Goal: Task Accomplishment & Management: Use online tool/utility

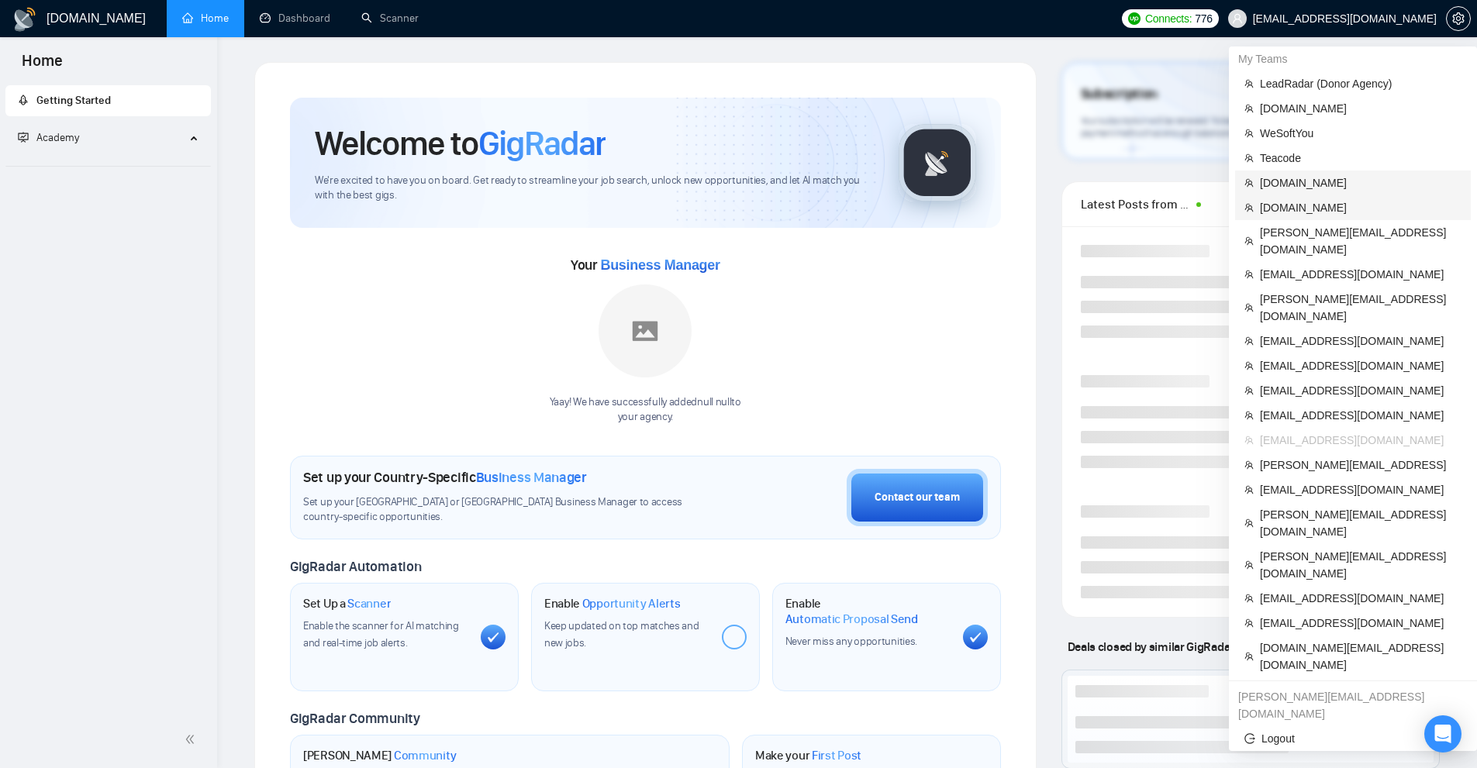
click at [1308, 188] on span "[DOMAIN_NAME]" at bounding box center [1361, 182] width 202 height 17
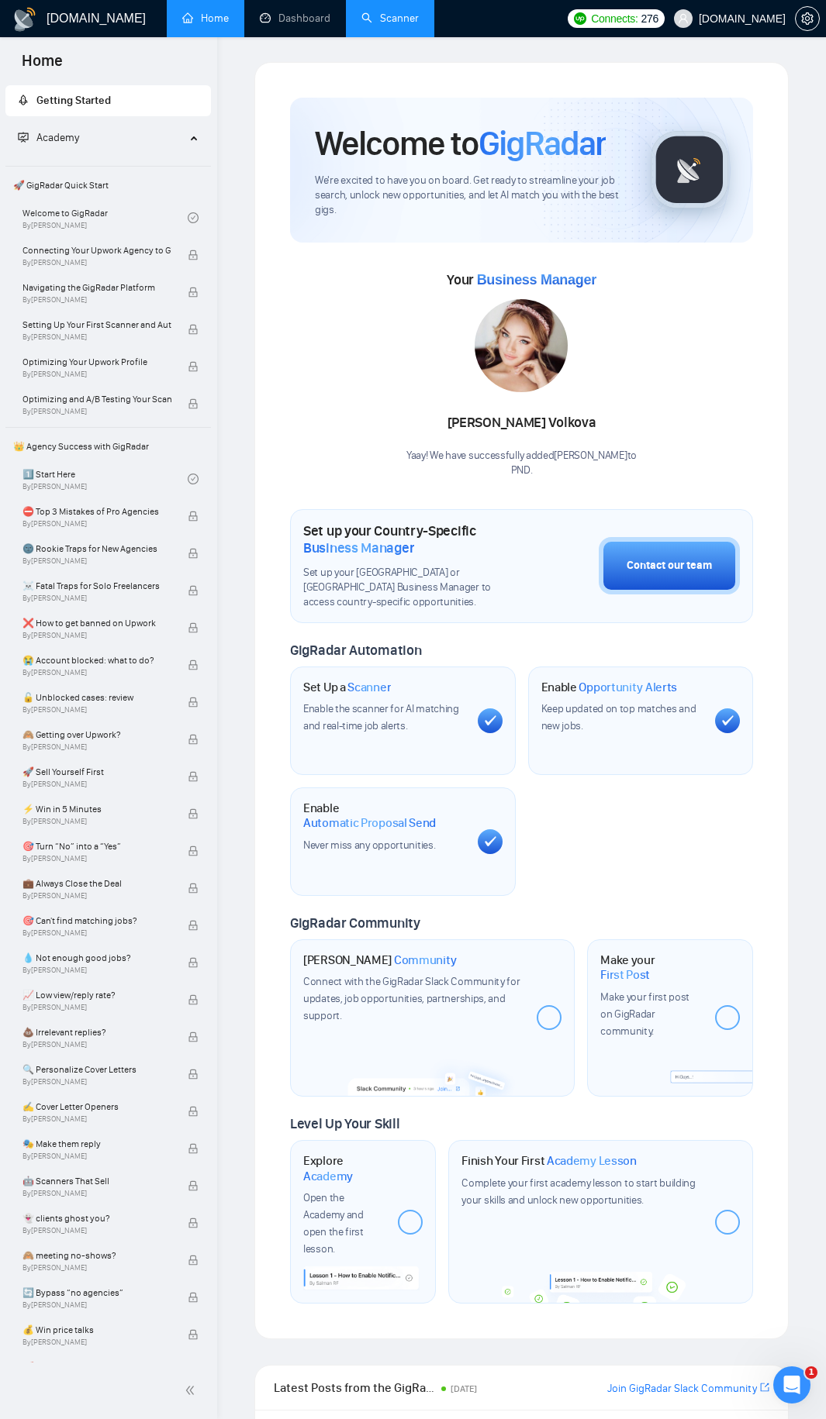
click at [361, 12] on link "Scanner" at bounding box center [389, 18] width 57 height 13
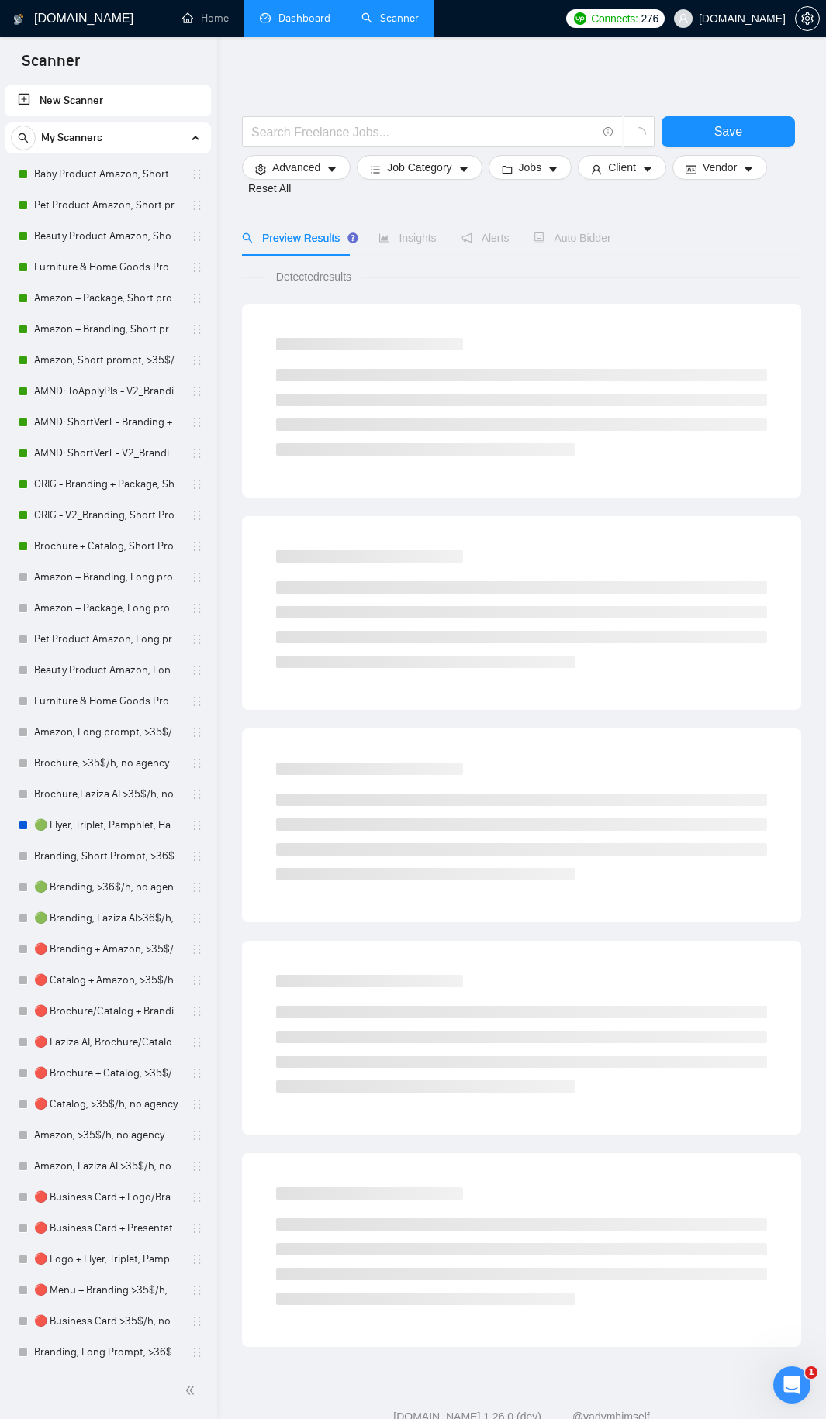
click at [290, 16] on link "Dashboard" at bounding box center [295, 18] width 71 height 13
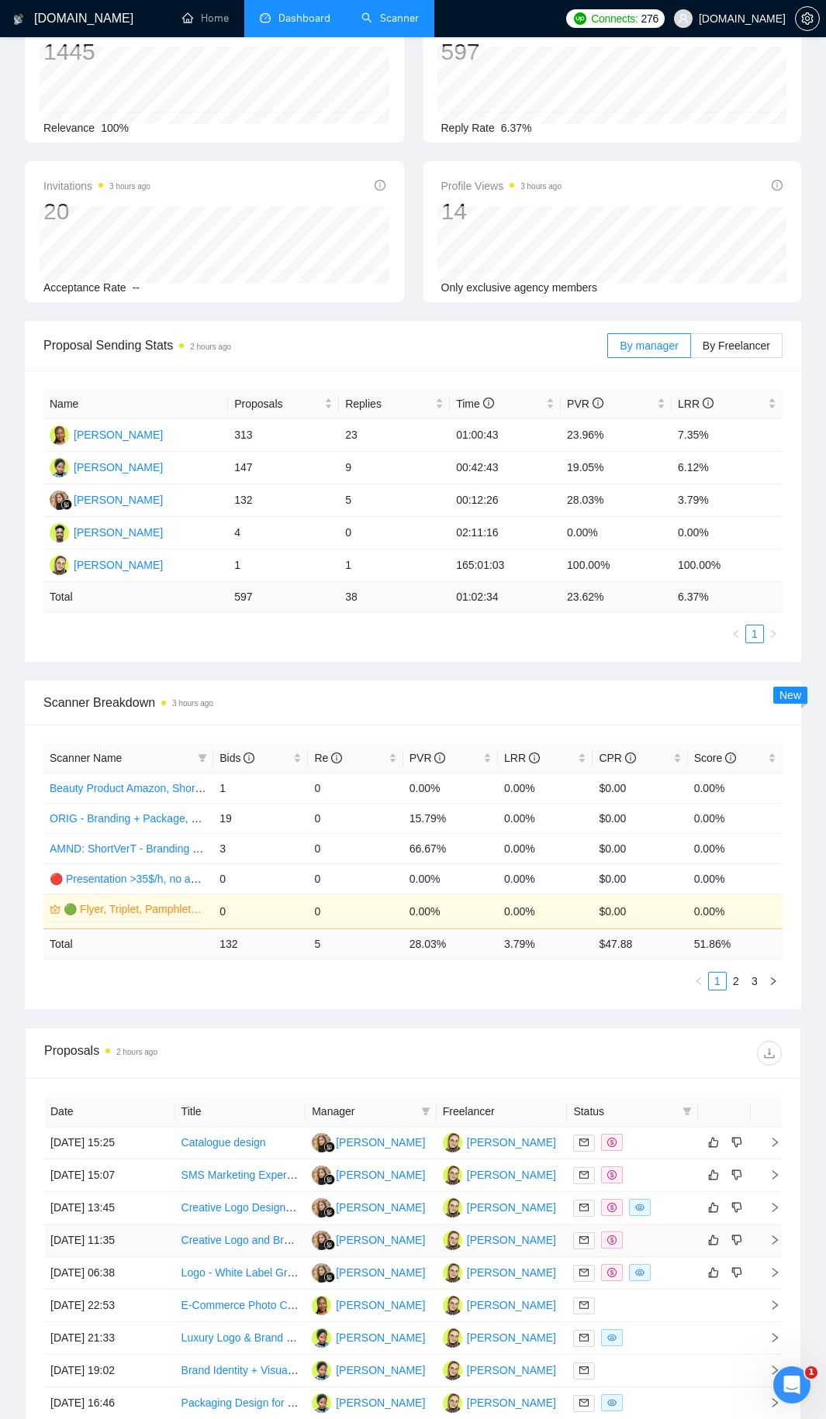
scroll to position [446, 0]
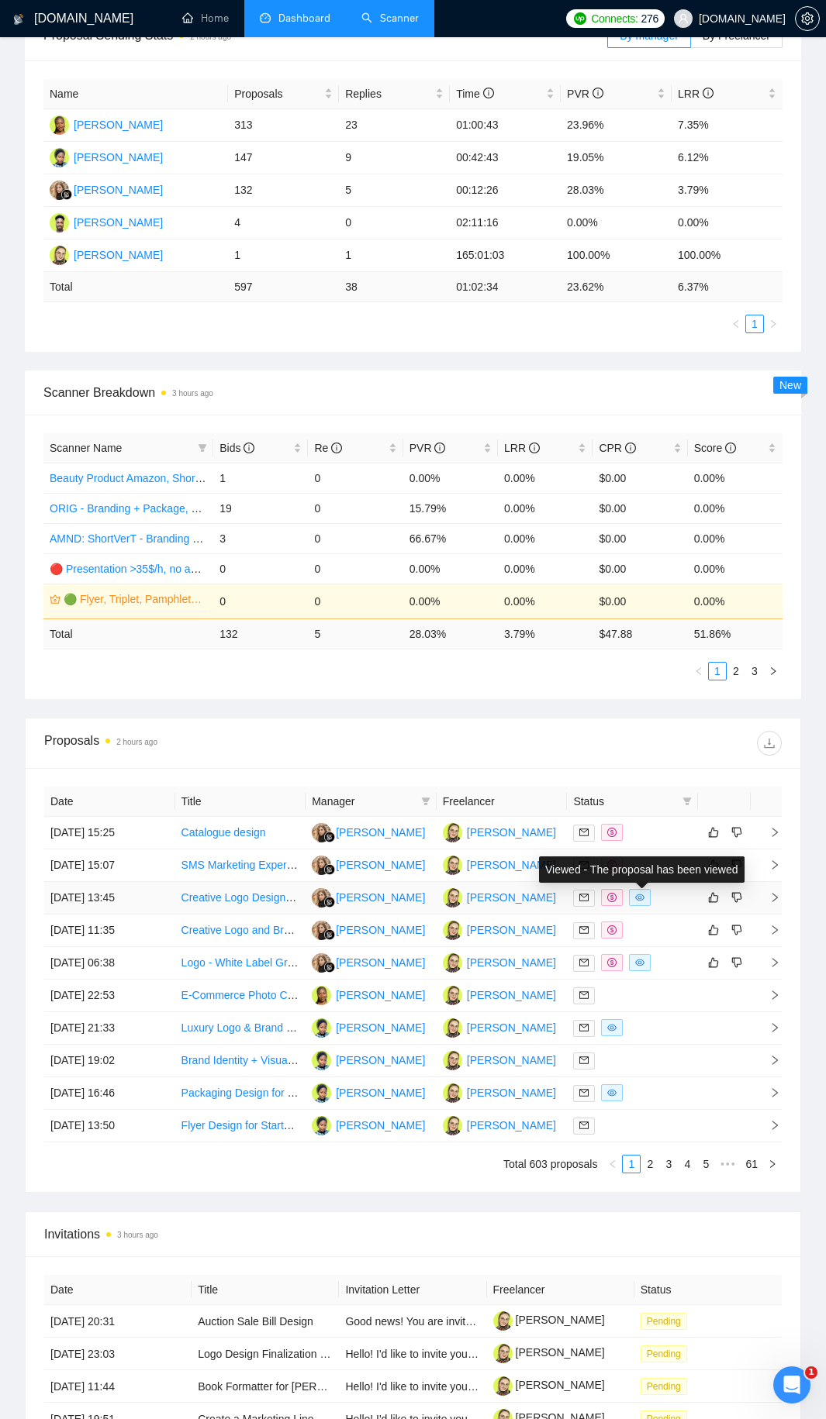
click at [661, 767] on div at bounding box center [632, 898] width 119 height 18
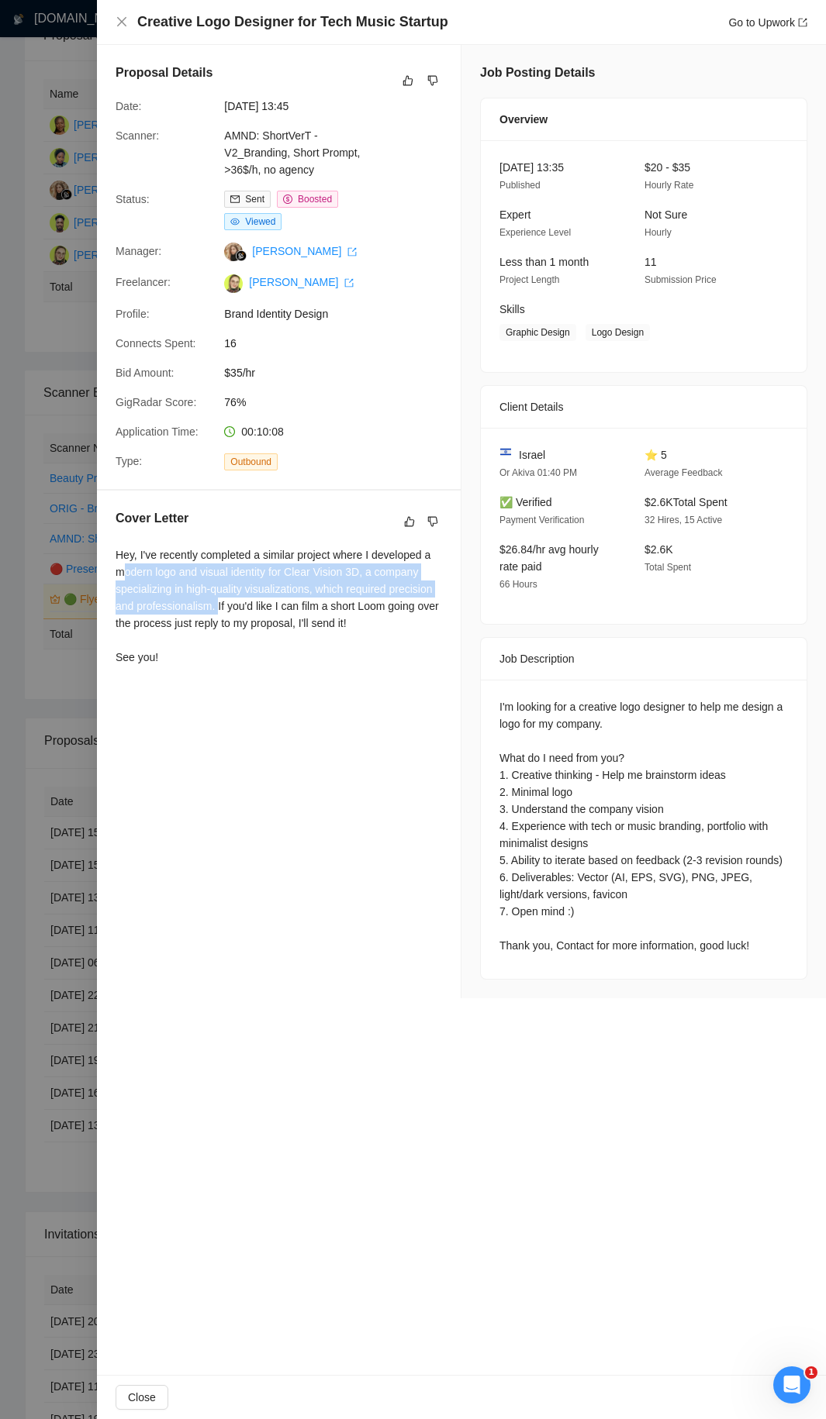
drag, startPoint x: 127, startPoint y: 572, endPoint x: 217, endPoint y: 611, distance: 97.9
click at [217, 611] on div "Hey, I've recently completed a similar project where I developed a modern logo …" at bounding box center [278, 605] width 326 height 119
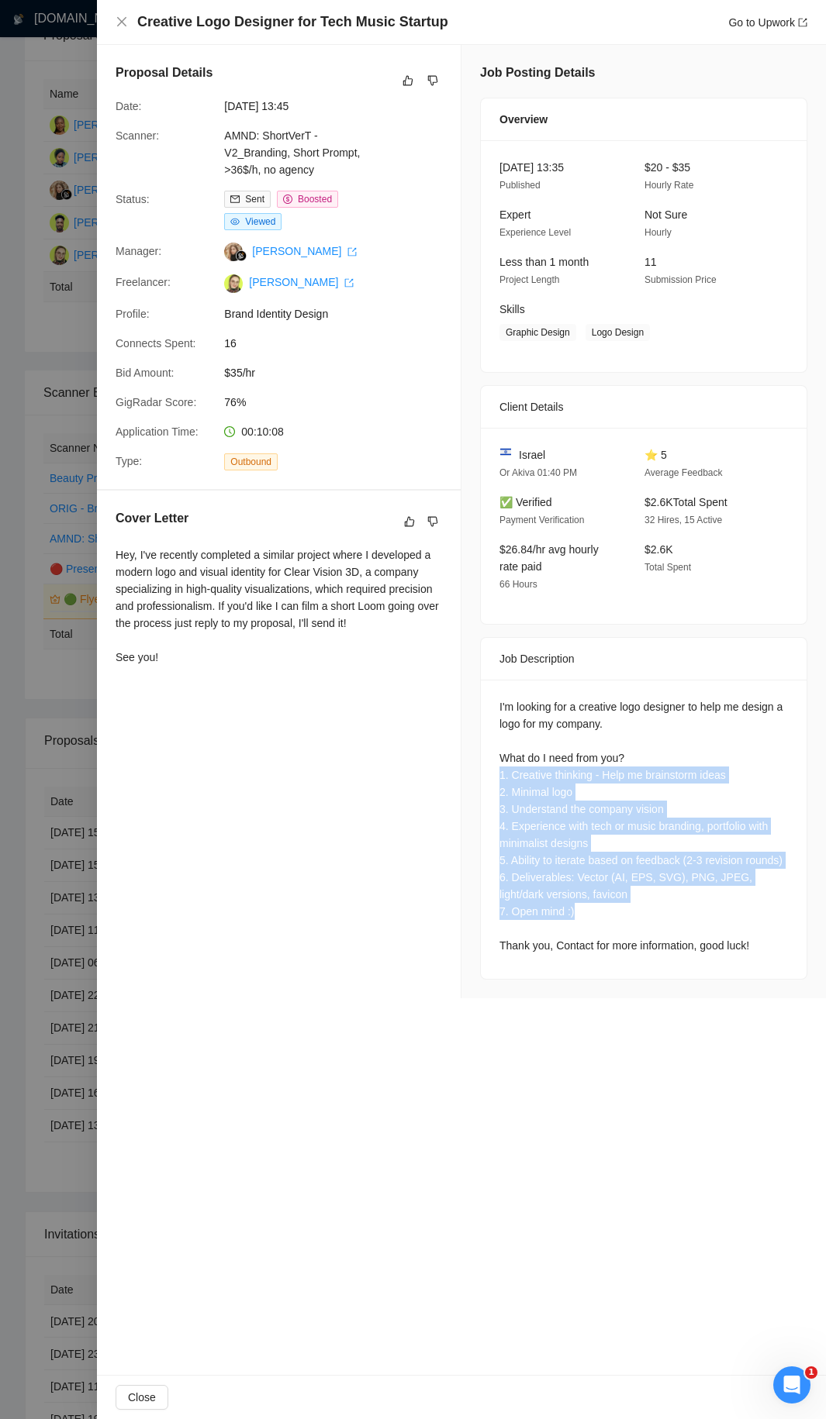
drag, startPoint x: 590, startPoint y: 910, endPoint x: 502, endPoint y: 767, distance: 168.4
click at [502, 767] on div "I'm looking for a creative logo designer to help me design a logo for my compan…" at bounding box center [643, 826] width 288 height 256
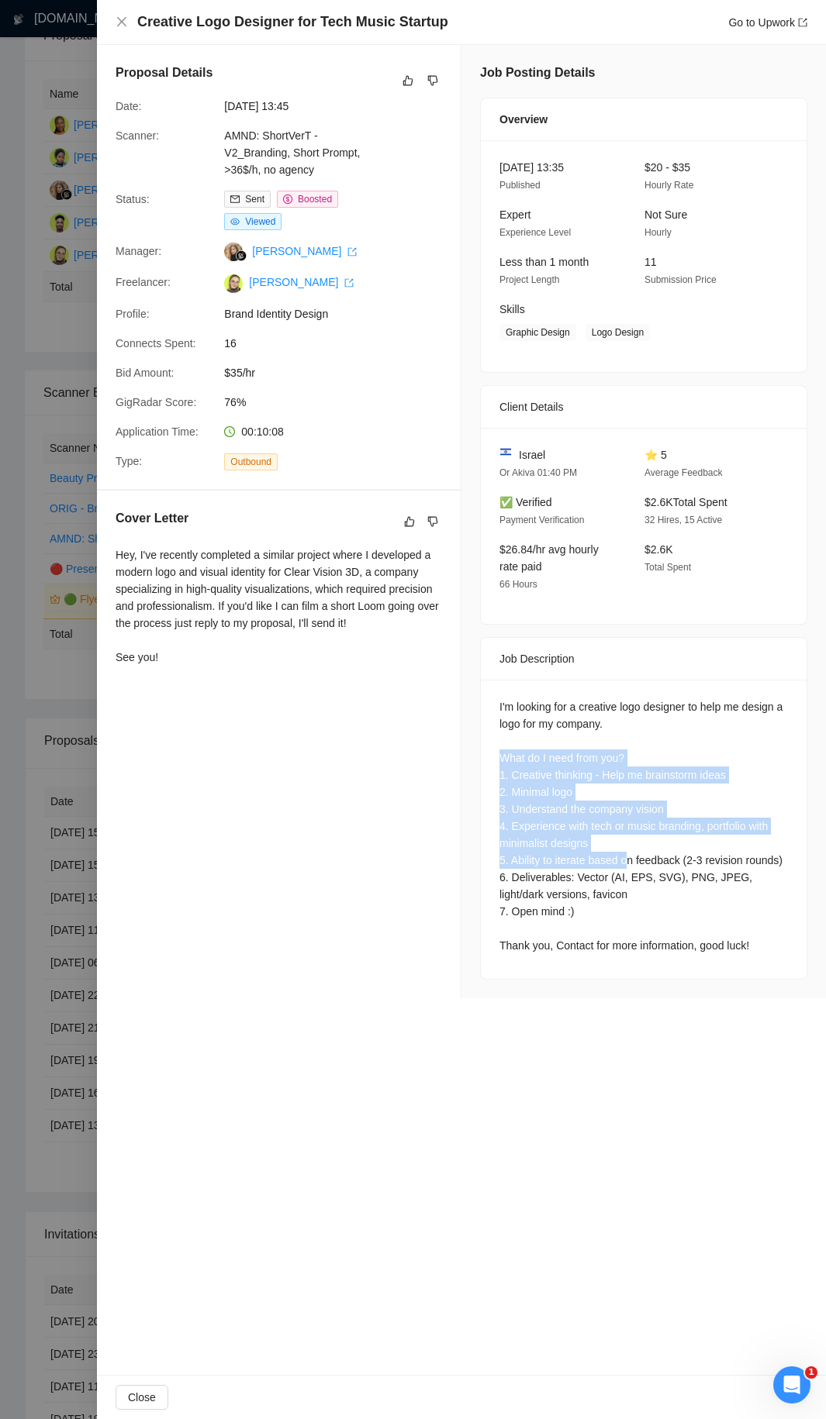
drag, startPoint x: 498, startPoint y: 750, endPoint x: 626, endPoint y: 881, distance: 182.5
click at [633, 767] on div "I'm looking for a creative logo designer to help me design a logo for my compan…" at bounding box center [644, 829] width 326 height 299
click at [626, 767] on div "I'm looking for a creative logo designer to help me design a logo for my compan…" at bounding box center [643, 826] width 288 height 256
drag, startPoint x: 501, startPoint y: 755, endPoint x: 633, endPoint y: 898, distance: 194.2
click at [633, 767] on div "I'm looking for a creative logo designer to help me design a logo for my compan…" at bounding box center [643, 826] width 288 height 256
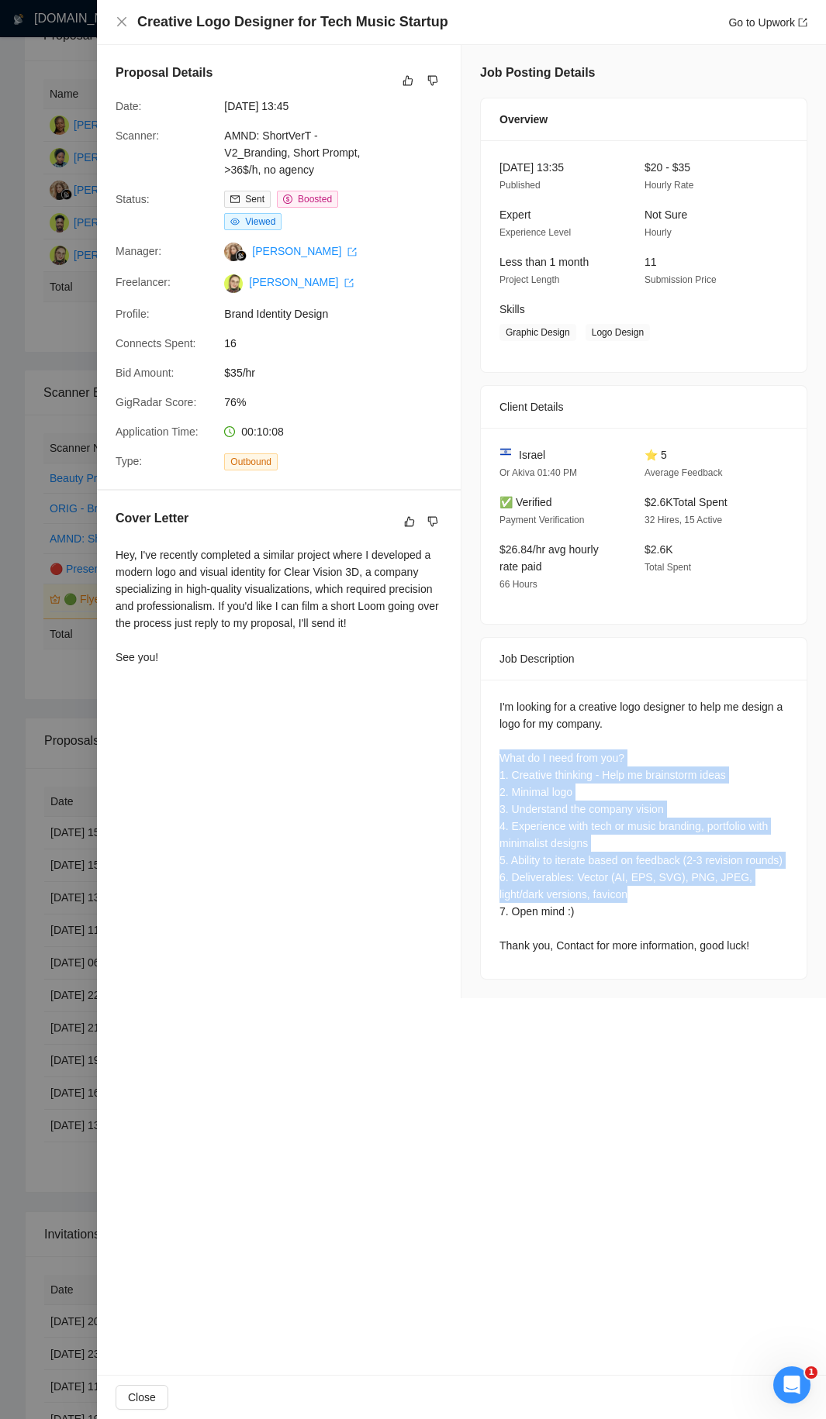
click at [632, 767] on div "I'm looking for a creative logo designer to help me design a logo for my compan…" at bounding box center [643, 826] width 288 height 256
drag, startPoint x: 596, startPoint y: 903, endPoint x: 522, endPoint y: 757, distance: 163.6
click at [522, 758] on div "I'm looking for a creative logo designer to help me design a logo for my compan…" at bounding box center [643, 826] width 288 height 256
click at [522, 757] on div "I'm looking for a creative logo designer to help me design a logo for my compan…" at bounding box center [643, 826] width 288 height 256
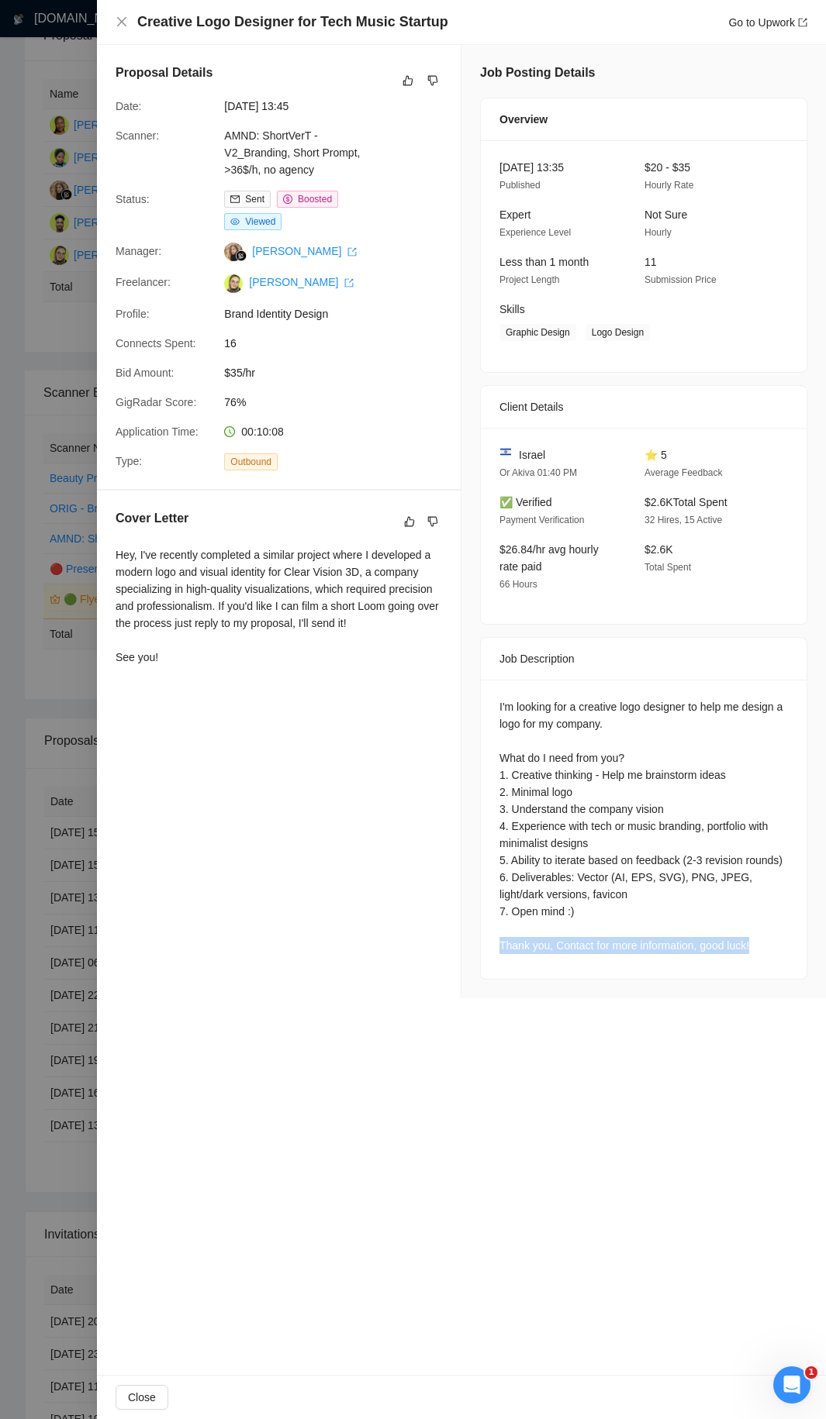
drag, startPoint x: 495, startPoint y: 943, endPoint x: 770, endPoint y: 946, distance: 274.4
click at [770, 767] on div "I'm looking for a creative logo designer to help me design a logo for my compan…" at bounding box center [644, 829] width 326 height 299
click at [770, 767] on div "I'm looking for a creative logo designer to help me design a logo for my compan…" at bounding box center [643, 826] width 288 height 256
click at [749, 767] on div "I'm looking for a creative logo designer to help me design a logo for my compan…" at bounding box center [643, 826] width 288 height 256
click at [717, 767] on div "I'm looking for a creative logo designer to help me design a logo for my compan…" at bounding box center [644, 829] width 326 height 299
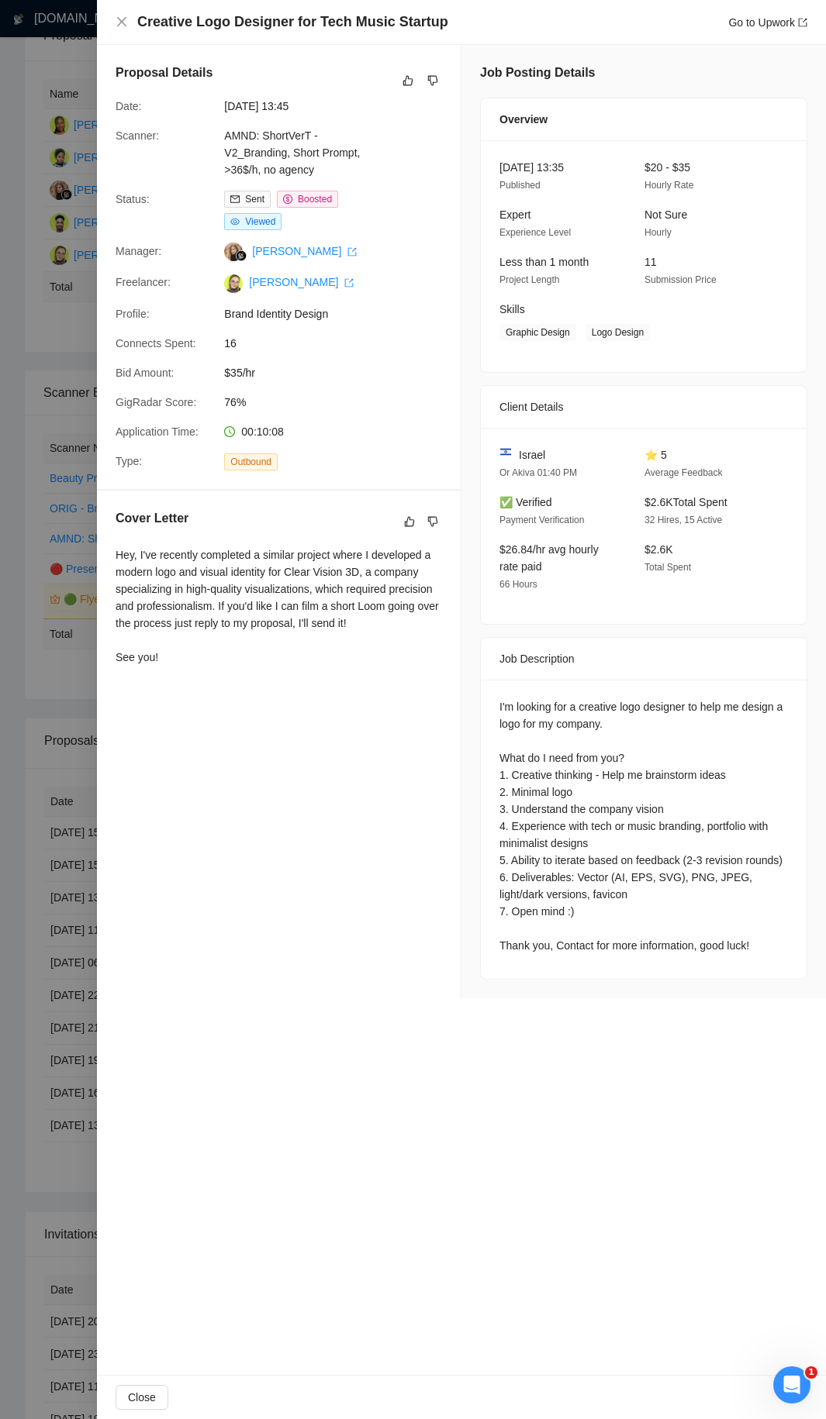
click at [55, 767] on div at bounding box center [413, 709] width 826 height 1419
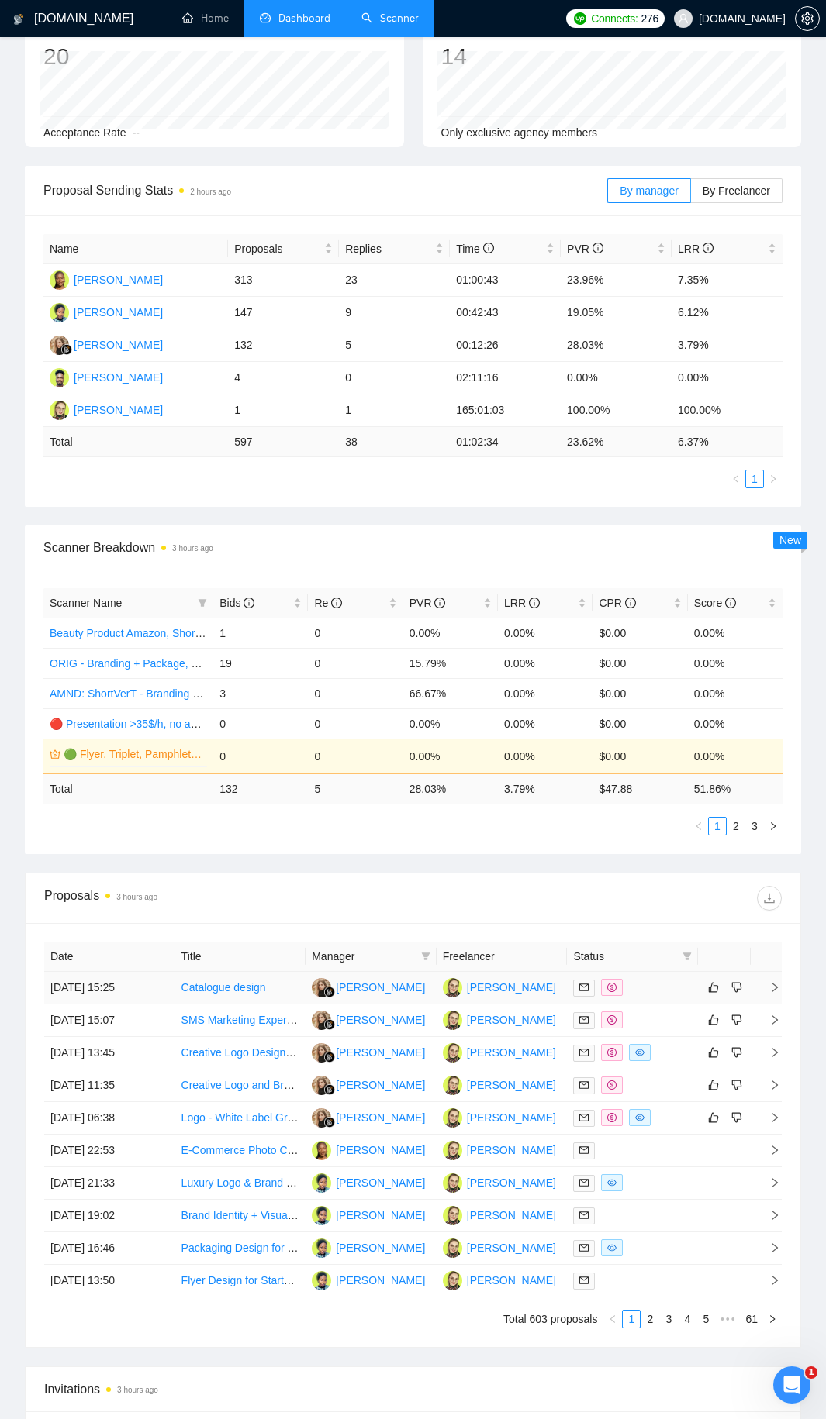
scroll to position [524, 0]
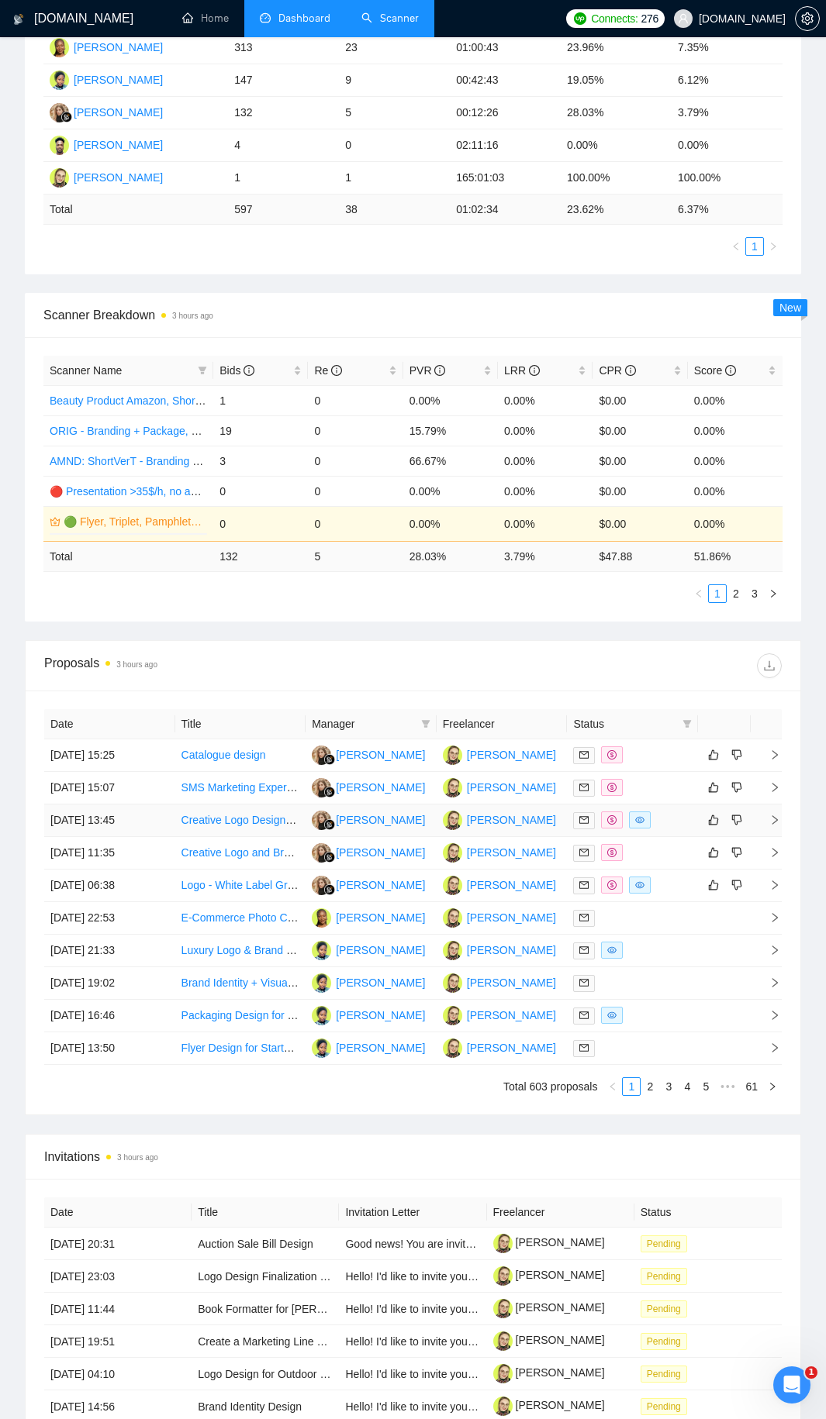
click at [653, 767] on div at bounding box center [632, 821] width 119 height 18
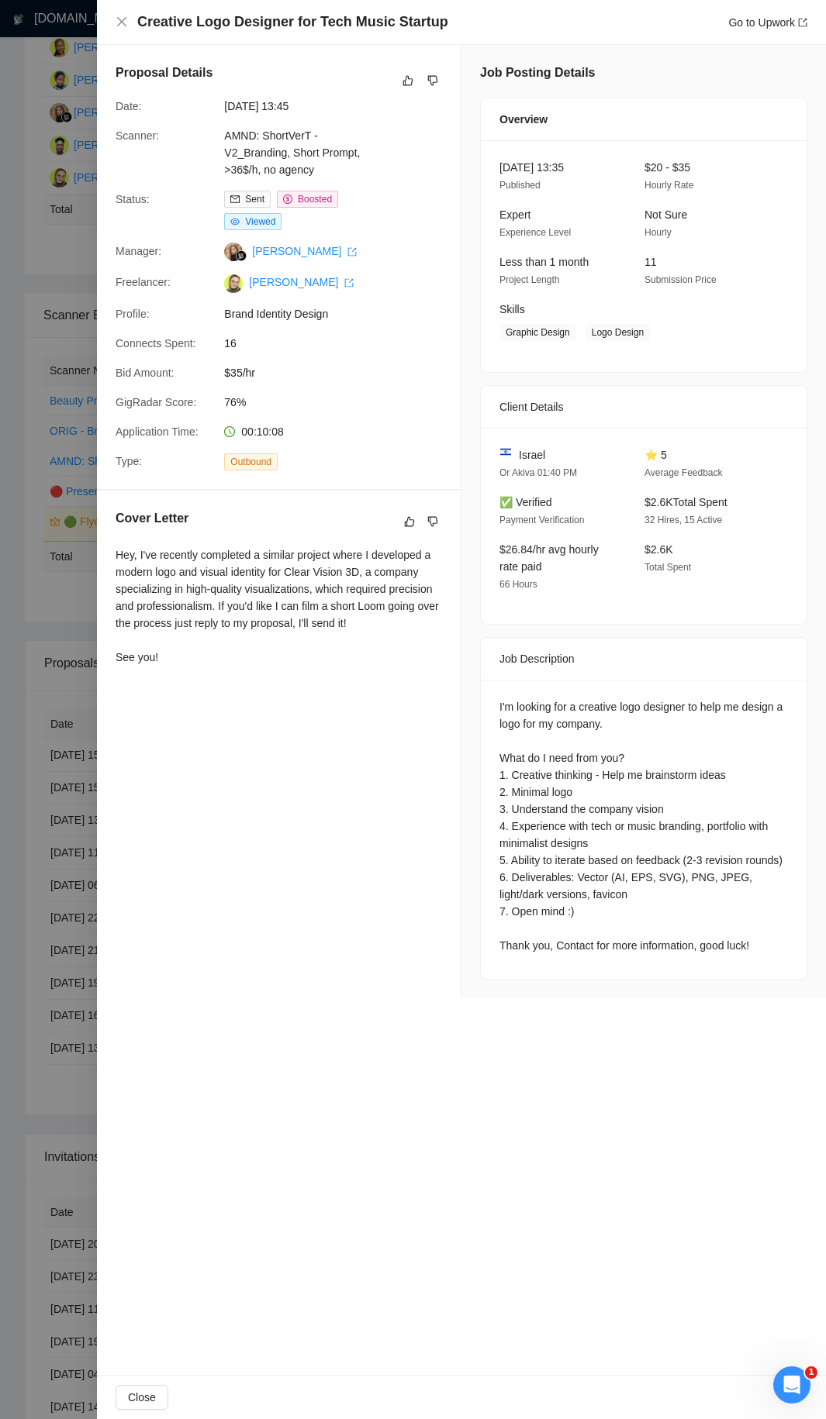
click at [77, 749] on div at bounding box center [413, 709] width 826 height 1419
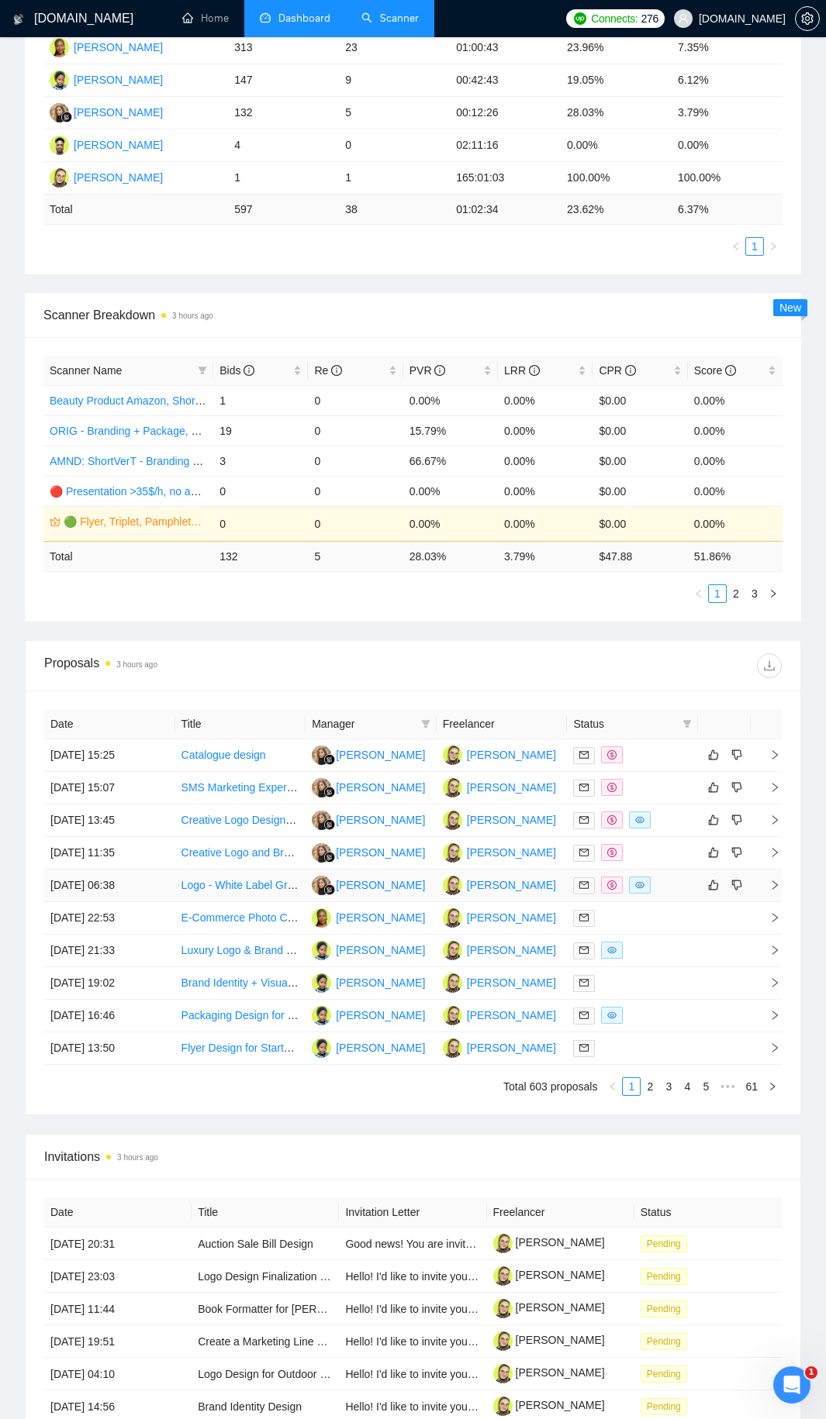
click at [677, 767] on div at bounding box center [632, 886] width 119 height 18
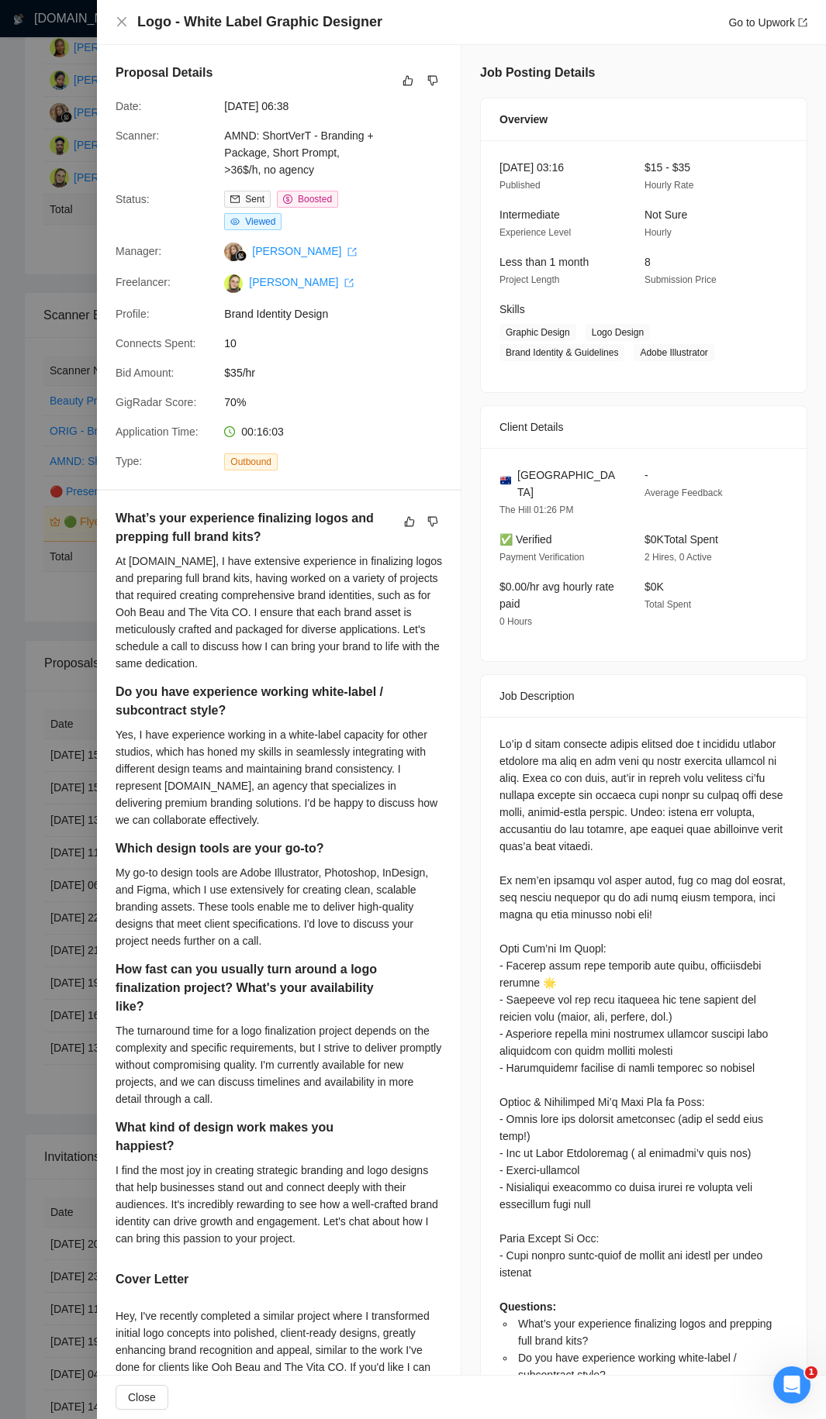
click at [101, 767] on div "What’s your experience finalizing logos and prepping full brand kits? At SHTOND…" at bounding box center [279, 980] width 364 height 978
click at [77, 767] on div at bounding box center [413, 709] width 826 height 1419
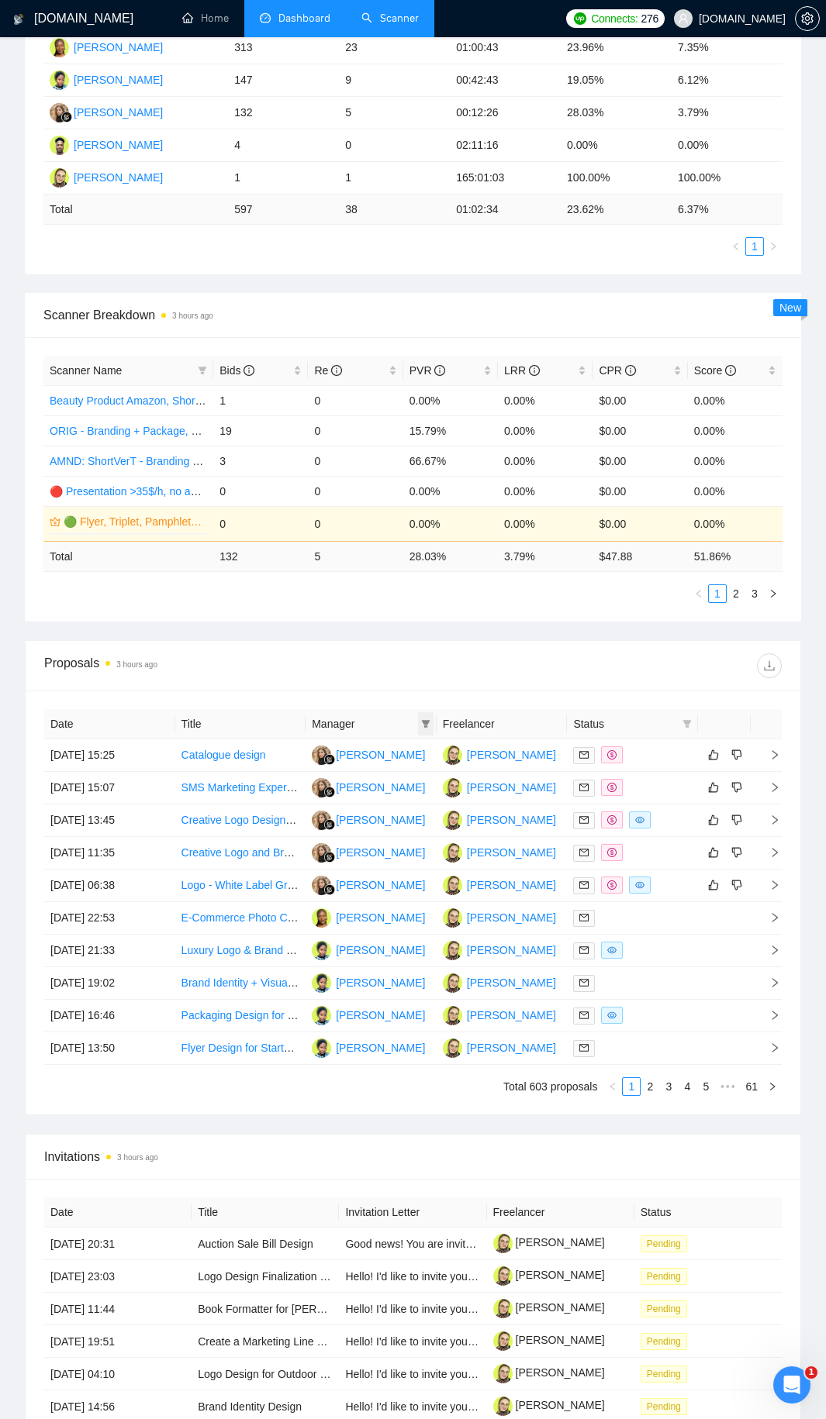
click at [424, 722] on icon "filter" at bounding box center [425, 724] width 9 height 8
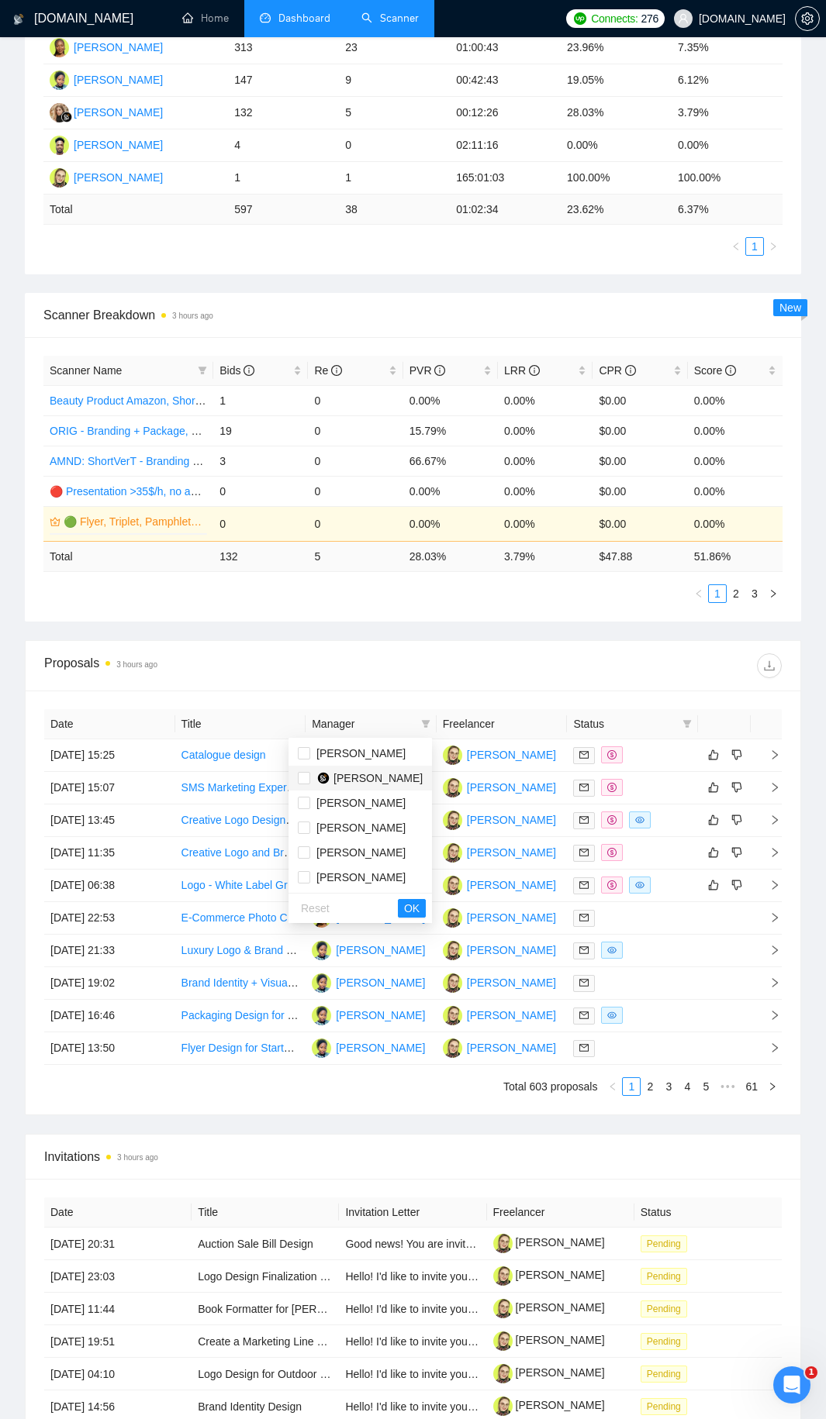
click at [353, 767] on span "Kateryna Yakubova" at bounding box center [377, 778] width 89 height 12
checkbox input "true"
click at [412, 767] on span "OK" at bounding box center [412, 908] width 16 height 17
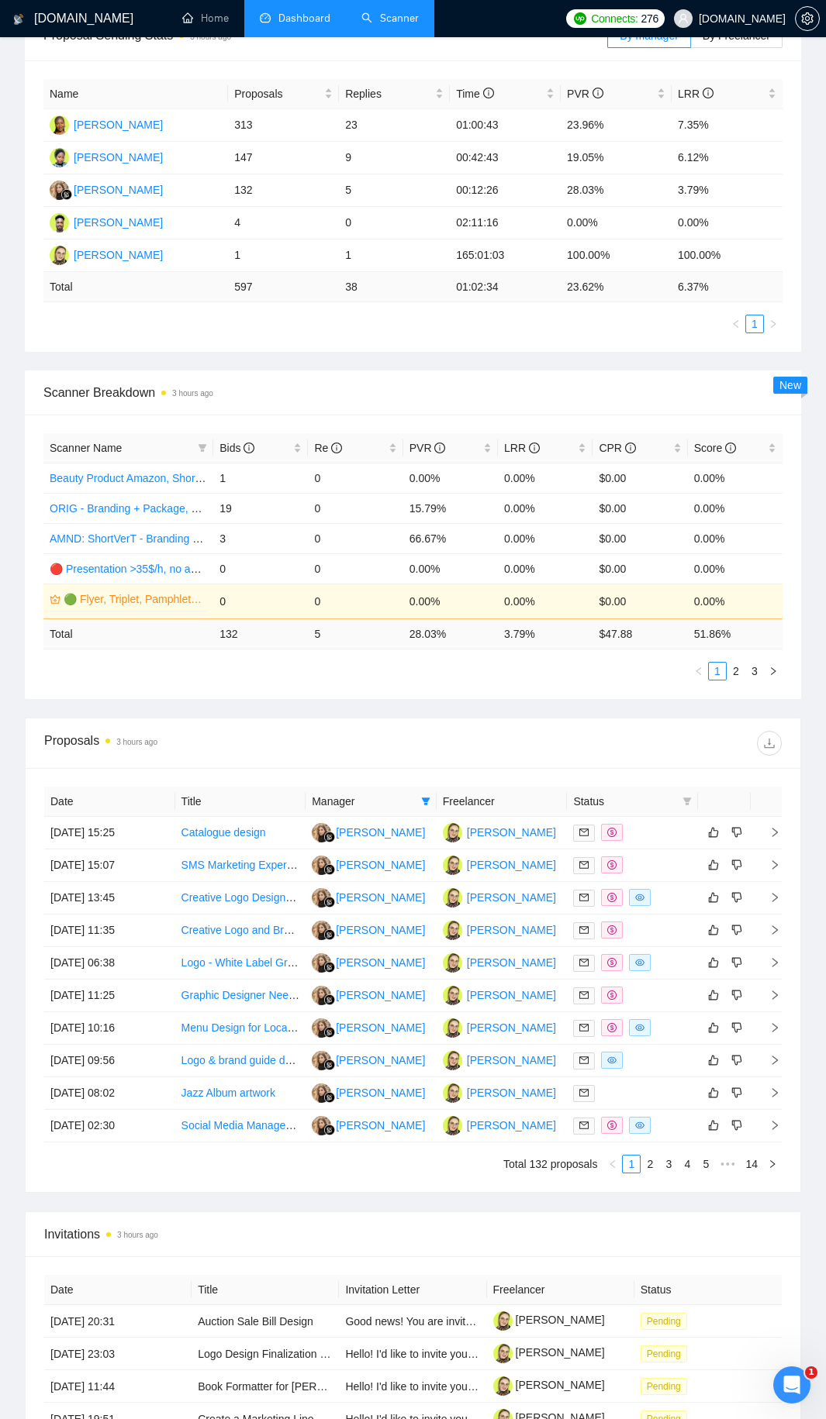
scroll to position [214, 0]
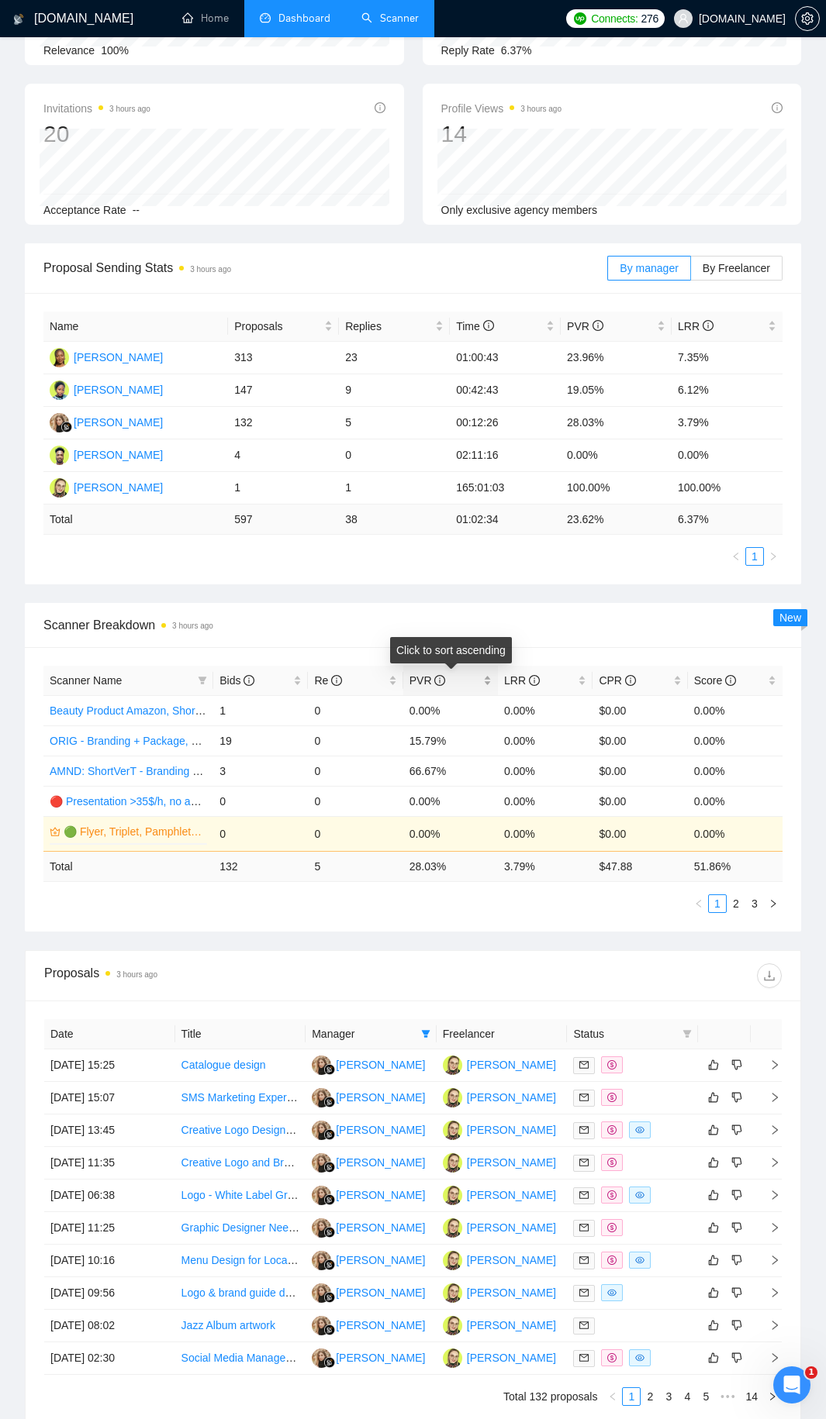
click at [488, 681] on div "PVR" at bounding box center [450, 680] width 82 height 17
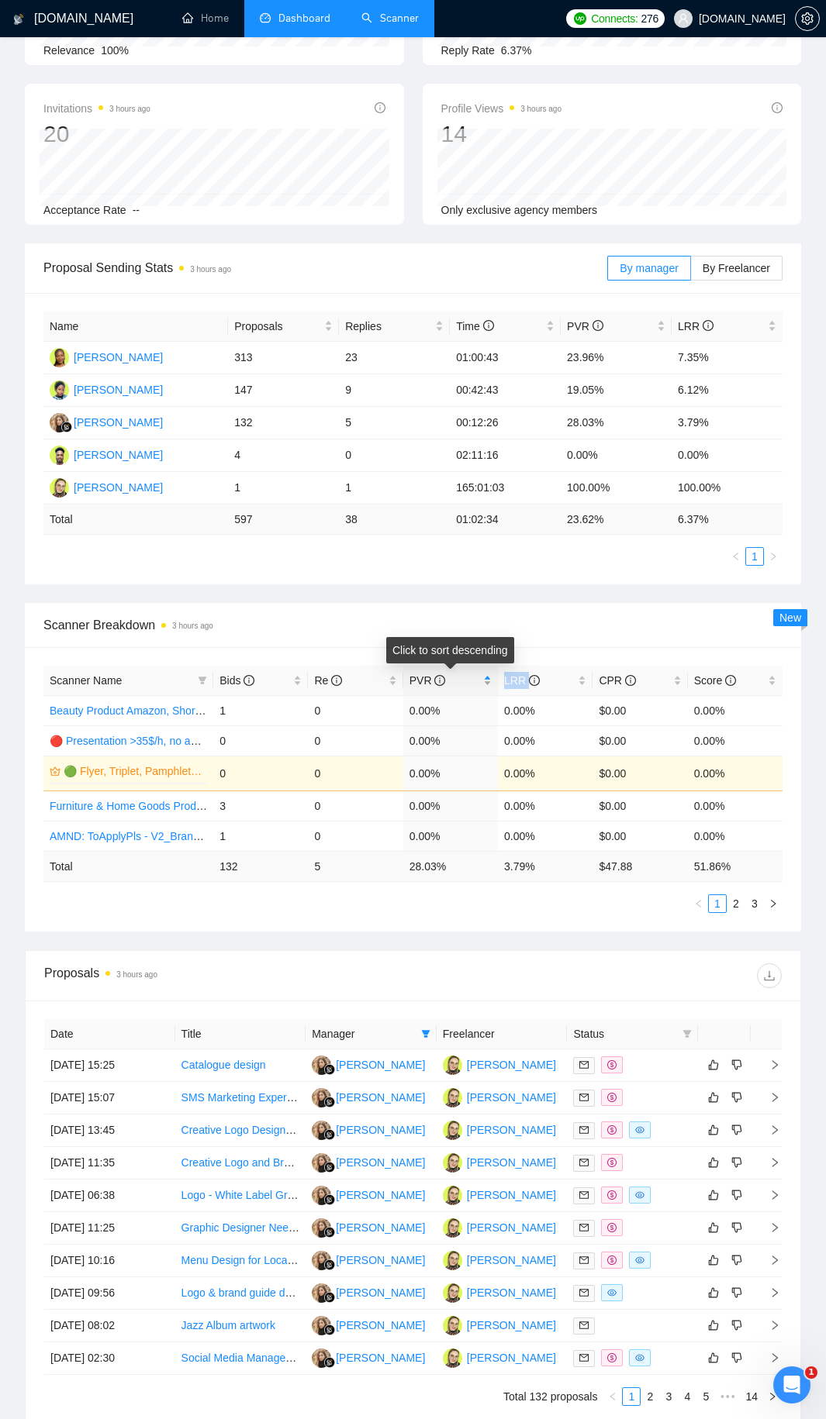
click at [488, 681] on div "PVR" at bounding box center [450, 680] width 82 height 17
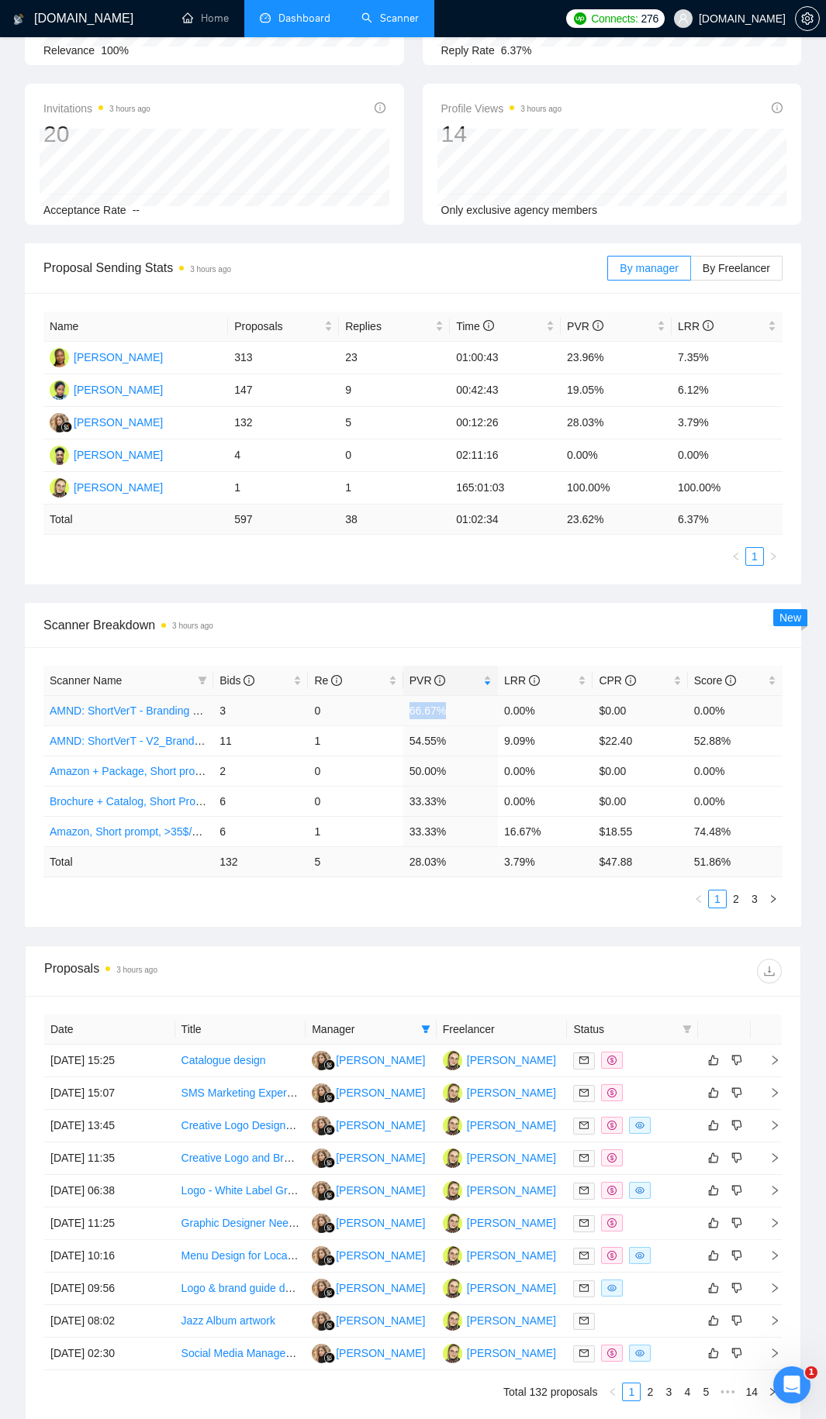
drag, startPoint x: 405, startPoint y: 710, endPoint x: 455, endPoint y: 708, distance: 50.4
click at [455, 708] on tr "AMND: ShortVerT - Branding + Package, Short Prompt, >36$/h, no agency 3 0 66.67…" at bounding box center [412, 710] width 739 height 30
click at [446, 733] on td "54.55%" at bounding box center [450, 741] width 95 height 30
drag, startPoint x: 455, startPoint y: 739, endPoint x: 399, endPoint y: 743, distance: 55.9
click at [399, 743] on tr "AMND: ShortVerT - V2_Branding, Short Prompt, >36$/h, no agency 11 1 54.55% 9.09…" at bounding box center [412, 741] width 739 height 30
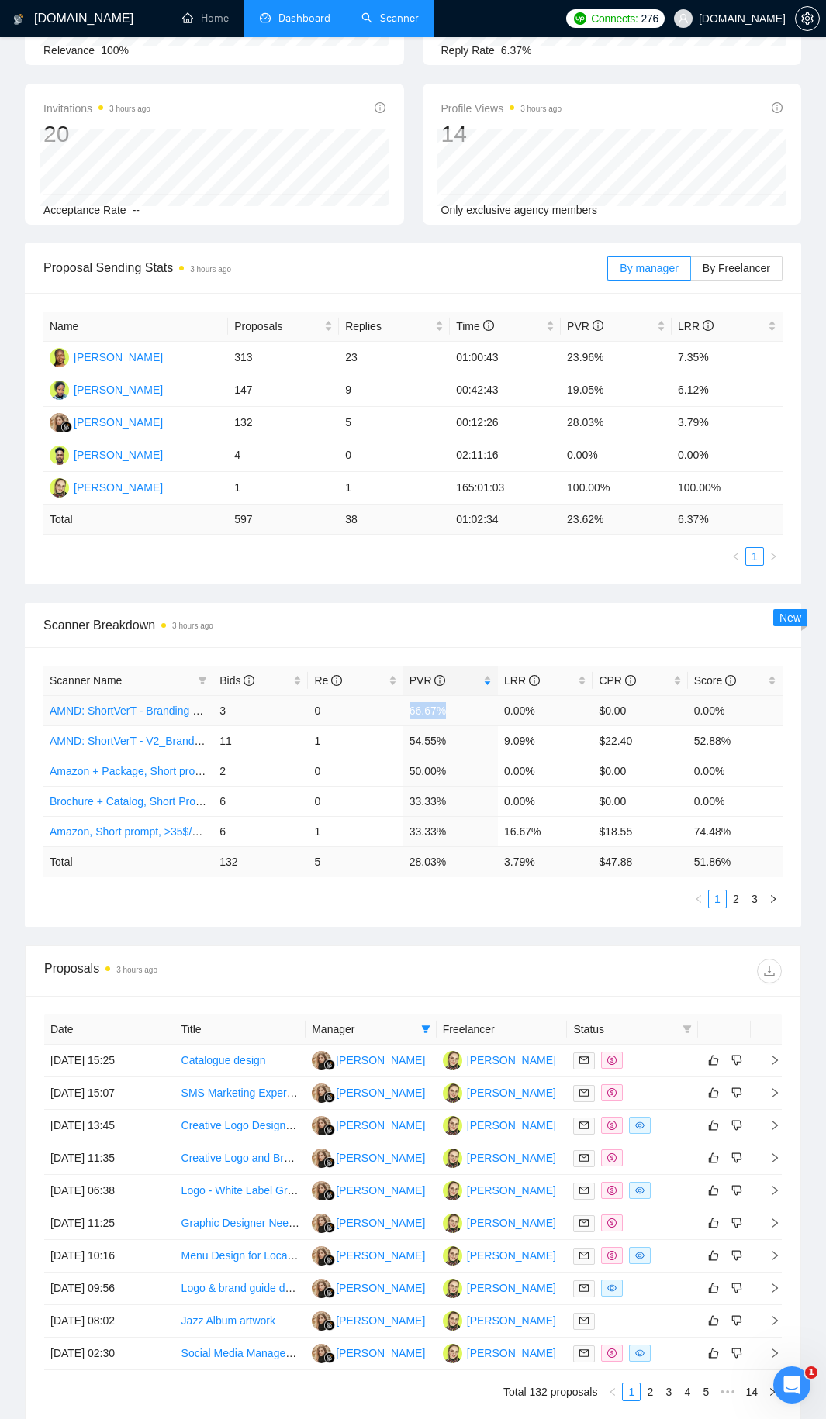
drag, startPoint x: 407, startPoint y: 712, endPoint x: 454, endPoint y: 708, distance: 47.4
click at [453, 708] on td "66.67%" at bounding box center [450, 710] width 95 height 30
click at [468, 722] on td "66.67%" at bounding box center [450, 710] width 95 height 30
drag, startPoint x: 452, startPoint y: 740, endPoint x: 406, endPoint y: 743, distance: 45.8
click at [407, 743] on td "54.55%" at bounding box center [450, 741] width 95 height 30
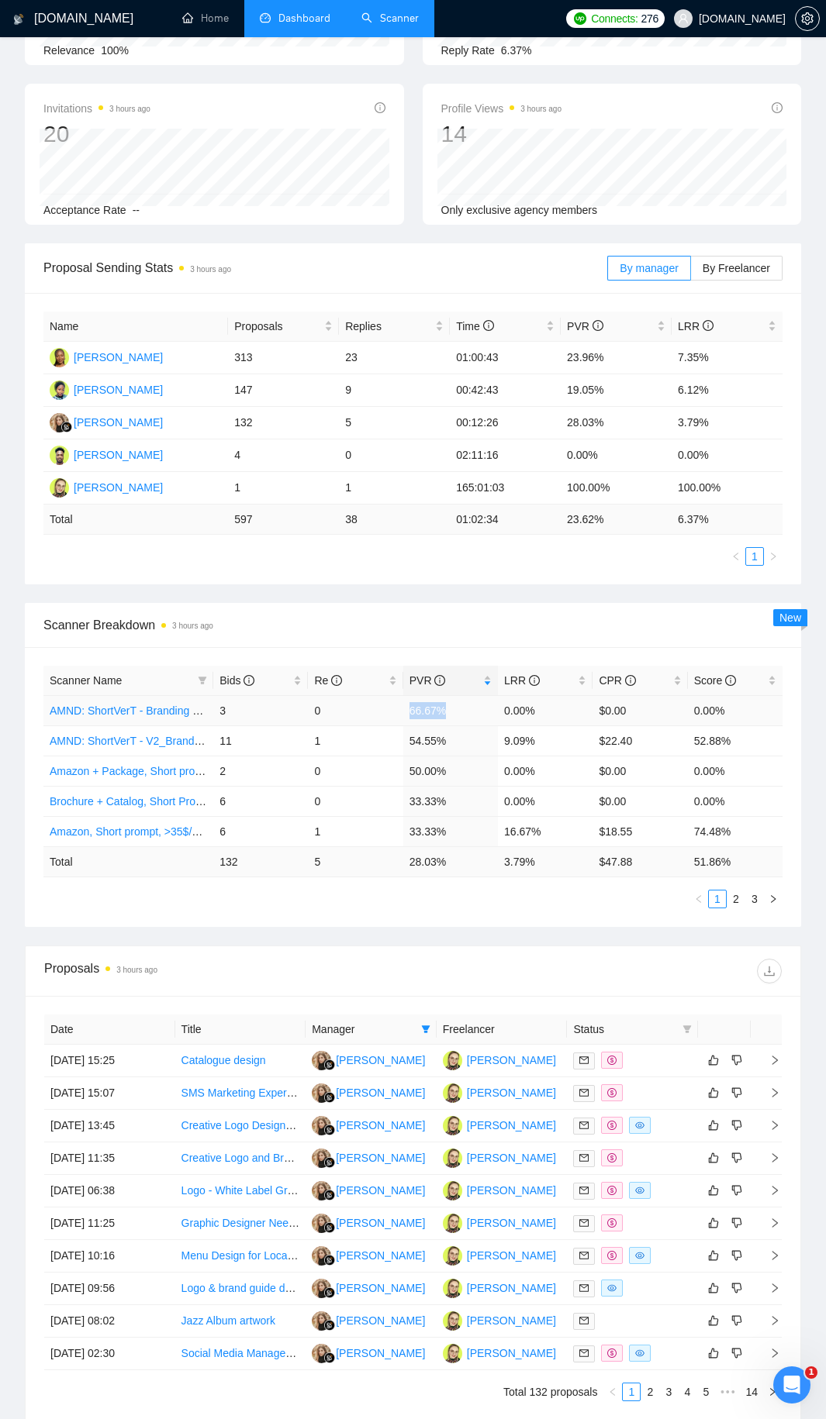
drag, startPoint x: 459, startPoint y: 712, endPoint x: 402, endPoint y: 712, distance: 57.4
click at [402, 712] on tr "AMND: ShortVerT - Branding + Package, Short Prompt, >36$/h, no agency 3 0 66.67…" at bounding box center [412, 710] width 739 height 30
click at [446, 717] on td "66.67%" at bounding box center [450, 710] width 95 height 30
drag, startPoint x: 503, startPoint y: 736, endPoint x: 551, endPoint y: 736, distance: 48.1
click at [551, 736] on td "9.09%" at bounding box center [545, 741] width 95 height 30
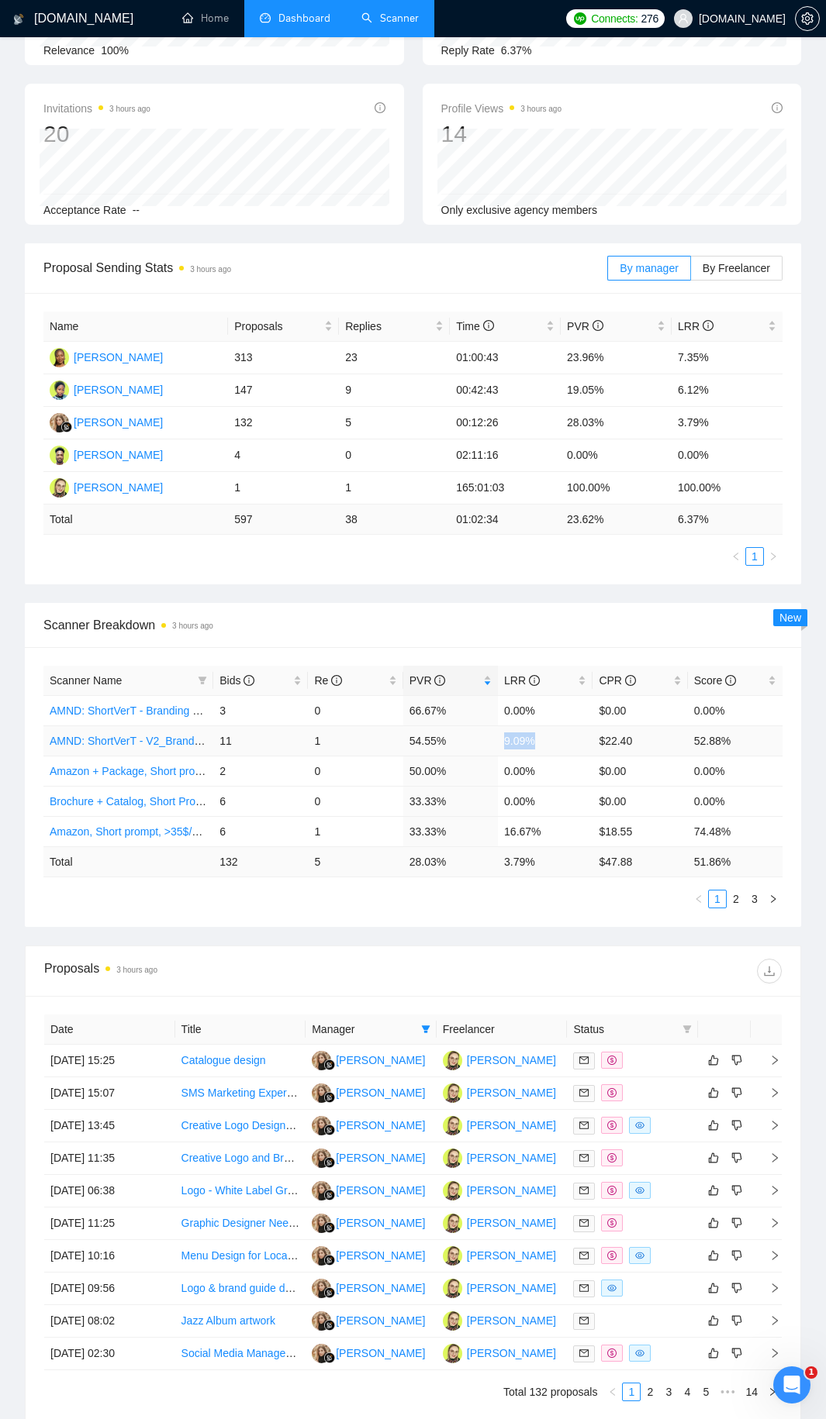
click at [551, 736] on td "9.09%" at bounding box center [545, 741] width 95 height 30
drag, startPoint x: 551, startPoint y: 736, endPoint x: 218, endPoint y: 748, distance: 333.5
click at [218, 748] on tr "AMND: ShortVerT - V2_Branding, Short Prompt, >36$/h, no agency 11 1 54.55% 9.09…" at bounding box center [412, 741] width 739 height 30
click at [519, 754] on td "9.09%" at bounding box center [545, 741] width 95 height 30
drag, startPoint x: 657, startPoint y: 739, endPoint x: 674, endPoint y: 739, distance: 16.3
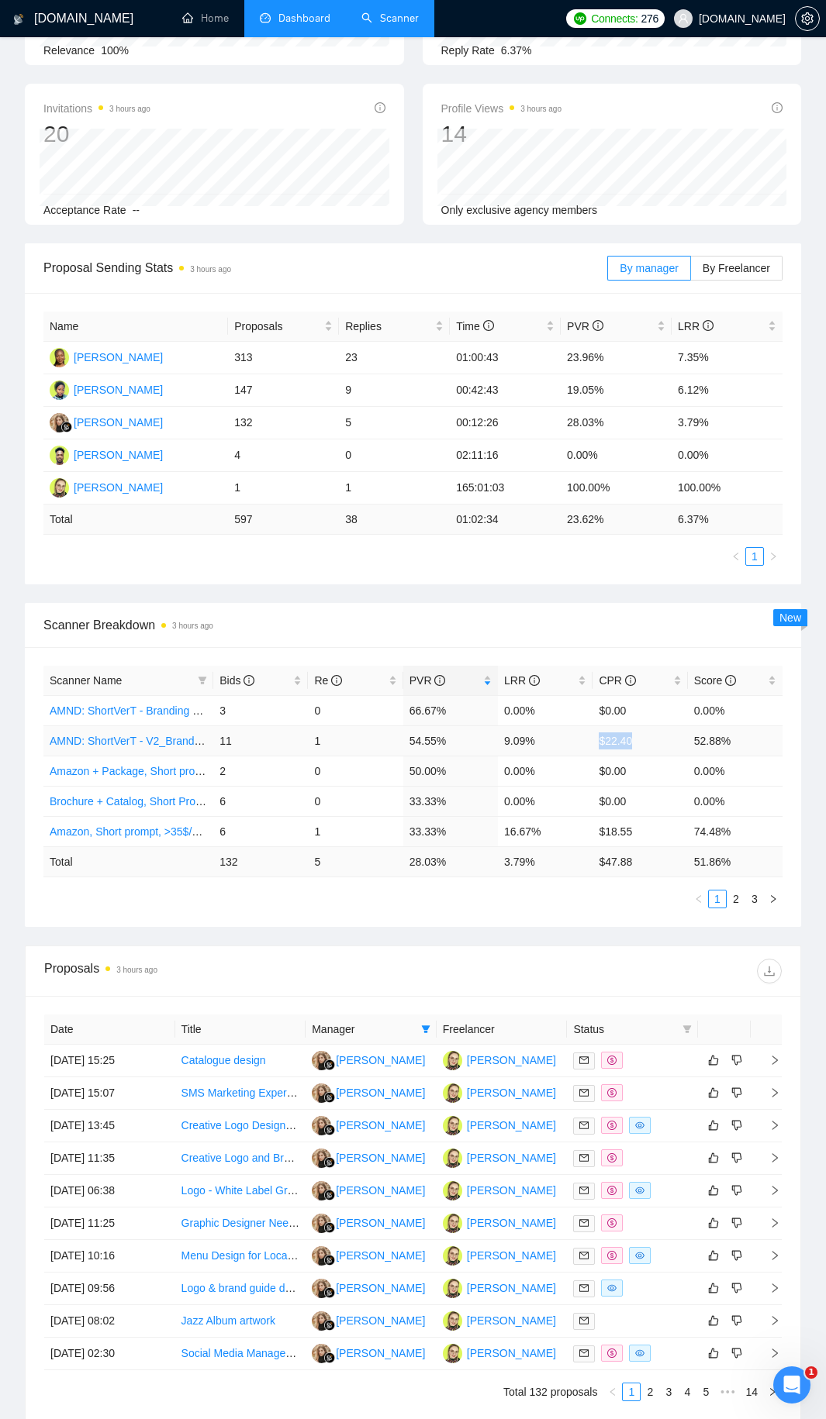
click at [674, 739] on tr "AMND: ShortVerT - V2_Branding, Short Prompt, >36$/h, no agency 11 1 54.55% 9.09…" at bounding box center [412, 741] width 739 height 30
click at [664, 745] on td "$22.40" at bounding box center [639, 741] width 95 height 30
drag, startPoint x: 733, startPoint y: 734, endPoint x: 691, endPoint y: 737, distance: 42.0
click at [691, 737] on td "52.88%" at bounding box center [735, 741] width 95 height 30
drag, startPoint x: 633, startPoint y: 740, endPoint x: 218, endPoint y: 739, distance: 415.5
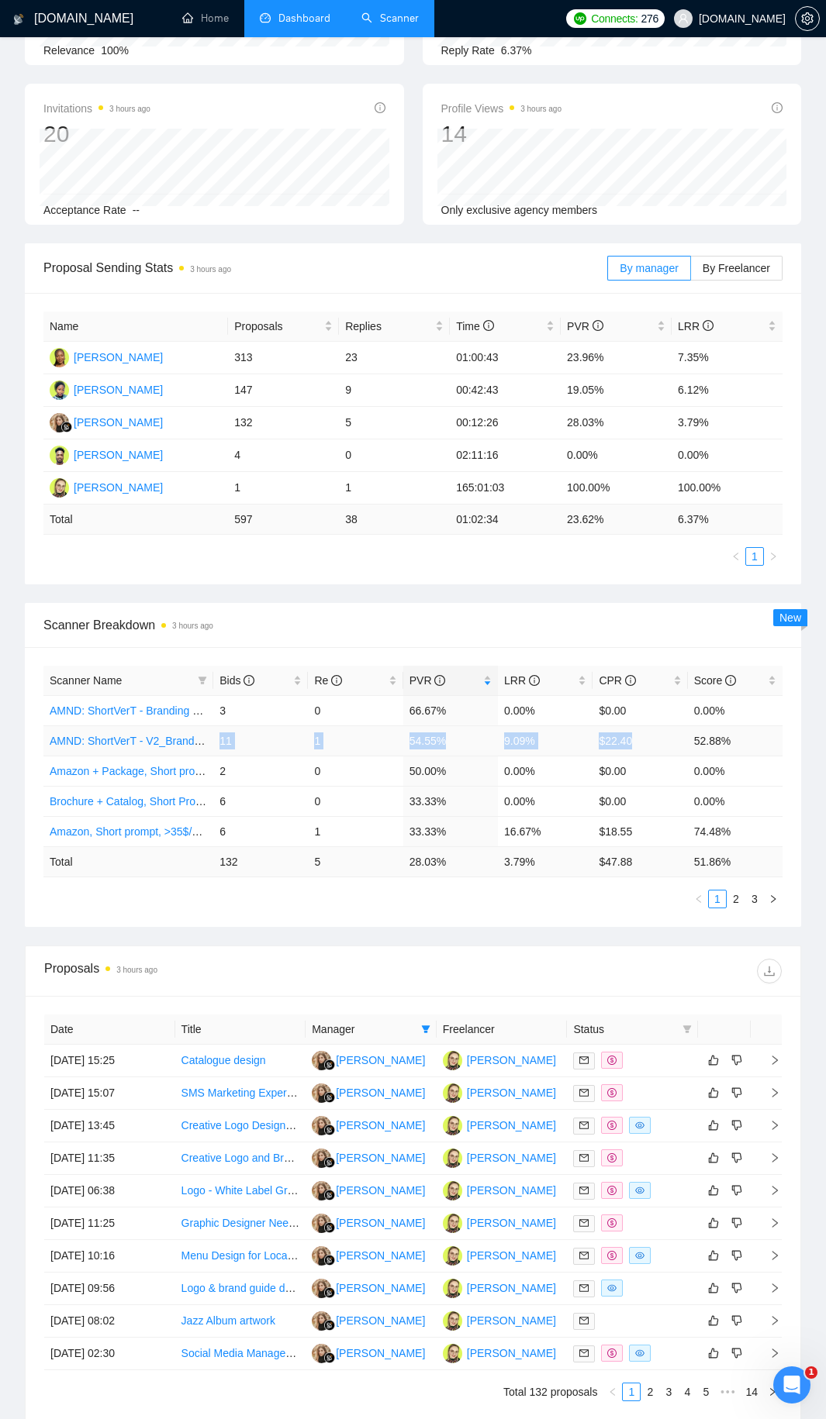
click at [218, 739] on tr "AMND: ShortVerT - V2_Branding, Short Prompt, >36$/h, no agency 11 1 54.55% 9.09…" at bounding box center [412, 741] width 739 height 30
click at [315, 737] on td "1" at bounding box center [355, 741] width 95 height 30
drag, startPoint x: 388, startPoint y: 743, endPoint x: 574, endPoint y: 743, distance: 185.3
click at [574, 743] on tr "AMND: ShortVerT - V2_Branding, Short Prompt, >36$/h, no agency 11 1 54.55% 9.09…" at bounding box center [412, 741] width 739 height 30
click at [574, 743] on td "9.09%" at bounding box center [545, 741] width 95 height 30
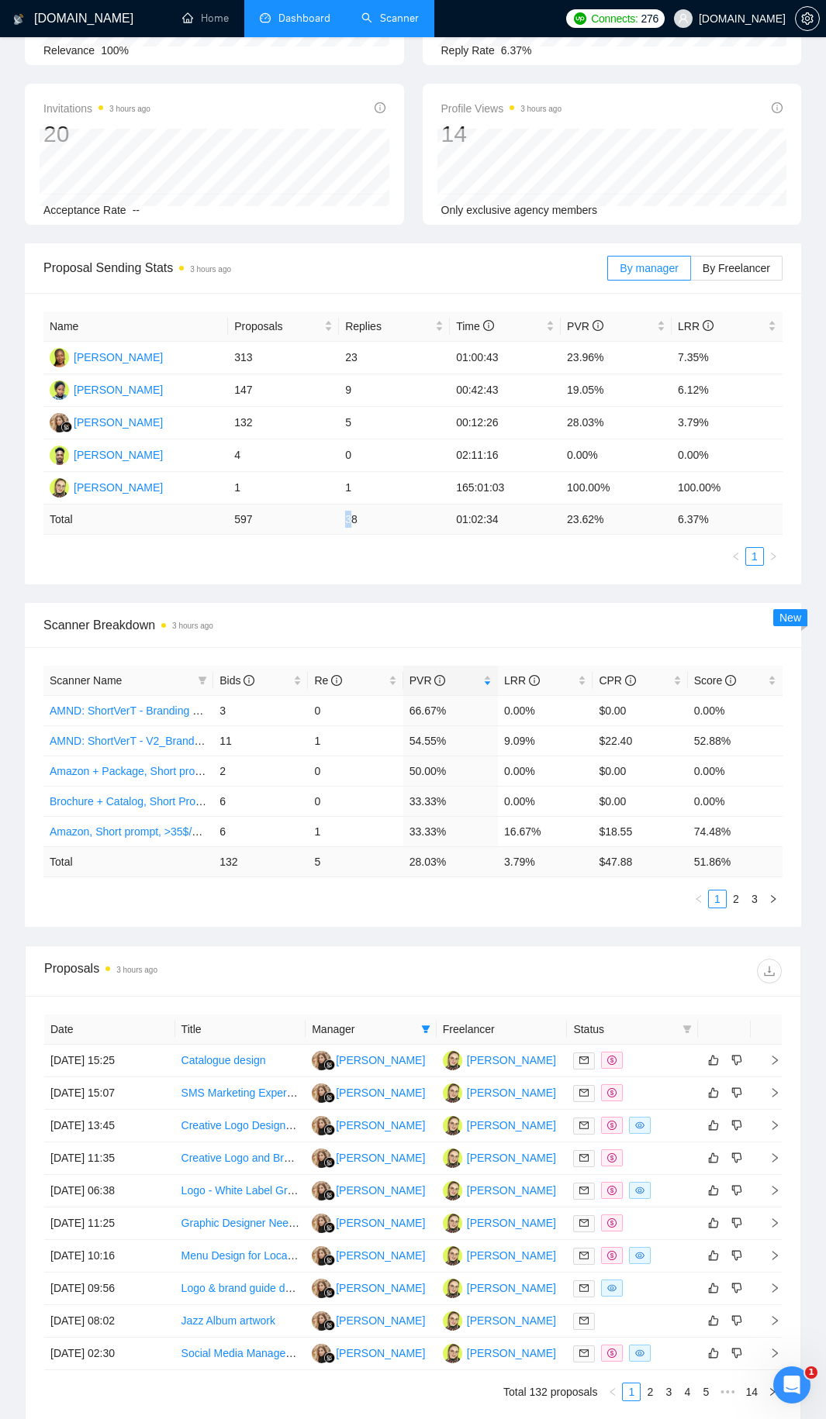
drag, startPoint x: 340, startPoint y: 521, endPoint x: 390, endPoint y: 519, distance: 50.4
click at [385, 519] on td "38" at bounding box center [394, 520] width 111 height 30
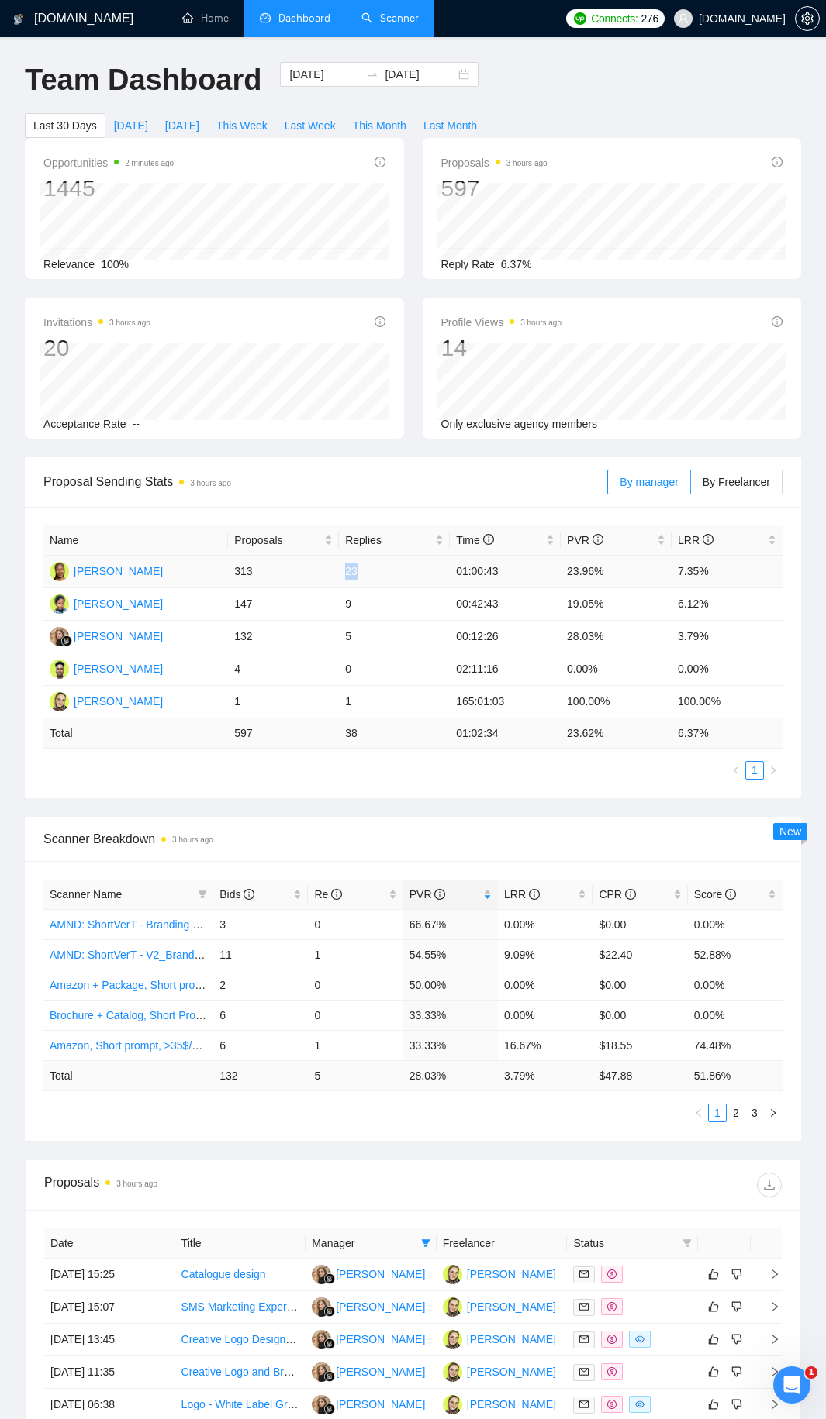
drag, startPoint x: 374, startPoint y: 568, endPoint x: 343, endPoint y: 572, distance: 32.0
click at [346, 571] on td "23" at bounding box center [394, 572] width 111 height 33
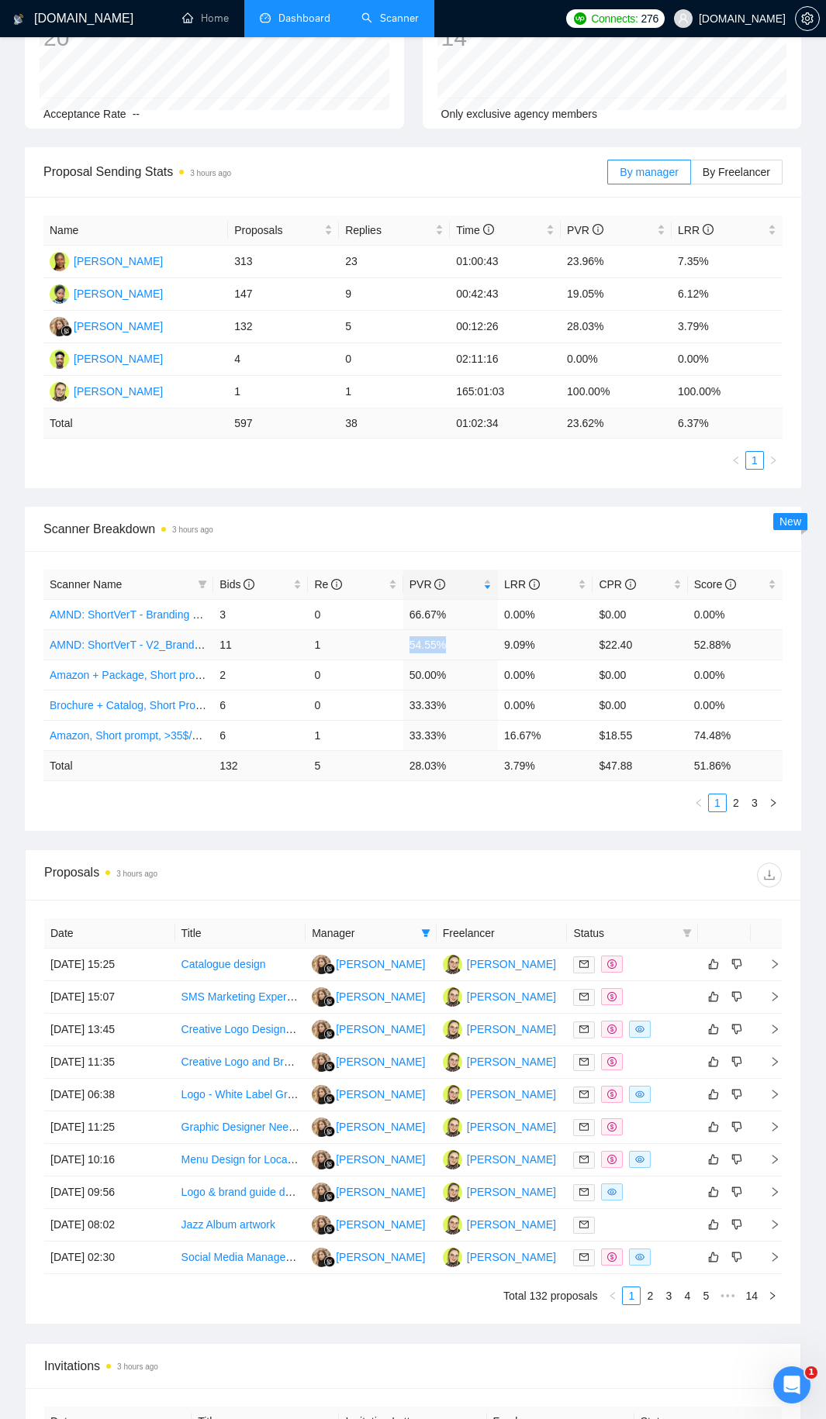
drag, startPoint x: 398, startPoint y: 640, endPoint x: 479, endPoint y: 640, distance: 81.4
click at [479, 640] on tr "AMND: ShortVerT - V2_Branding, Short Prompt, >36$/h, no agency 11 1 54.55% 9.09…" at bounding box center [412, 644] width 739 height 30
drag, startPoint x: 453, startPoint y: 607, endPoint x: 402, endPoint y: 612, distance: 51.4
click at [402, 612] on tr "AMND: ShortVerT - Branding + Package, Short Prompt, >36$/h, no agency 3 0 66.67…" at bounding box center [412, 614] width 739 height 30
click at [553, 767] on td "Anna Shtonda" at bounding box center [501, 965] width 131 height 33
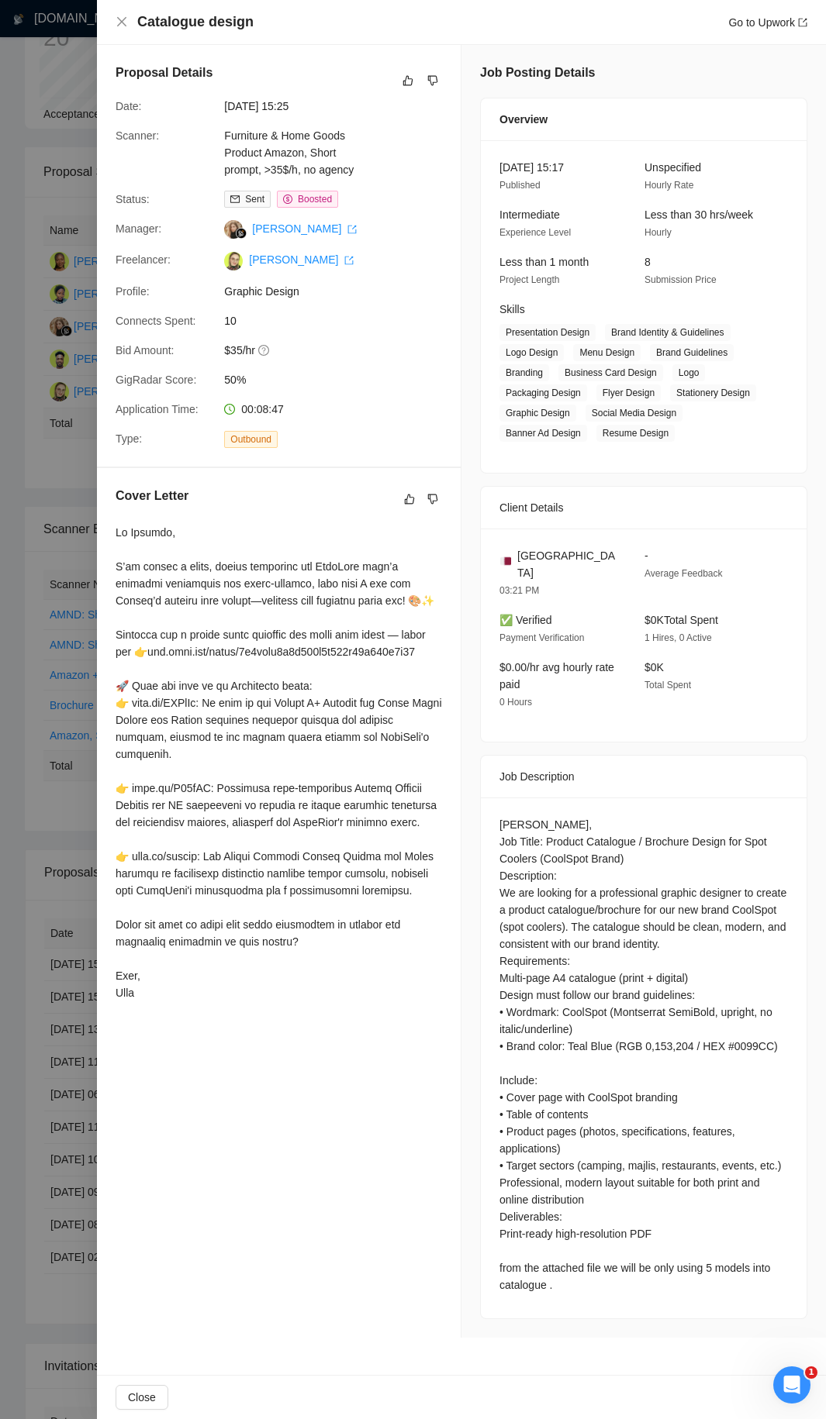
click at [74, 767] on div at bounding box center [413, 709] width 826 height 1419
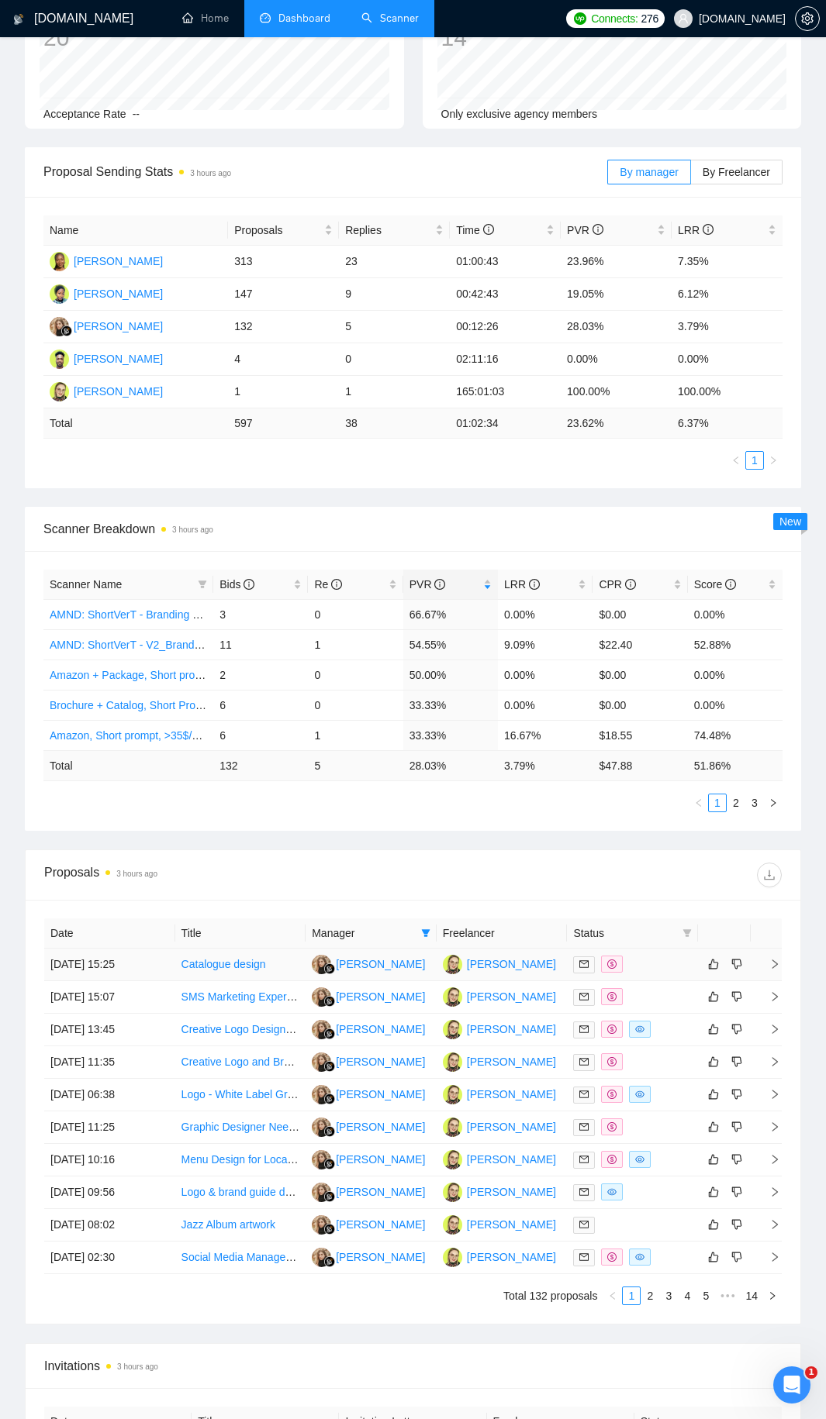
click at [548, 767] on td "Anna Shtonda" at bounding box center [501, 965] width 131 height 33
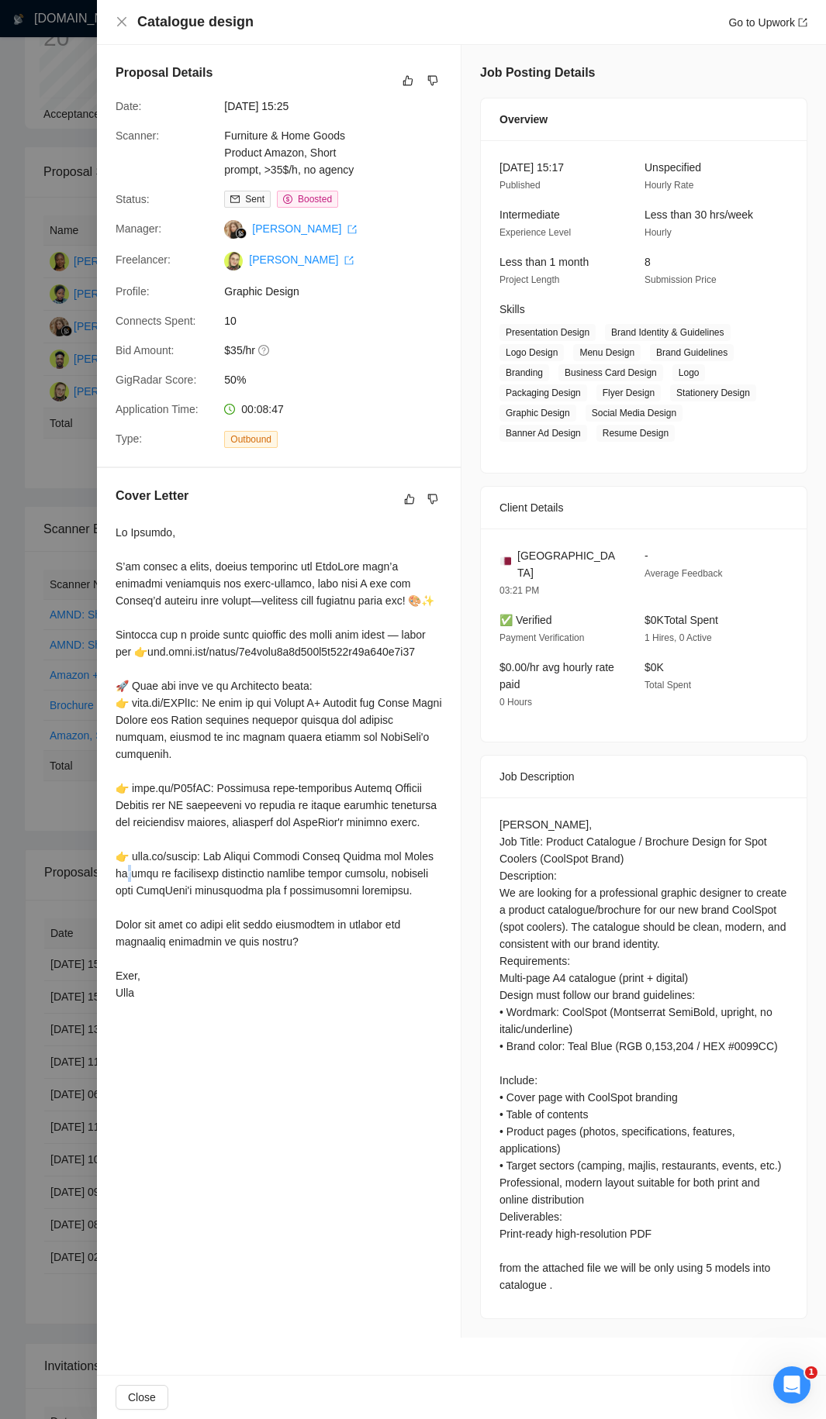
drag, startPoint x: 126, startPoint y: 895, endPoint x: 112, endPoint y: 892, distance: 14.3
click at [125, 767] on div at bounding box center [278, 762] width 326 height 477
click at [86, 767] on div at bounding box center [413, 709] width 826 height 1419
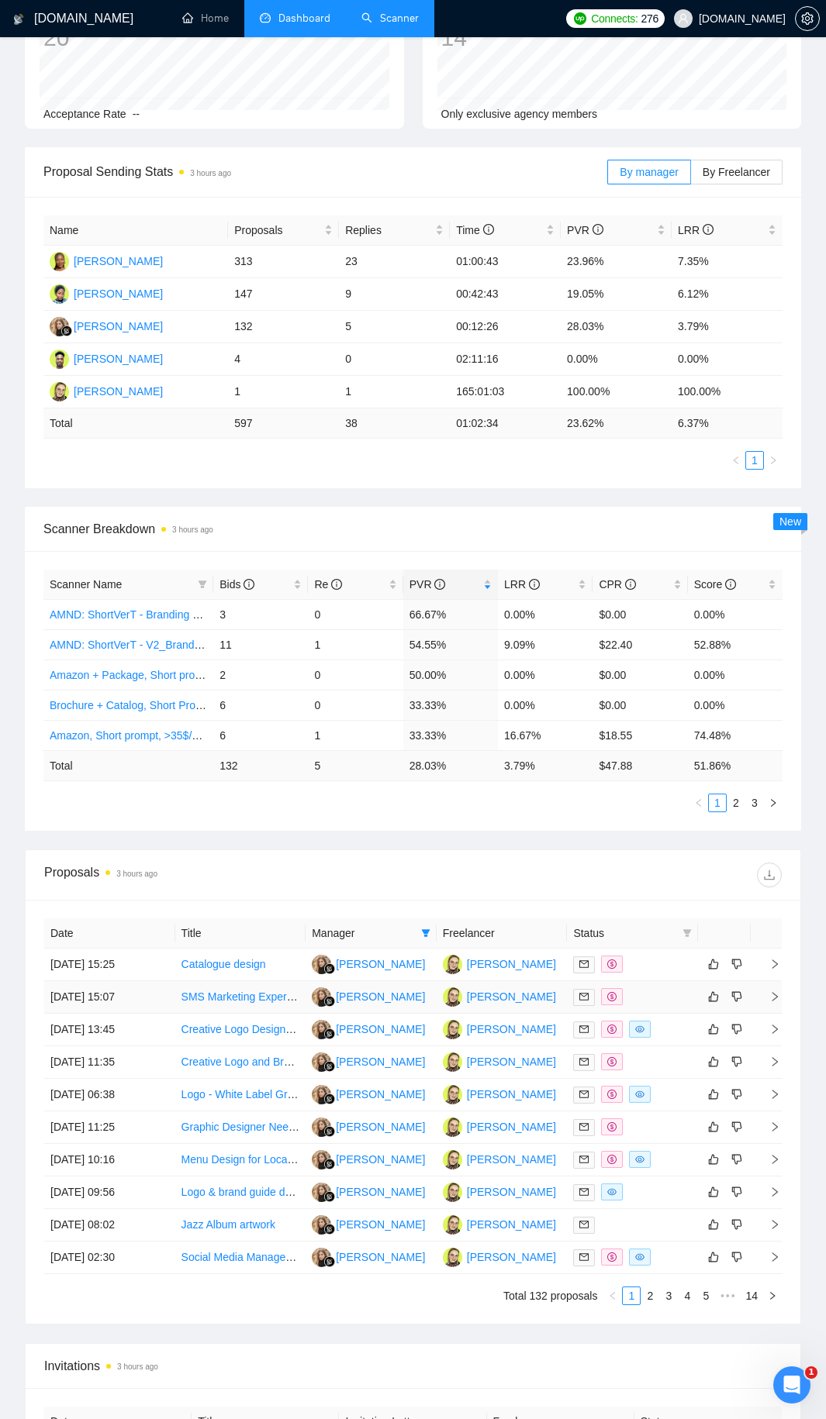
click at [649, 767] on td at bounding box center [632, 997] width 131 height 33
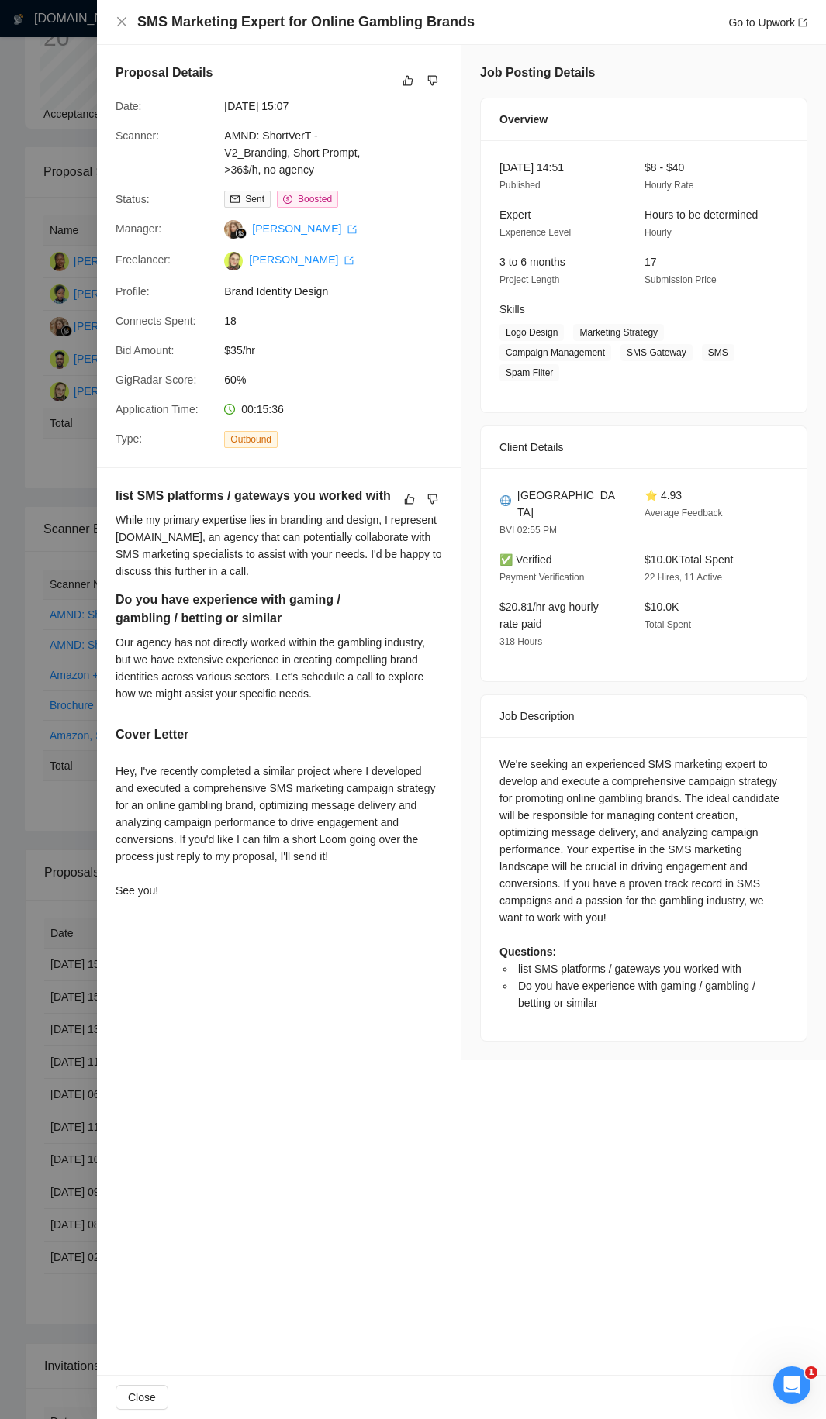
drag, startPoint x: 336, startPoint y: 889, endPoint x: 295, endPoint y: 873, distance: 43.5
click at [295, 767] on div "Hey, I've recently completed a similar project where I developed and executed a…" at bounding box center [278, 831] width 326 height 136
click at [15, 767] on div at bounding box center [413, 709] width 826 height 1419
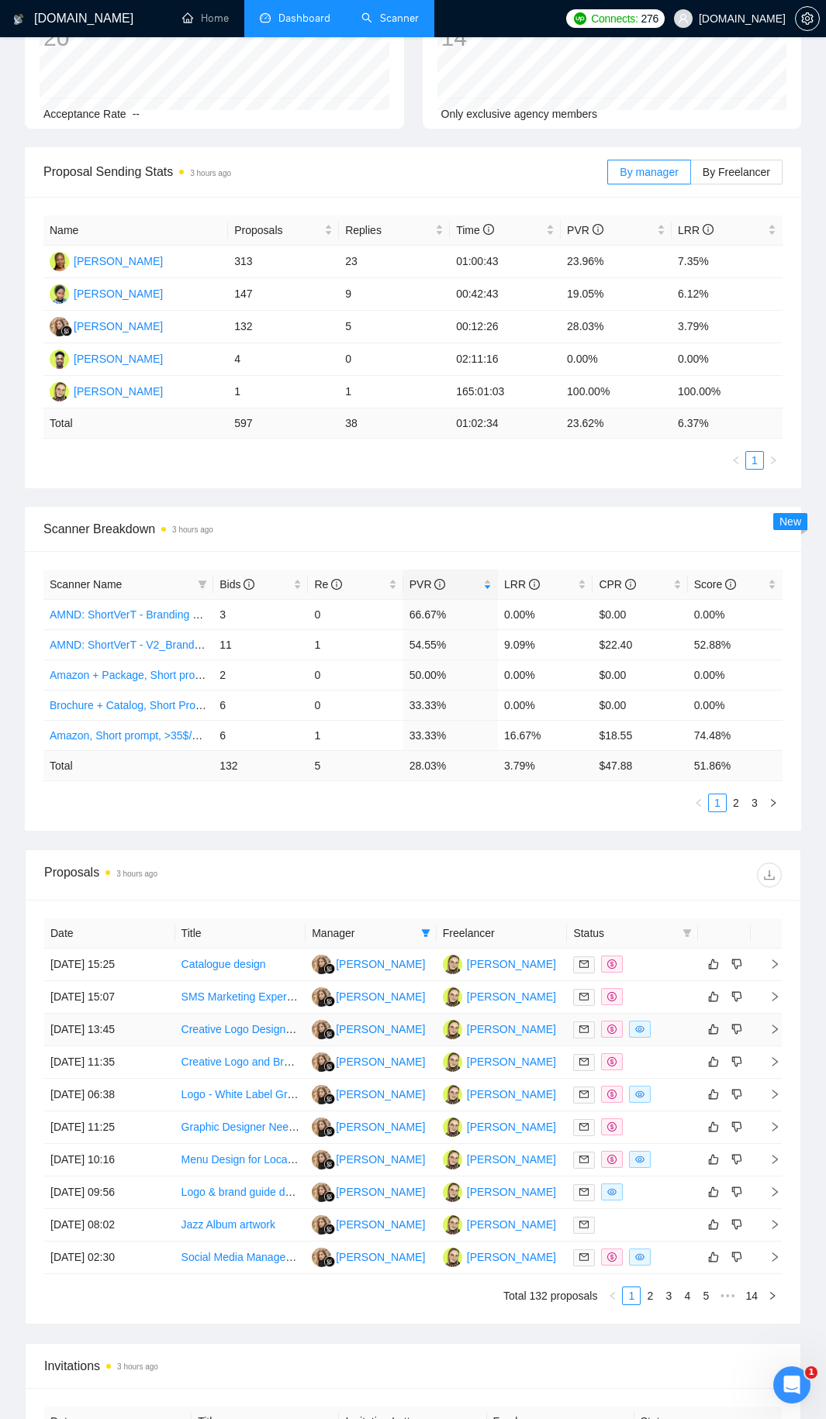
click at [675, 767] on div at bounding box center [632, 1030] width 119 height 18
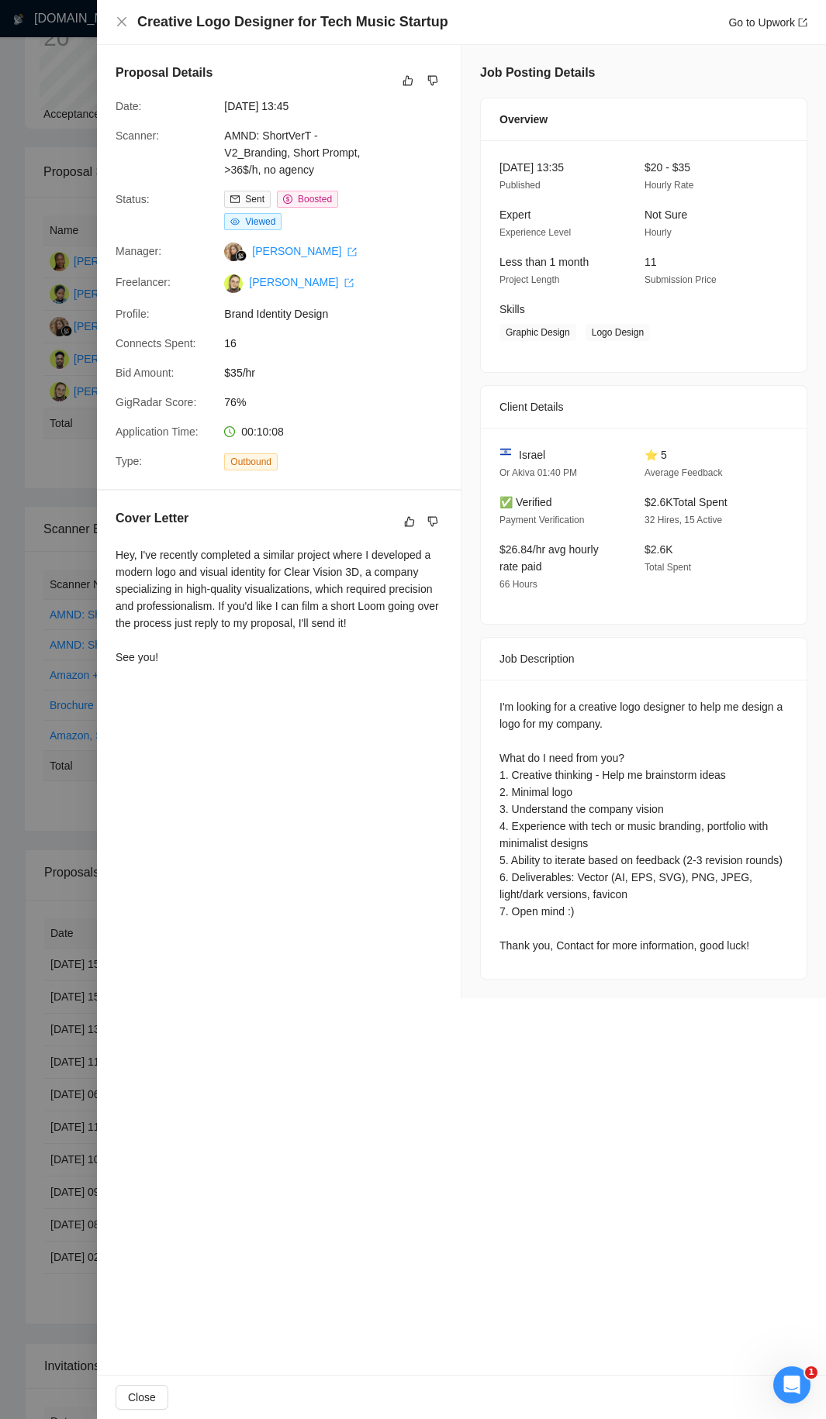
click at [88, 767] on div at bounding box center [413, 709] width 826 height 1419
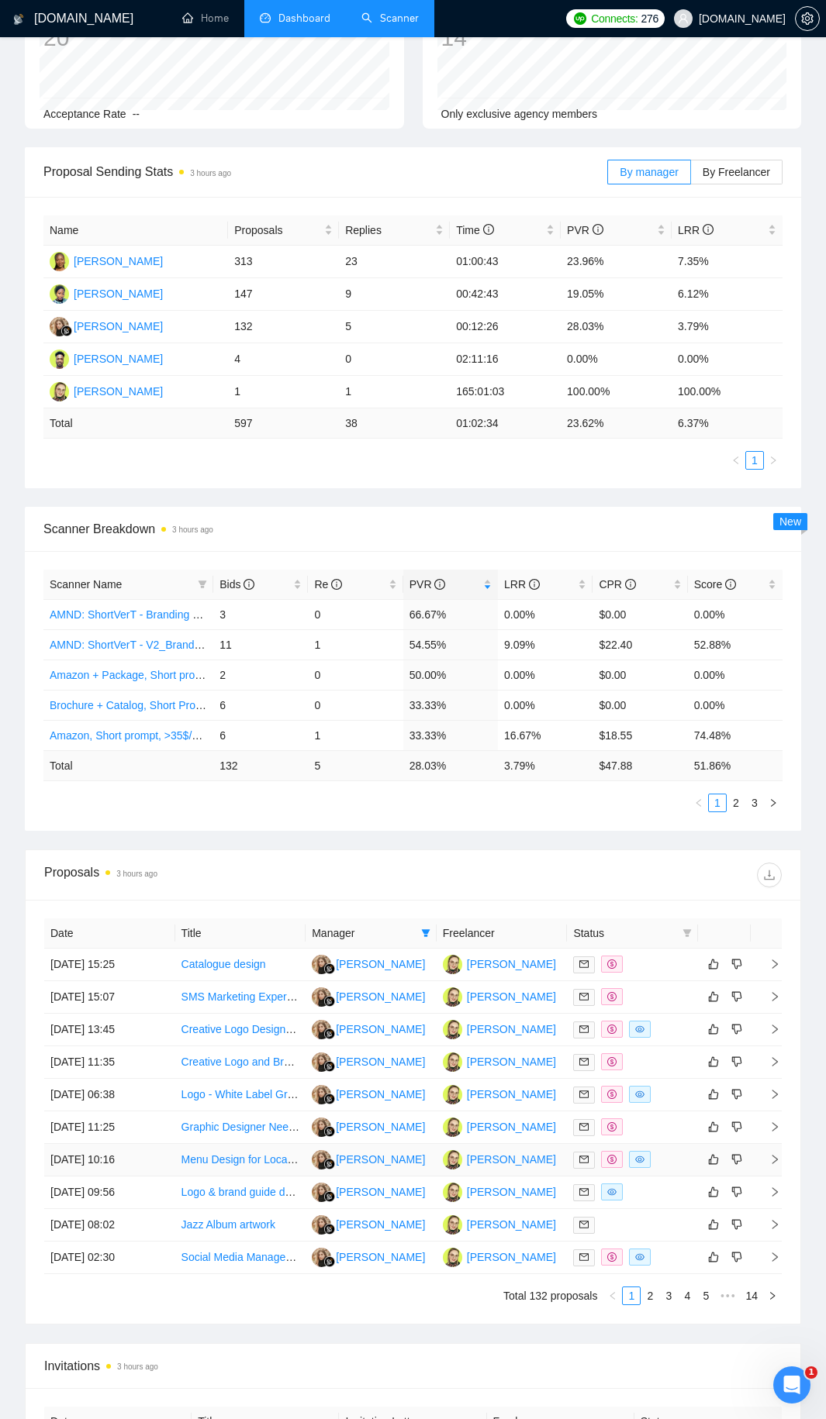
click at [665, 767] on div at bounding box center [632, 1160] width 119 height 18
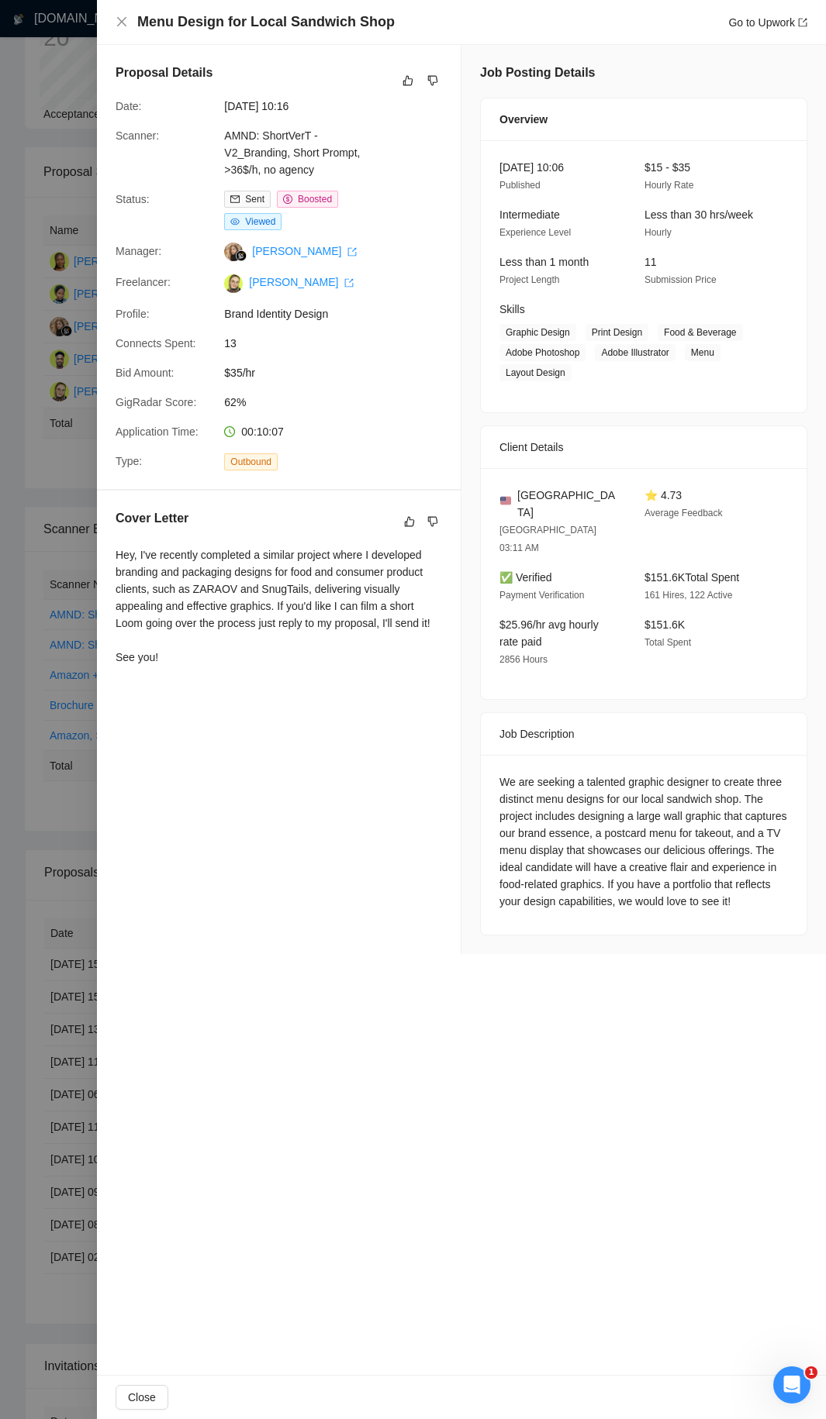
click at [56, 308] on div at bounding box center [413, 709] width 826 height 1419
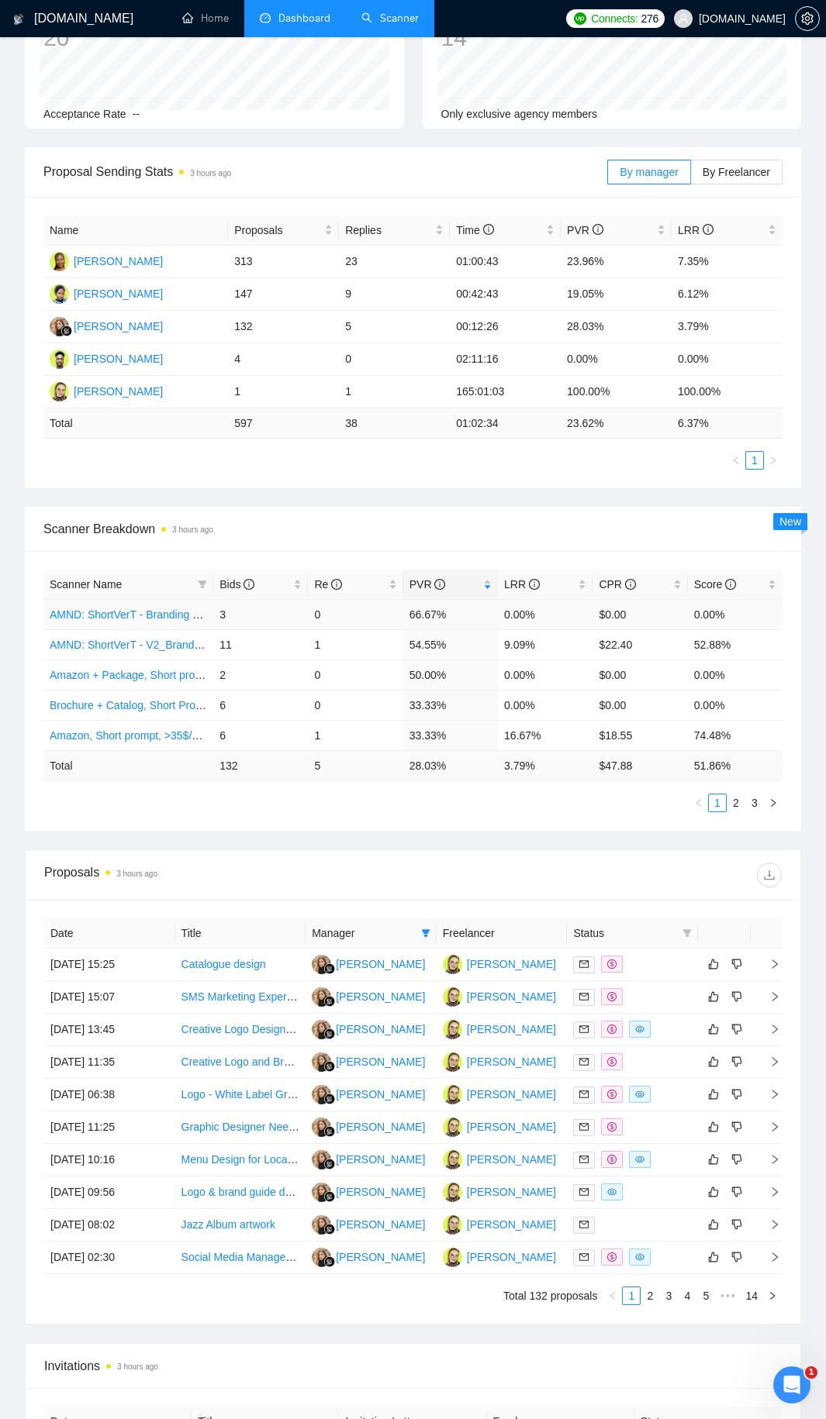
click at [156, 618] on link "AMND: ShortVerT - Branding + Package, Short Prompt, >36$/h, no agency" at bounding box center [230, 614] width 360 height 12
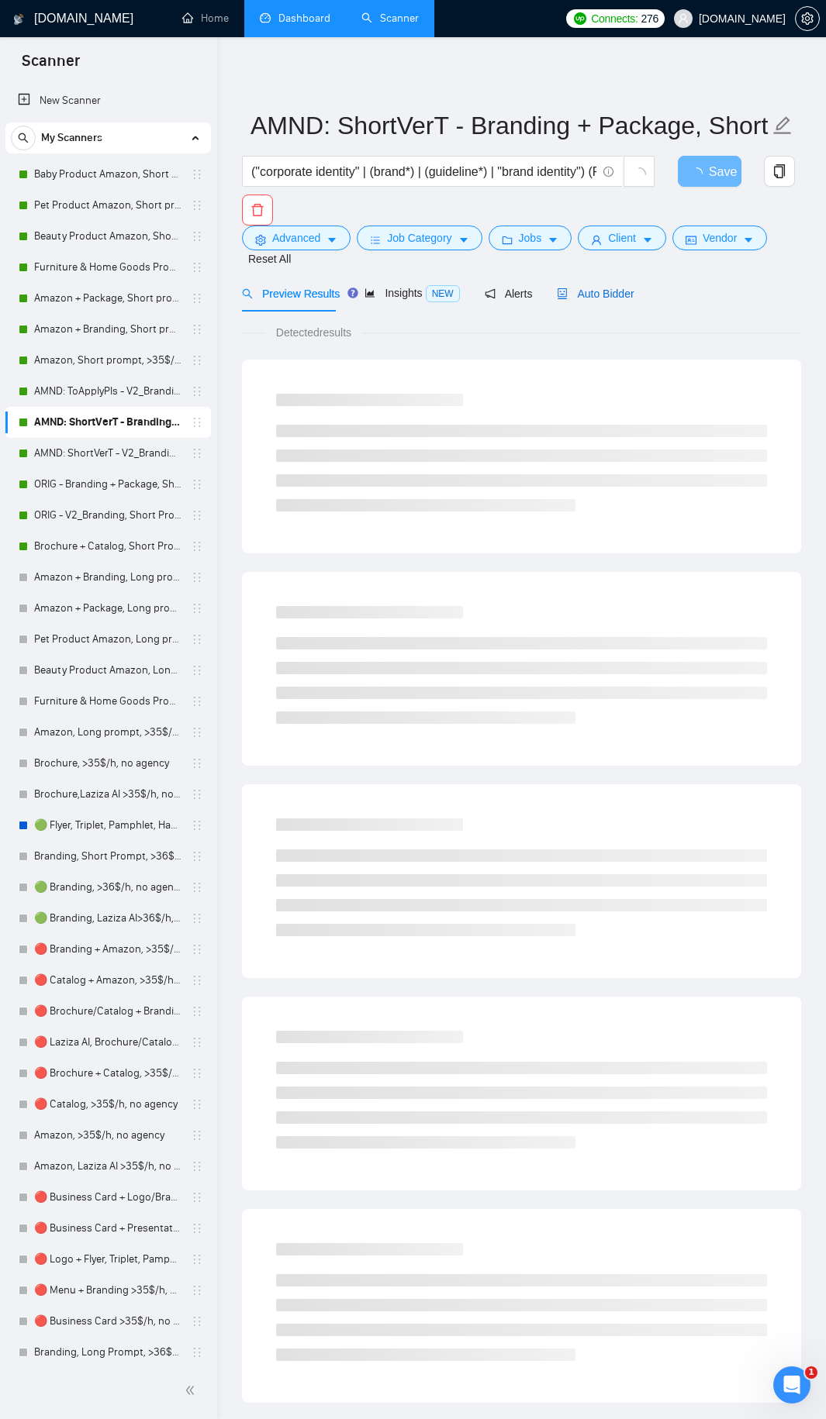
drag, startPoint x: 595, startPoint y: 298, endPoint x: 612, endPoint y: 298, distance: 16.3
click at [596, 298] on span "Auto Bidder" at bounding box center [595, 294] width 77 height 12
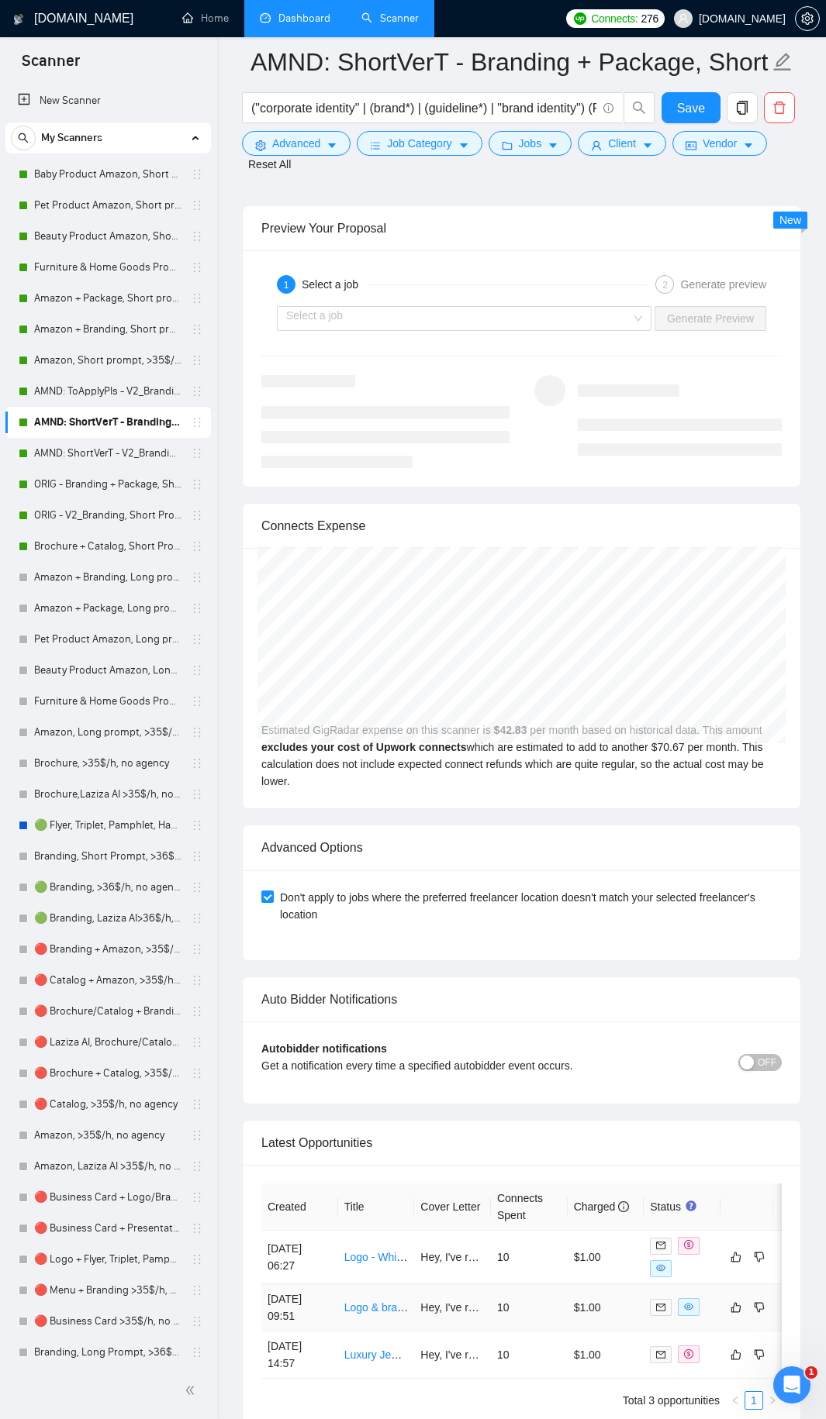
scroll to position [3507, 0]
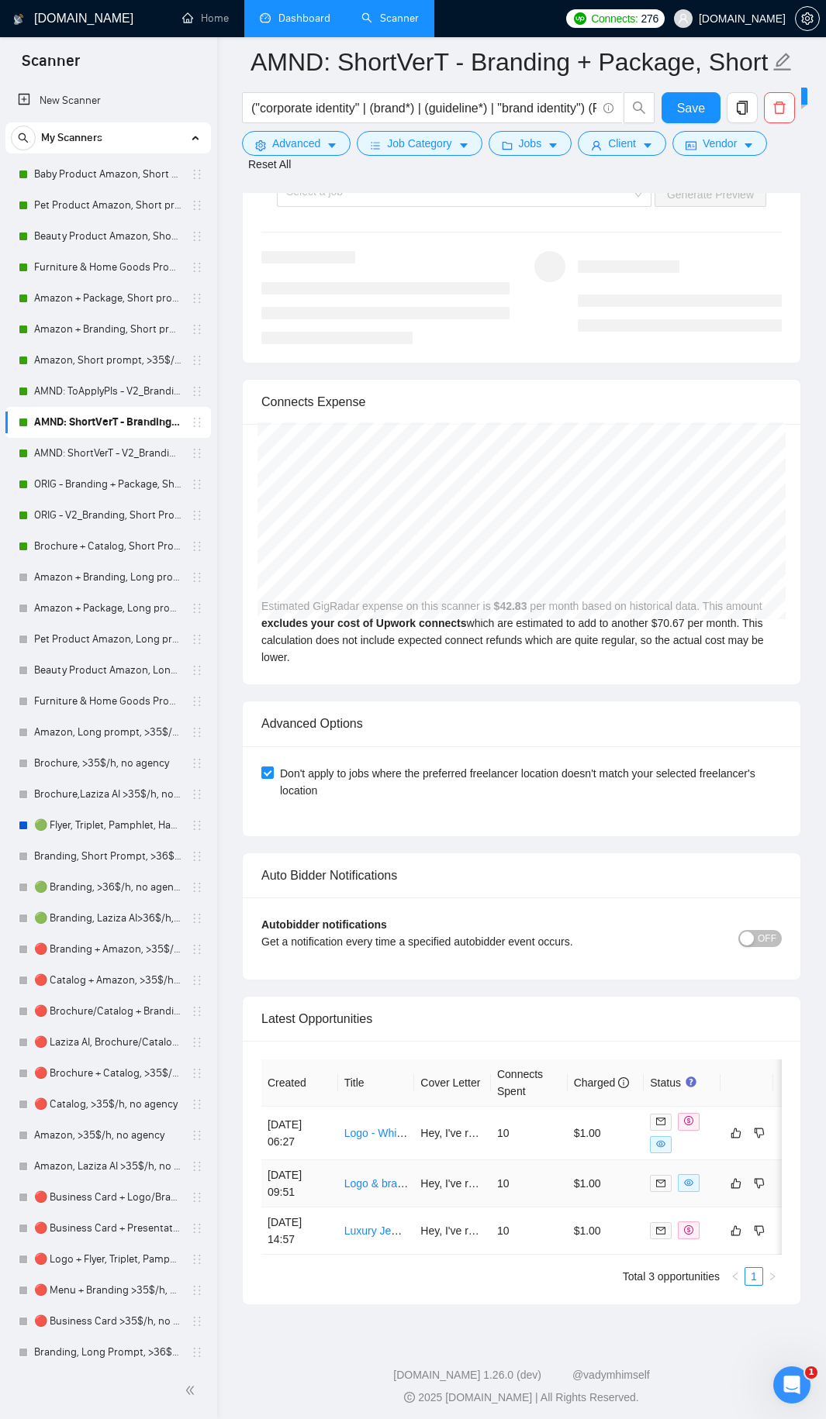
click at [564, 767] on td "10" at bounding box center [529, 1183] width 77 height 47
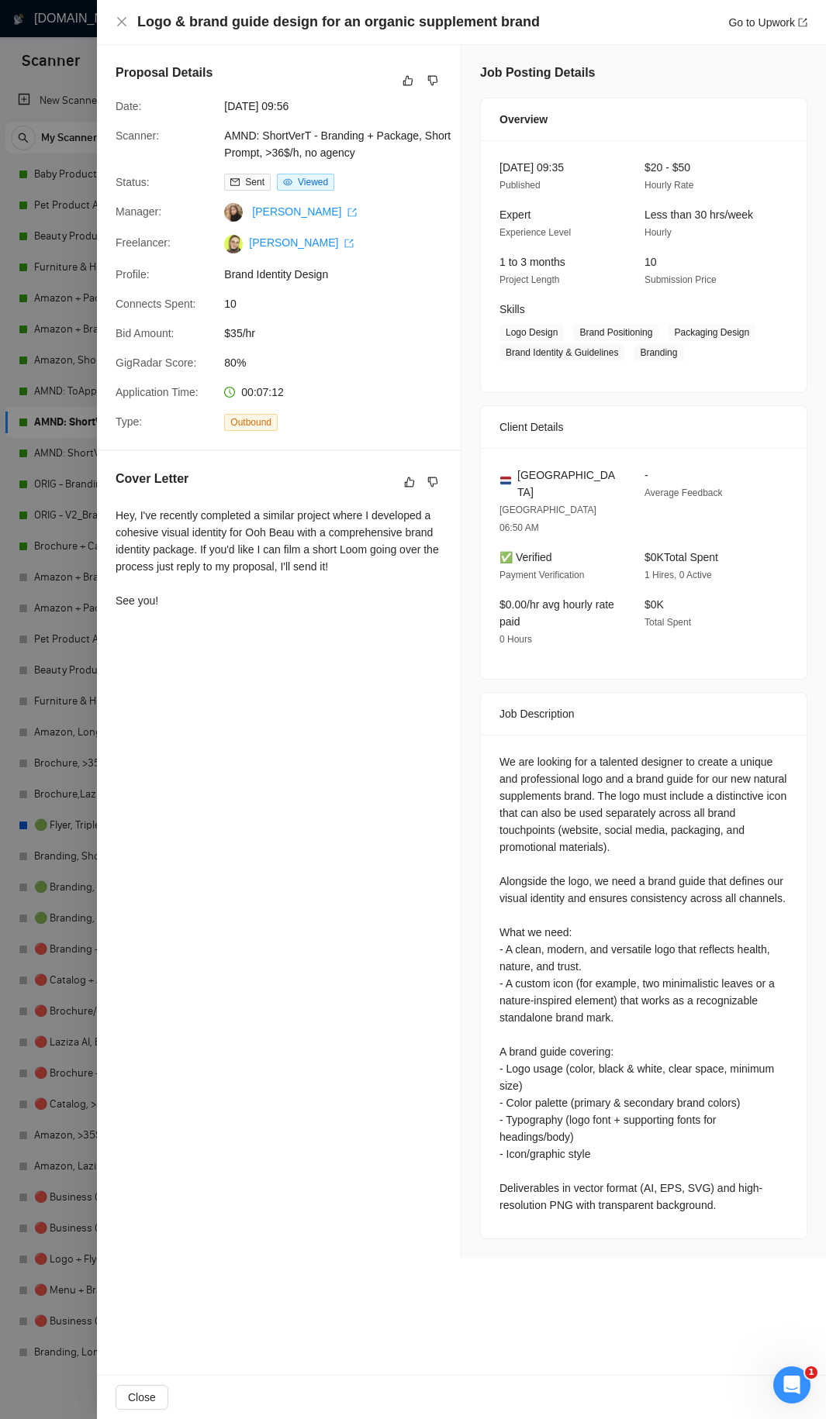
click at [44, 531] on div at bounding box center [413, 709] width 826 height 1419
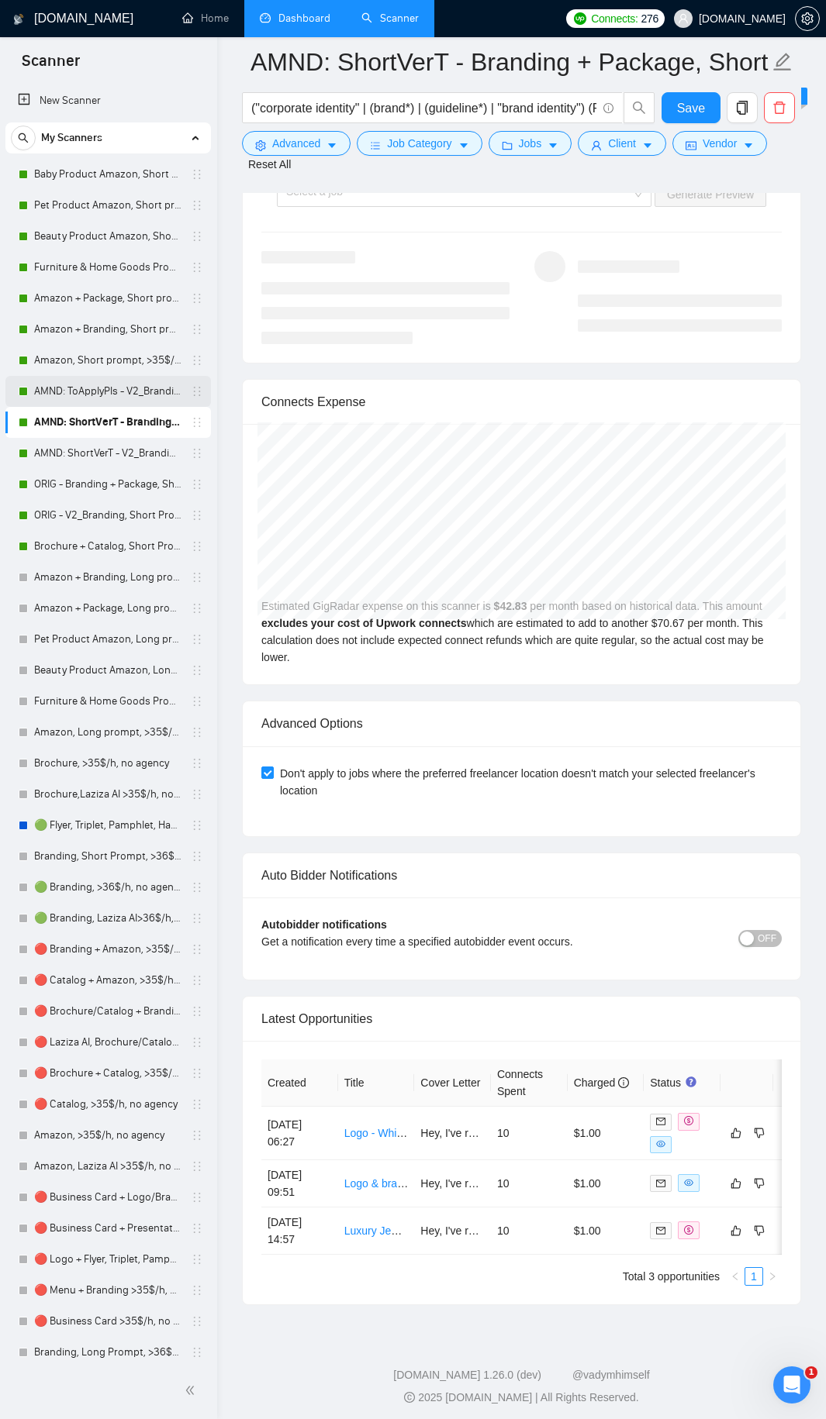
click at [98, 398] on link "AMND: ToApplyPls - V2_Branding, Short Prompt, >36$/h, no agency" at bounding box center [107, 391] width 147 height 31
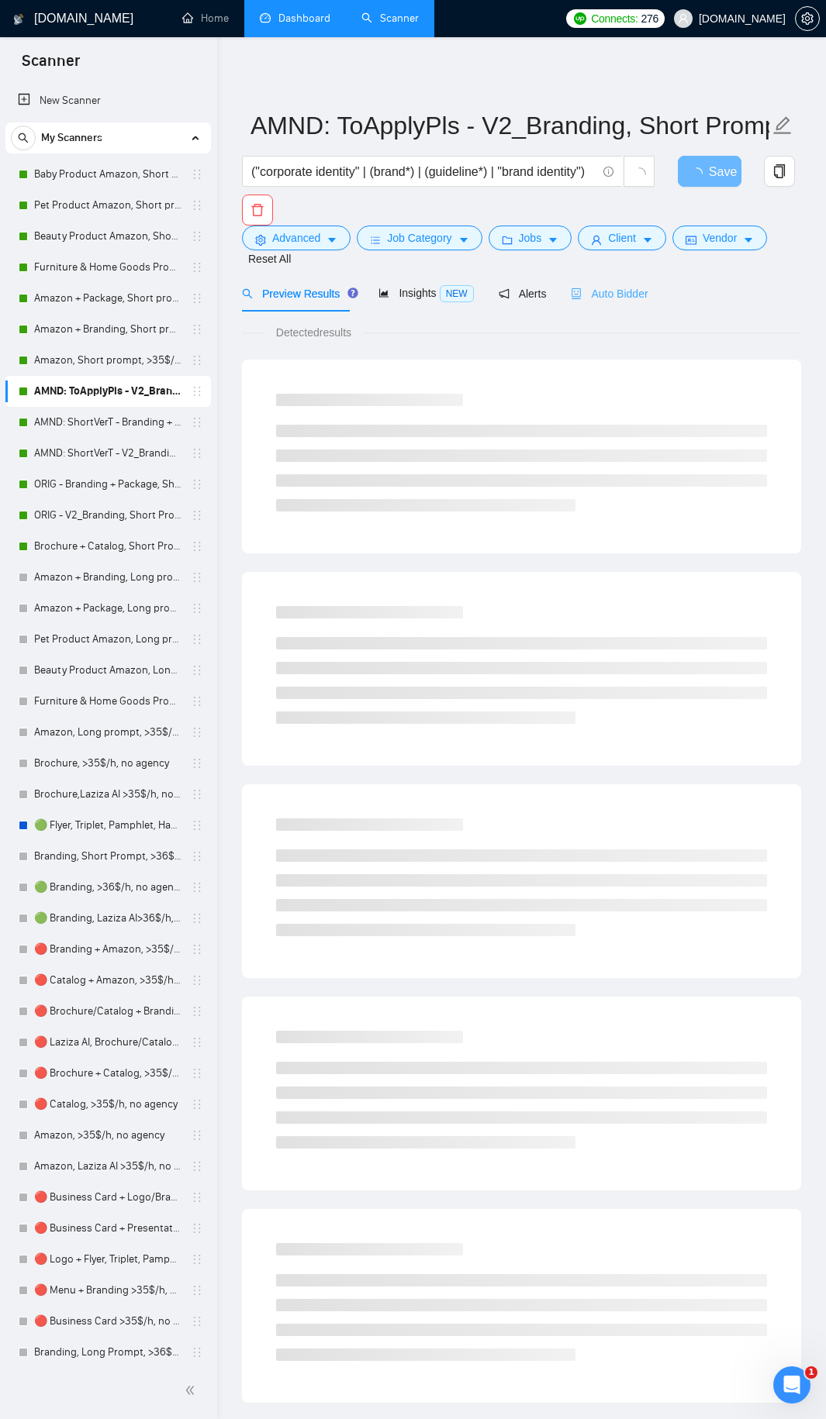
click at [604, 302] on div "Auto Bidder" at bounding box center [609, 293] width 77 height 36
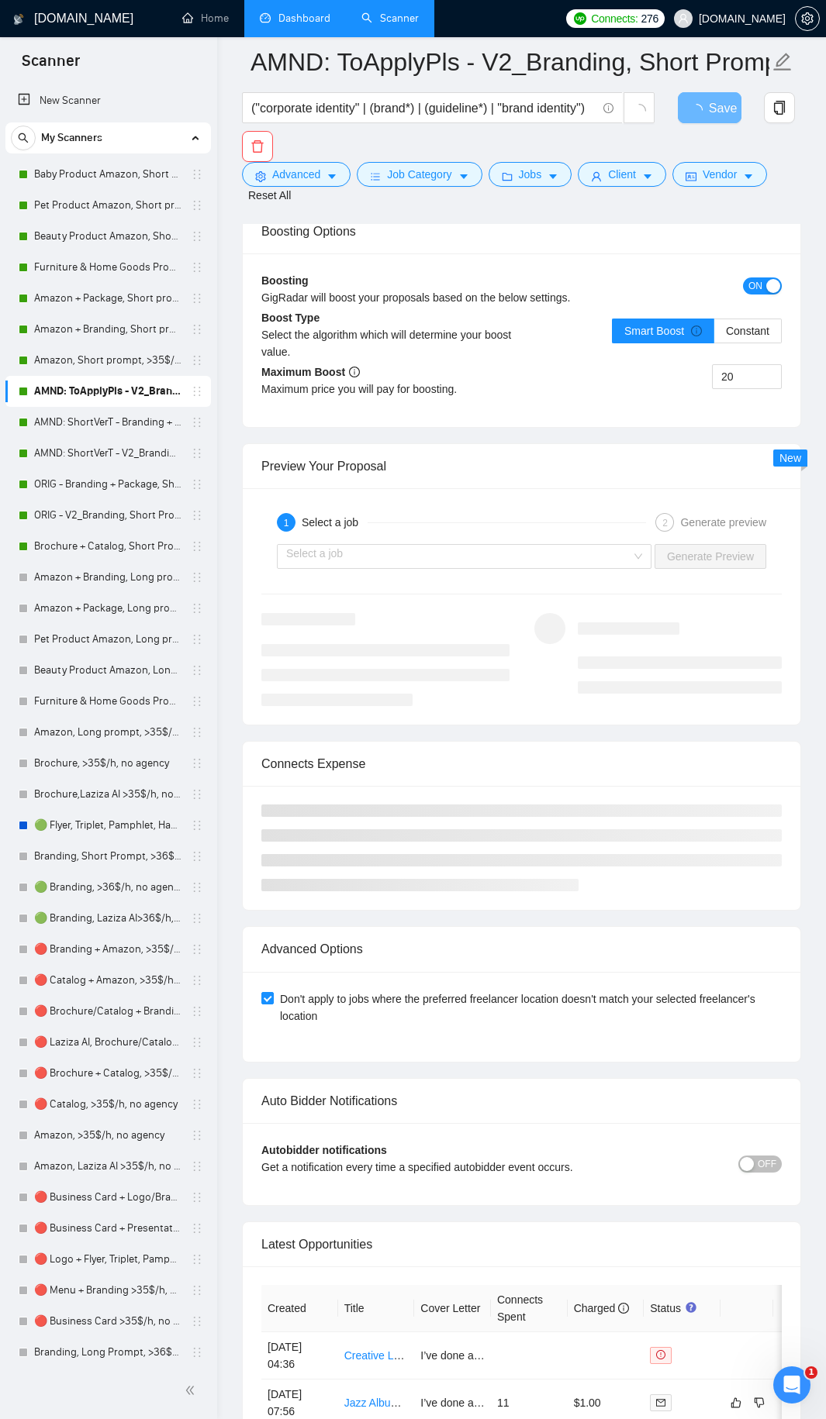
scroll to position [2989, 0]
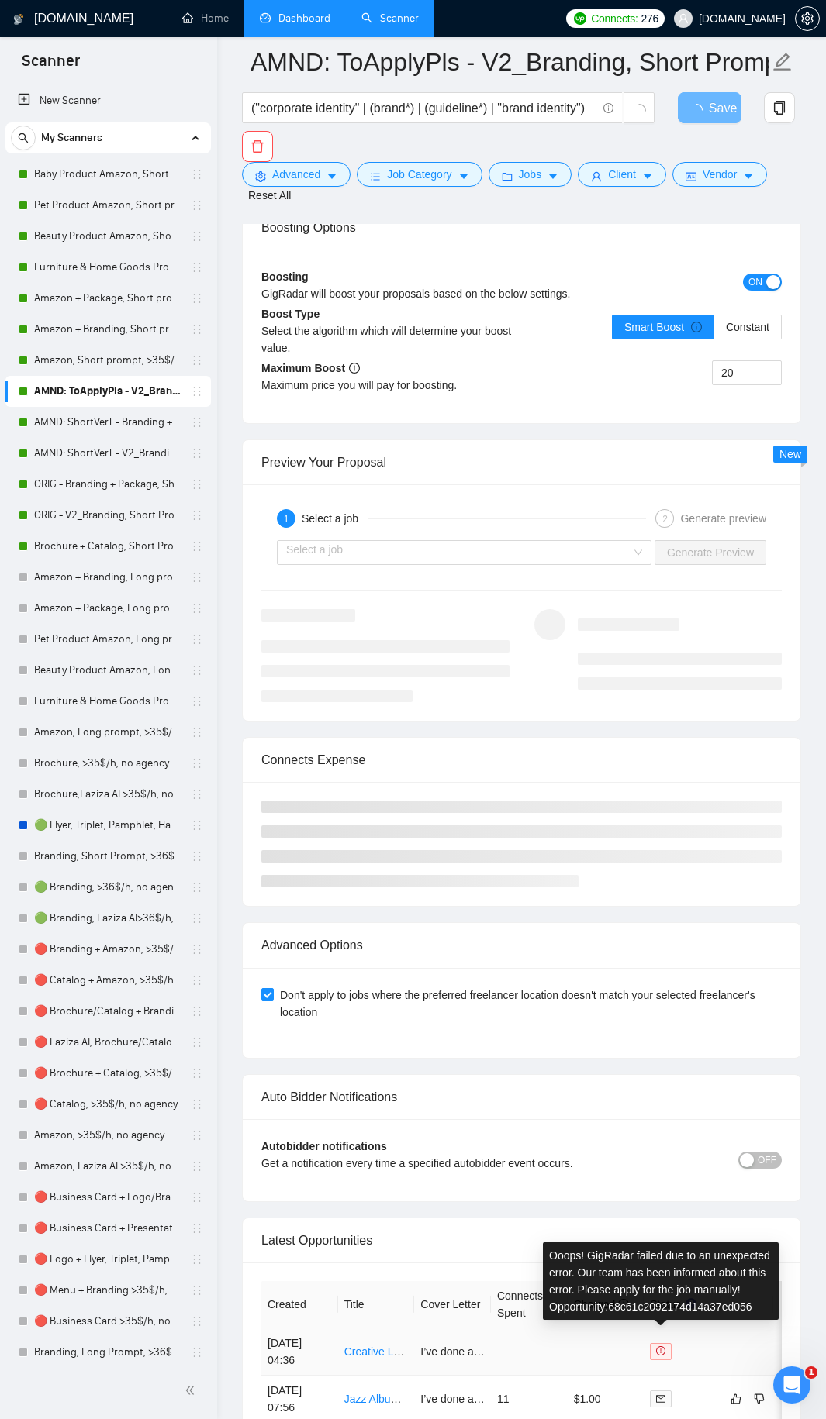
click at [662, 767] on icon "exclamation-circle" at bounding box center [660, 1350] width 9 height 9
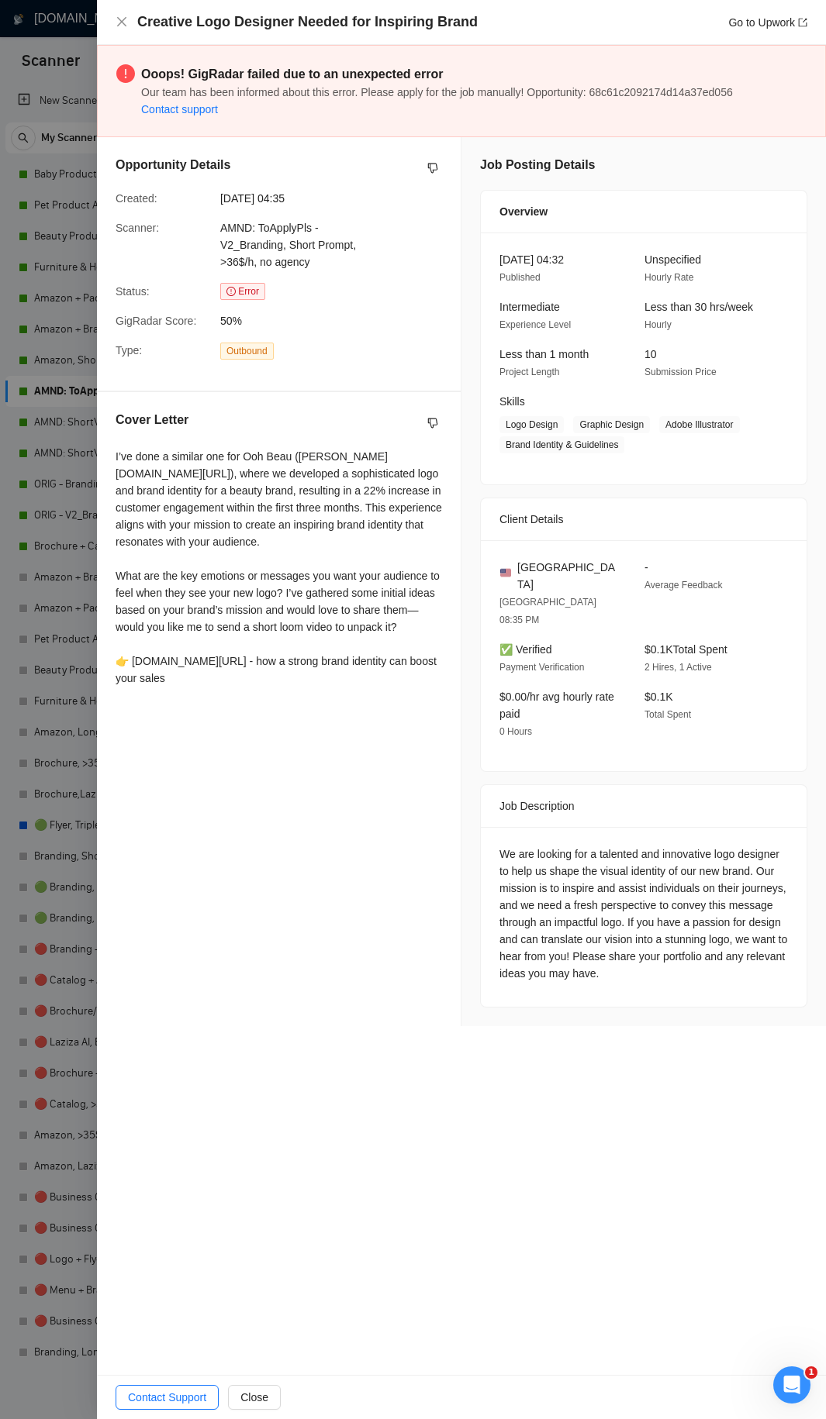
click at [76, 433] on div at bounding box center [413, 709] width 826 height 1419
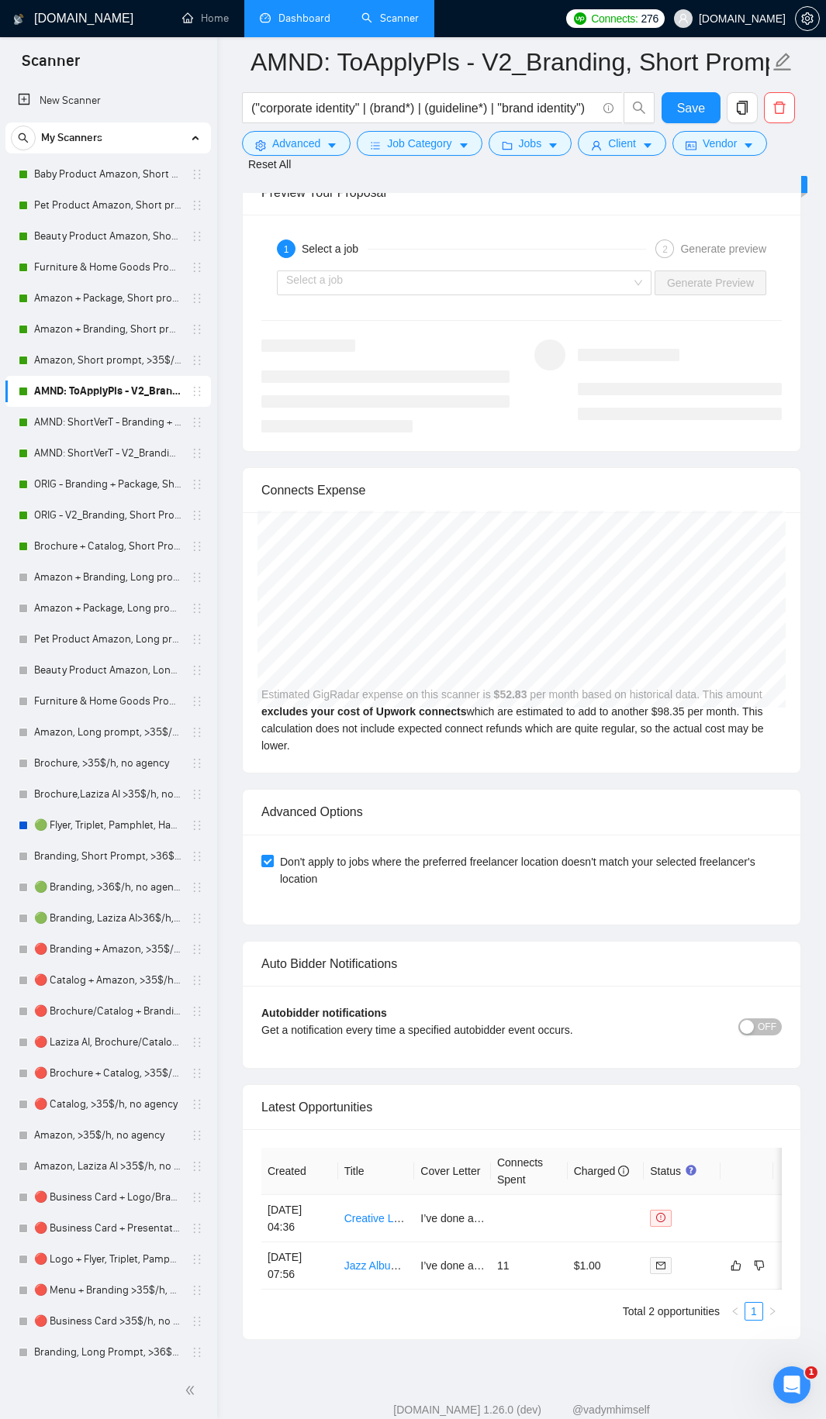
scroll to position [3387, 0]
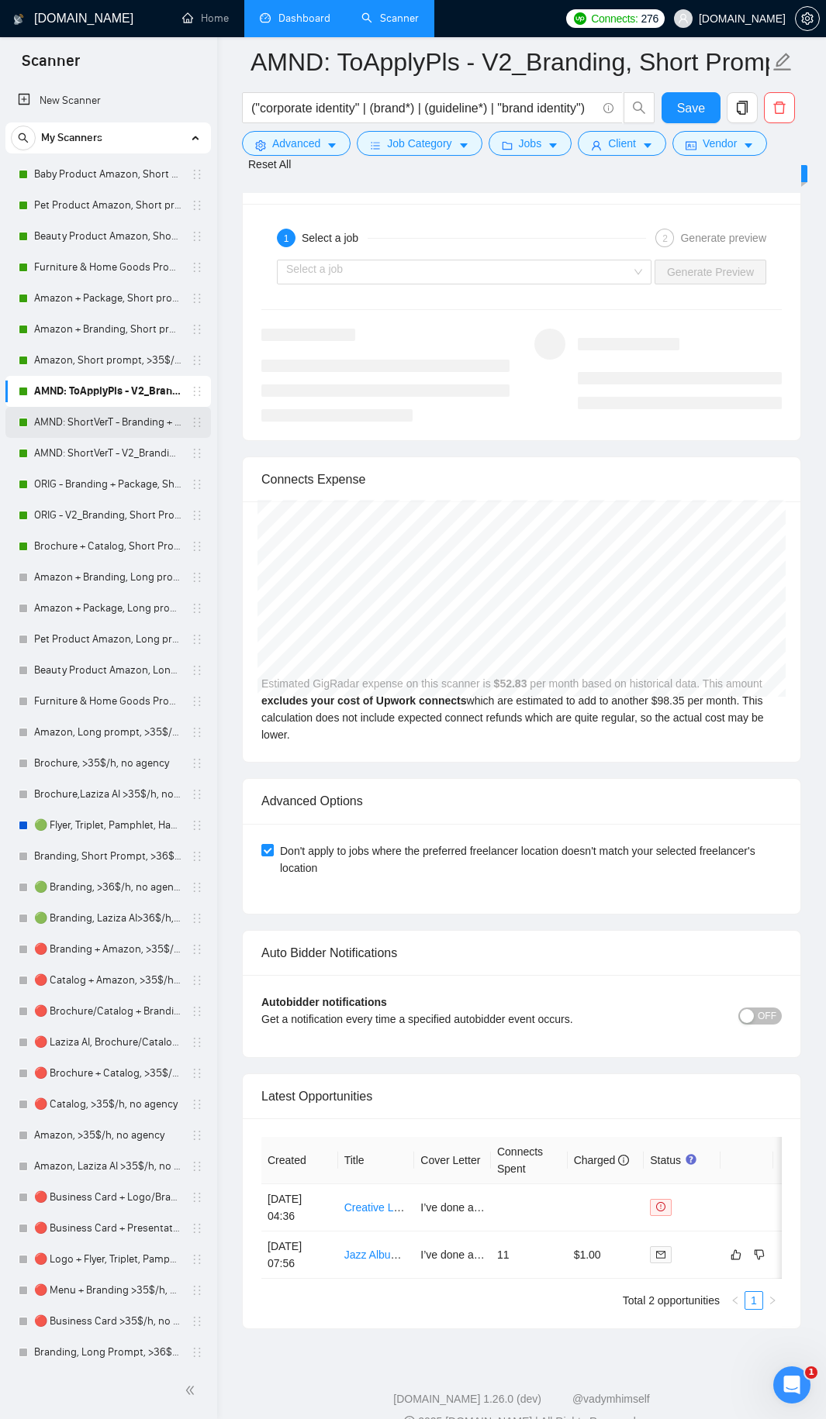
click at [106, 431] on link "AMND: ShortVerT - Branding + Package, Short Prompt, >36$/h, no agency" at bounding box center [107, 422] width 147 height 31
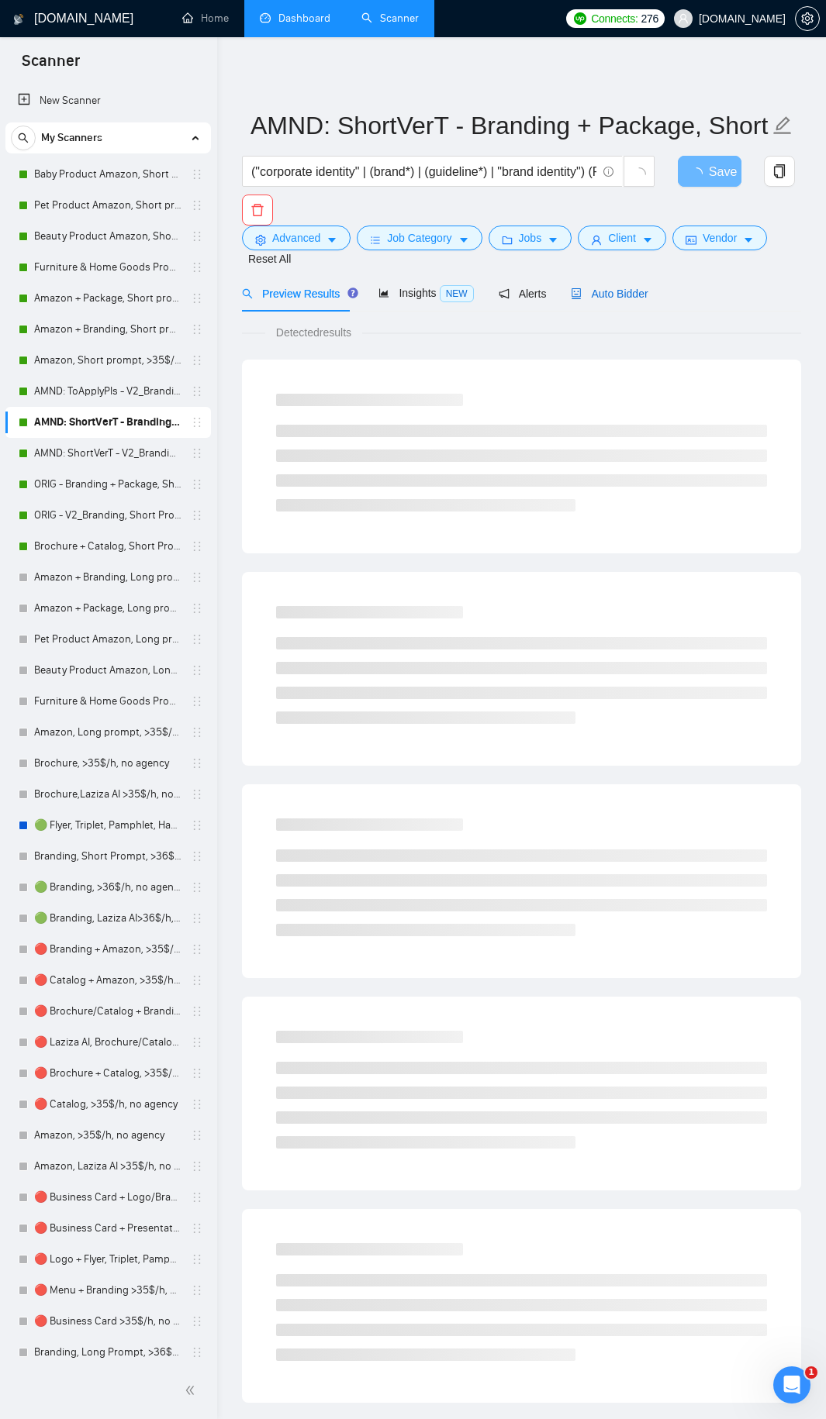
click at [597, 295] on span "Auto Bidder" at bounding box center [609, 294] width 77 height 12
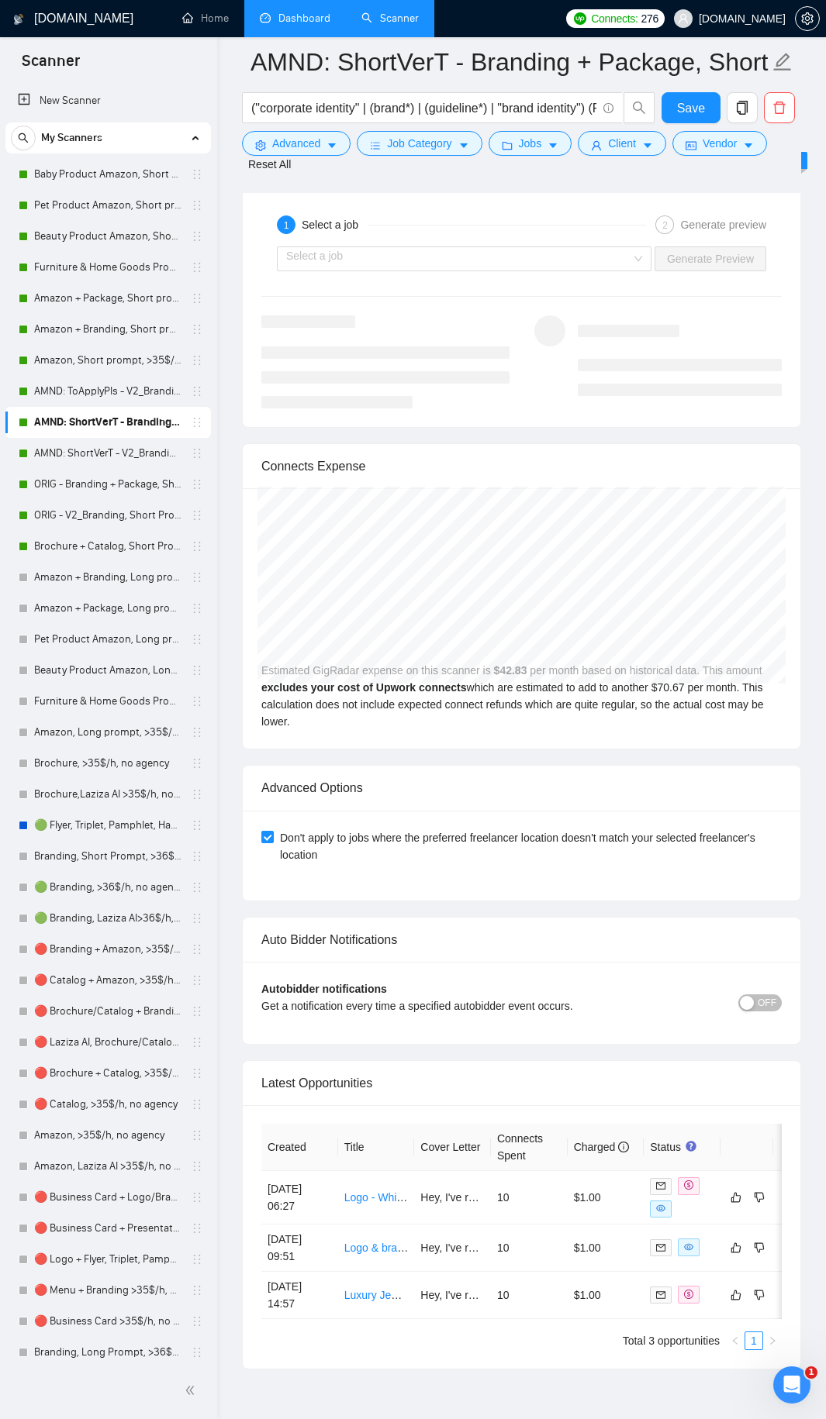
scroll to position [3507, 0]
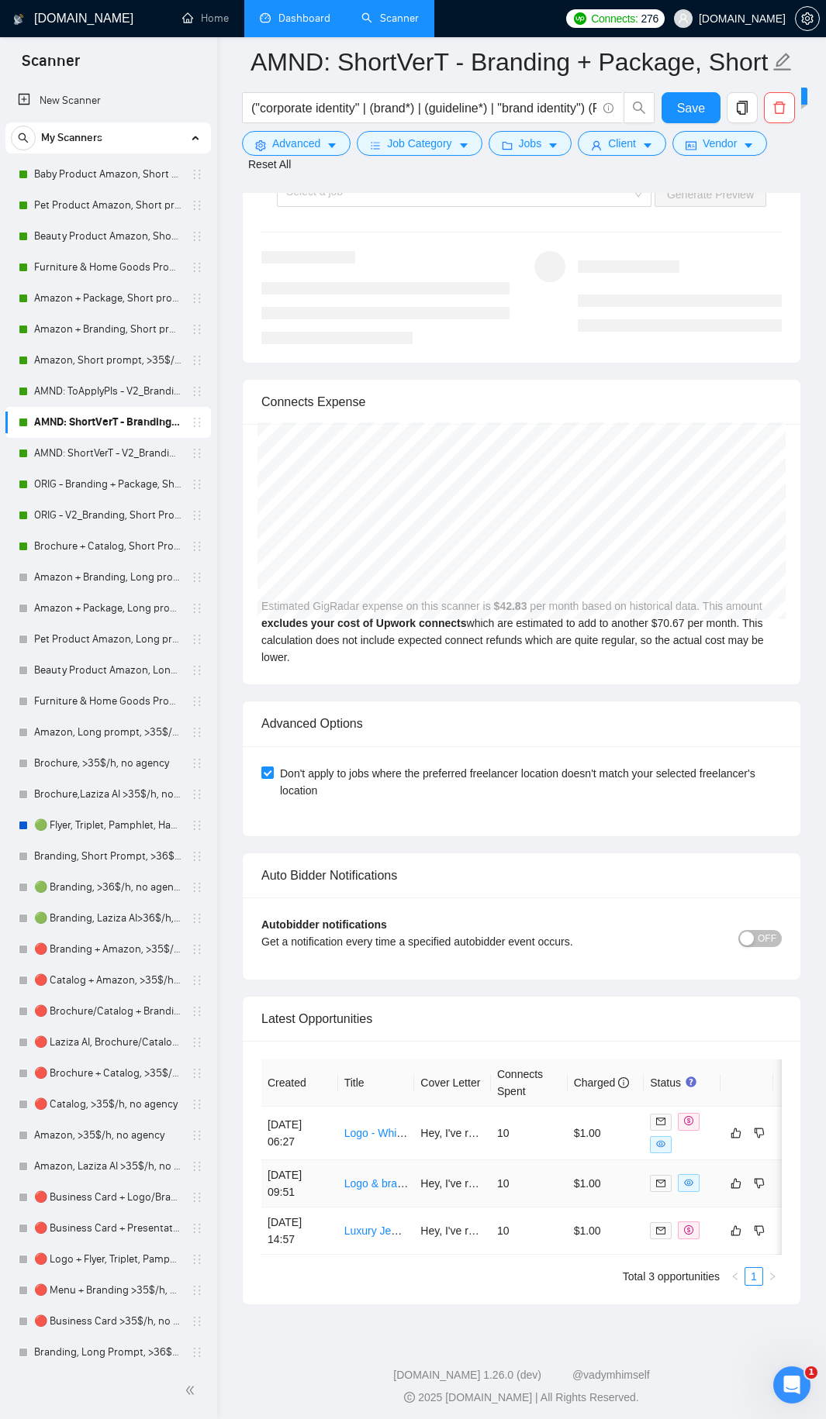
click at [591, 767] on td "$1.00" at bounding box center [605, 1183] width 77 height 47
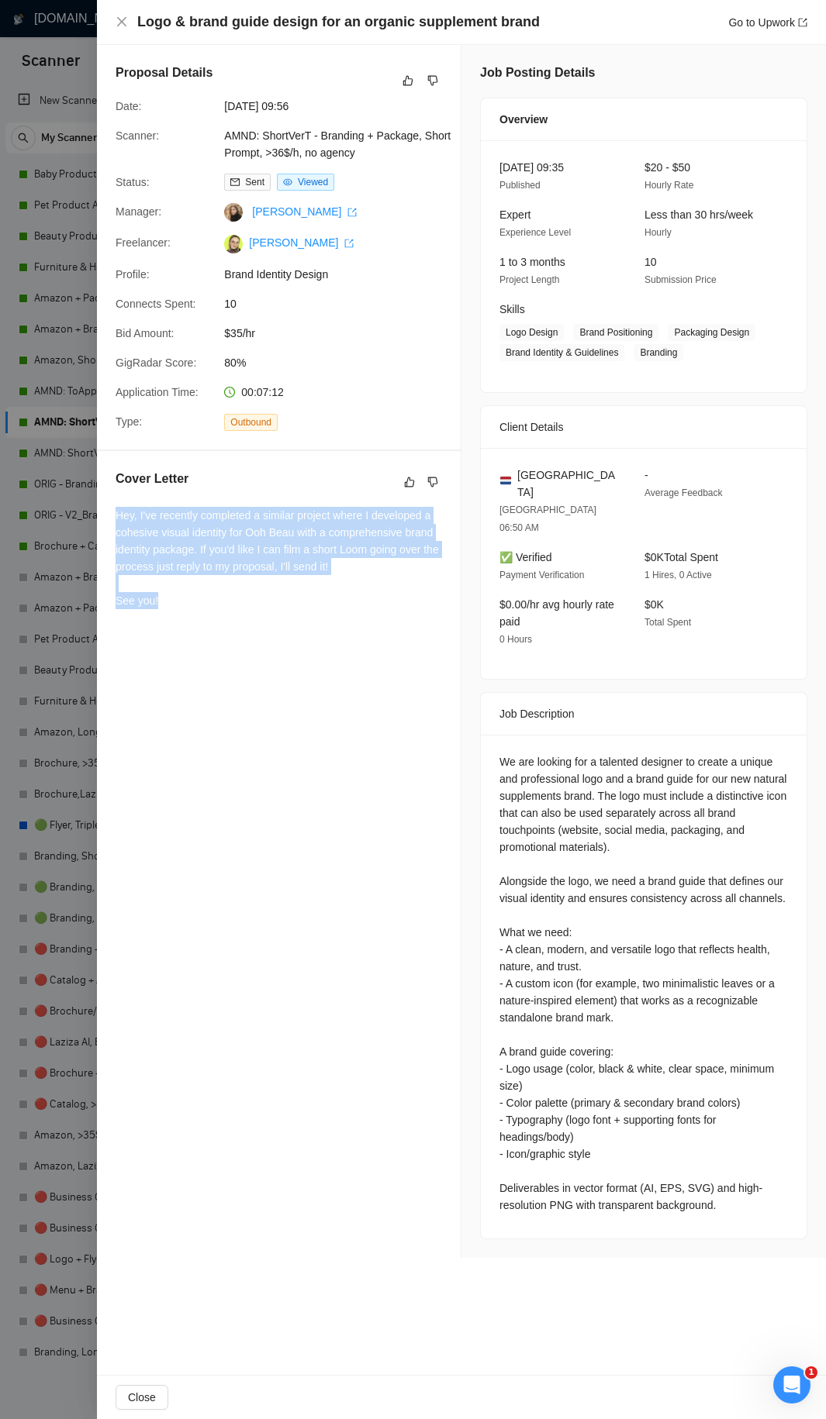
drag, startPoint x: 114, startPoint y: 514, endPoint x: 322, endPoint y: 611, distance: 229.2
click at [322, 611] on div "Cover Letter Hey, I've recently completed a similar project where I developed a…" at bounding box center [279, 542] width 364 height 183
click at [322, 611] on div "Hey, I've recently completed a similar project where I developed a cohesive vis…" at bounding box center [278, 561] width 326 height 109
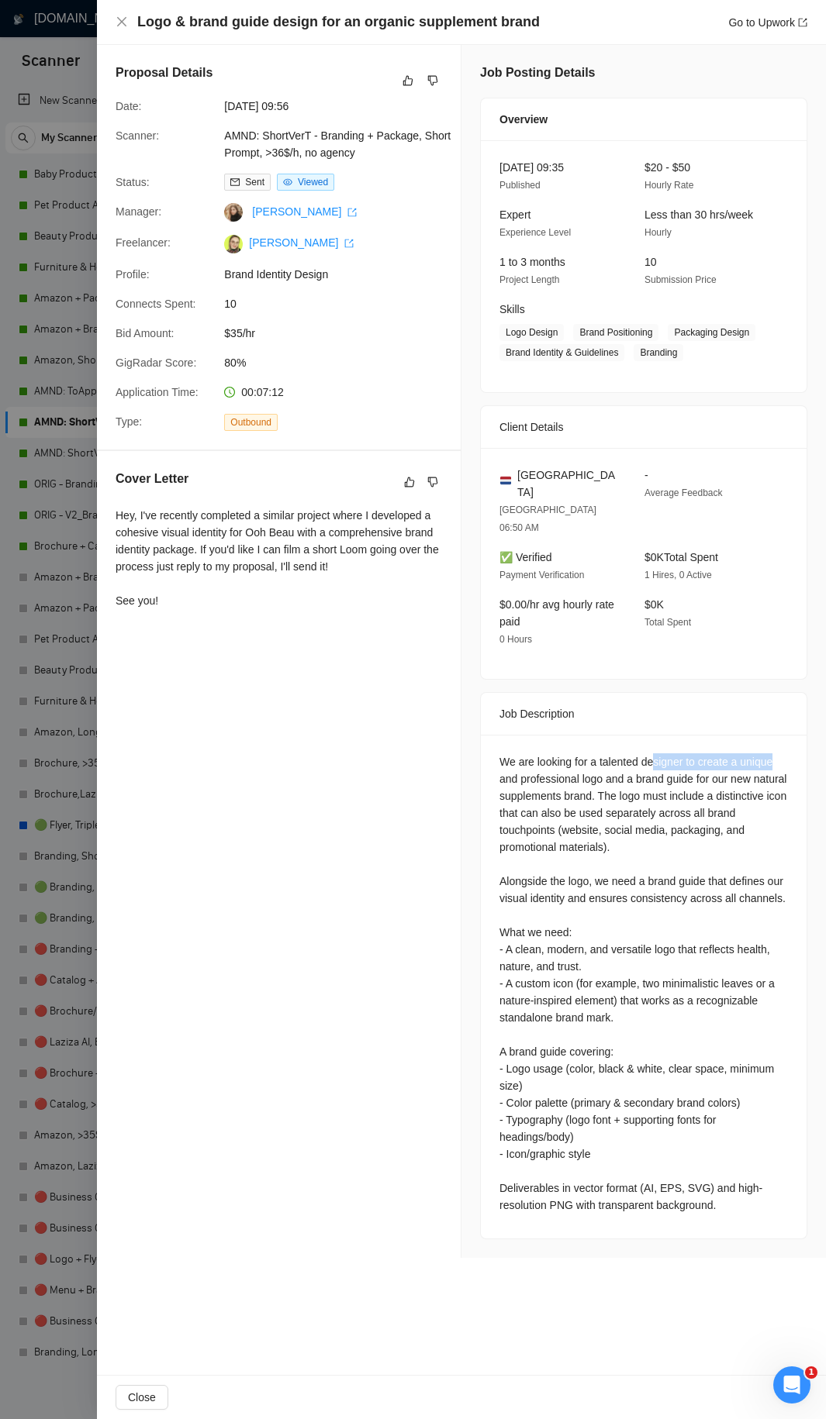
drag, startPoint x: 785, startPoint y: 716, endPoint x: 649, endPoint y: 723, distance: 136.6
click at [653, 753] on div "We are looking for a talented designer to create a unique and professional logo…" at bounding box center [643, 983] width 288 height 460
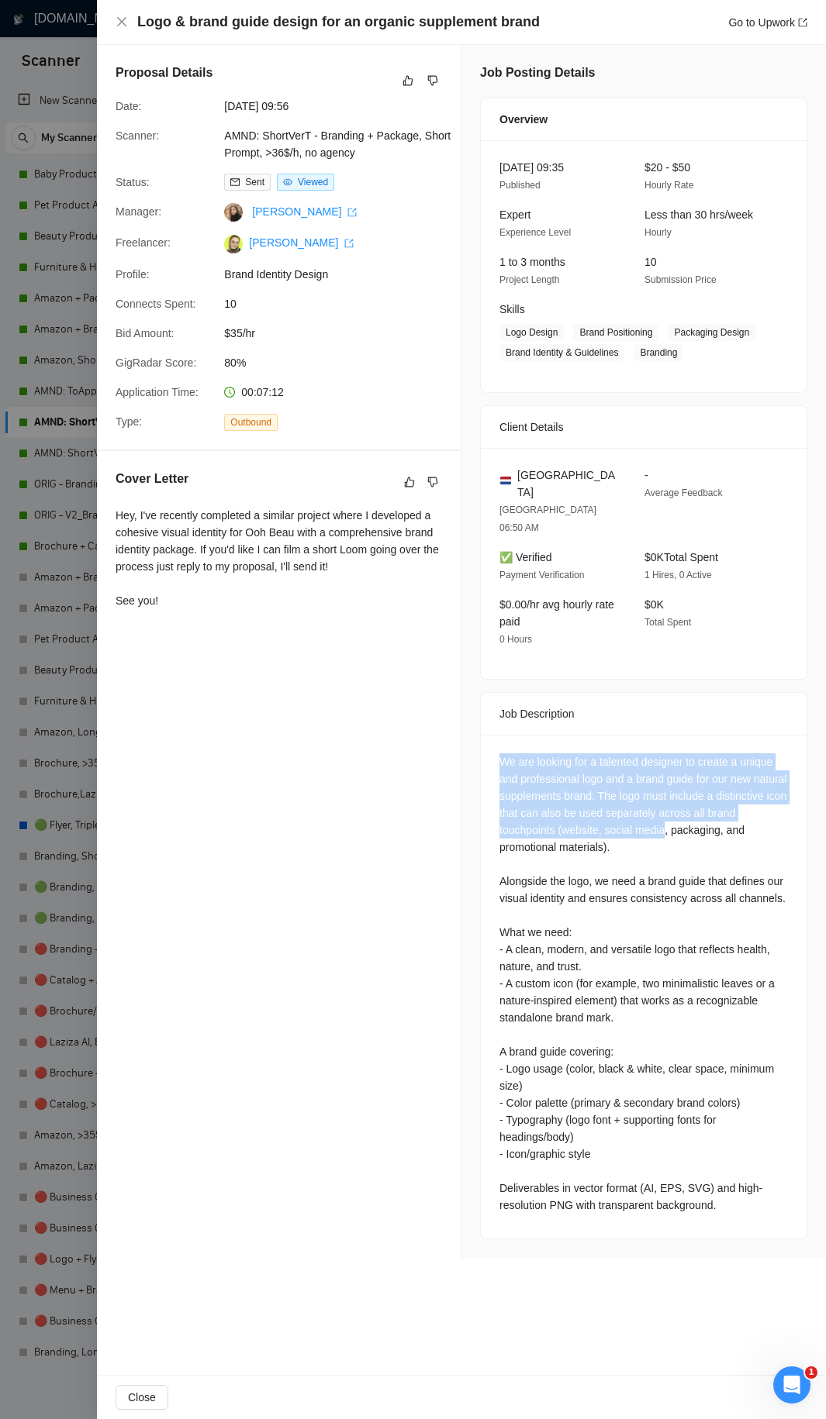
drag, startPoint x: 489, startPoint y: 726, endPoint x: 685, endPoint y: 807, distance: 212.3
click at [692, 767] on div "We are looking for a talented designer to create a unique and professional logo…" at bounding box center [644, 987] width 326 height 504
click at [684, 767] on div "We are looking for a talented designer to create a unique and professional logo…" at bounding box center [643, 983] width 288 height 460
drag, startPoint x: 484, startPoint y: 707, endPoint x: 670, endPoint y: 793, distance: 205.0
click at [670, 767] on div "We are looking for a talented designer to create a unique and professional logo…" at bounding box center [644, 987] width 326 height 504
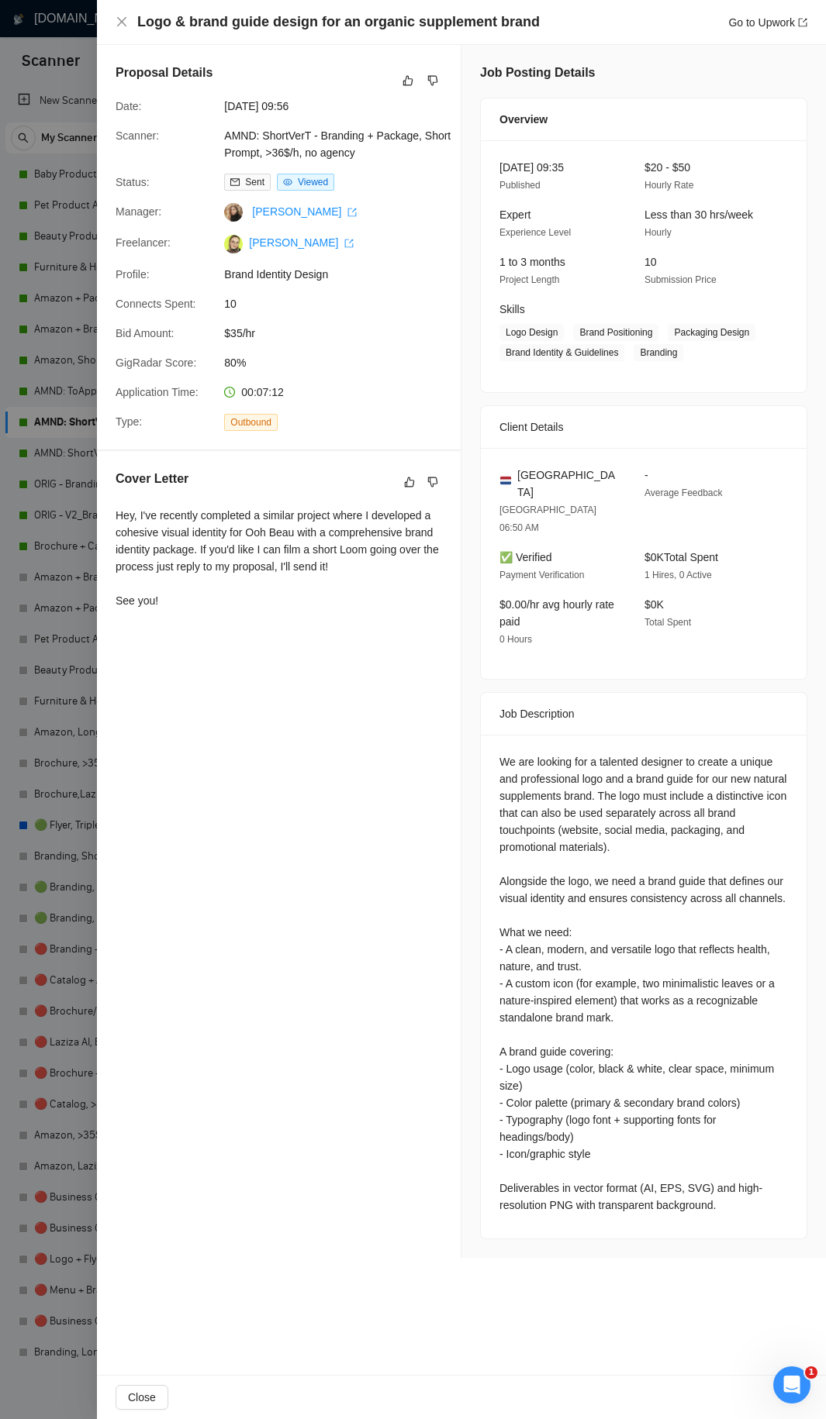
click at [671, 767] on div "We are looking for a talented designer to create a unique and professional logo…" at bounding box center [643, 983] width 288 height 460
drag, startPoint x: 484, startPoint y: 892, endPoint x: 622, endPoint y: 890, distance: 138.0
click at [622, 767] on div "We are looking for a talented designer to create a unique and professional logo…" at bounding box center [644, 987] width 326 height 504
click at [622, 767] on div "We are looking for a talented designer to create a unique and professional logo…" at bounding box center [643, 983] width 288 height 460
drag, startPoint x: 479, startPoint y: 909, endPoint x: 644, endPoint y: 932, distance: 166.6
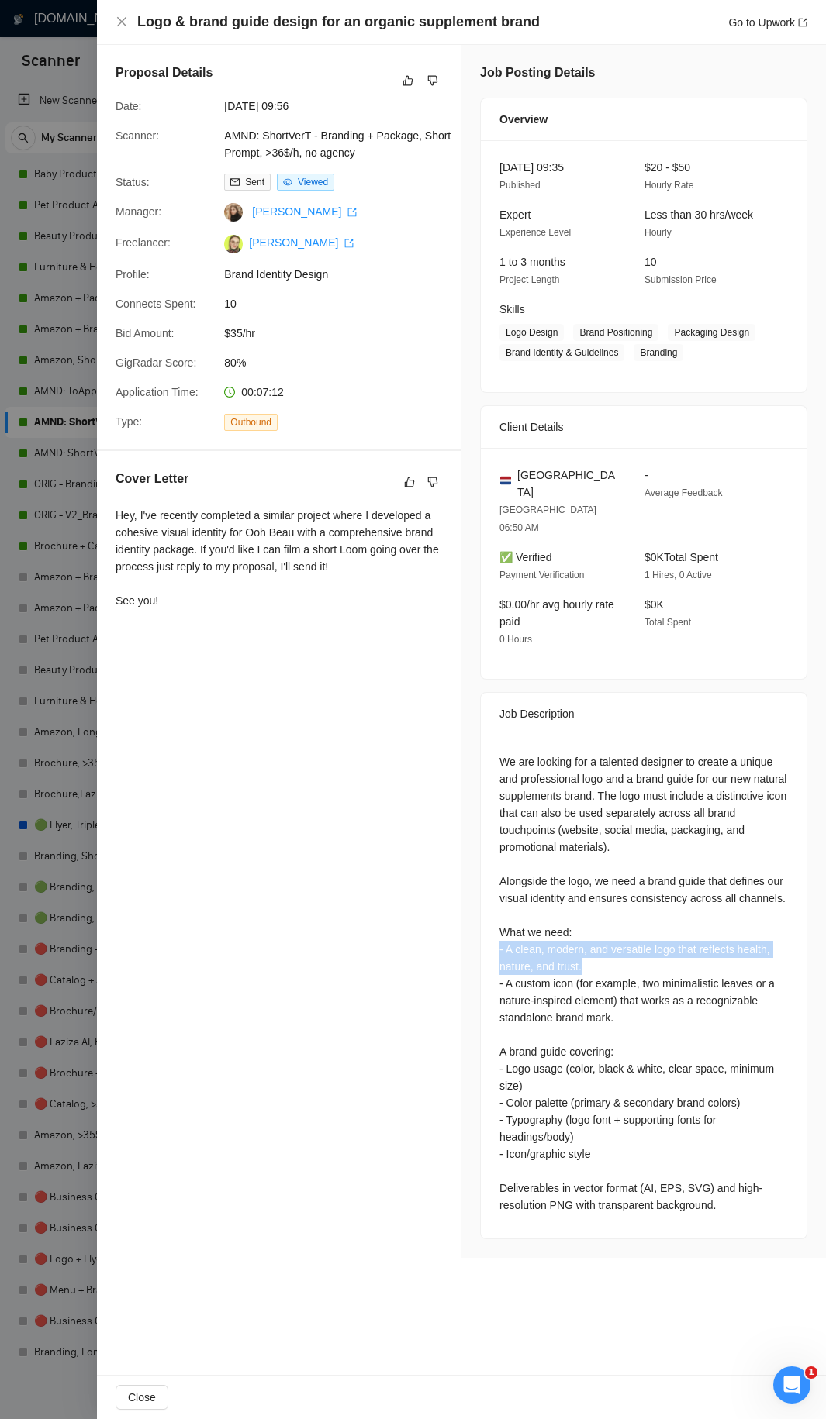
click at [644, 767] on div "Job Posting Details Overview 13 Sep, 2025 09:35 Published $20 - $50 Hourly Rate…" at bounding box center [643, 651] width 364 height 1213
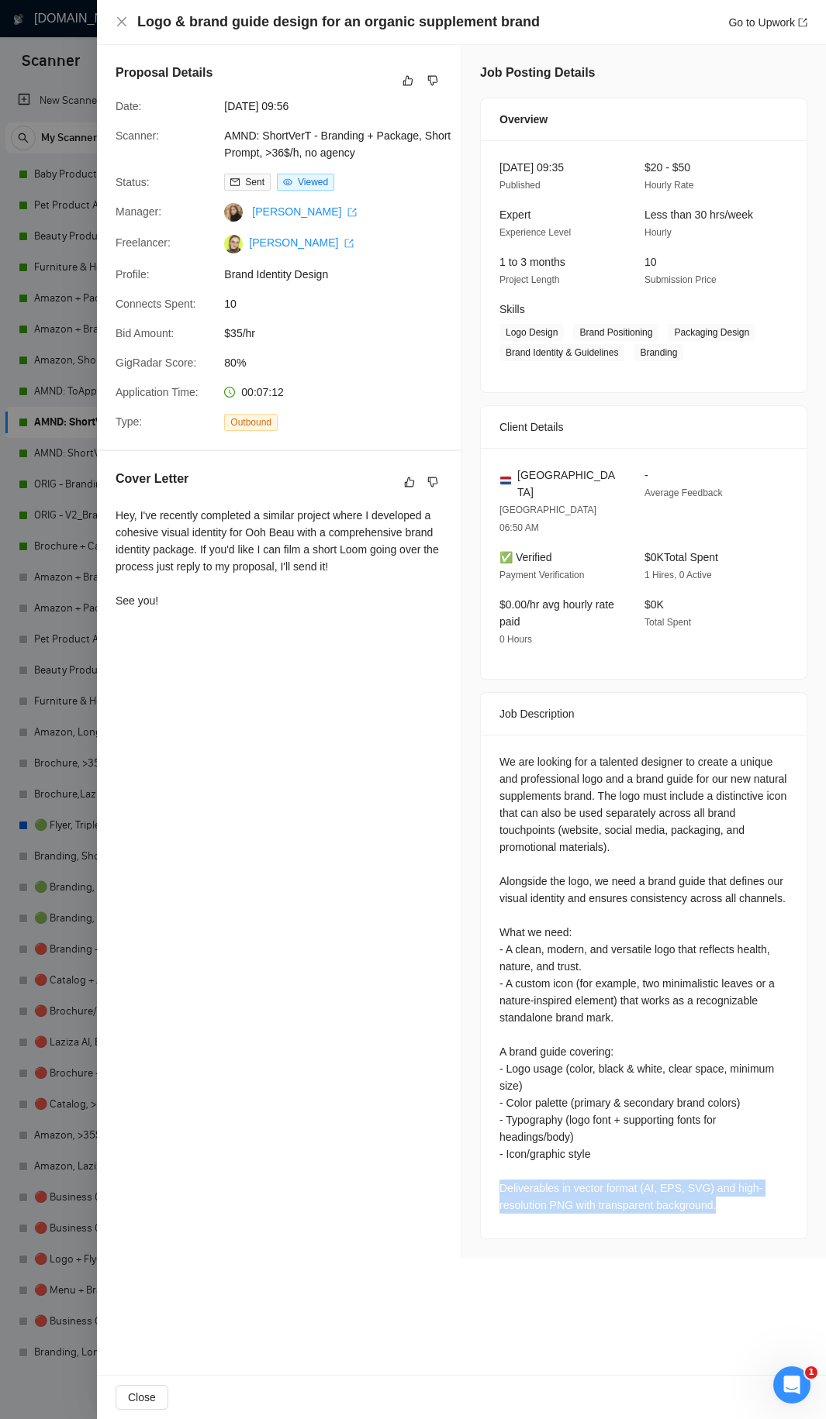
drag, startPoint x: 731, startPoint y: 1164, endPoint x: 501, endPoint y: 1144, distance: 231.1
click at [501, 767] on div "We are looking for a talented designer to create a unique and professional logo…" at bounding box center [643, 983] width 288 height 460
drag, startPoint x: 492, startPoint y: 1144, endPoint x: 733, endPoint y: 1171, distance: 242.6
click at [733, 767] on div "We are looking for a talented designer to create a unique and professional logo…" at bounding box center [644, 987] width 326 height 504
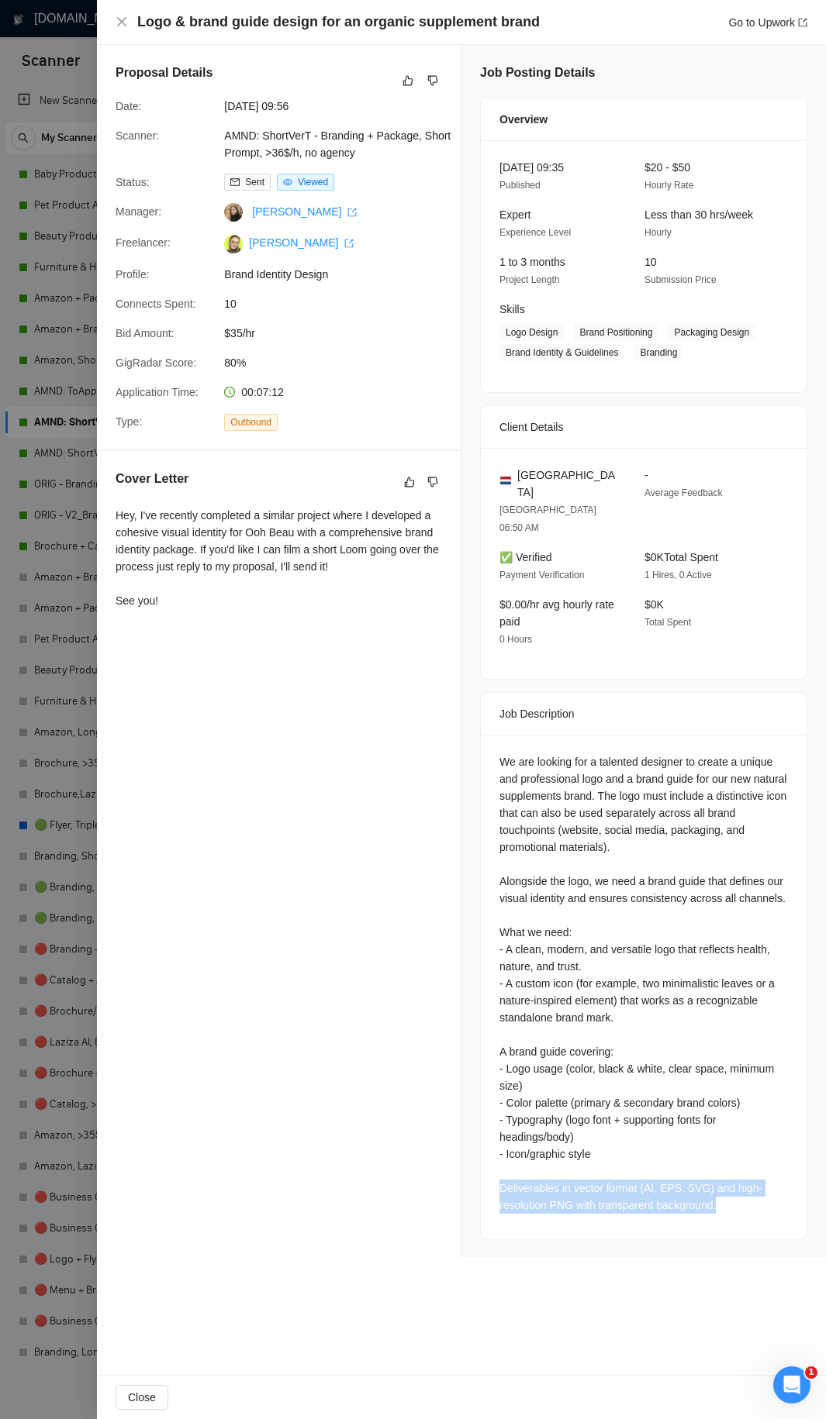
click at [733, 767] on div "We are looking for a talented designer to create a unique and professional logo…" at bounding box center [643, 983] width 288 height 460
click at [33, 89] on div at bounding box center [413, 709] width 826 height 1419
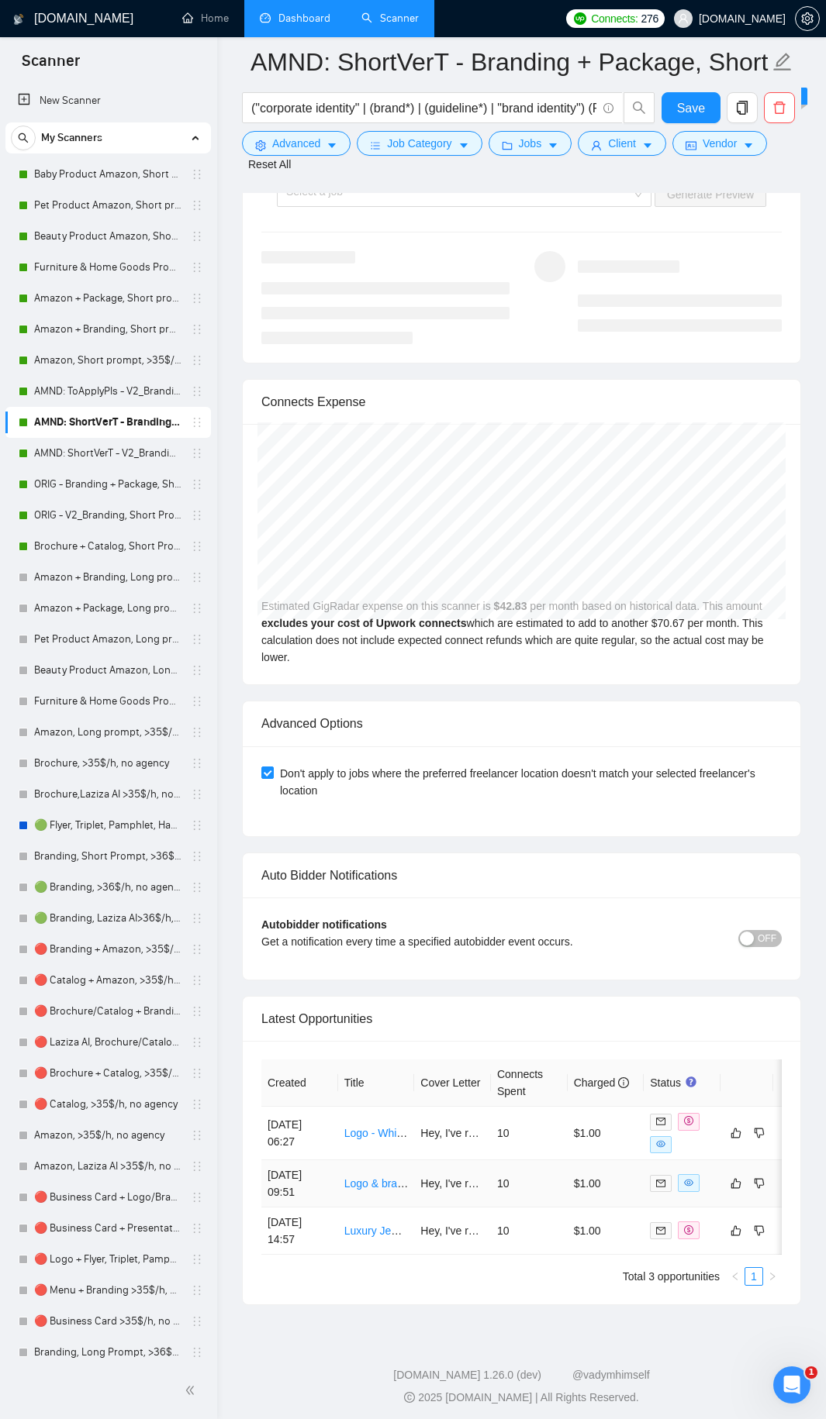
click at [545, 767] on td "10" at bounding box center [529, 1183] width 77 height 47
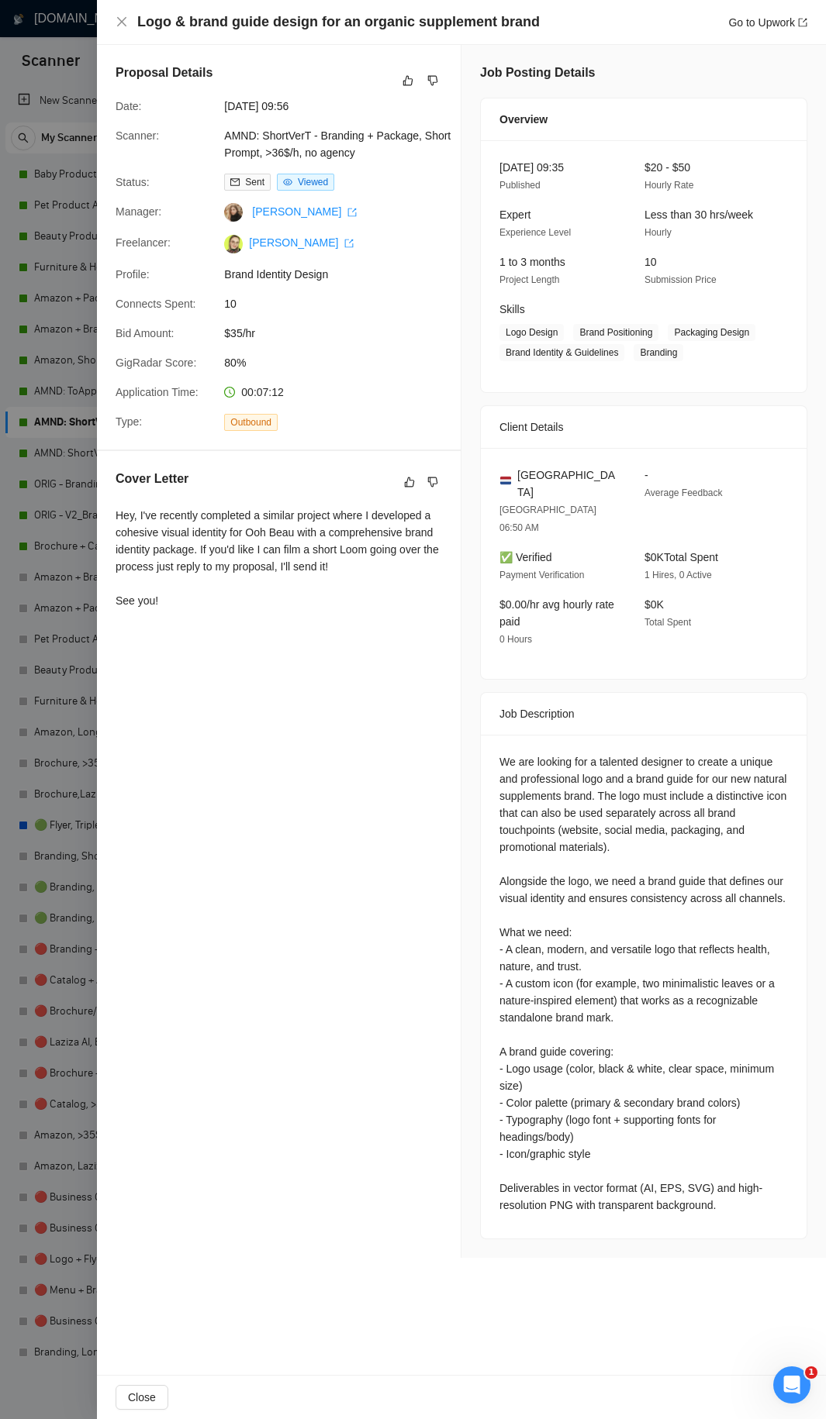
click at [101, 688] on div "Proposal Details Date: 13 Sep, 2025 09:56 Scanner: AMND: ShortVerT - Branding +…" at bounding box center [279, 651] width 364 height 1213
click at [66, 683] on div at bounding box center [413, 709] width 826 height 1419
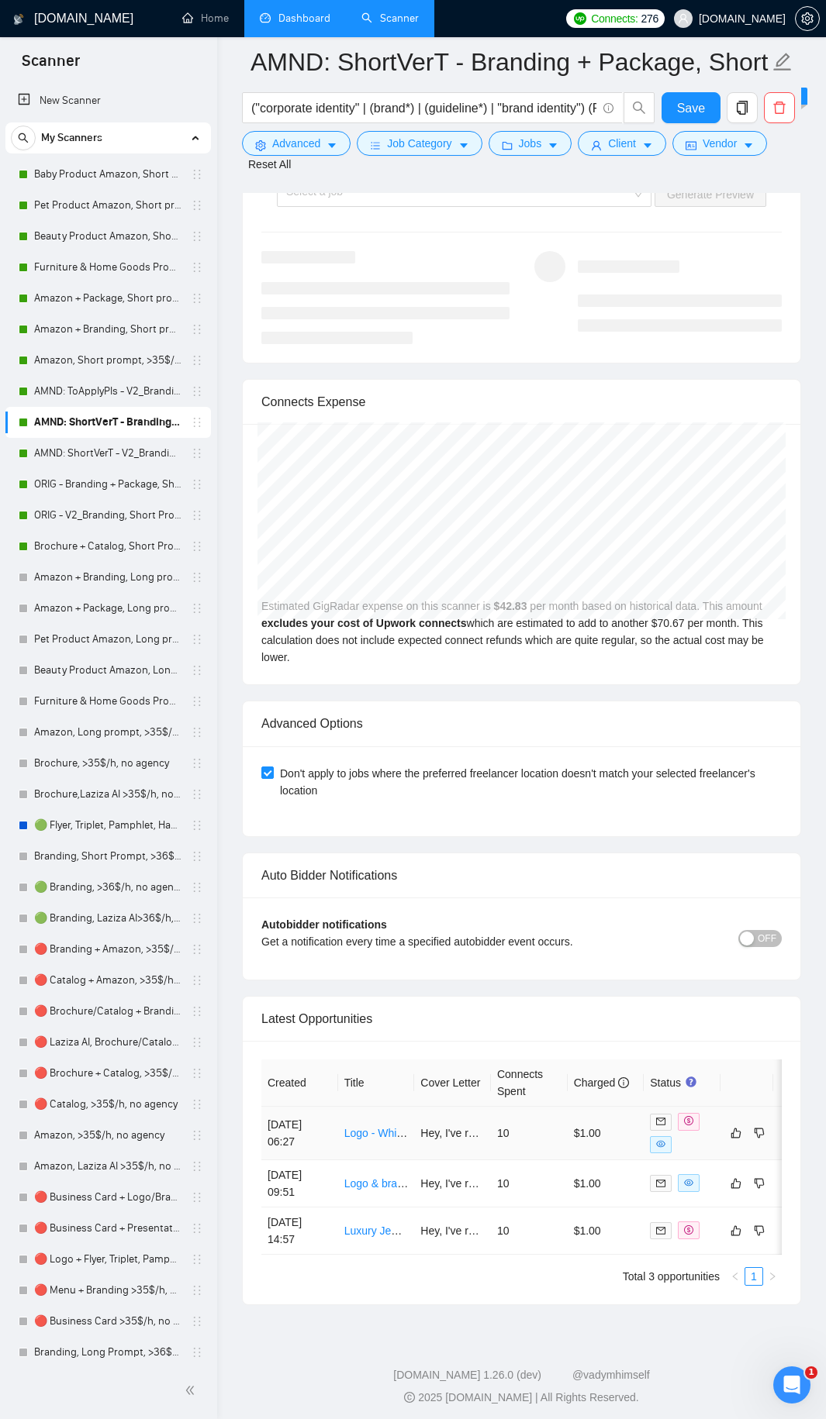
click at [543, 767] on td "10" at bounding box center [529, 1133] width 77 height 53
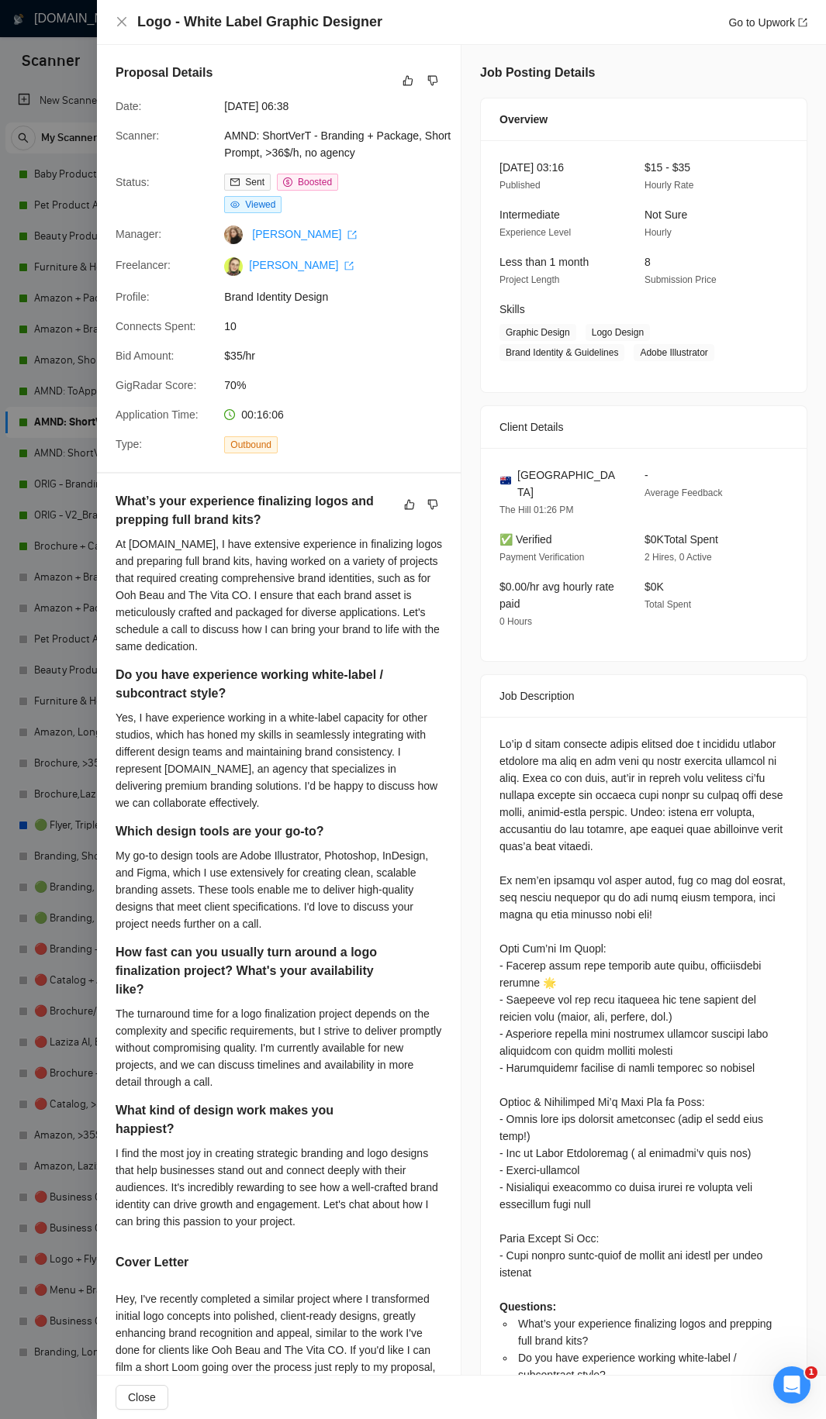
click at [44, 420] on div at bounding box center [413, 709] width 826 height 1419
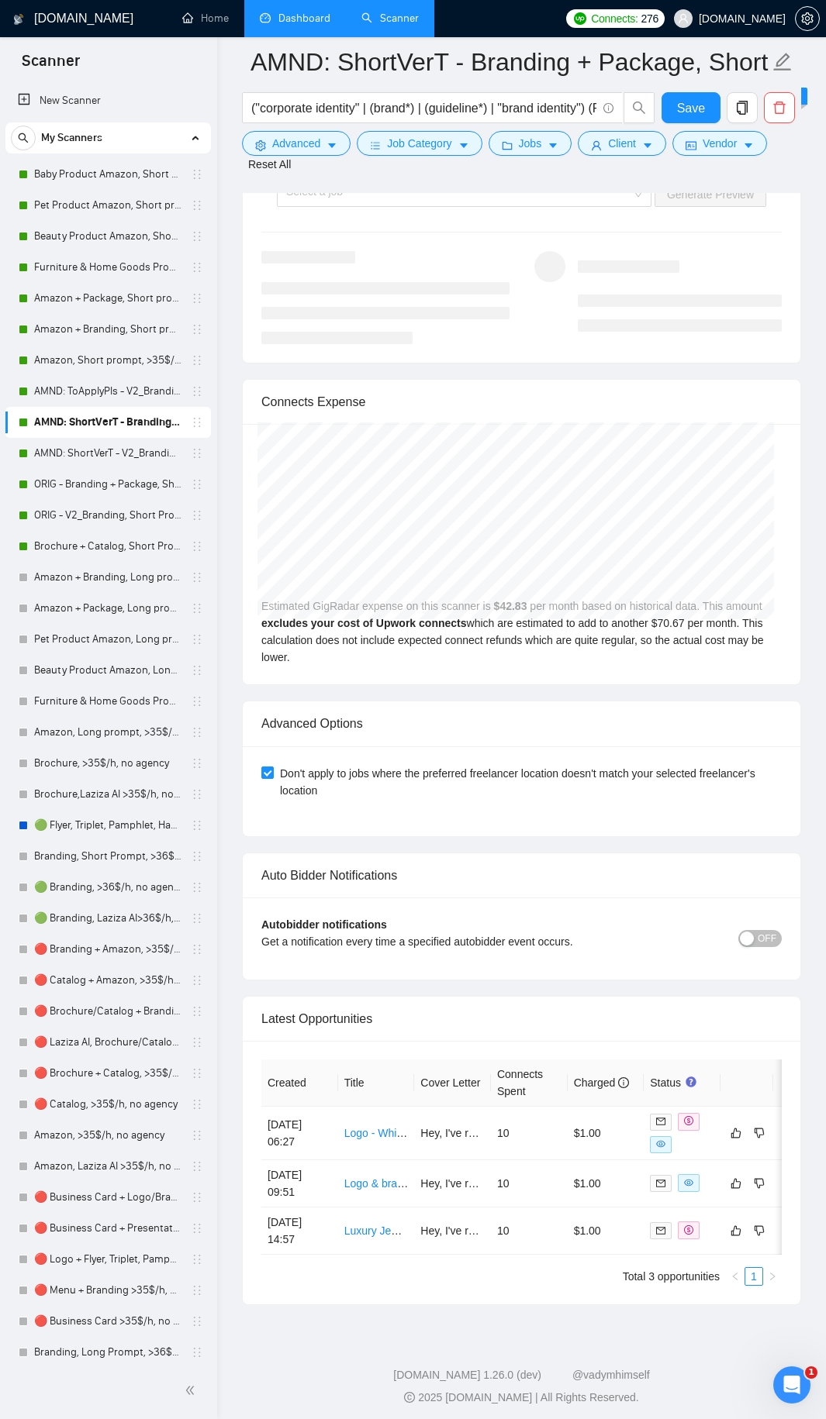
click at [89, 448] on link "AMND: ShortVerT - V2_Branding, Short Prompt, >36$/h, no agency" at bounding box center [107, 453] width 147 height 31
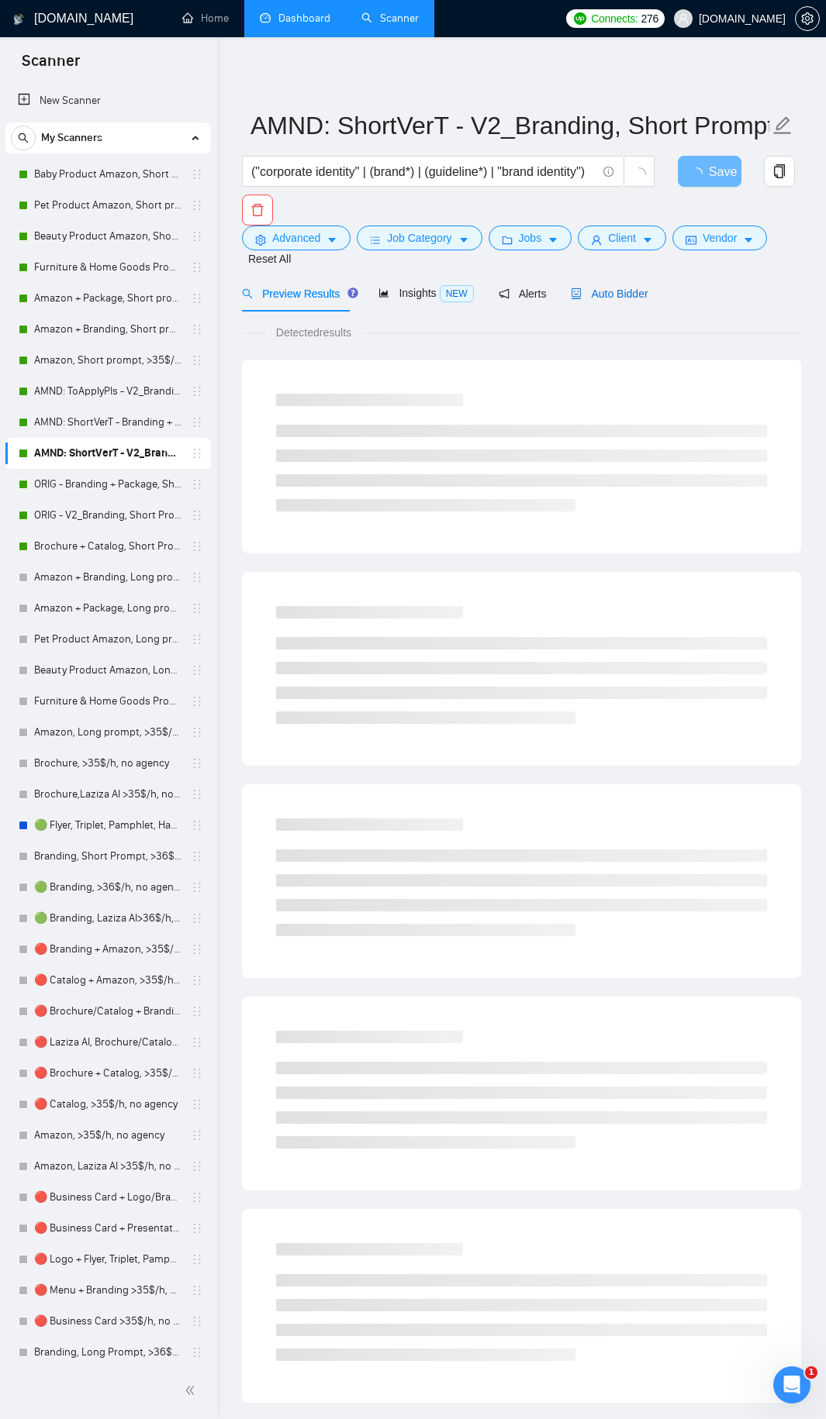
click at [602, 288] on span "Auto Bidder" at bounding box center [609, 294] width 77 height 12
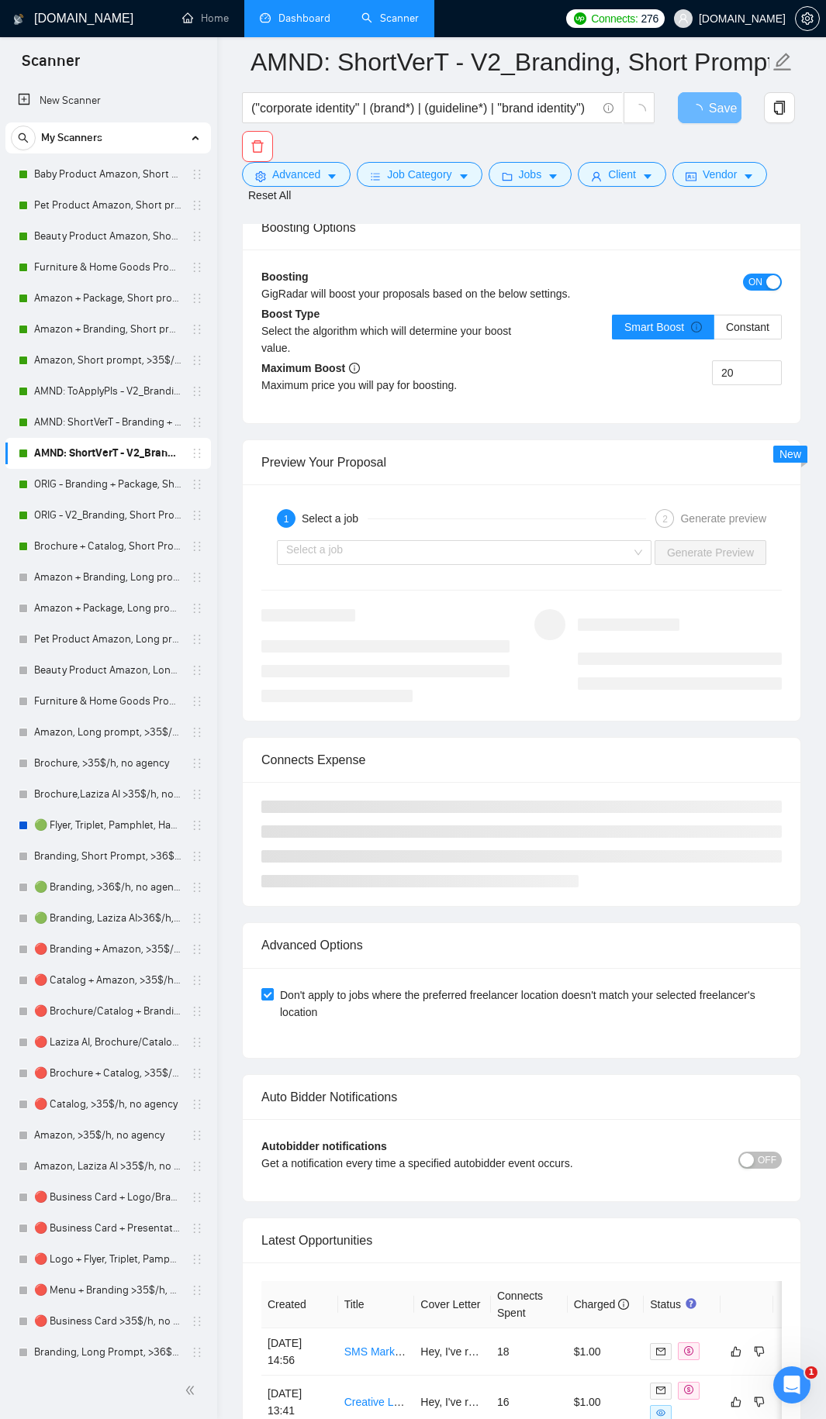
scroll to position [3570, 0]
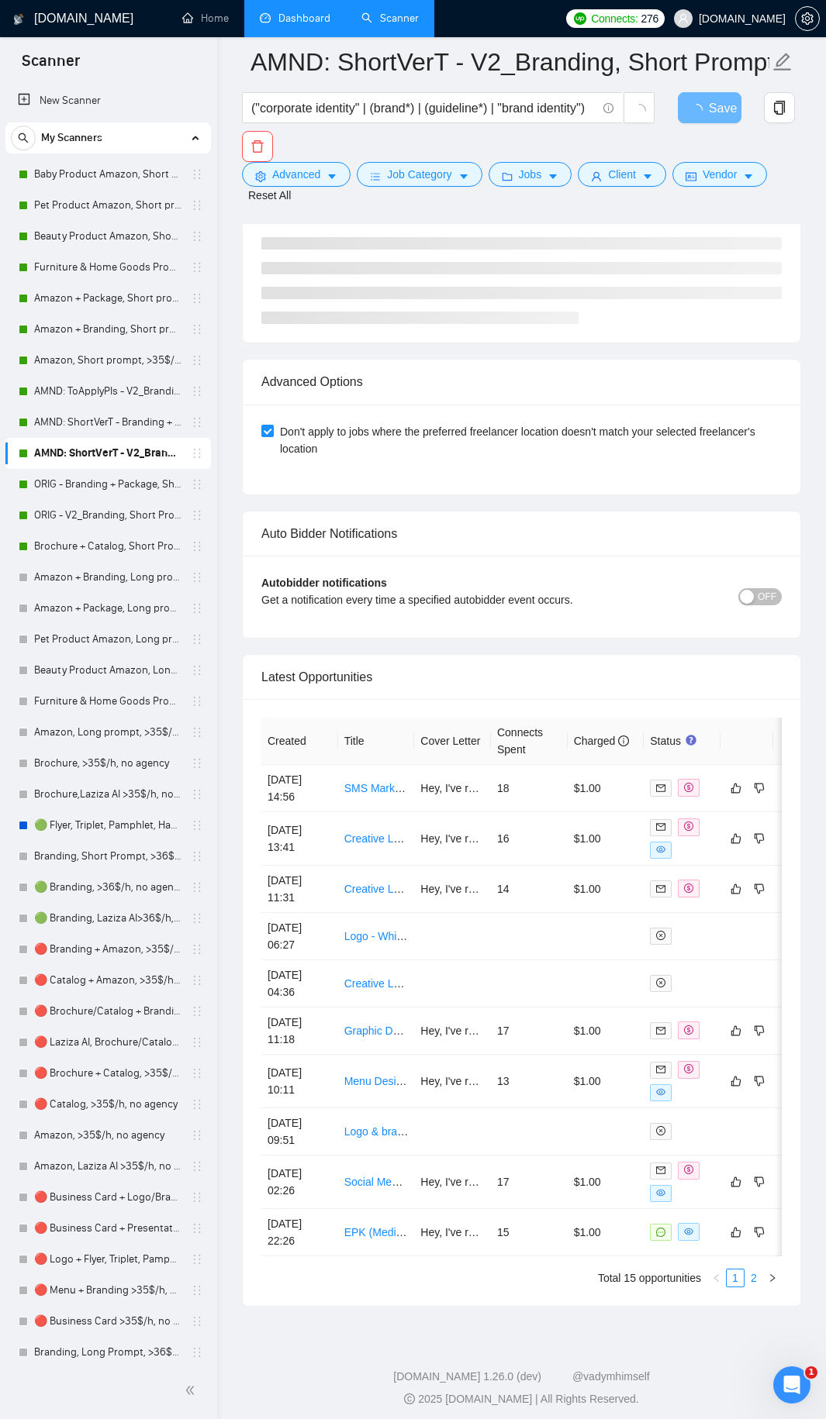
click at [753, 767] on div "Created Title Cover Letter Connects Spent Charged Status 14 Sep, 2025 14:56 SMS…" at bounding box center [521, 1003] width 520 height 570
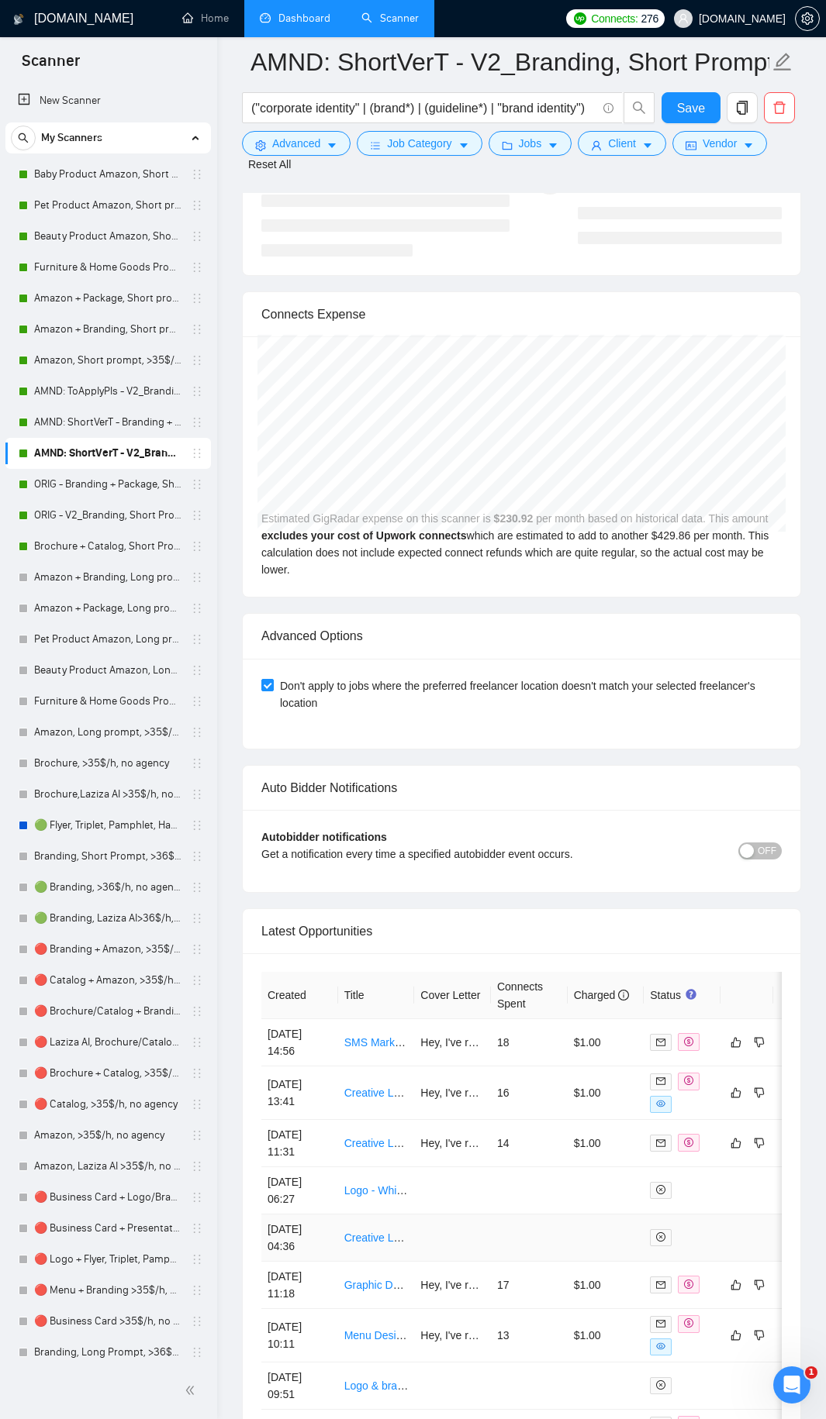
scroll to position [3824, 0]
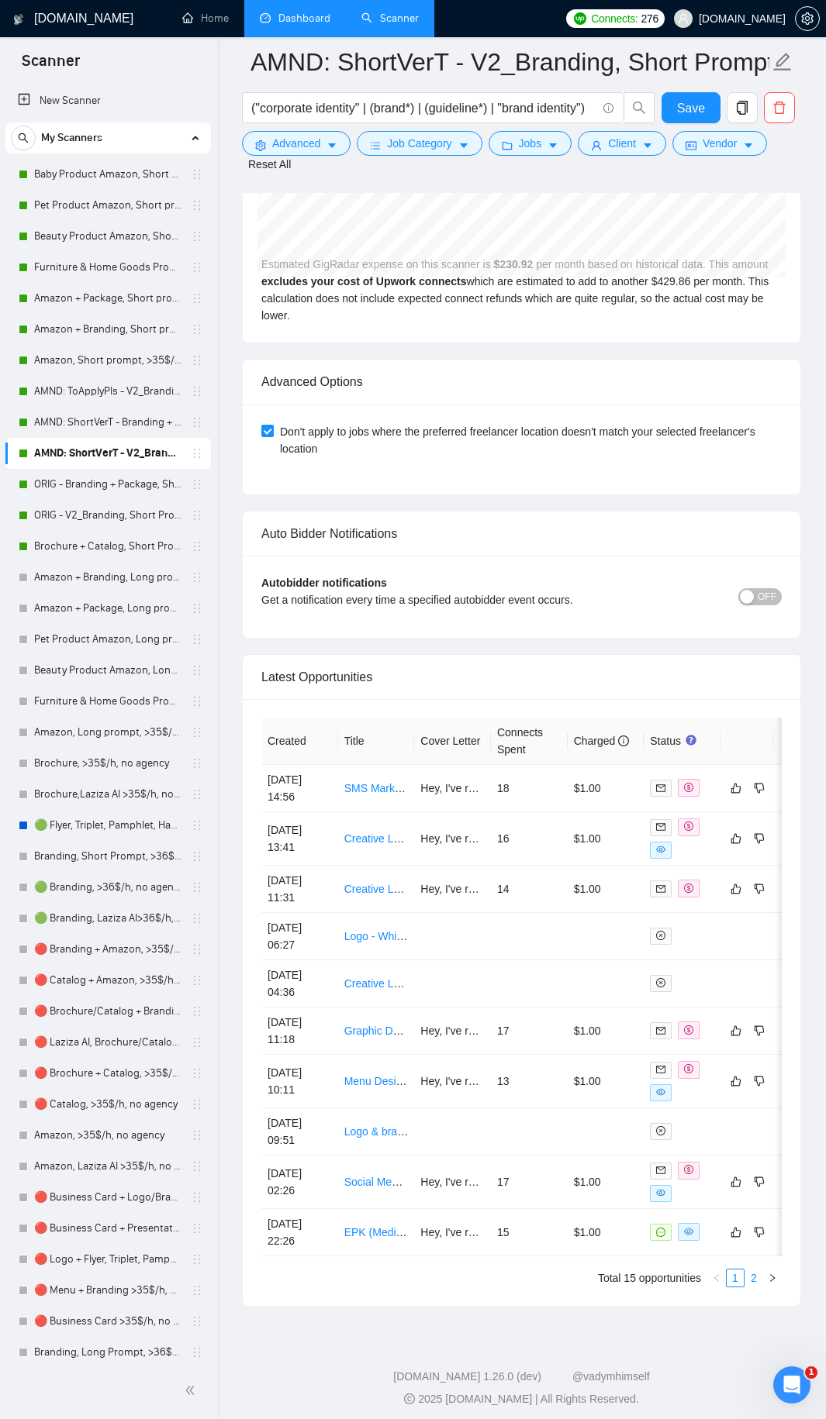
click at [755, 767] on link "2" at bounding box center [753, 1278] width 17 height 17
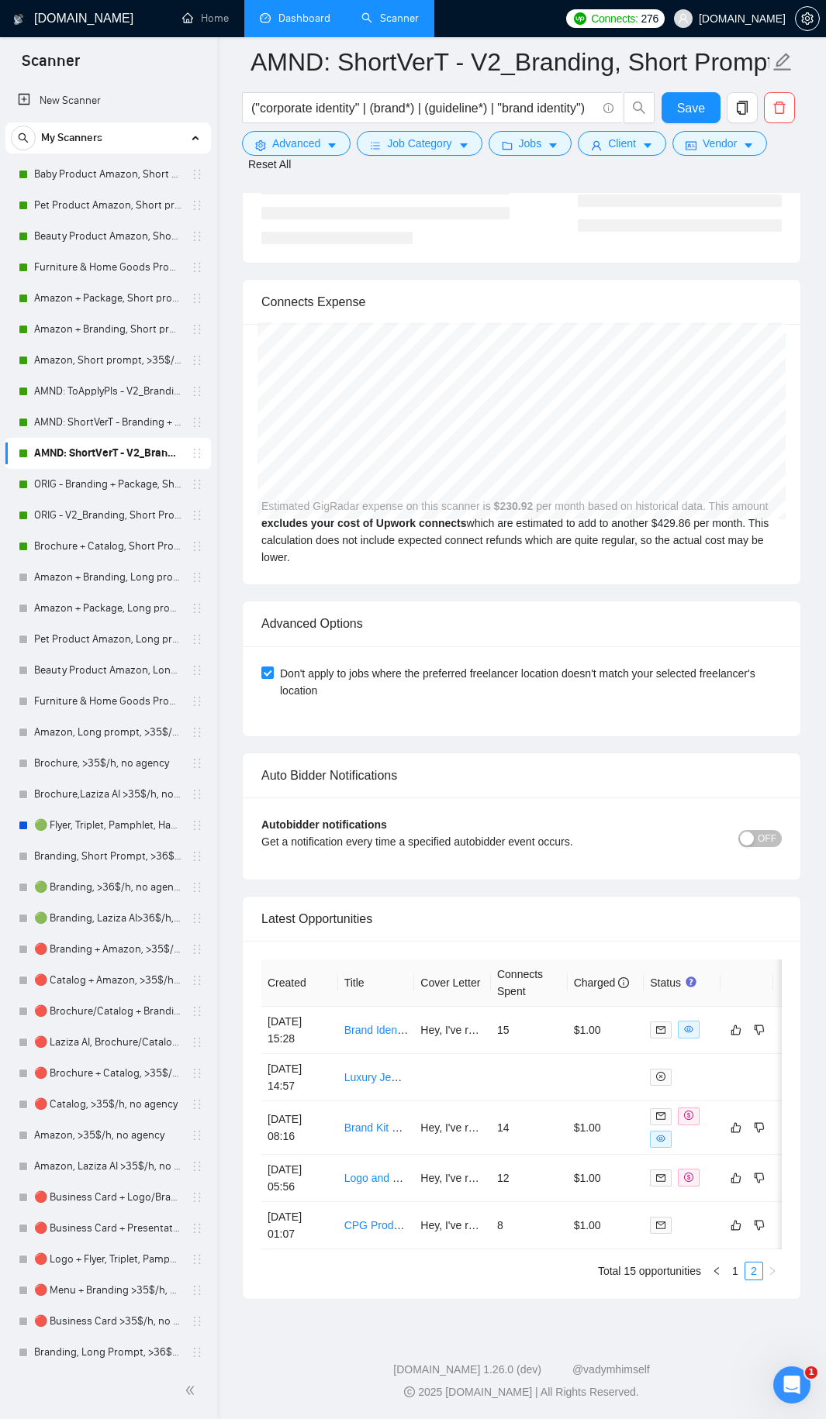
scroll to position [3577, 0]
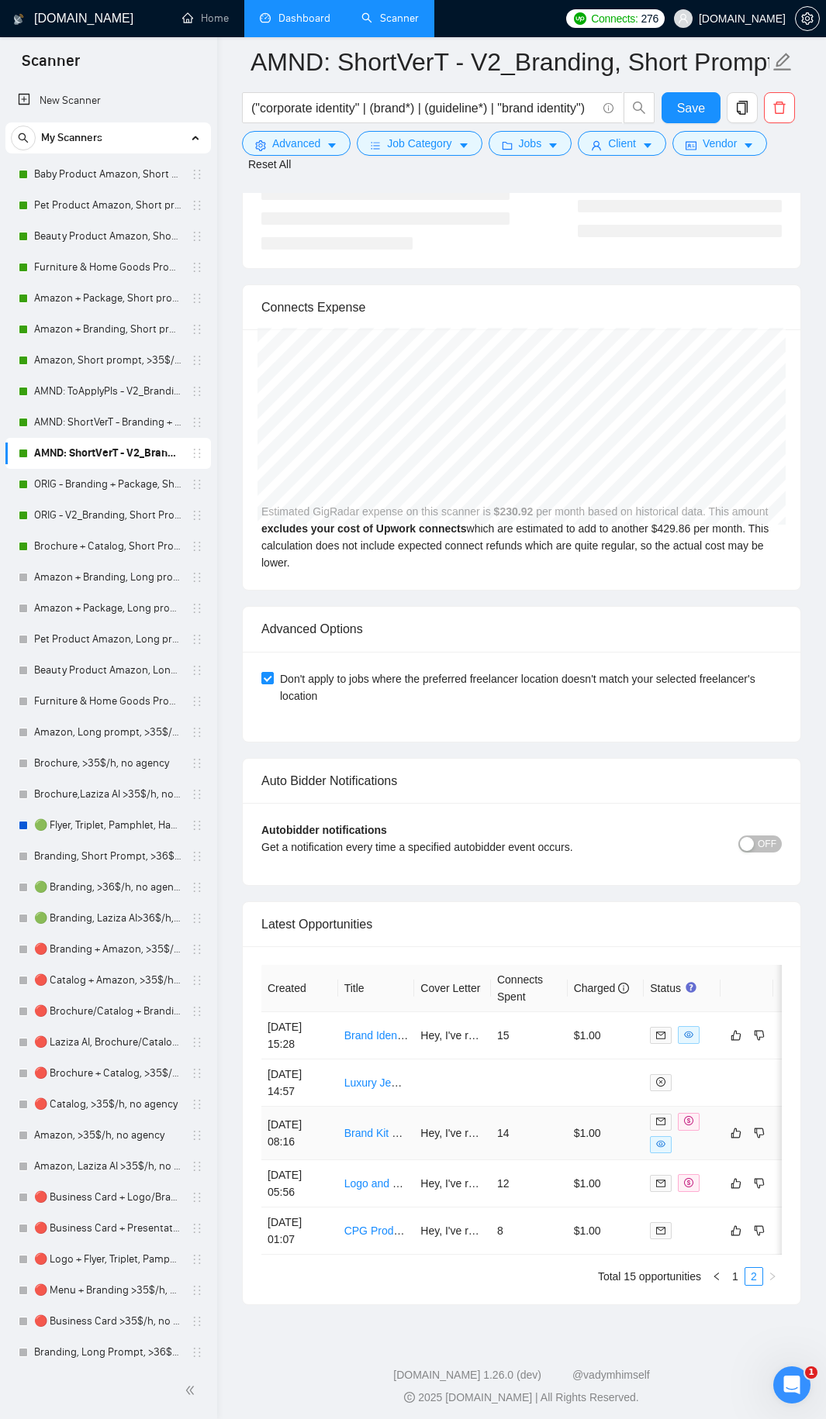
click at [564, 767] on td "14" at bounding box center [529, 1133] width 77 height 53
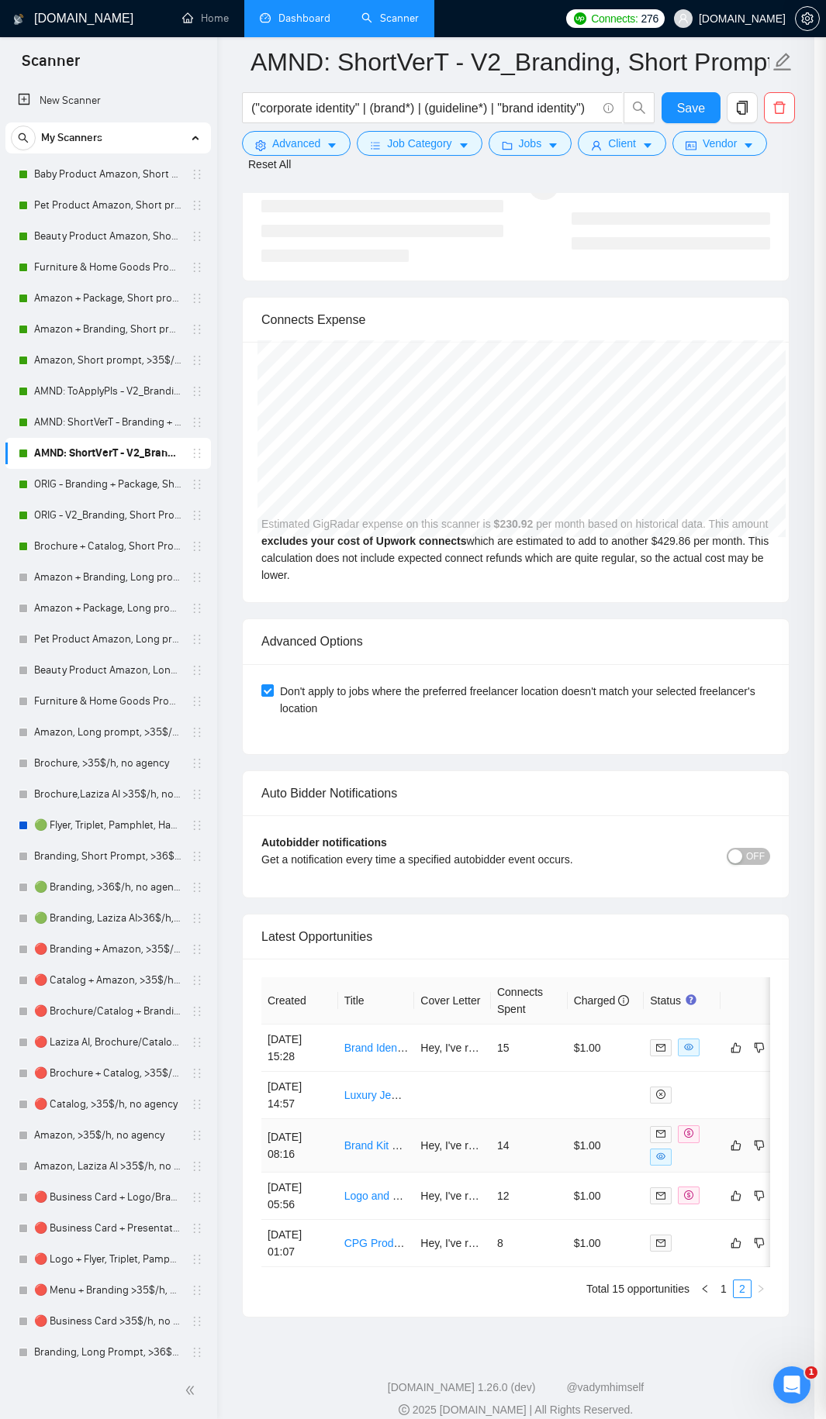
scroll to position [3573, 0]
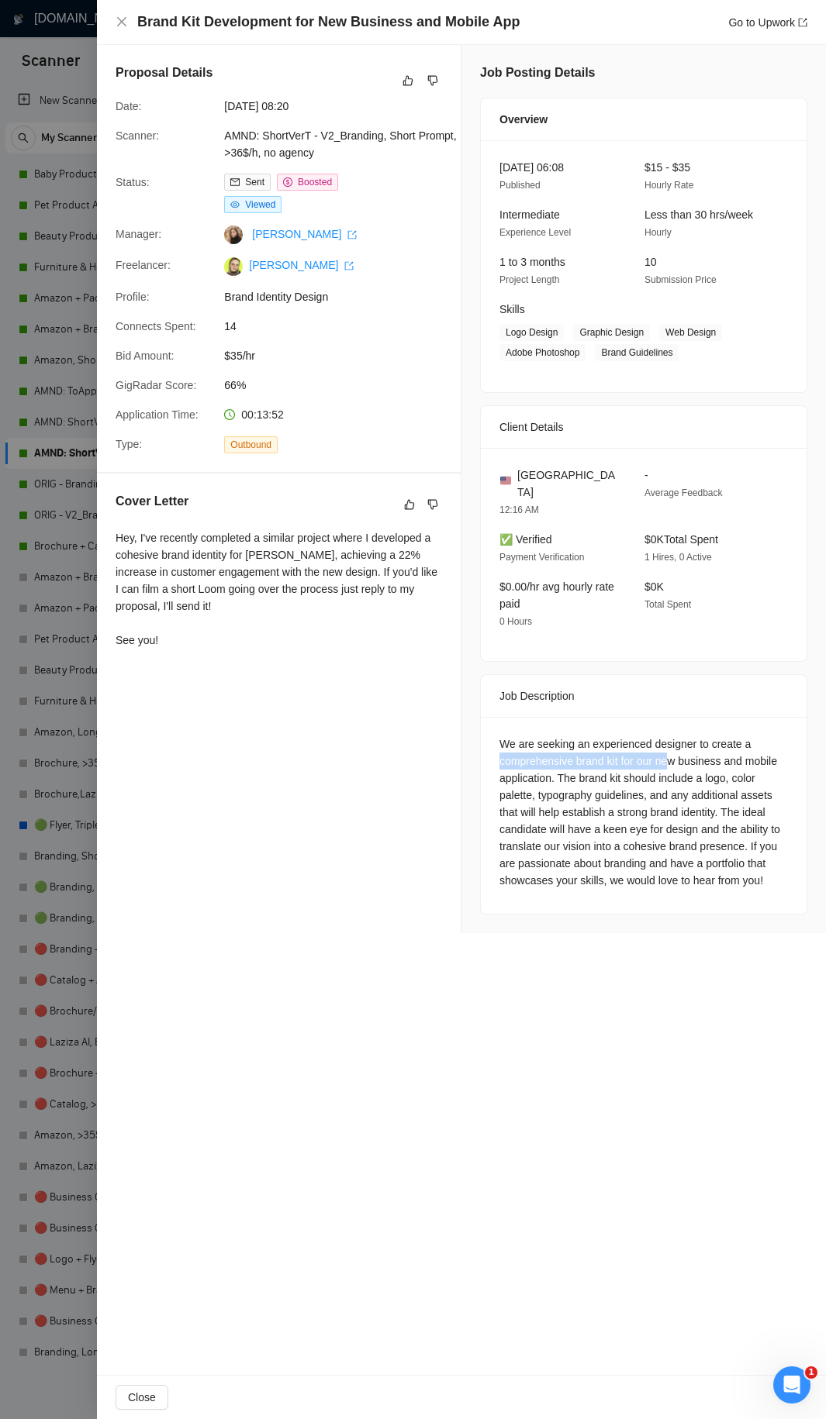
drag, startPoint x: 491, startPoint y: 736, endPoint x: 702, endPoint y: 557, distance: 276.6
click at [671, 733] on div "We are seeking an experienced designer to create a comprehensive brand kit for …" at bounding box center [644, 815] width 326 height 197
click at [64, 429] on div at bounding box center [413, 709] width 826 height 1419
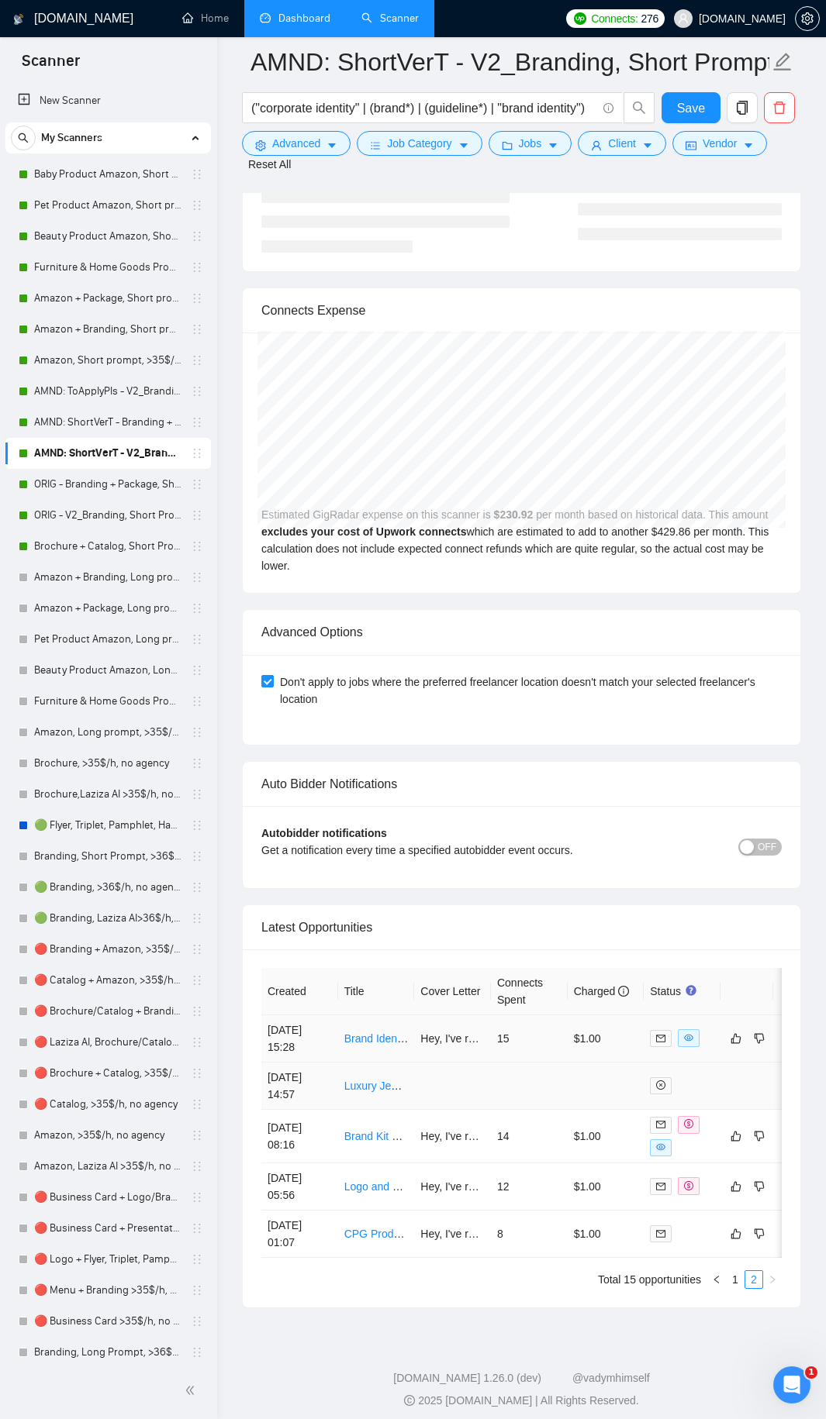
click at [586, 767] on td "$1.00" at bounding box center [605, 1038] width 77 height 47
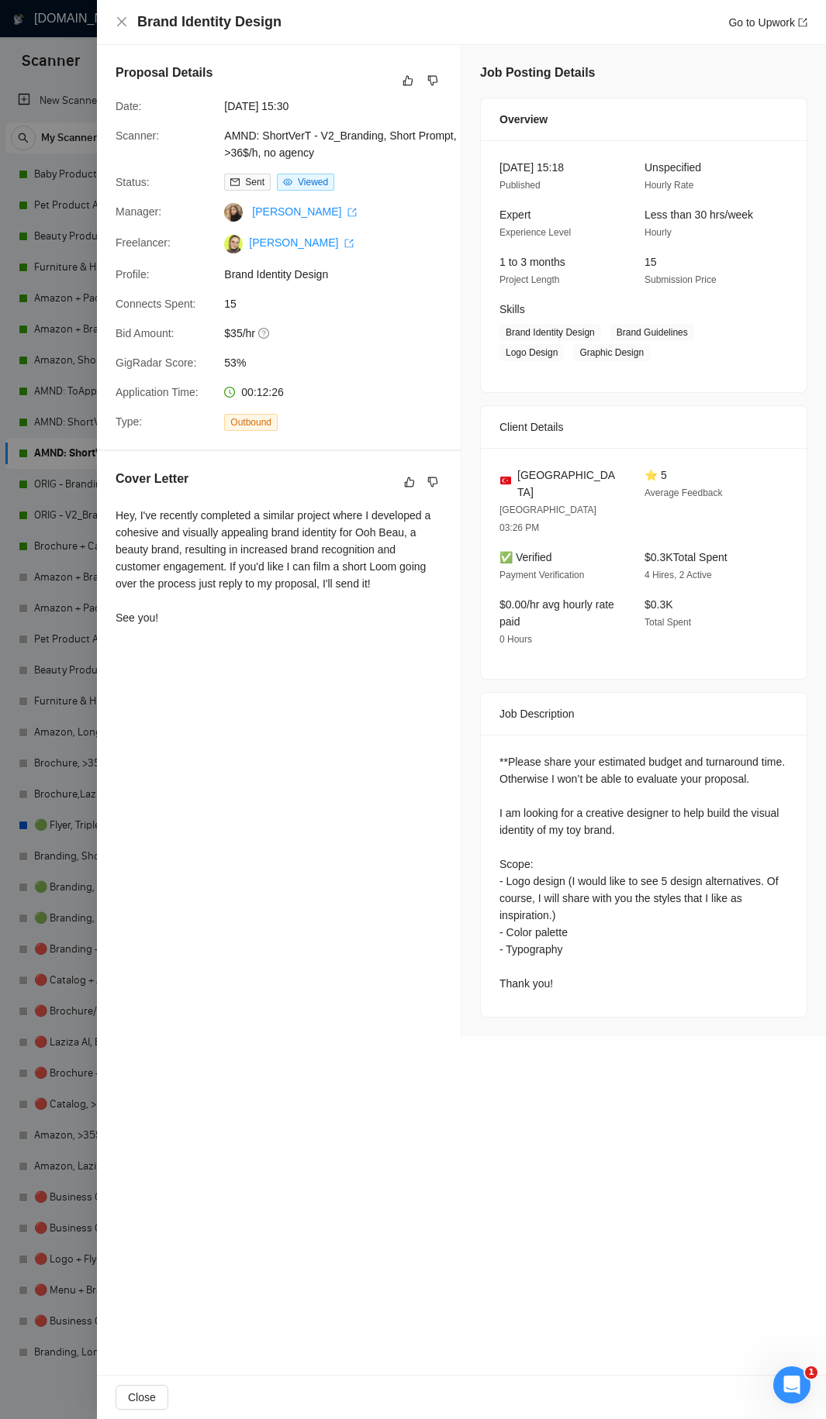
click at [43, 622] on div at bounding box center [413, 709] width 826 height 1419
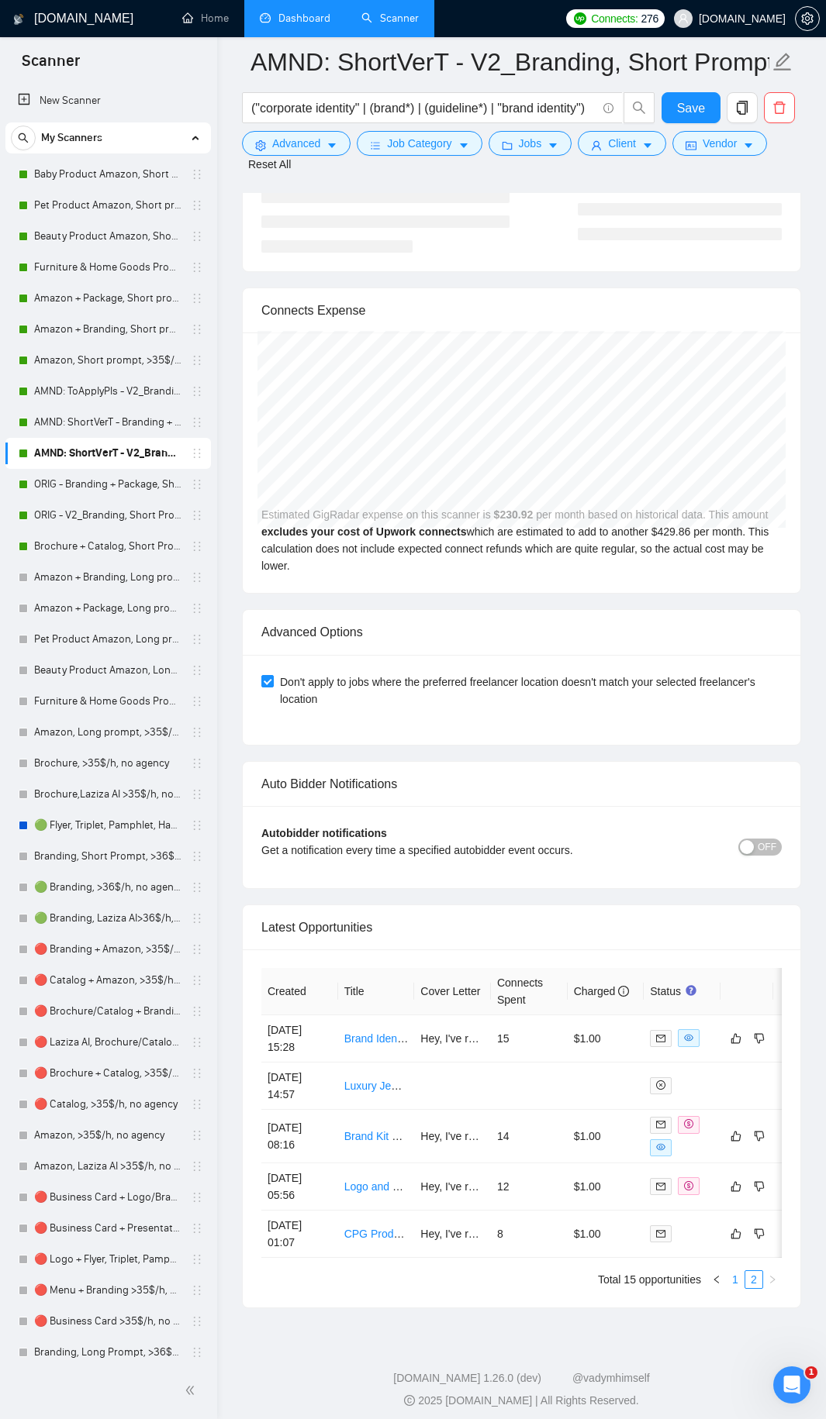
click at [733, 767] on link "1" at bounding box center [734, 1279] width 17 height 17
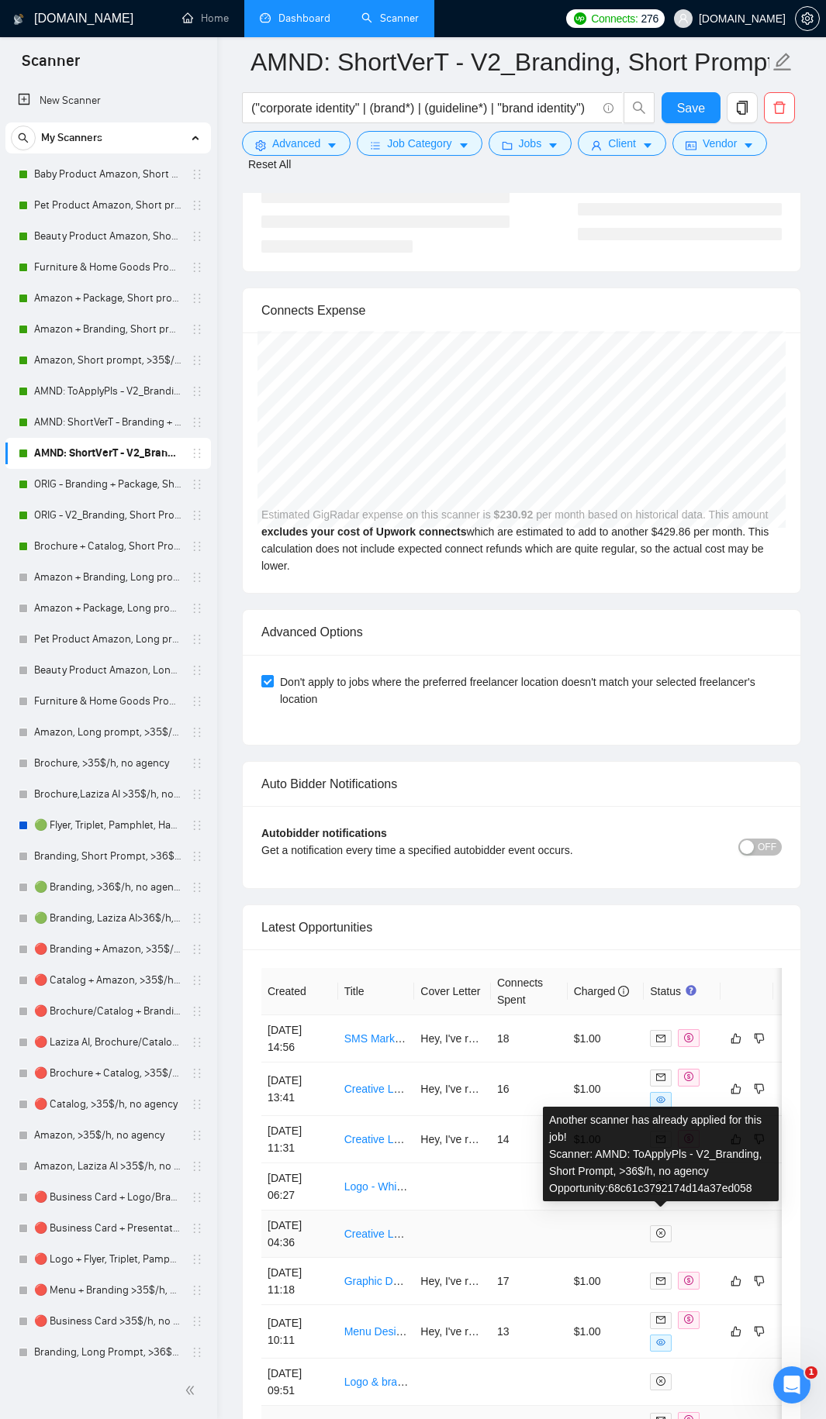
scroll to position [3824, 0]
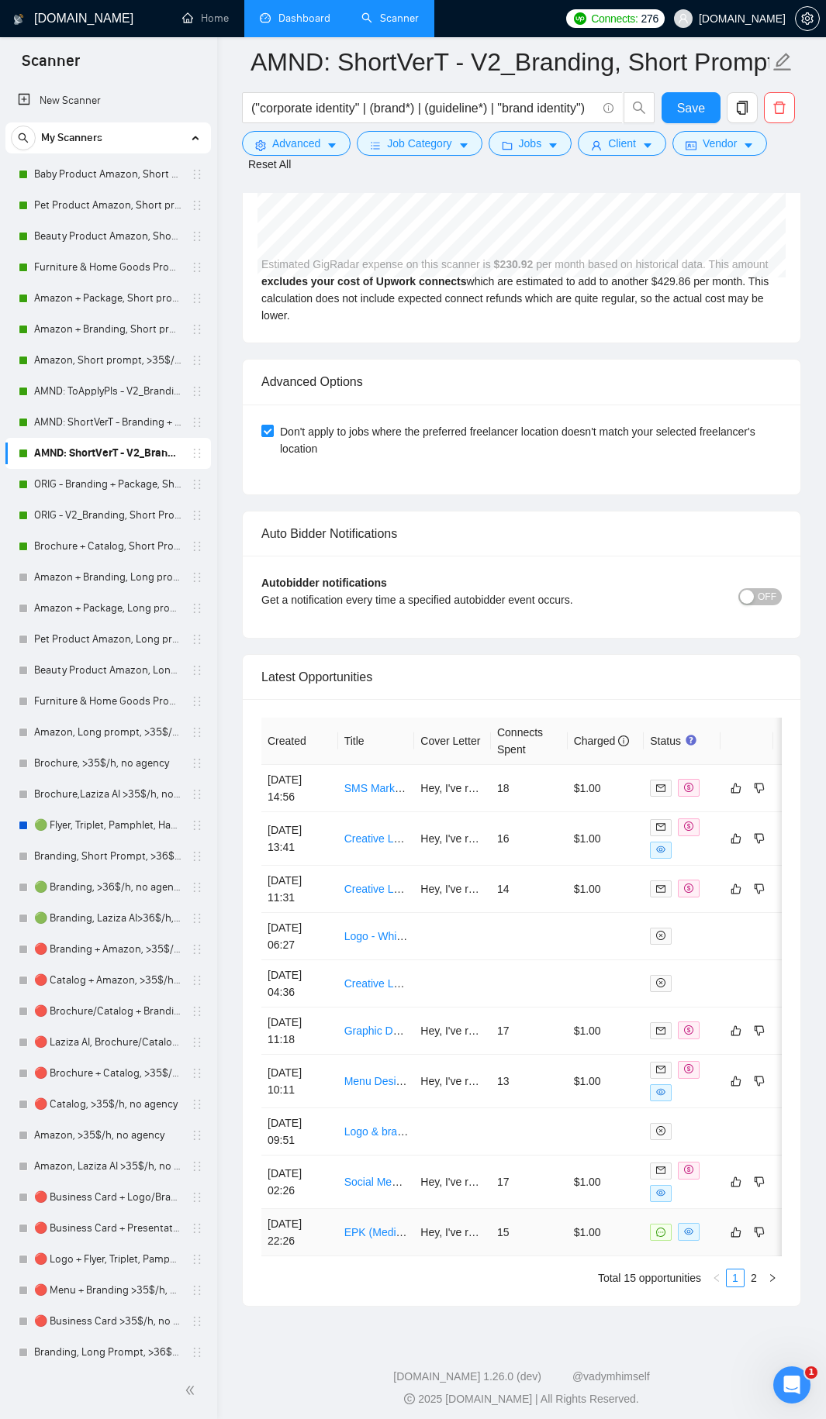
click at [591, 767] on td "$1.00" at bounding box center [605, 1232] width 77 height 47
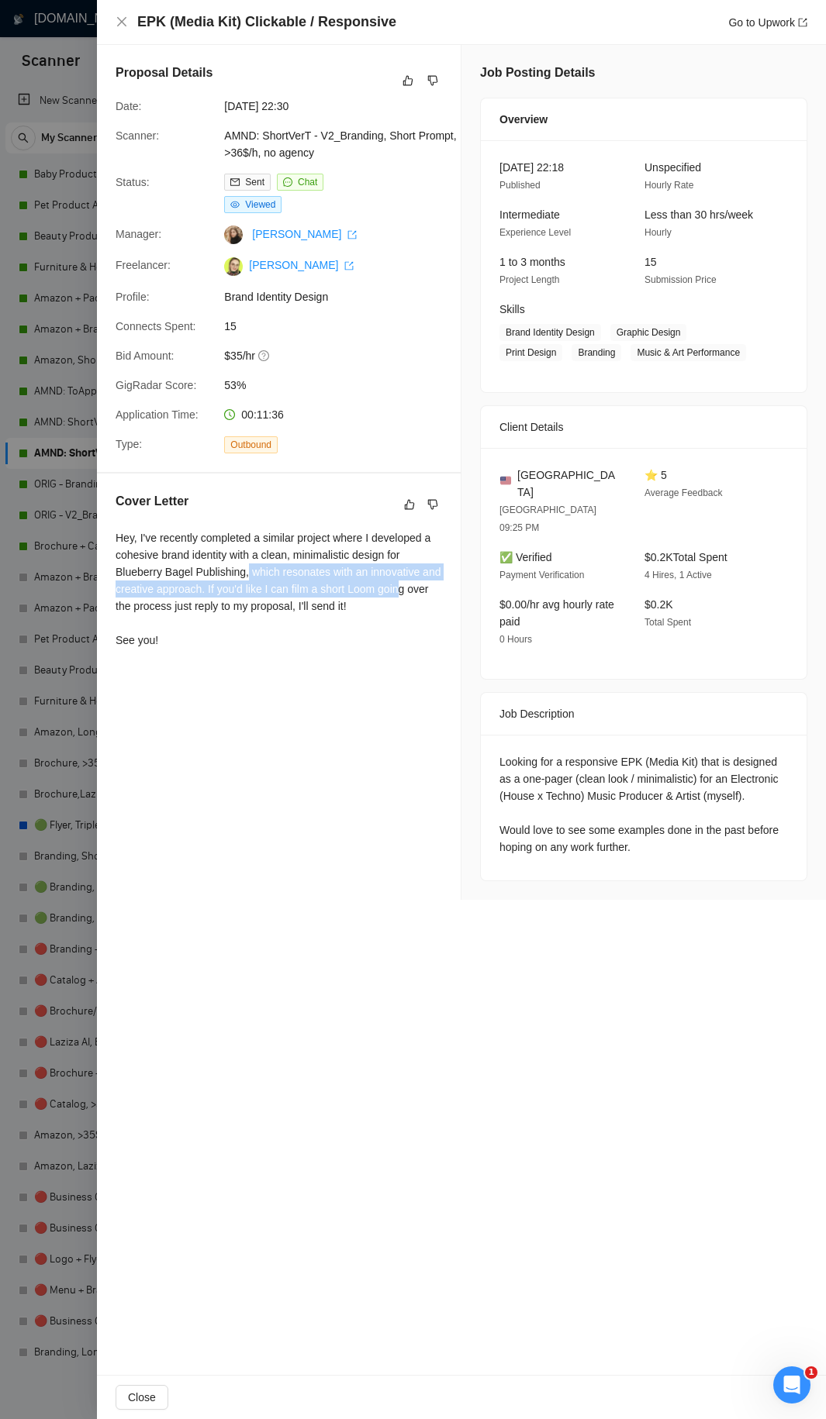
drag, startPoint x: 250, startPoint y: 567, endPoint x: 398, endPoint y: 596, distance: 150.8
click at [398, 596] on div "Hey, I've recently completed a similar project where I developed a cohesive bra…" at bounding box center [278, 588] width 326 height 119
click at [591, 735] on div "Looking for a responsive EPK (Media Kit) that is designed as a one-pager (clean…" at bounding box center [644, 808] width 326 height 146
click at [48, 48] on div at bounding box center [413, 709] width 826 height 1419
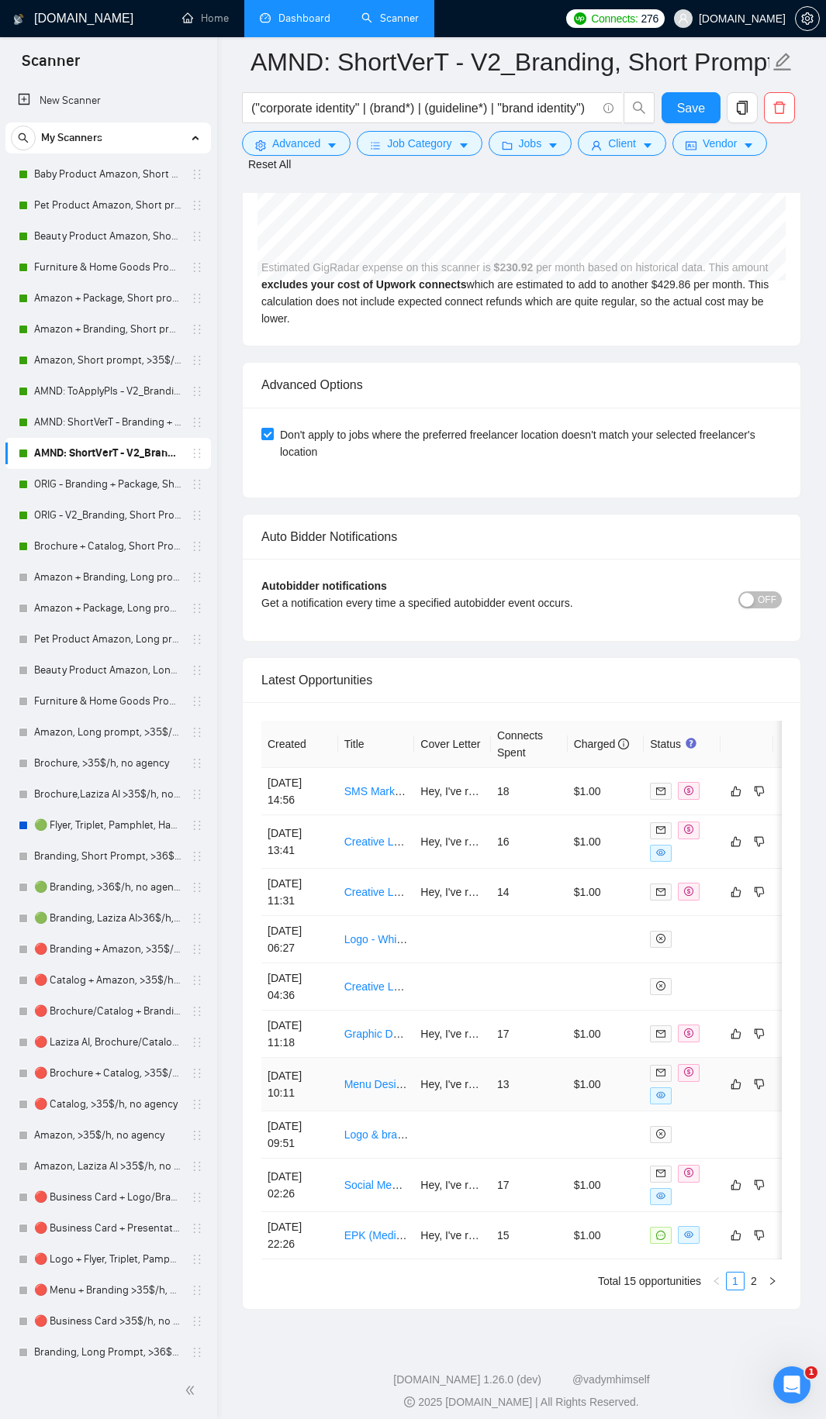
click at [544, 767] on td "13" at bounding box center [529, 1084] width 77 height 53
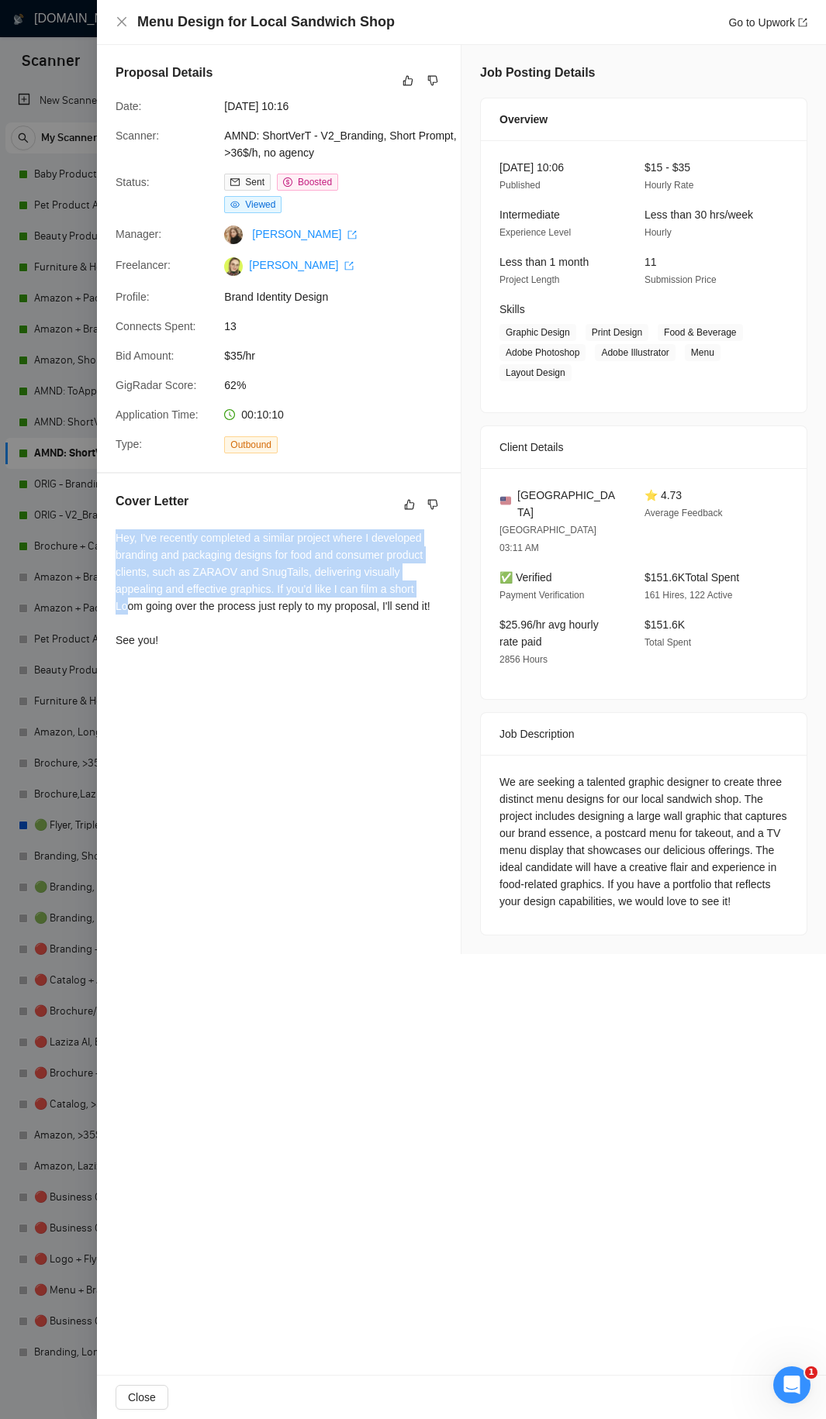
drag, startPoint x: 113, startPoint y: 536, endPoint x: 379, endPoint y: 588, distance: 271.1
click at [379, 588] on div "Cover Letter Hey, I've recently completed a similar project where I developed b…" at bounding box center [279, 574] width 364 height 200
click at [344, 584] on div "Hey, I've recently completed a similar project where I developed branding and p…" at bounding box center [278, 588] width 326 height 119
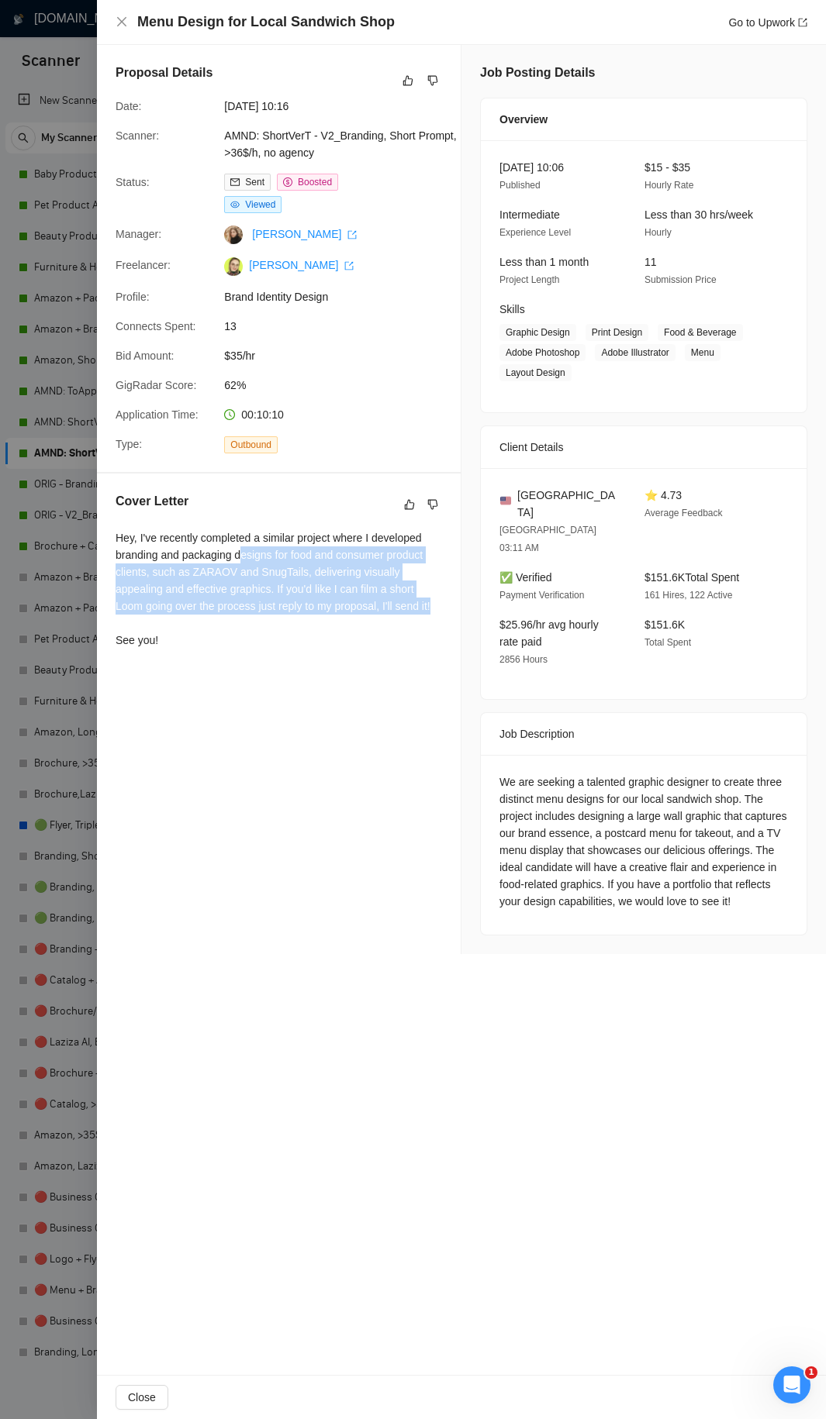
drag, startPoint x: 243, startPoint y: 547, endPoint x: 400, endPoint y: 602, distance: 166.7
click at [400, 602] on div "Hey, I've recently completed a similar project where I developed branding and p…" at bounding box center [278, 588] width 326 height 119
drag, startPoint x: 390, startPoint y: 598, endPoint x: 133, endPoint y: 544, distance: 262.3
click at [133, 544] on div "Hey, I've recently completed a similar project where I developed branding and p…" at bounding box center [278, 588] width 326 height 119
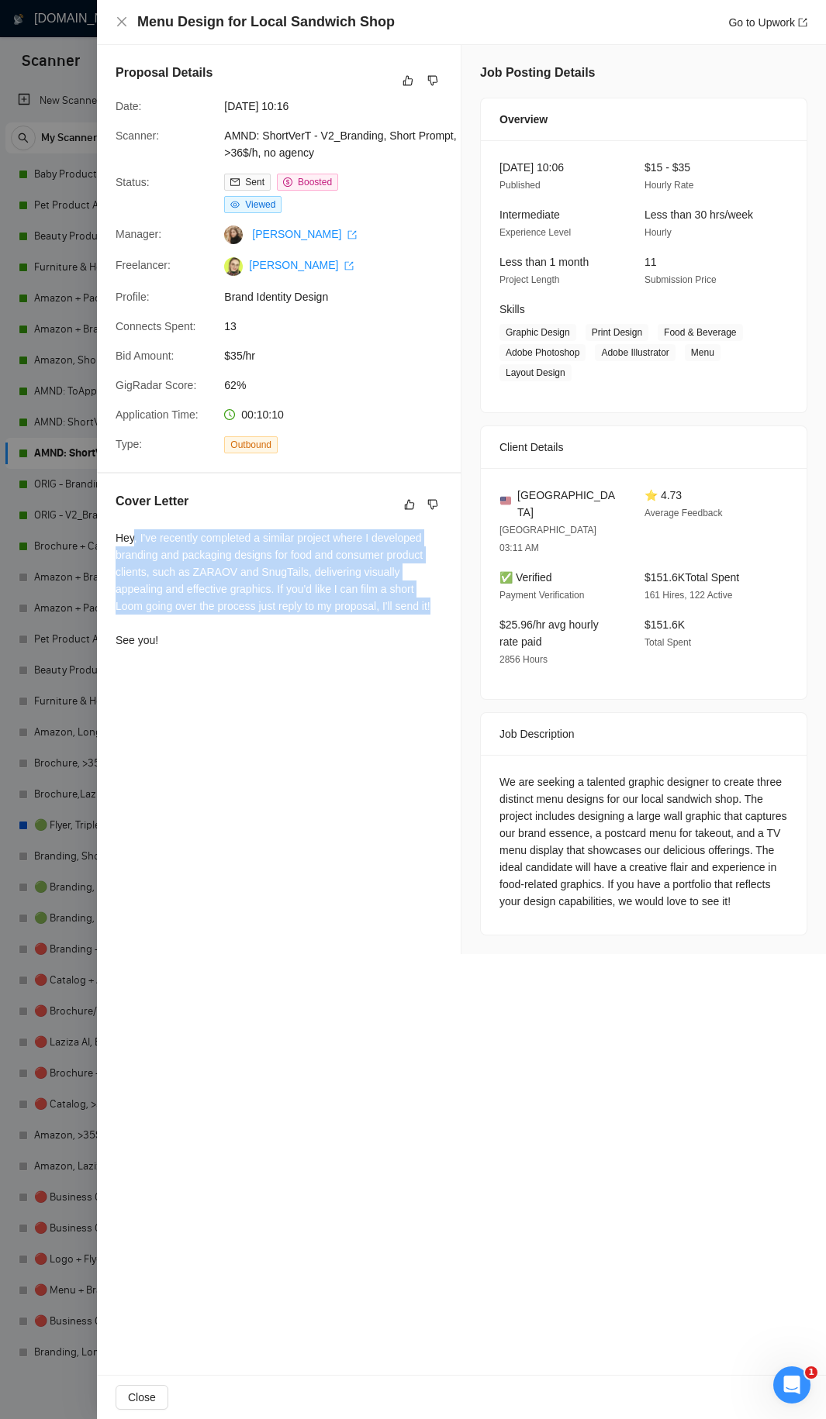
click at [133, 544] on div "Hey, I've recently completed a similar project where I developed branding and p…" at bounding box center [278, 588] width 326 height 119
drag, startPoint x: 122, startPoint y: 543, endPoint x: 396, endPoint y: 592, distance: 278.7
click at [396, 592] on div "Hey, I've recently completed a similar project where I developed branding and p…" at bounding box center [278, 588] width 326 height 119
click at [398, 595] on div "Hey, I've recently completed a similar project where I developed branding and p…" at bounding box center [278, 588] width 326 height 119
drag, startPoint x: 412, startPoint y: 602, endPoint x: 122, endPoint y: 529, distance: 298.2
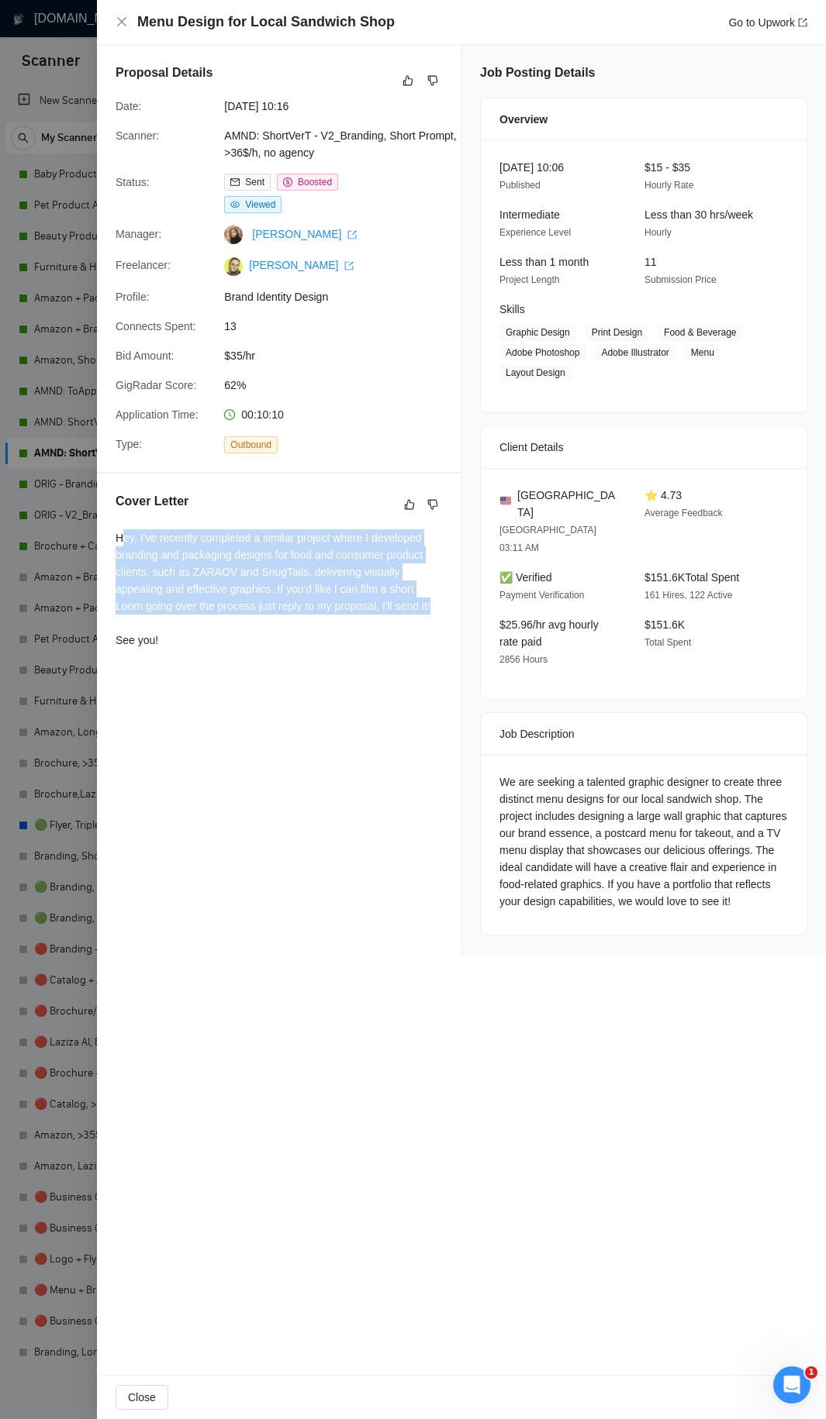
click at [122, 529] on div "Hey, I've recently completed a similar project where I developed branding and p…" at bounding box center [278, 588] width 326 height 119
click at [302, 560] on div "Hey, I've recently completed a similar project where I developed branding and p…" at bounding box center [278, 588] width 326 height 119
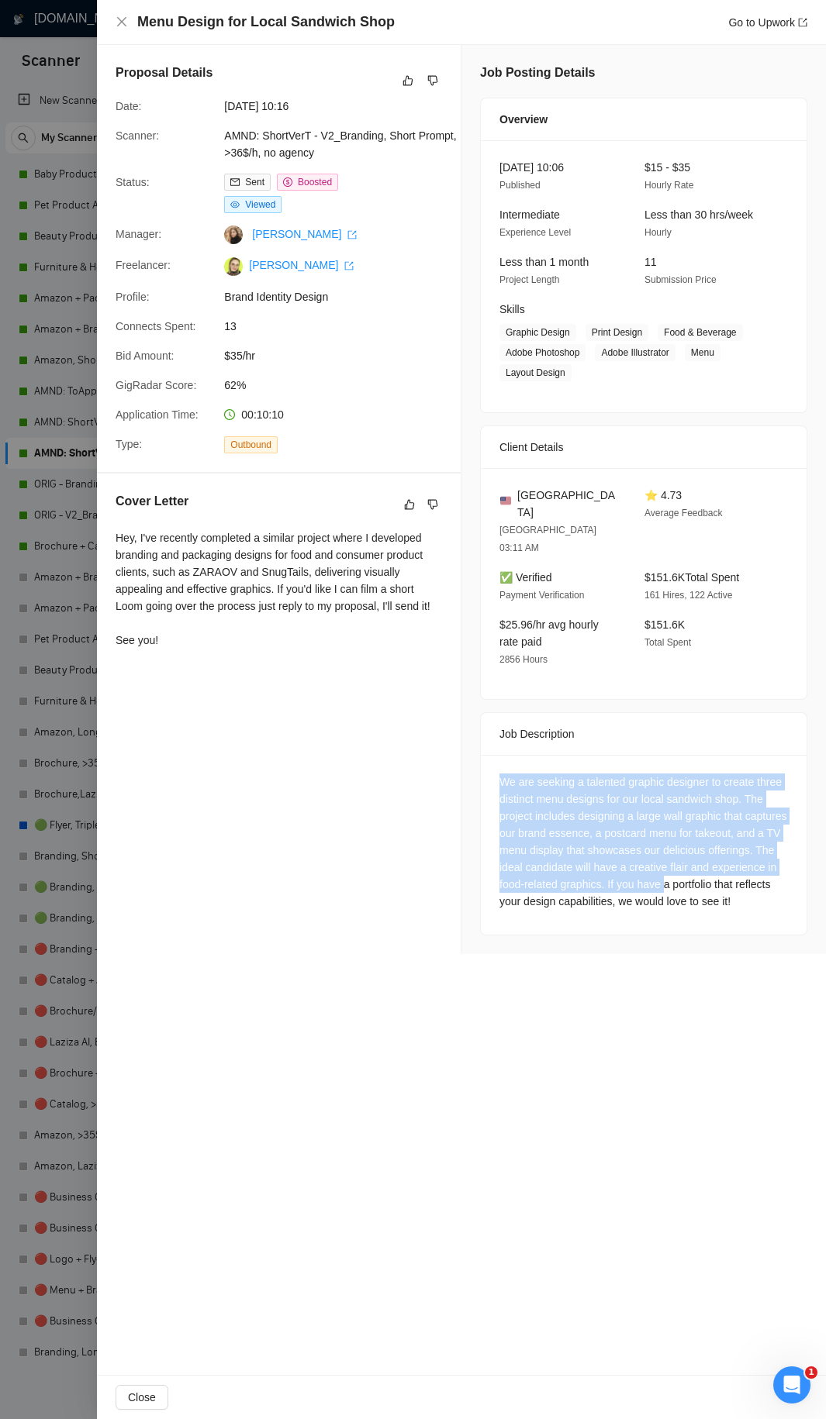
drag, startPoint x: 505, startPoint y: 739, endPoint x: 694, endPoint y: 858, distance: 222.6
click at [666, 767] on div "We are seeking a talented graphic designer to create three distinct menu design…" at bounding box center [643, 842] width 288 height 136
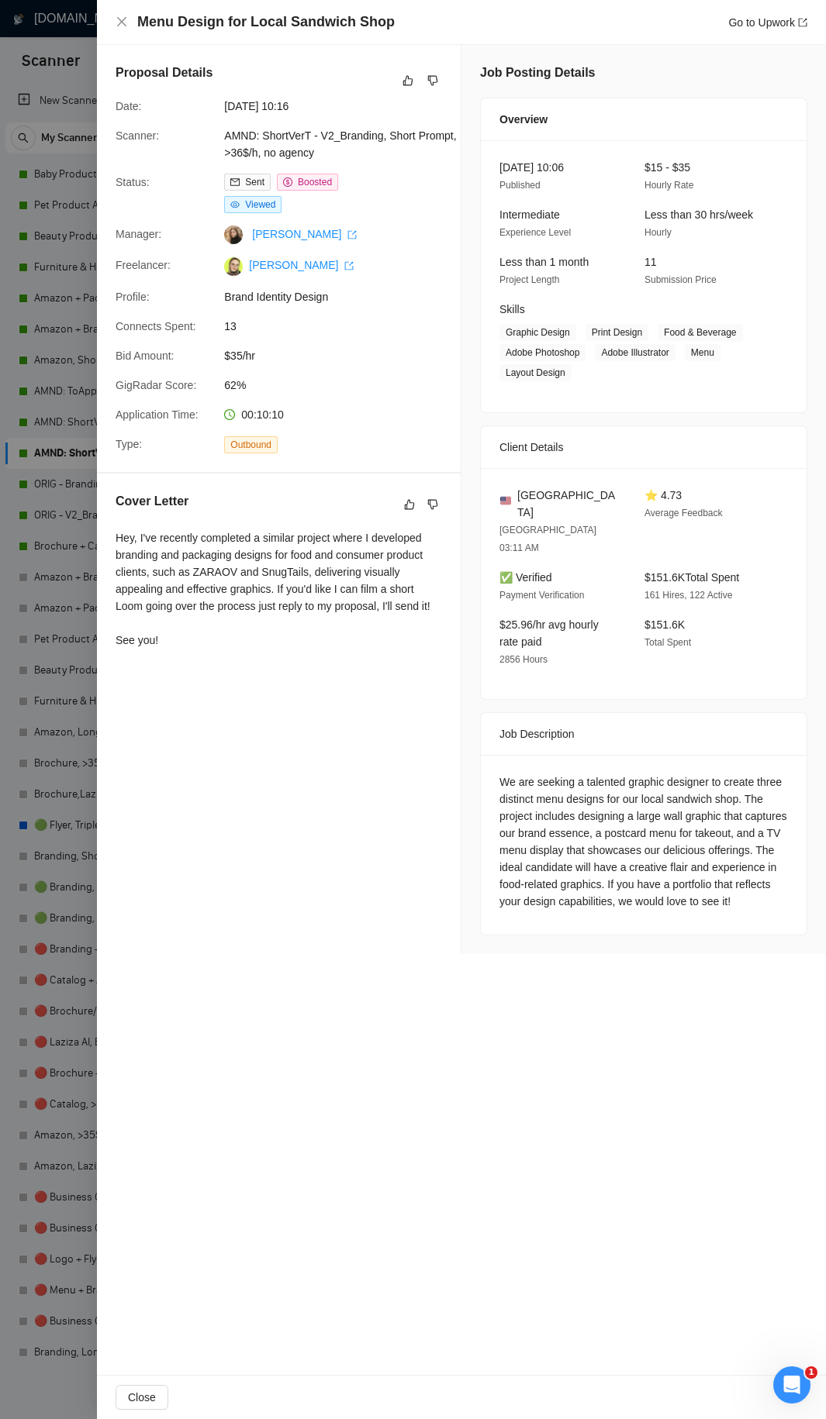
click at [694, 767] on div "We are seeking a talented graphic designer to create three distinct menu design…" at bounding box center [643, 842] width 288 height 136
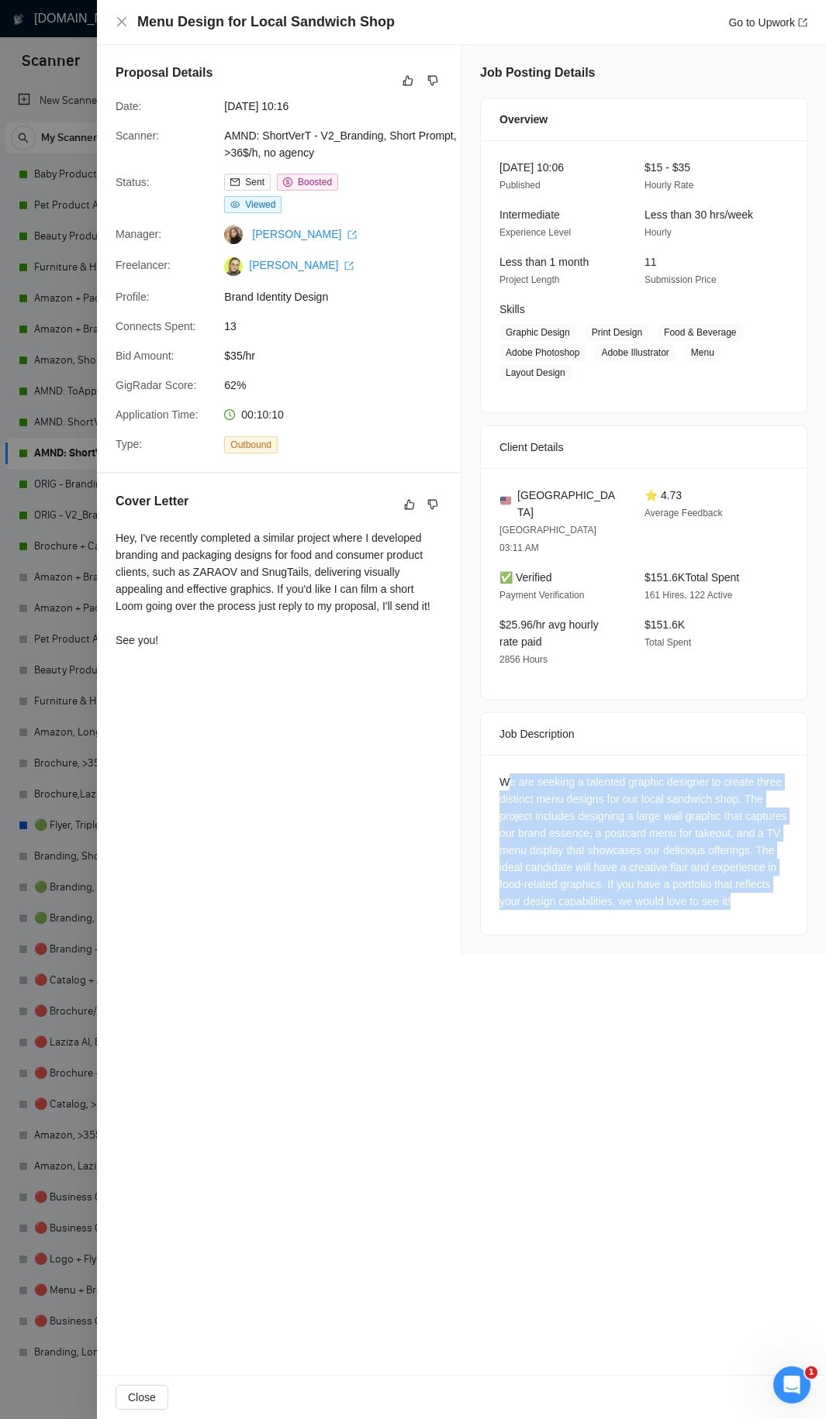
drag, startPoint x: 754, startPoint y: 855, endPoint x: 509, endPoint y: 743, distance: 269.5
click at [509, 767] on div "We are seeking a talented graphic designer to create three distinct menu design…" at bounding box center [643, 842] width 288 height 136
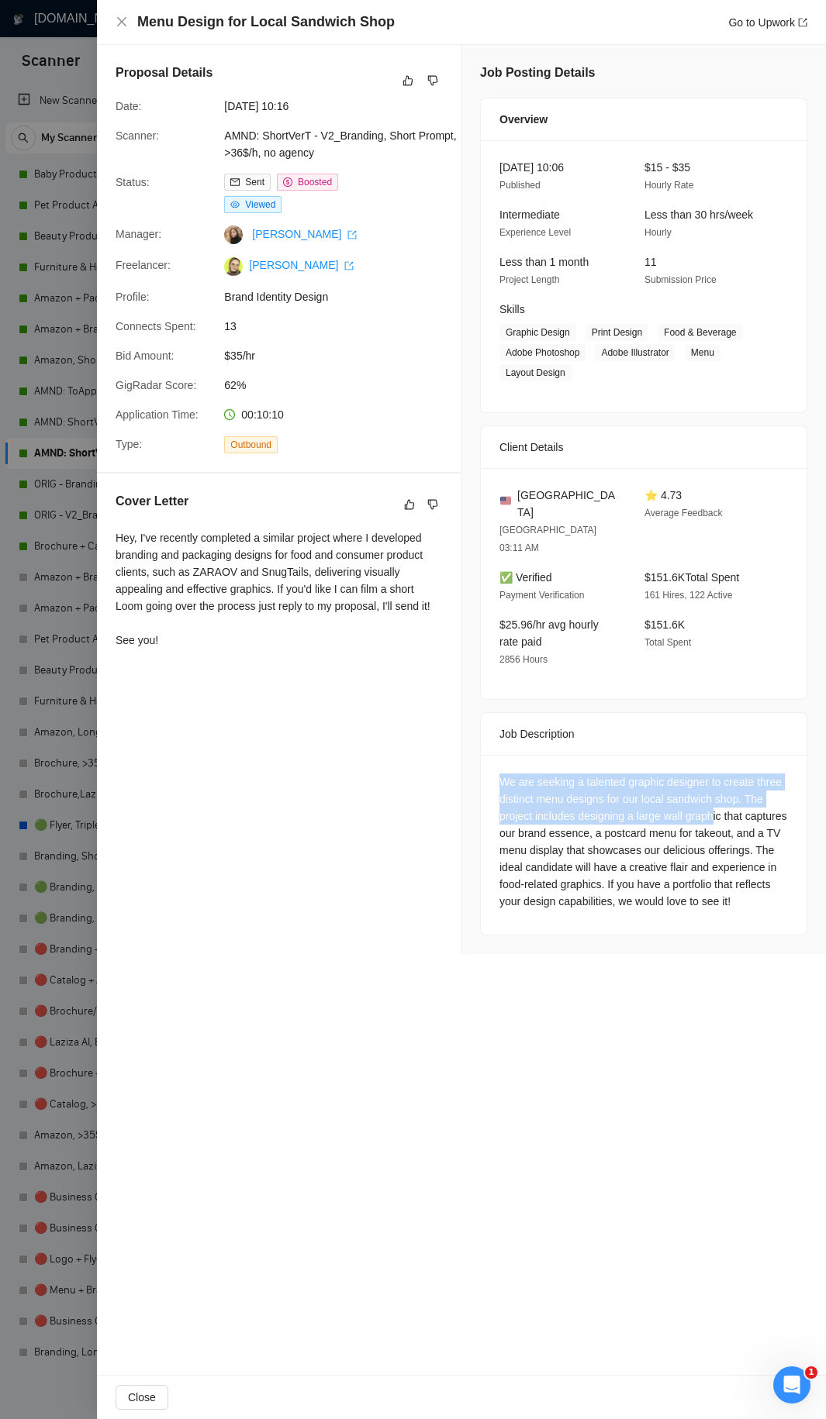
drag, startPoint x: 498, startPoint y: 738, endPoint x: 714, endPoint y: 772, distance: 218.2
click at [714, 767] on div "We are seeking a talented graphic designer to create three distinct menu design…" at bounding box center [644, 845] width 326 height 180
click at [714, 767] on div "We are seeking a talented graphic designer to create three distinct menu design…" at bounding box center [643, 842] width 288 height 136
click at [37, 173] on div at bounding box center [413, 709] width 826 height 1419
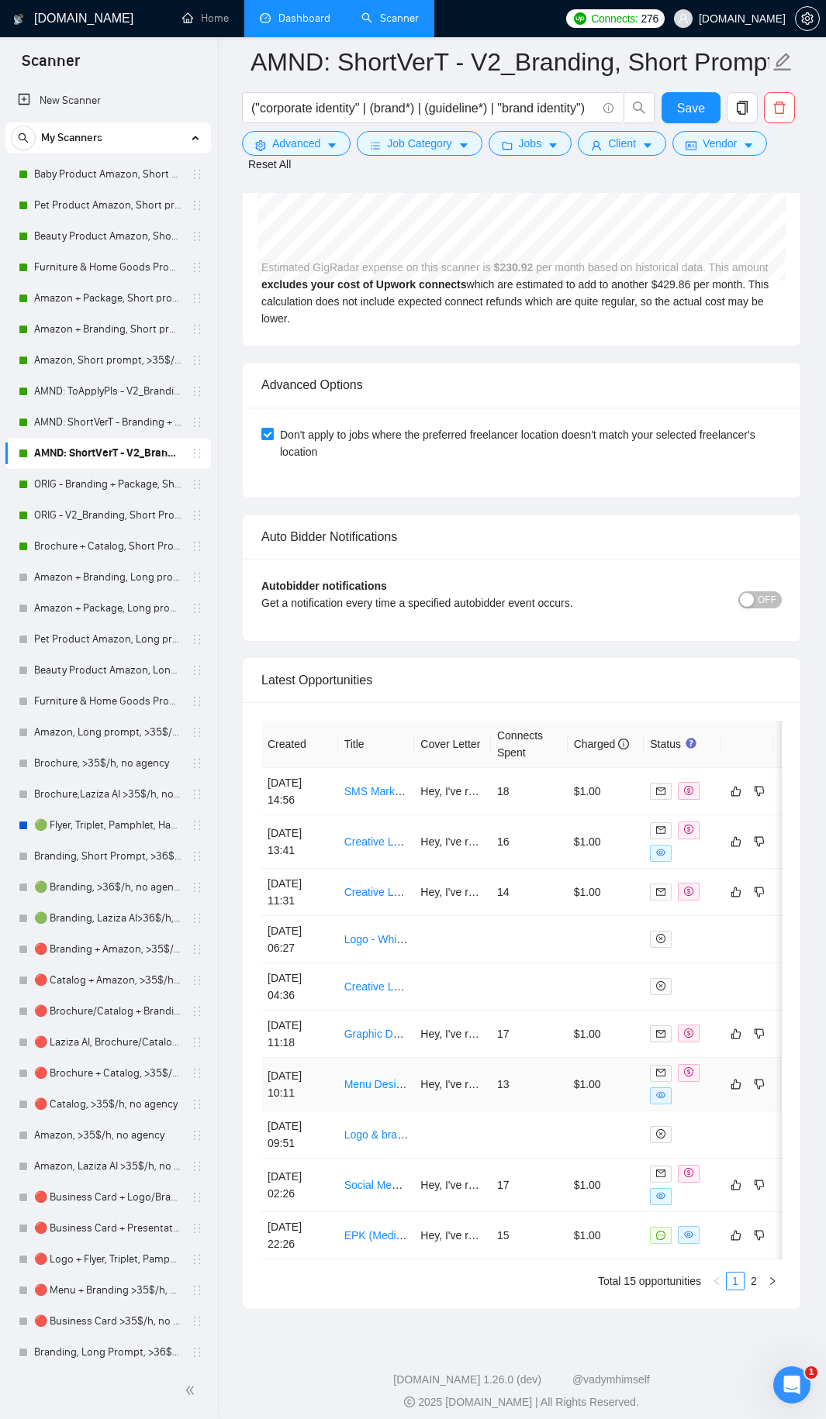
click at [550, 767] on td "13" at bounding box center [529, 1084] width 77 height 53
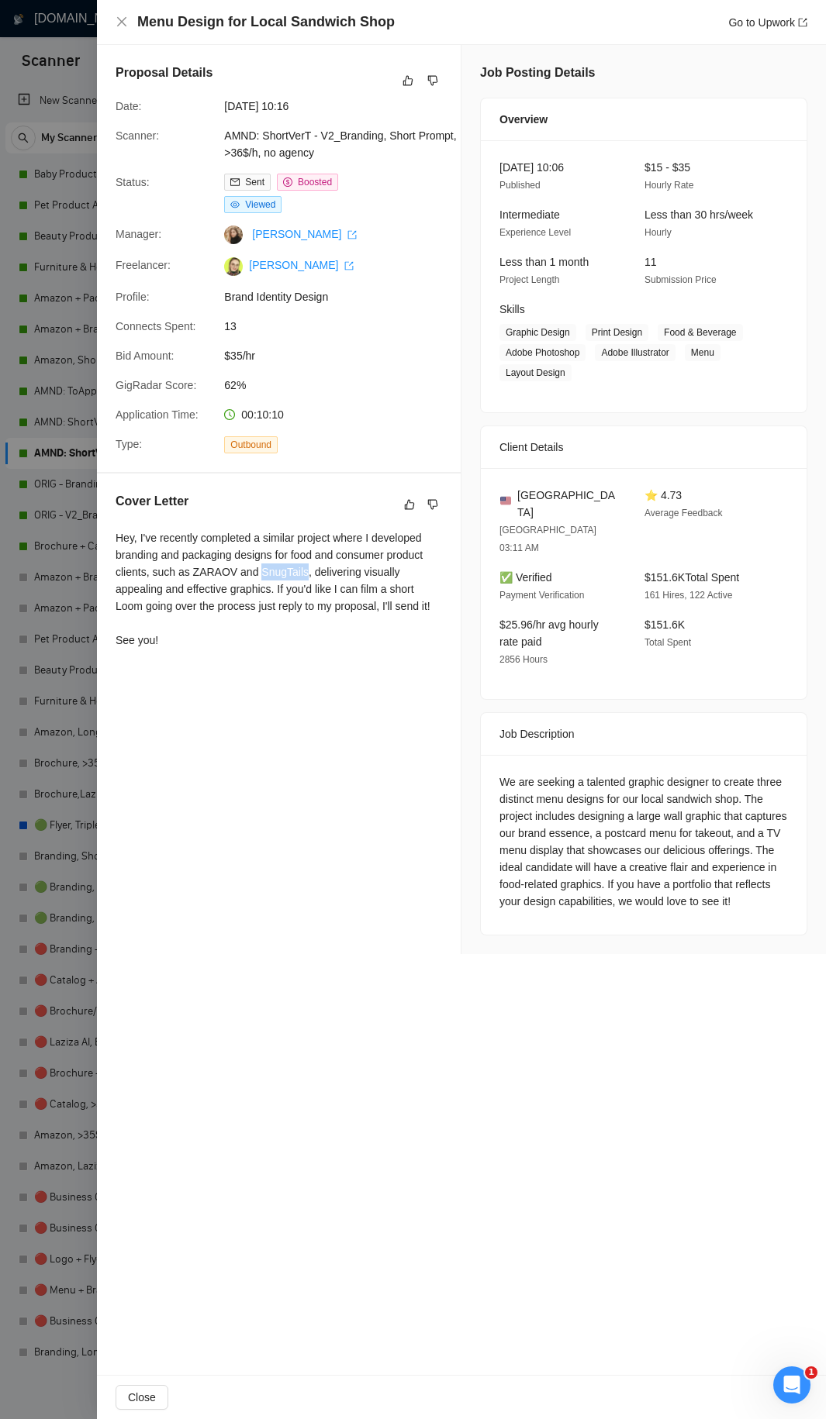
drag, startPoint x: 256, startPoint y: 570, endPoint x: 298, endPoint y: 570, distance: 42.6
click at [298, 570] on div "Hey, I've recently completed a similar project where I developed branding and p…" at bounding box center [278, 588] width 326 height 119
click at [203, 571] on div "Hey, I've recently completed a similar project where I developed branding and p…" at bounding box center [278, 588] width 326 height 119
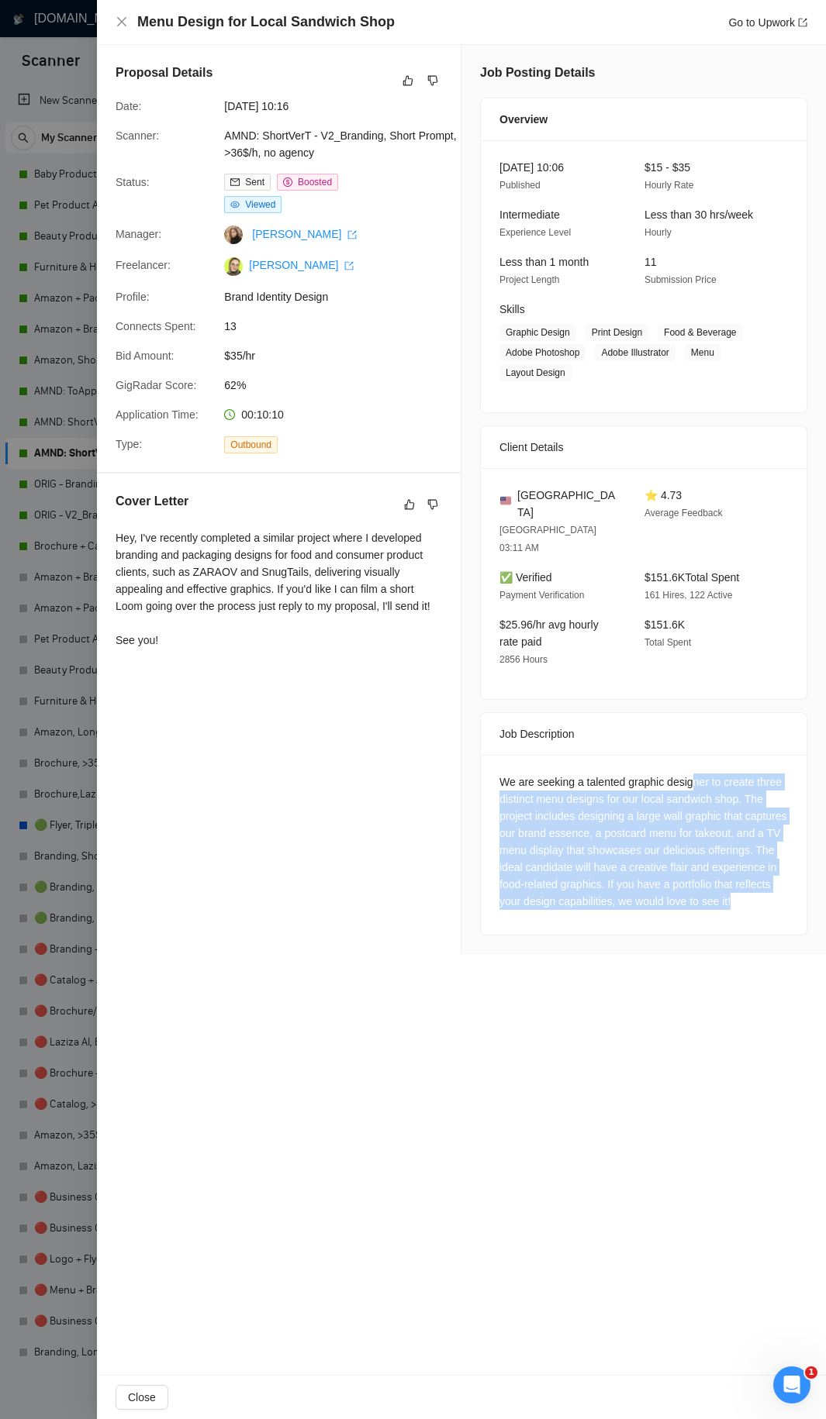
drag, startPoint x: 693, startPoint y: 746, endPoint x: 741, endPoint y: 857, distance: 120.8
click at [741, 767] on div "We are seeking a talented graphic designer to create three distinct menu design…" at bounding box center [643, 842] width 288 height 136
click at [738, 767] on div "We are seeking a talented graphic designer to create three distinct menu design…" at bounding box center [643, 842] width 288 height 136
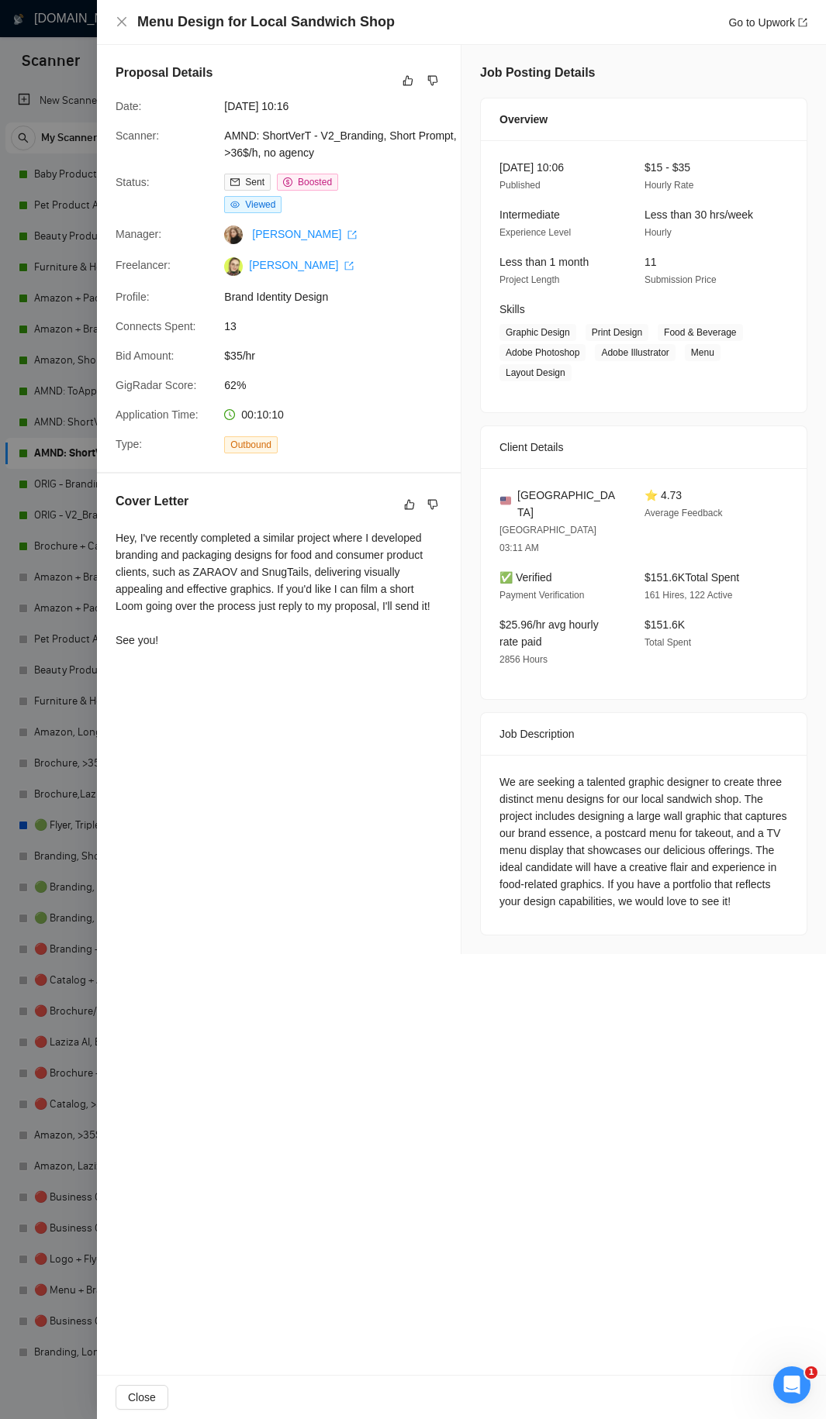
click at [74, 481] on div at bounding box center [413, 709] width 826 height 1419
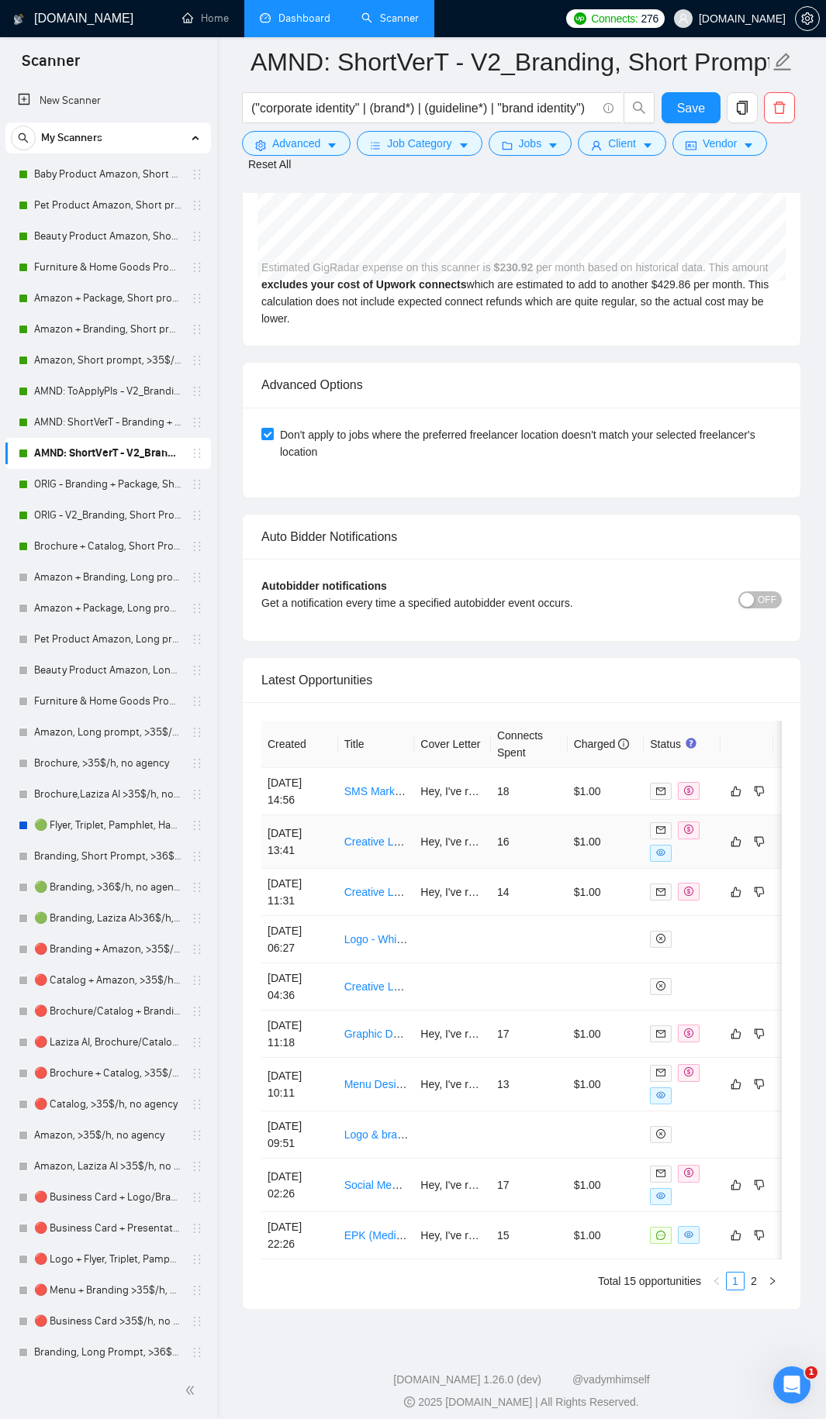
click at [567, 767] on td "$1.00" at bounding box center [605, 841] width 77 height 53
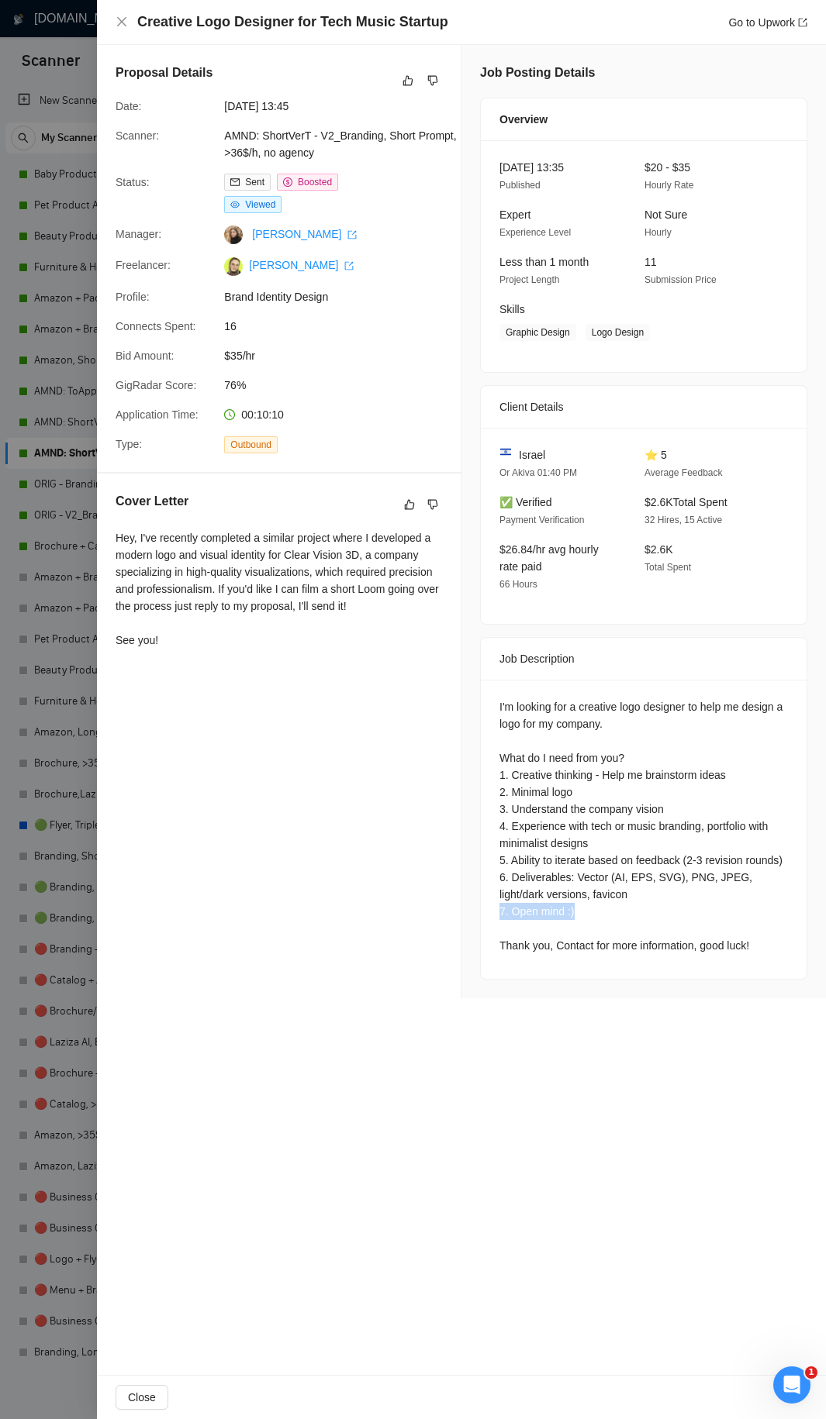
drag, startPoint x: 546, startPoint y: 901, endPoint x: 605, endPoint y: 902, distance: 58.2
click at [605, 767] on div "I'm looking for a creative logo designer to help me design a logo for my compan…" at bounding box center [644, 829] width 326 height 299
drag, startPoint x: 560, startPoint y: 888, endPoint x: 556, endPoint y: 872, distance: 16.7
click at [581, 767] on div "I'm looking for a creative logo designer to help me design a logo for my compan…" at bounding box center [644, 829] width 326 height 299
drag, startPoint x: 502, startPoint y: 856, endPoint x: 614, endPoint y: 877, distance: 113.7
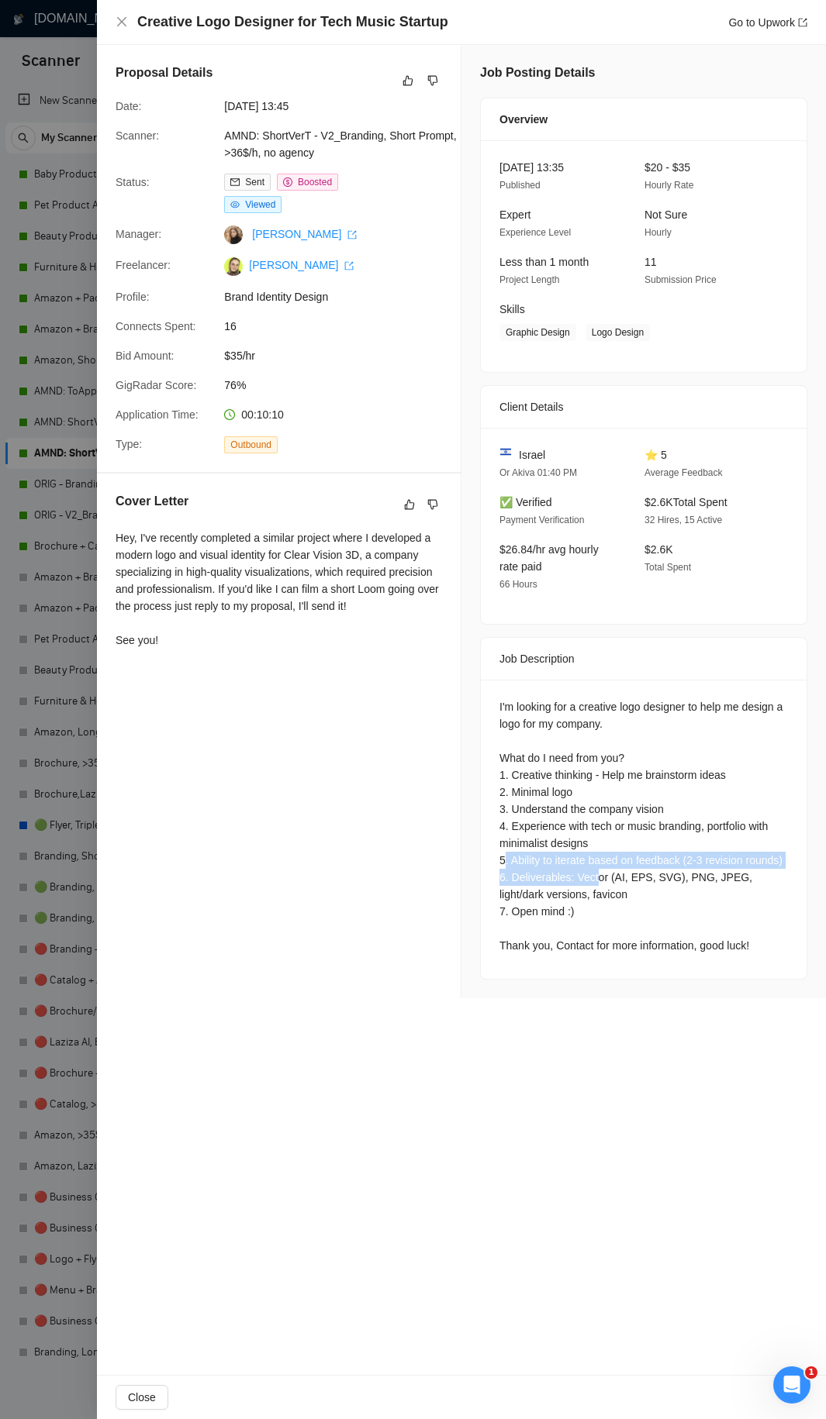
click at [614, 767] on div "I'm looking for a creative logo designer to help me design a logo for my compan…" at bounding box center [643, 826] width 288 height 256
click at [36, 21] on div at bounding box center [413, 709] width 826 height 1419
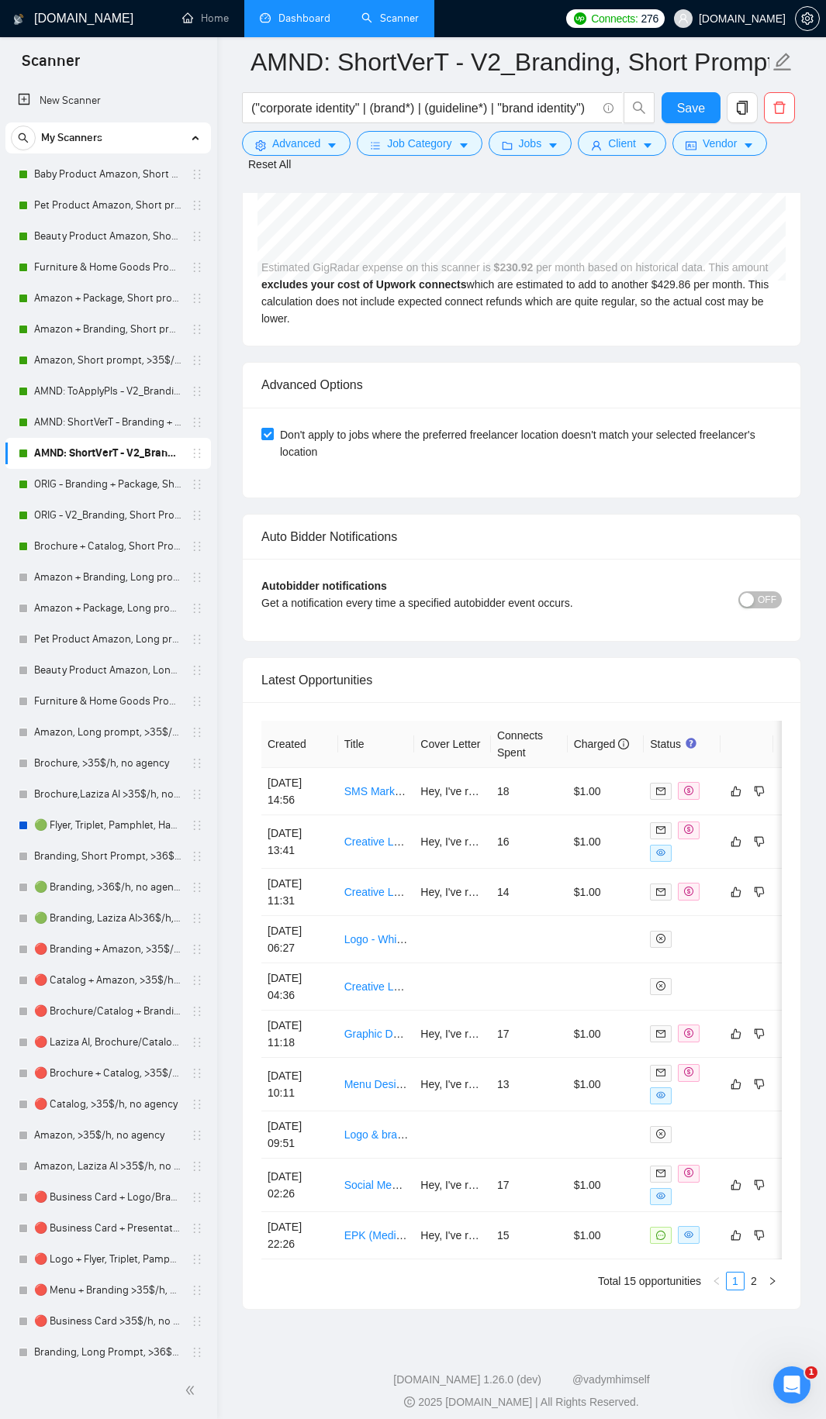
click at [291, 16] on link "Dashboard" at bounding box center [295, 18] width 71 height 13
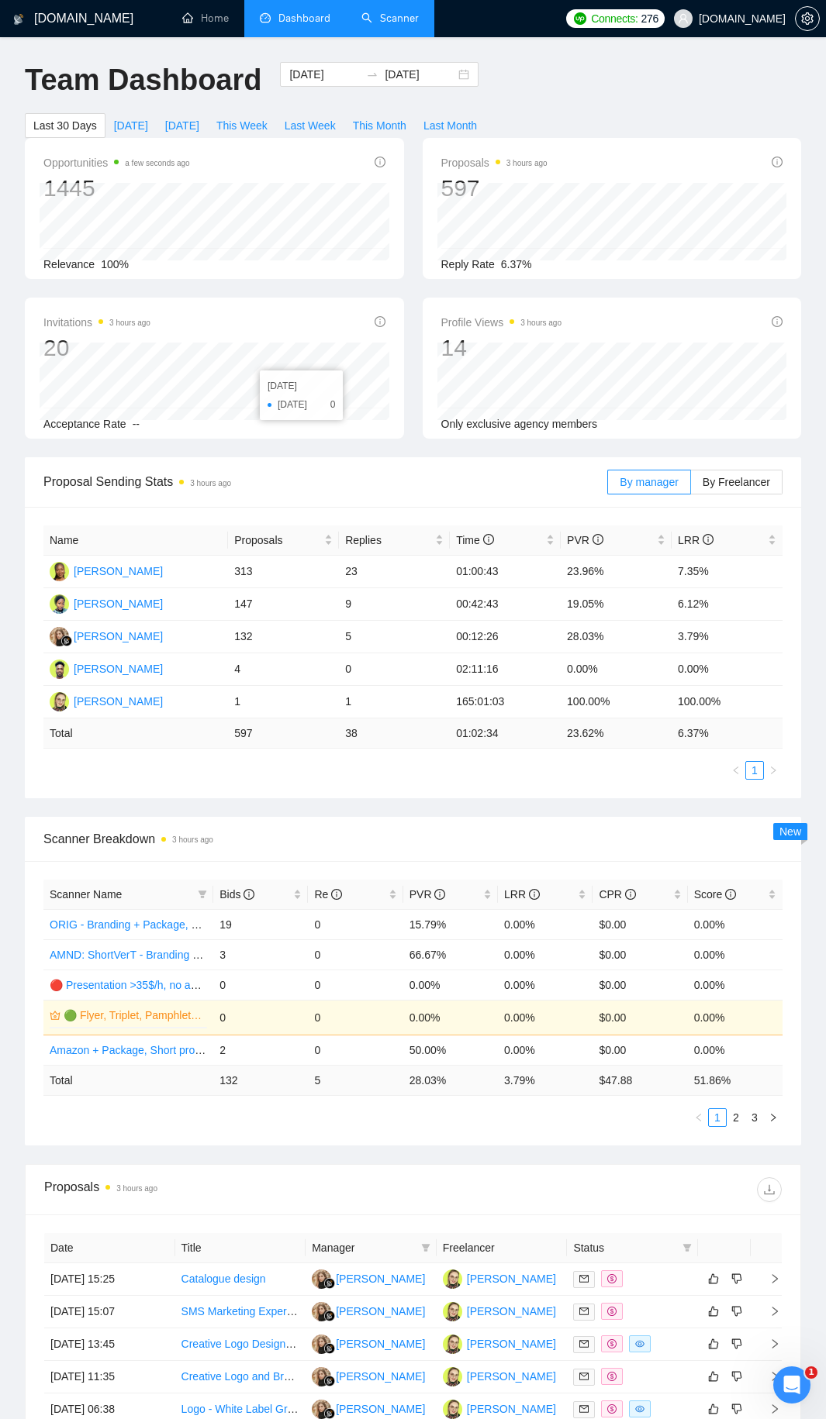
click at [413, 16] on link "Scanner" at bounding box center [389, 18] width 57 height 13
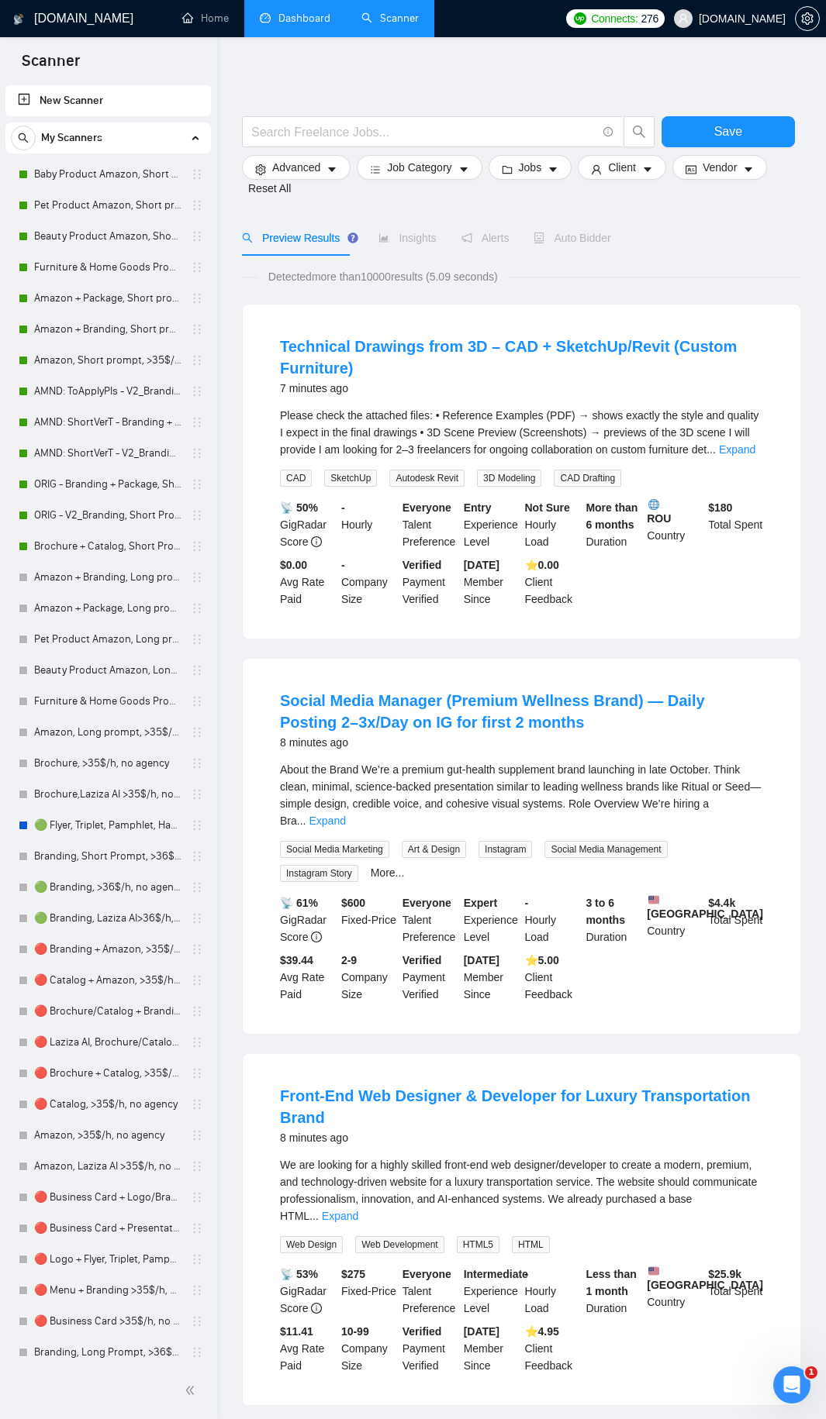
click at [437, 427] on span "Please check the attached files: • Reference Examples (PDF) → shows exactly the…" at bounding box center [519, 432] width 478 height 47
click at [278, 21] on link "Dashboard" at bounding box center [295, 18] width 71 height 13
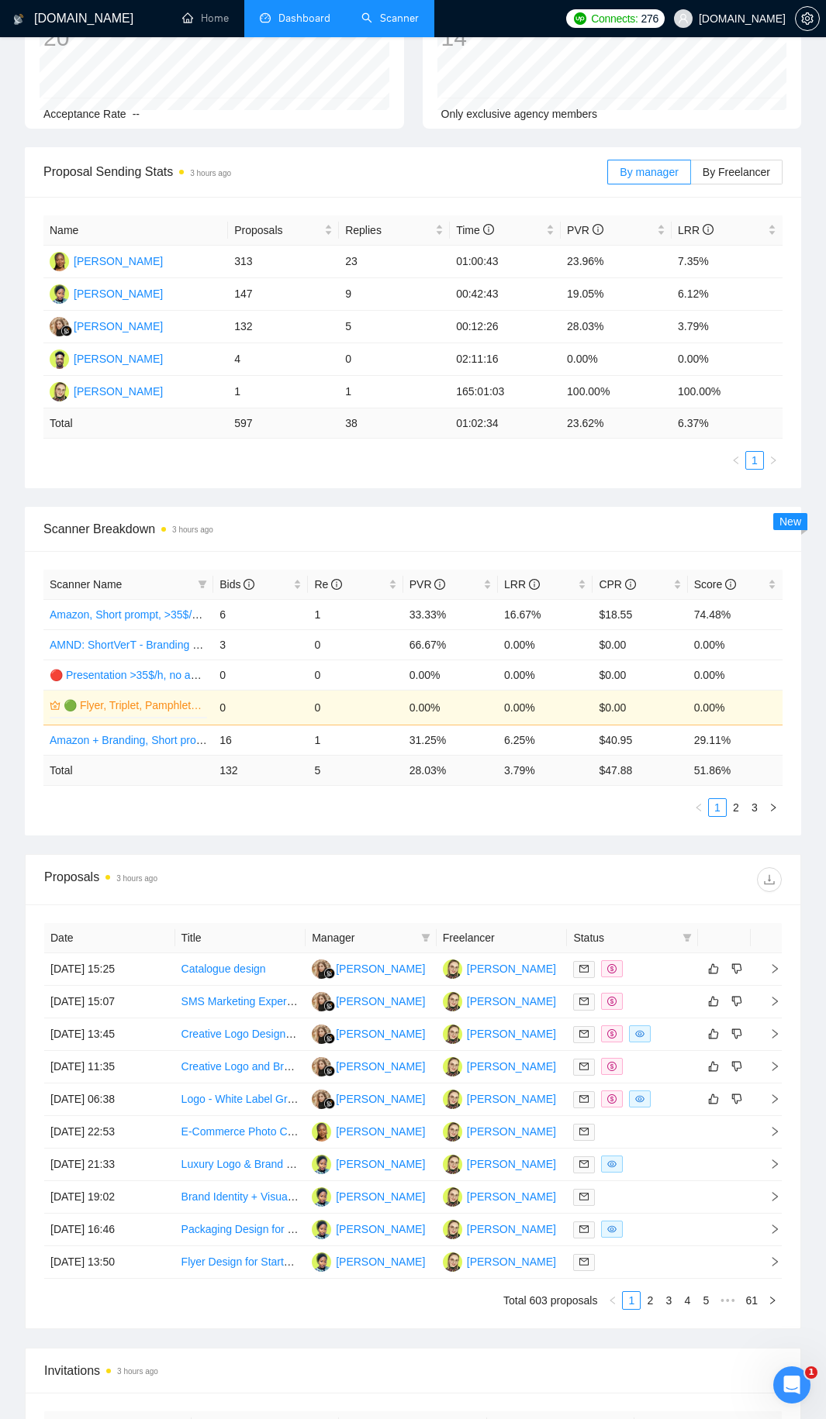
scroll to position [233, 0]
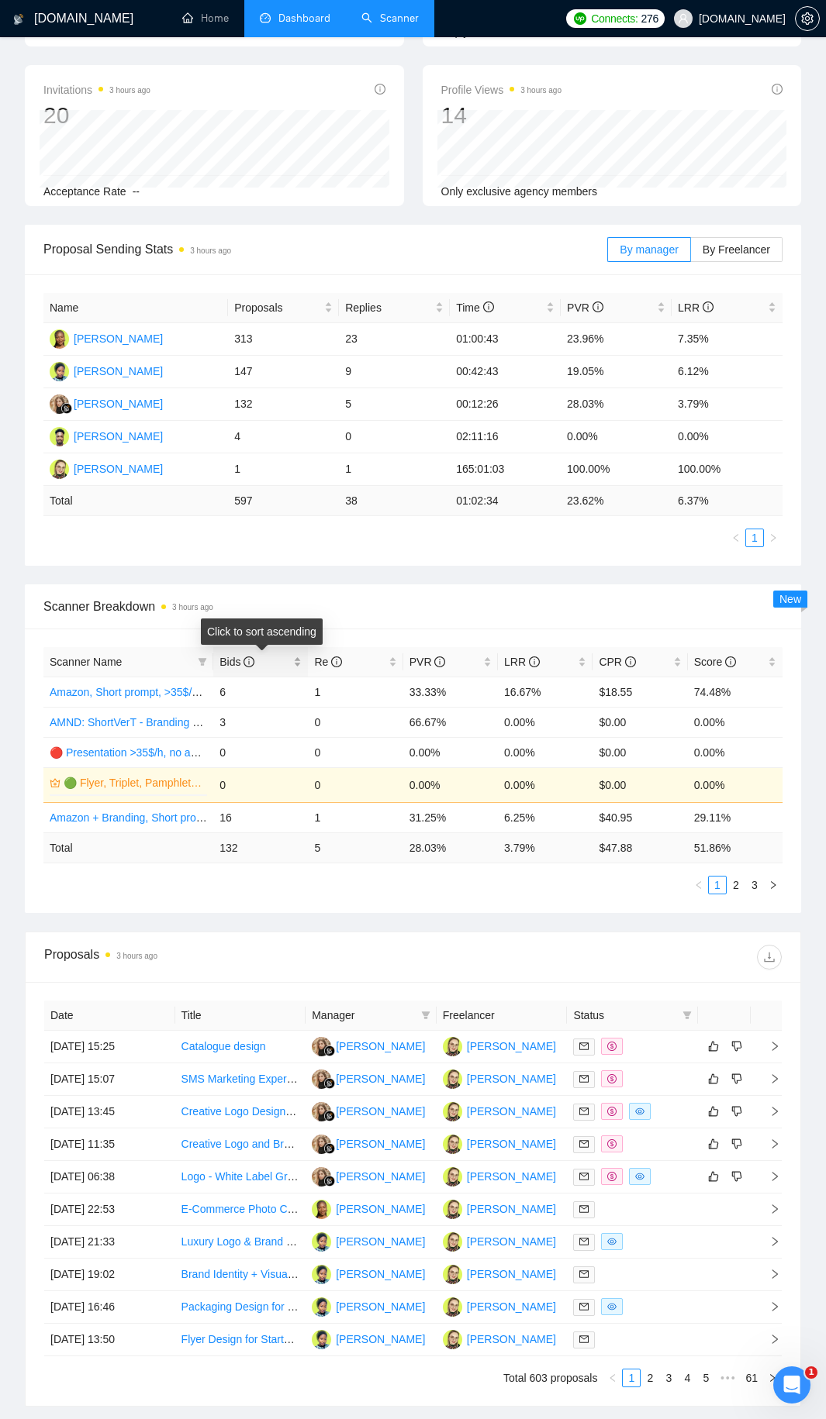
click at [296, 664] on div "Bids" at bounding box center [260, 661] width 82 height 17
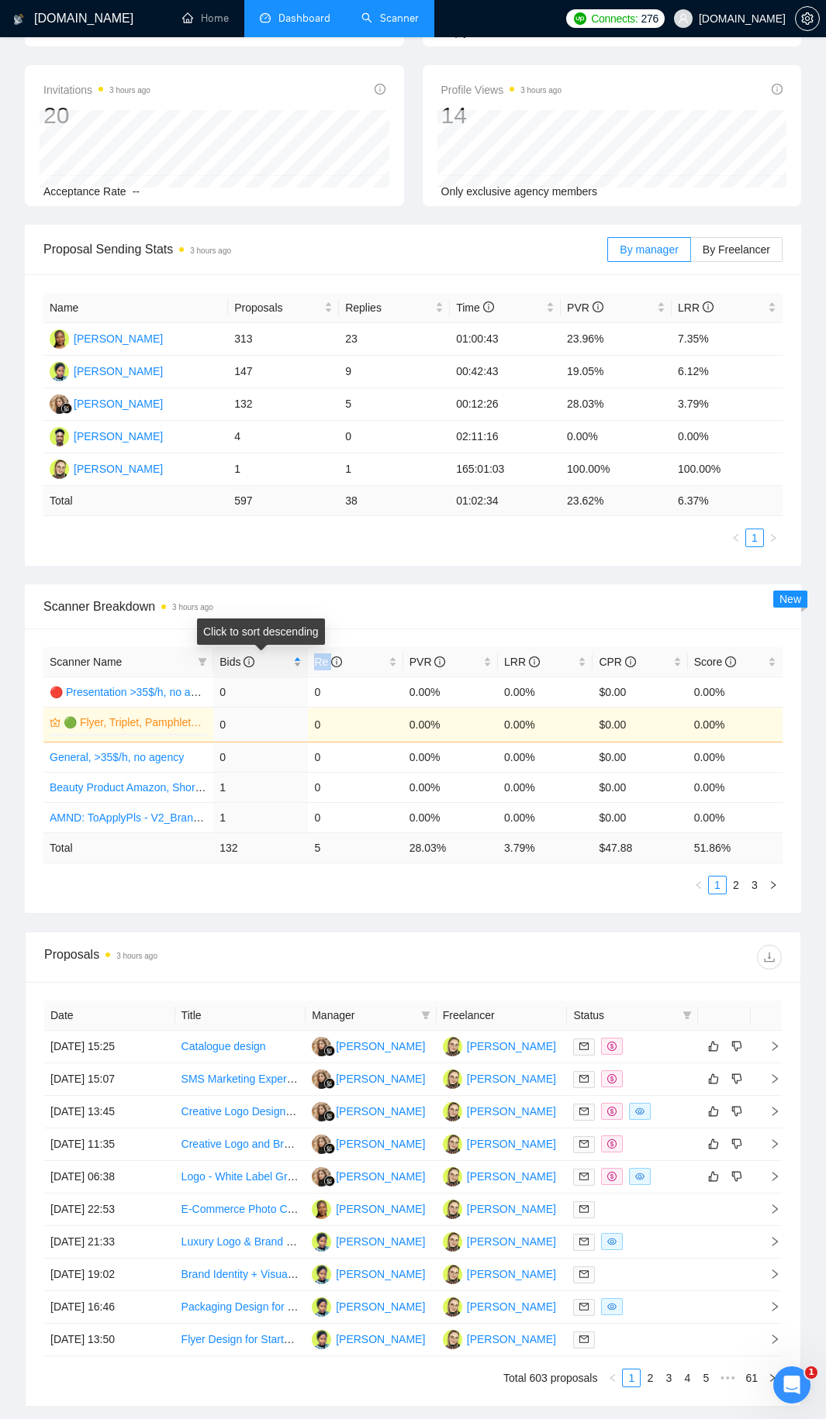
click at [296, 664] on div "Bids" at bounding box center [260, 661] width 82 height 17
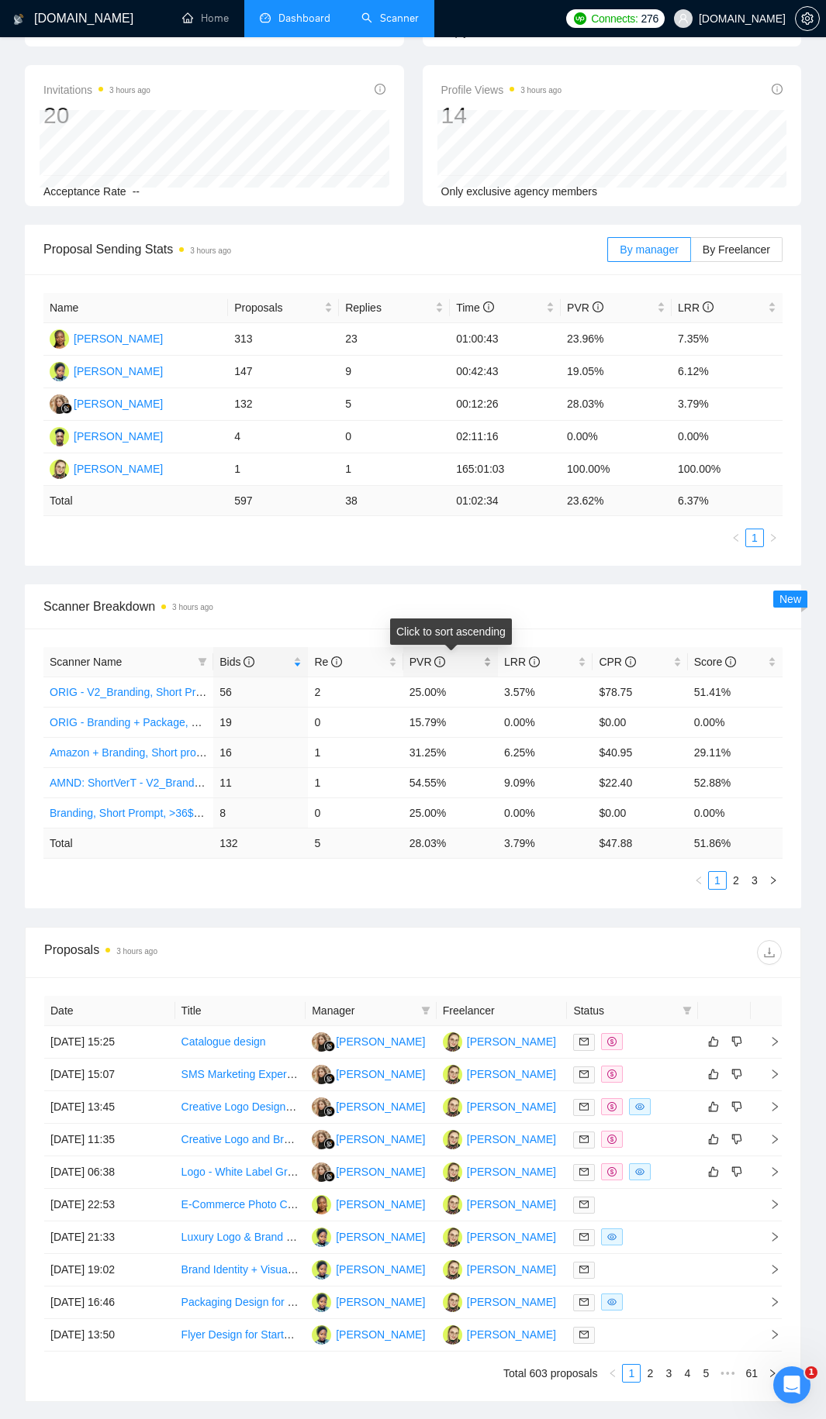
click at [491, 664] on div "PVR" at bounding box center [450, 661] width 82 height 17
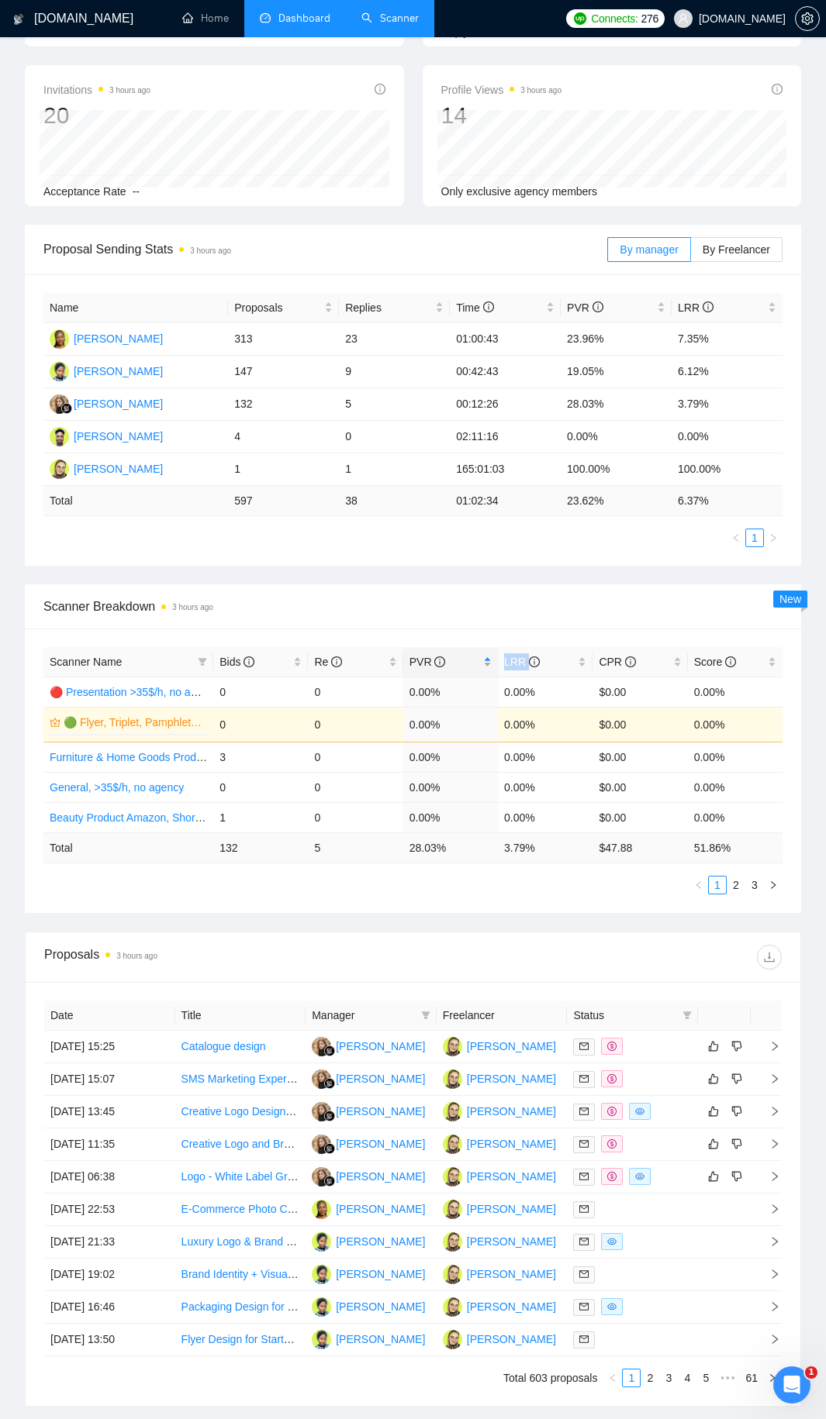
click at [491, 664] on div "PVR" at bounding box center [450, 661] width 82 height 17
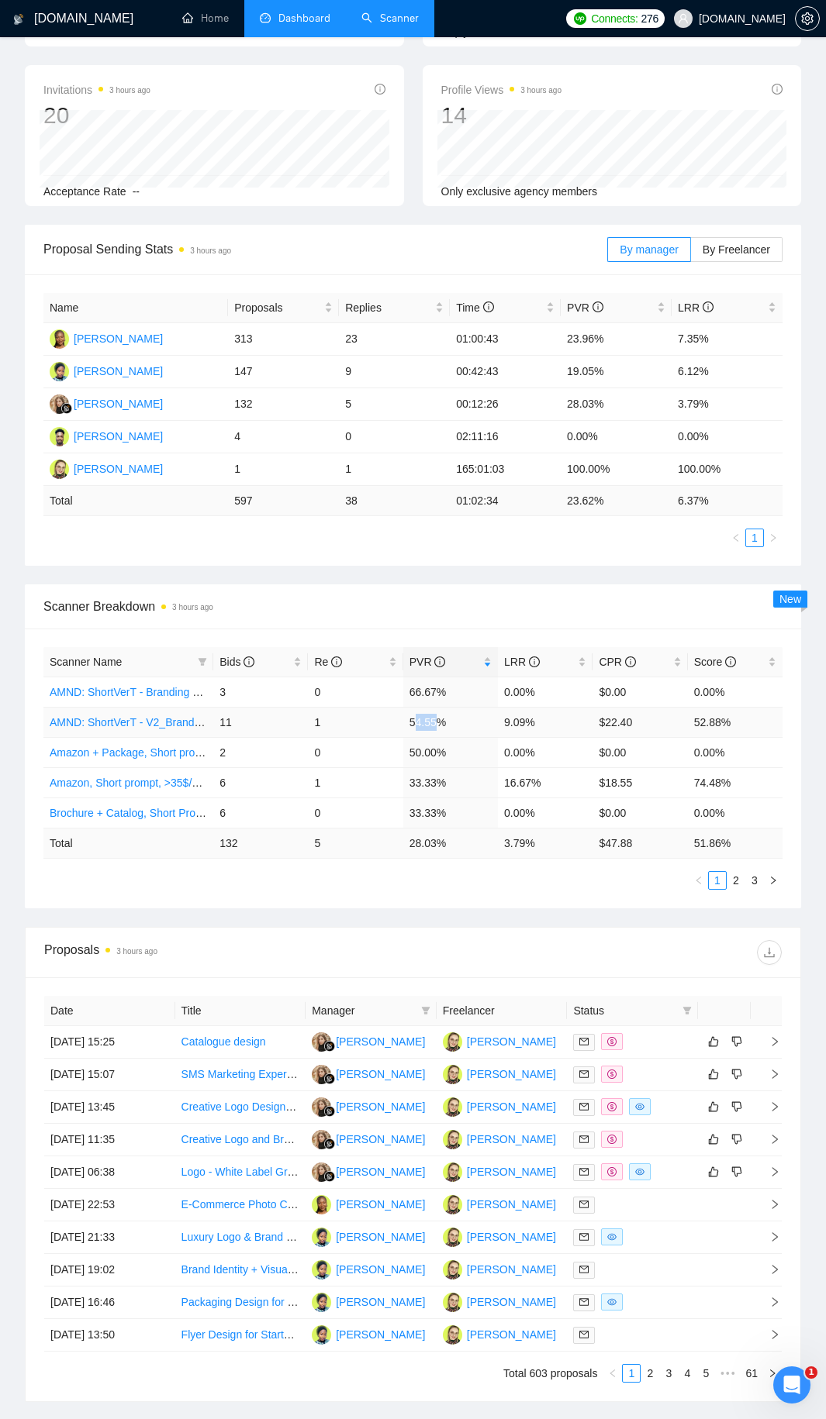
drag, startPoint x: 426, startPoint y: 719, endPoint x: 415, endPoint y: 715, distance: 11.5
click at [415, 715] on td "54.55%" at bounding box center [450, 722] width 95 height 30
drag, startPoint x: 422, startPoint y: 689, endPoint x: 474, endPoint y: 696, distance: 51.6
click at [471, 690] on tr "AMND: ShortVerT - Branding + Package, Short Prompt, >36$/h, no agency 3 0 66.67…" at bounding box center [412, 692] width 739 height 30
click at [475, 707] on td "54.55%" at bounding box center [450, 722] width 95 height 30
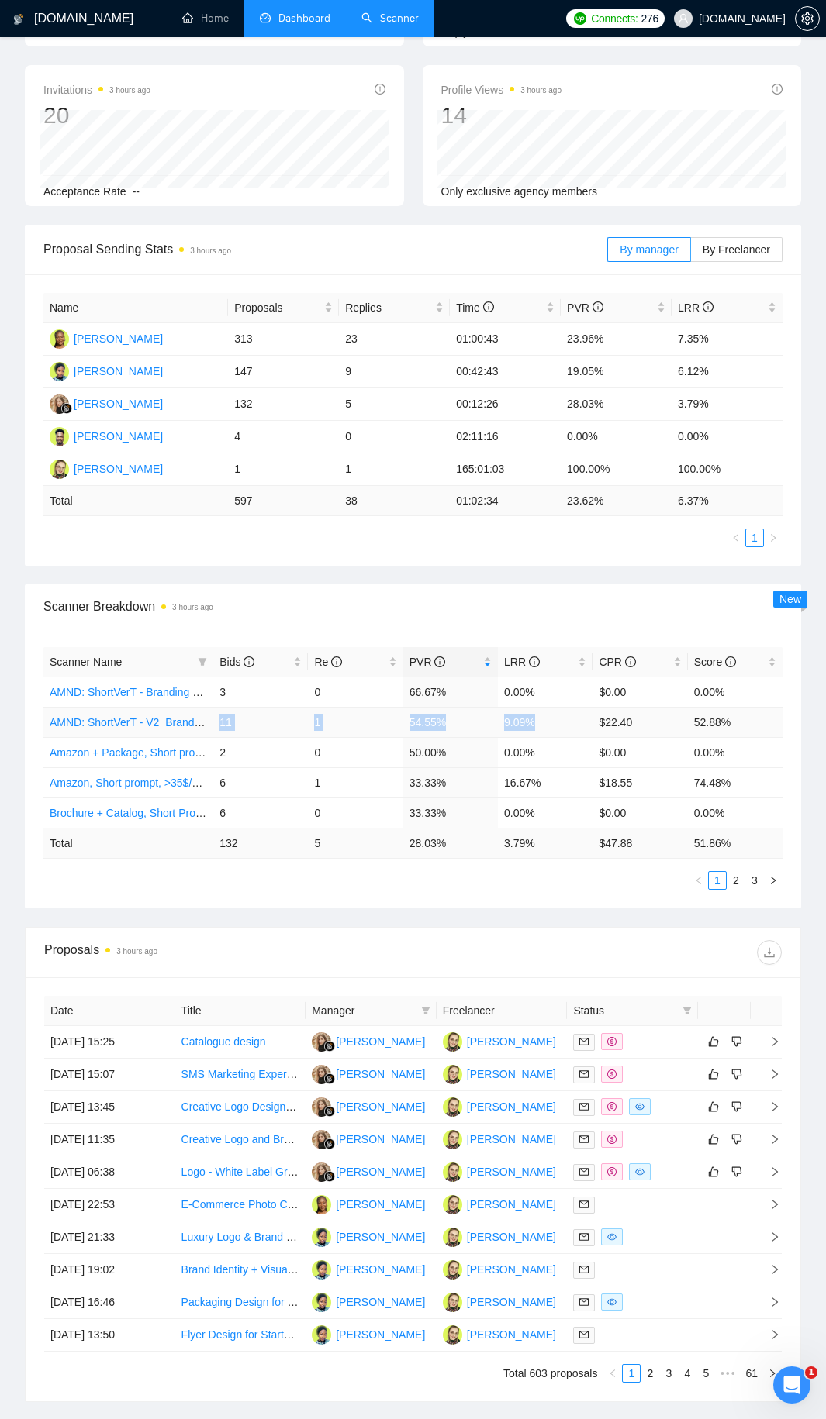
drag, startPoint x: 503, startPoint y: 733, endPoint x: 211, endPoint y: 723, distance: 292.4
click at [211, 723] on tr "AMND: ShortVerT - V2_Branding, Short Prompt, >36$/h, no agency 11 1 54.55% 9.09…" at bounding box center [412, 722] width 739 height 30
drag, startPoint x: 221, startPoint y: 696, endPoint x: 549, endPoint y: 696, distance: 327.9
click at [549, 696] on tr "AMND: ShortVerT - Branding + Package, Short Prompt, >36$/h, no agency 3 0 66.67…" at bounding box center [412, 692] width 739 height 30
drag, startPoint x: 547, startPoint y: 720, endPoint x: 215, endPoint y: 725, distance: 332.6
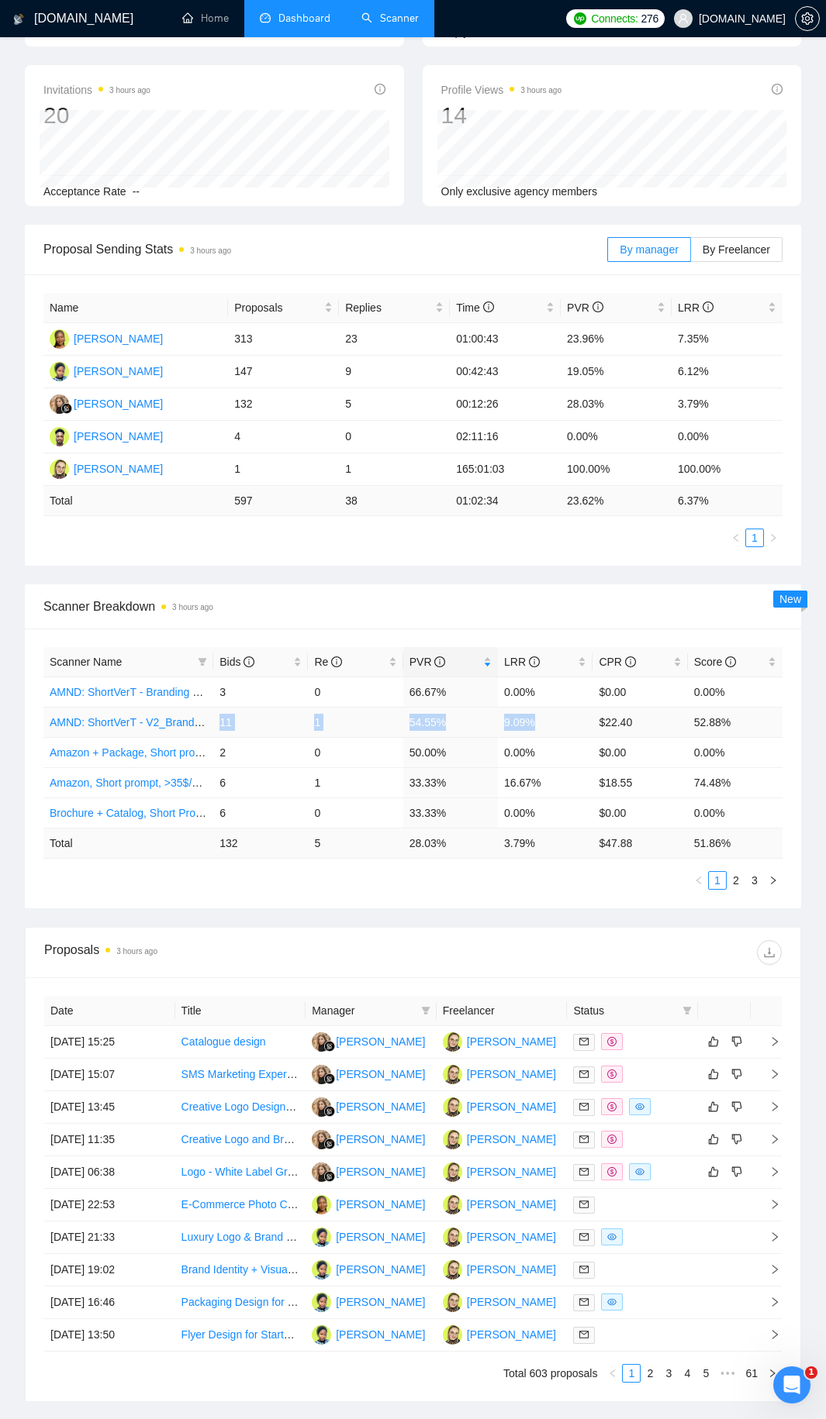
click at [215, 725] on tr "AMND: ShortVerT - V2_Branding, Short Prompt, >36$/h, no agency 11 1 54.55% 9.09…" at bounding box center [412, 722] width 739 height 30
drag, startPoint x: 215, startPoint y: 687, endPoint x: 565, endPoint y: 695, distance: 349.7
click at [565, 695] on tr "AMND: ShortVerT - Branding + Package, Short Prompt, >36$/h, no agency 3 0 66.67…" at bounding box center [412, 692] width 739 height 30
click at [560, 693] on td "0.00%" at bounding box center [545, 692] width 95 height 30
drag, startPoint x: 529, startPoint y: 722, endPoint x: 407, endPoint y: 725, distance: 121.7
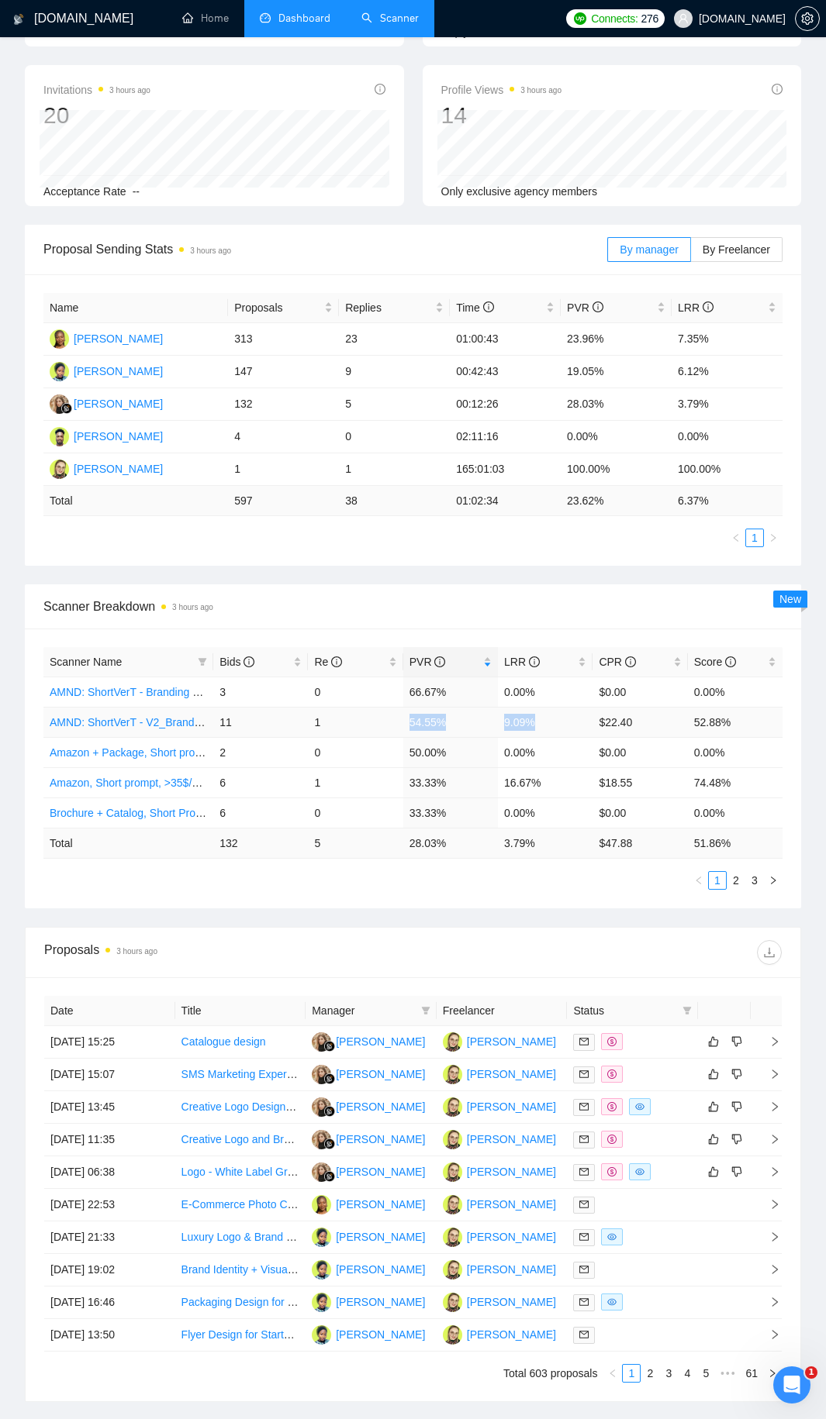
click at [407, 725] on tr "AMND: ShortVerT - V2_Branding, Short Prompt, >36$/h, no agency 11 1 54.55% 9.09…" at bounding box center [412, 722] width 739 height 30
click at [407, 725] on td "54.55%" at bounding box center [450, 722] width 95 height 30
drag, startPoint x: 216, startPoint y: 724, endPoint x: 770, endPoint y: 718, distance: 553.5
click at [770, 718] on tr "AMND: ShortVerT - V2_Branding, Short Prompt, >36$/h, no agency 11 1 54.55% 9.09…" at bounding box center [412, 722] width 739 height 30
click at [665, 737] on td "$0.00" at bounding box center [639, 752] width 95 height 30
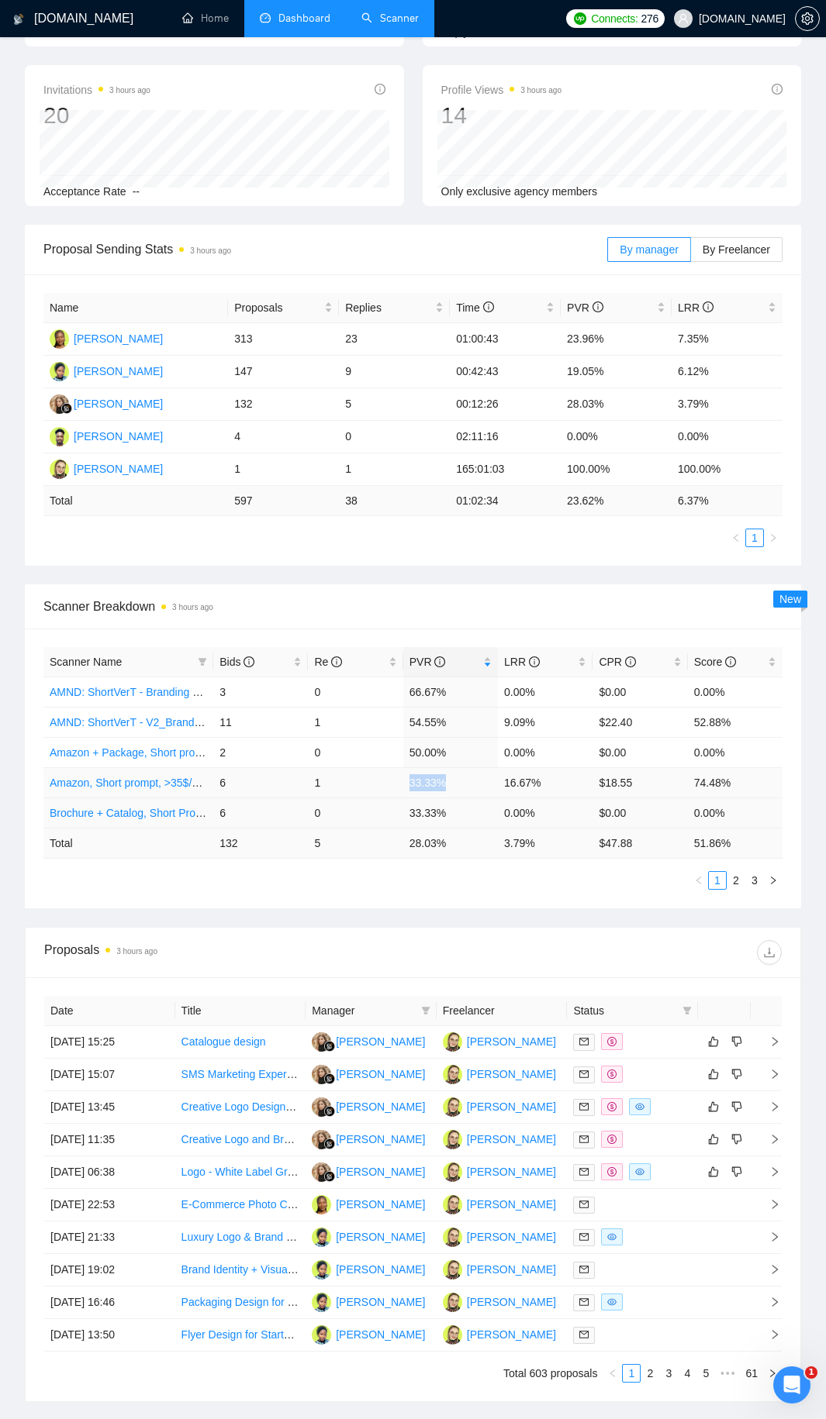
drag, startPoint x: 388, startPoint y: 785, endPoint x: 420, endPoint y: 812, distance: 41.3
click at [480, 767] on tr "Amazon, Short prompt, >35$/h, no agency 6 1 33.33% 16.67% $18.55 74.48%" at bounding box center [412, 782] width 739 height 30
drag, startPoint x: 391, startPoint y: 819, endPoint x: 472, endPoint y: 819, distance: 80.6
click at [472, 767] on tr "Brochure + Catalog, Short Prompt, >36$/h, no agency 6 0 33.33% 0.00% $0.00 0.00%" at bounding box center [412, 813] width 739 height 30
drag, startPoint x: 495, startPoint y: 768, endPoint x: 575, endPoint y: 775, distance: 80.1
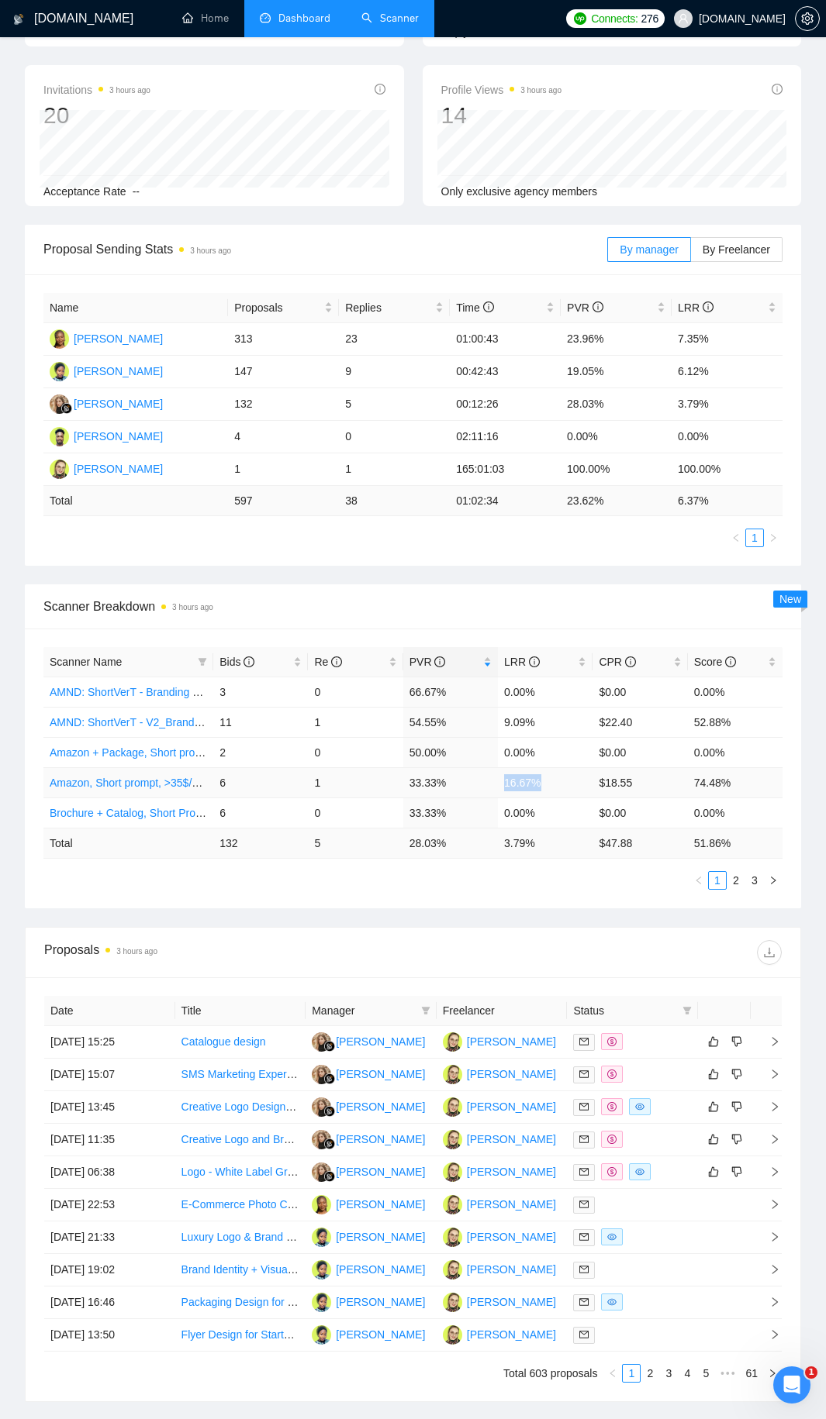
click at [574, 767] on tr "Amazon, Short prompt, >35$/h, no agency 6 1 33.33% 16.67% $18.55 74.48%" at bounding box center [412, 782] width 739 height 30
drag, startPoint x: 548, startPoint y: 750, endPoint x: 570, endPoint y: 750, distance: 21.7
click at [570, 750] on td "0.00%" at bounding box center [545, 752] width 95 height 30
drag, startPoint x: 505, startPoint y: 718, endPoint x: 592, endPoint y: 719, distance: 86.8
click at [592, 719] on tr "AMND: ShortVerT - V2_Branding, Short Prompt, >36$/h, no agency 11 1 54.55% 9.09…" at bounding box center [412, 722] width 739 height 30
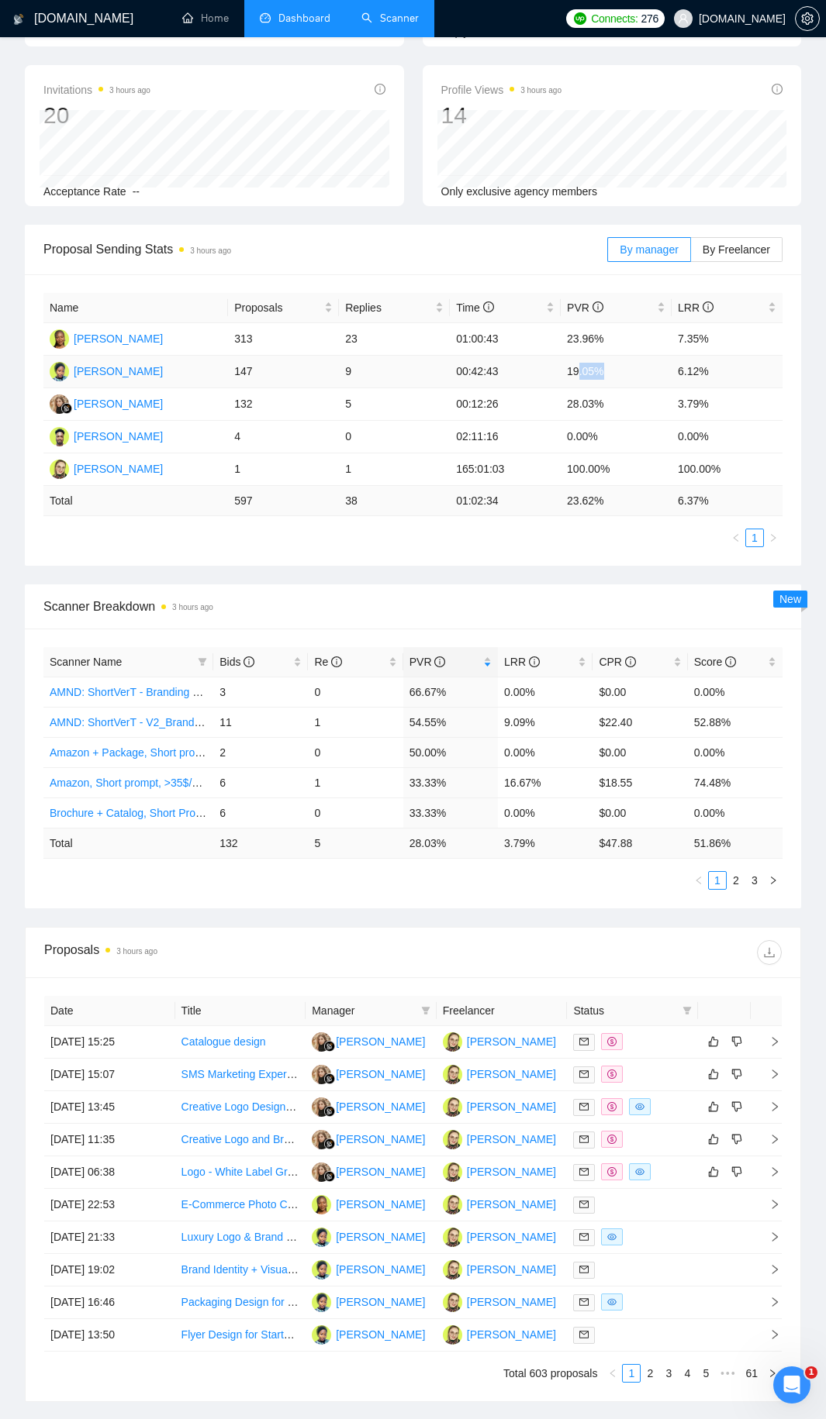
drag, startPoint x: 578, startPoint y: 379, endPoint x: 631, endPoint y: 374, distance: 52.9
click at [631, 374] on td "19.05%" at bounding box center [615, 372] width 111 height 33
drag, startPoint x: 647, startPoint y: 374, endPoint x: 546, endPoint y: 374, distance: 100.8
click at [549, 373] on tr "Aishat Olayinka 147 9 00:42:43 19.05% 6.12%" at bounding box center [412, 372] width 739 height 33
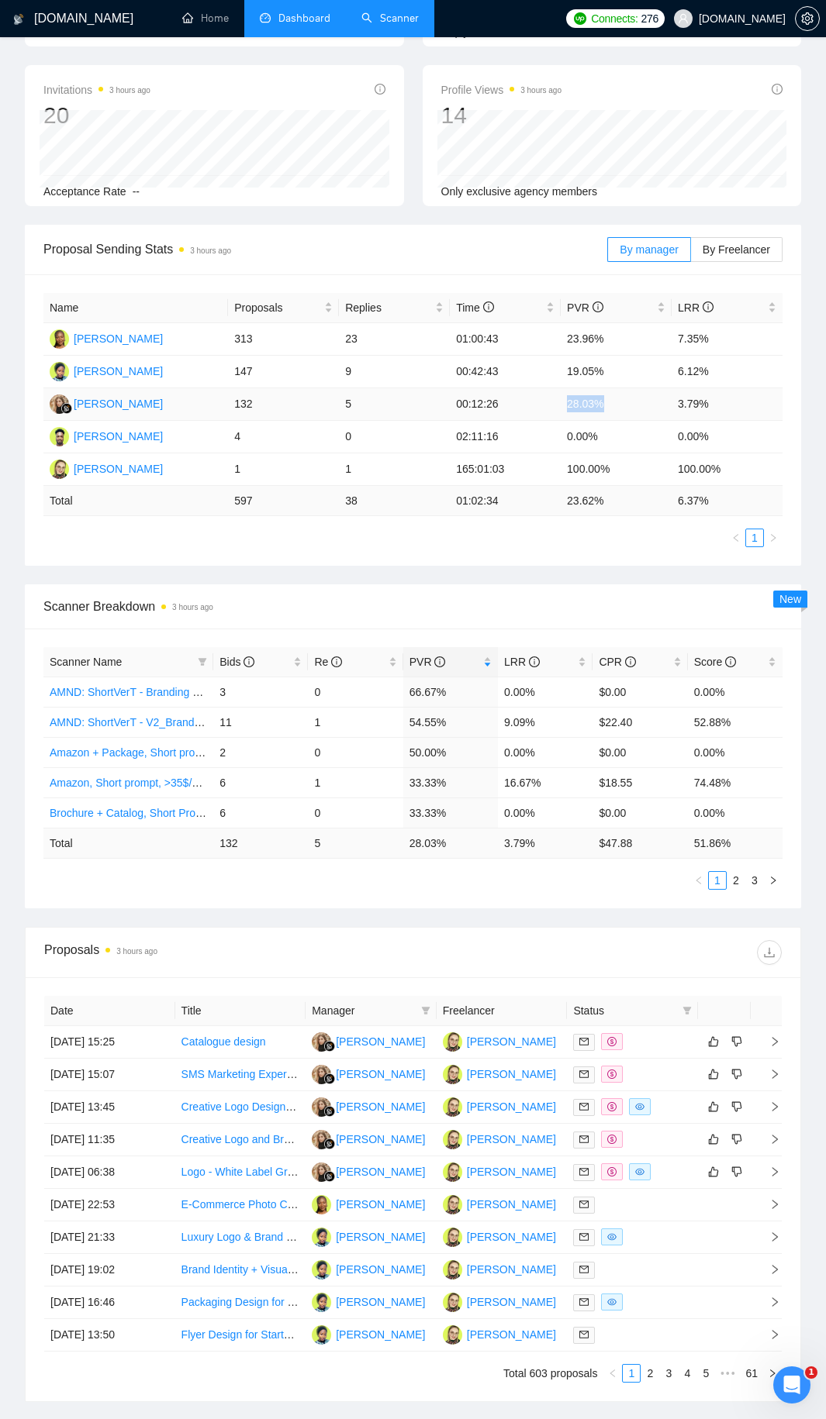
drag, startPoint x: 550, startPoint y: 415, endPoint x: 640, endPoint y: 410, distance: 90.8
click at [640, 410] on tr "Kateryna Yakubova 132 5 00:12:26 28.03% 3.79%" at bounding box center [412, 404] width 739 height 33
drag, startPoint x: 616, startPoint y: 359, endPoint x: 528, endPoint y: 364, distance: 88.5
click at [528, 364] on tr "Aishat Olayinka 147 9 00:42:43 19.05% 6.12%" at bounding box center [412, 372] width 739 height 33
drag, startPoint x: 511, startPoint y: 329, endPoint x: 622, endPoint y: 336, distance: 111.9
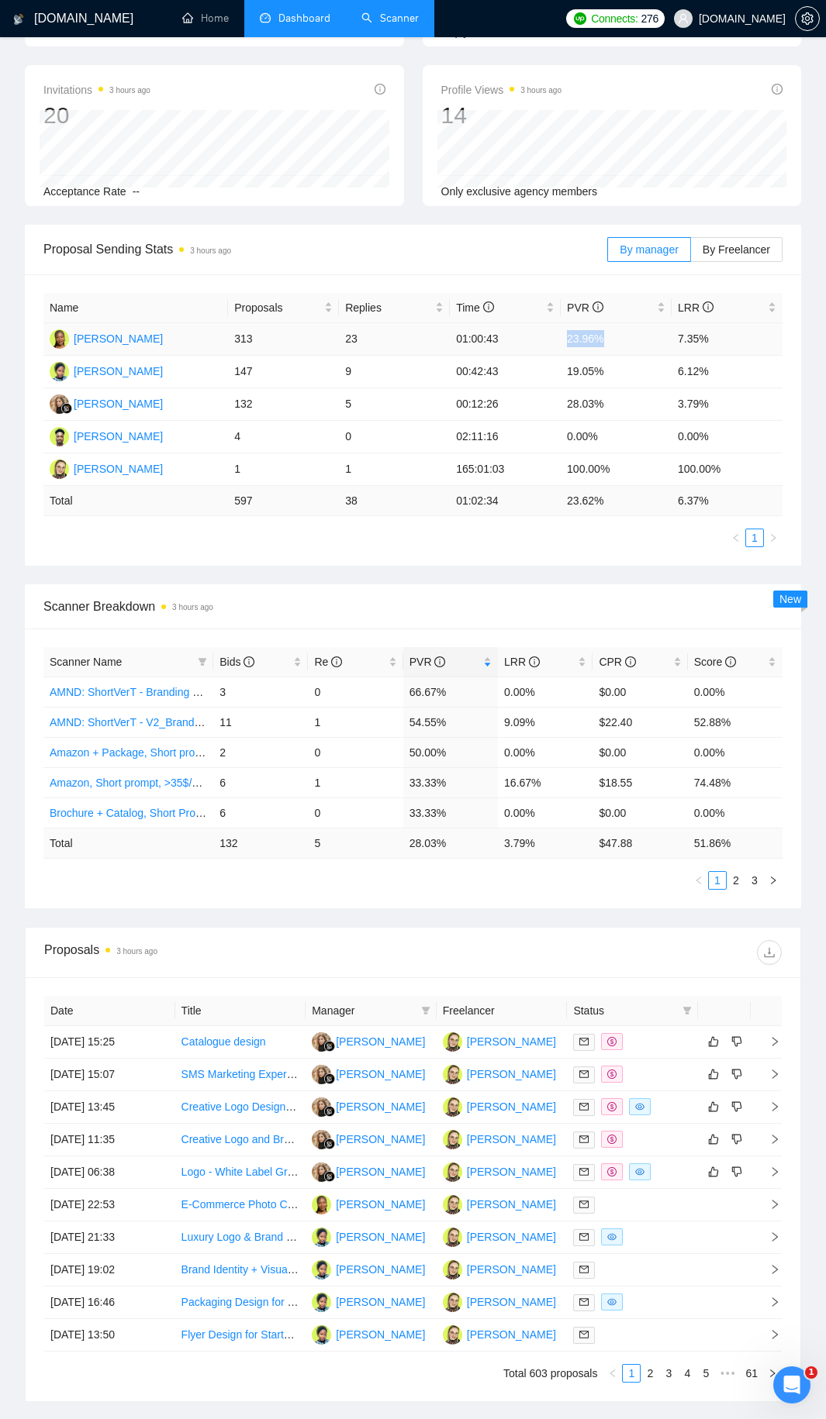
click at [622, 336] on tr "Deborah Olunaike 313 23 01:00:43 23.96% 7.35%" at bounding box center [412, 339] width 739 height 33
drag, startPoint x: 639, startPoint y: 378, endPoint x: 555, endPoint y: 377, distance: 83.7
click at [555, 377] on tr "Aishat Olayinka 147 9 00:42:43 19.05% 6.12%" at bounding box center [412, 372] width 739 height 33
drag, startPoint x: 588, startPoint y: 400, endPoint x: 622, endPoint y: 403, distance: 34.2
click at [622, 403] on tr "Kateryna Yakubova 132 5 00:12:26 28.03% 3.79%" at bounding box center [412, 404] width 739 height 33
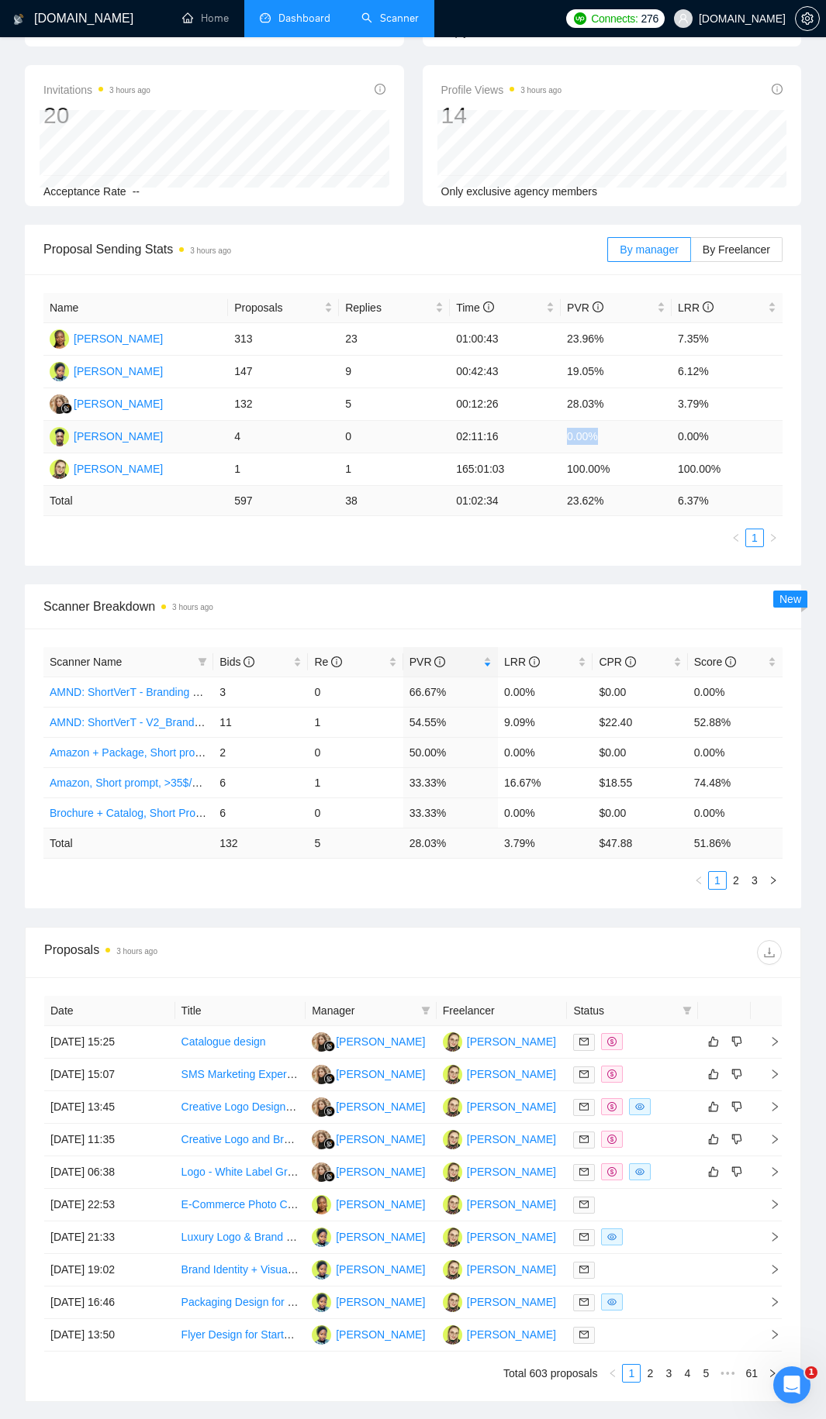
drag, startPoint x: 612, startPoint y: 431, endPoint x: 553, endPoint y: 436, distance: 58.4
click at [557, 436] on tr "Joseph Azuatalam 4 0 02:11:16 0.00% 0.00%" at bounding box center [412, 437] width 739 height 33
click at [545, 409] on td "00:12:26" at bounding box center [505, 404] width 111 height 33
drag, startPoint x: 232, startPoint y: 409, endPoint x: 264, endPoint y: 406, distance: 31.9
click at [262, 406] on td "132" at bounding box center [283, 404] width 111 height 33
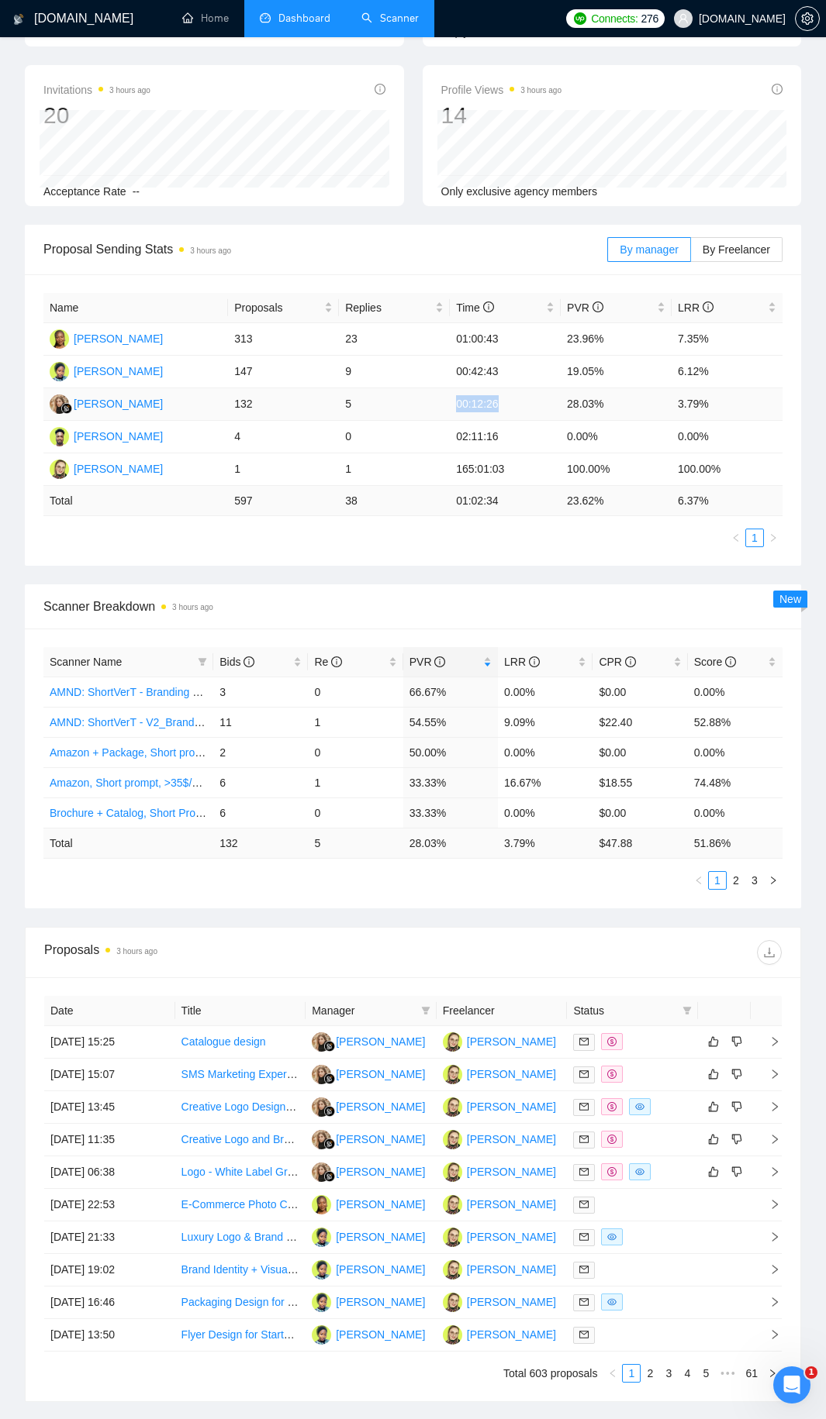
drag, startPoint x: 430, startPoint y: 400, endPoint x: 552, endPoint y: 401, distance: 121.7
click at [546, 401] on tr "Kateryna Yakubova 132 5 00:12:26 28.03% 3.79%" at bounding box center [412, 404] width 739 height 33
drag, startPoint x: 734, startPoint y: 402, endPoint x: 218, endPoint y: 403, distance: 516.3
click at [218, 403] on tr "Kateryna Yakubova 132 5 00:12:26 28.03% 3.79%" at bounding box center [412, 404] width 739 height 33
click at [305, 413] on td "132" at bounding box center [283, 404] width 111 height 33
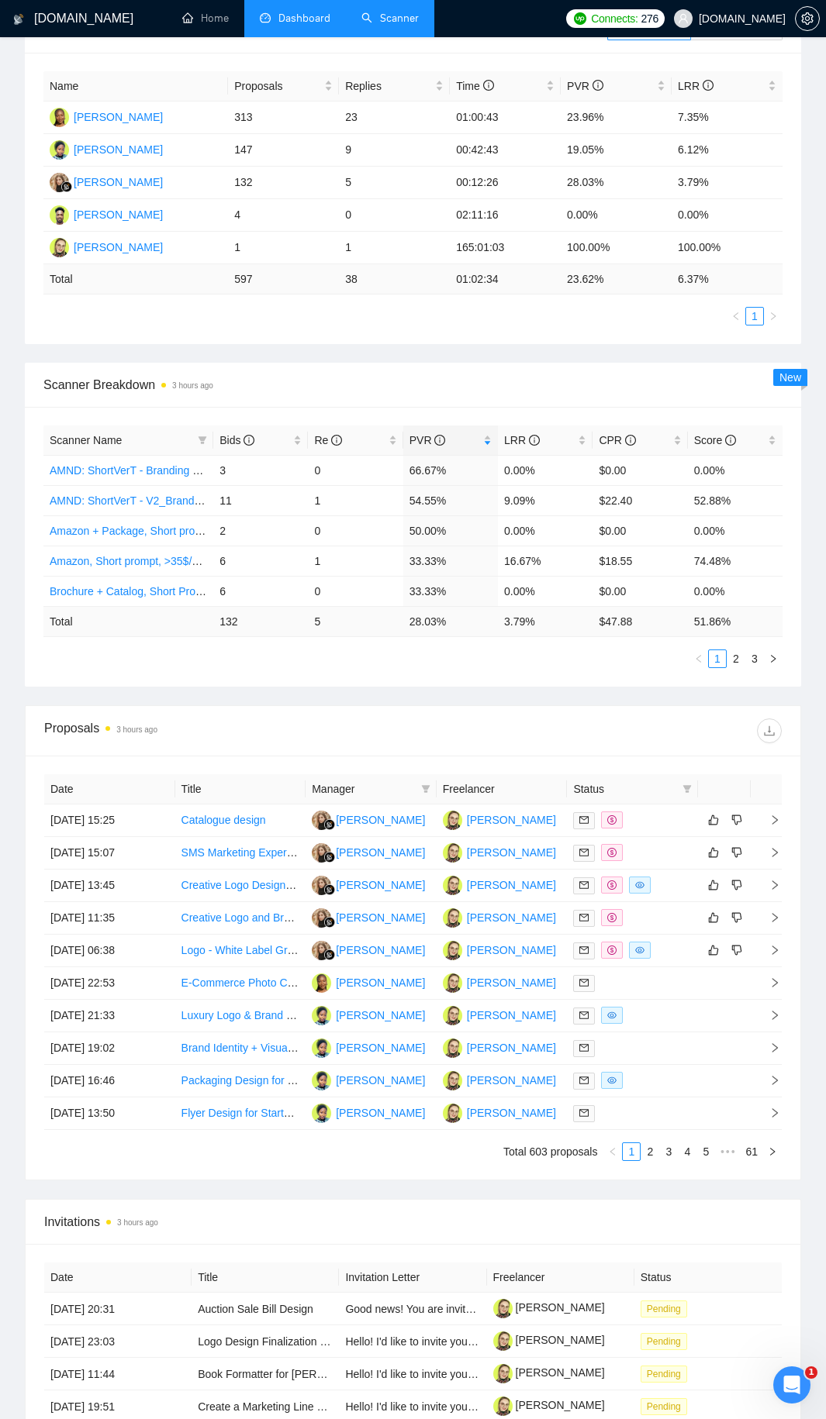
scroll to position [0, 0]
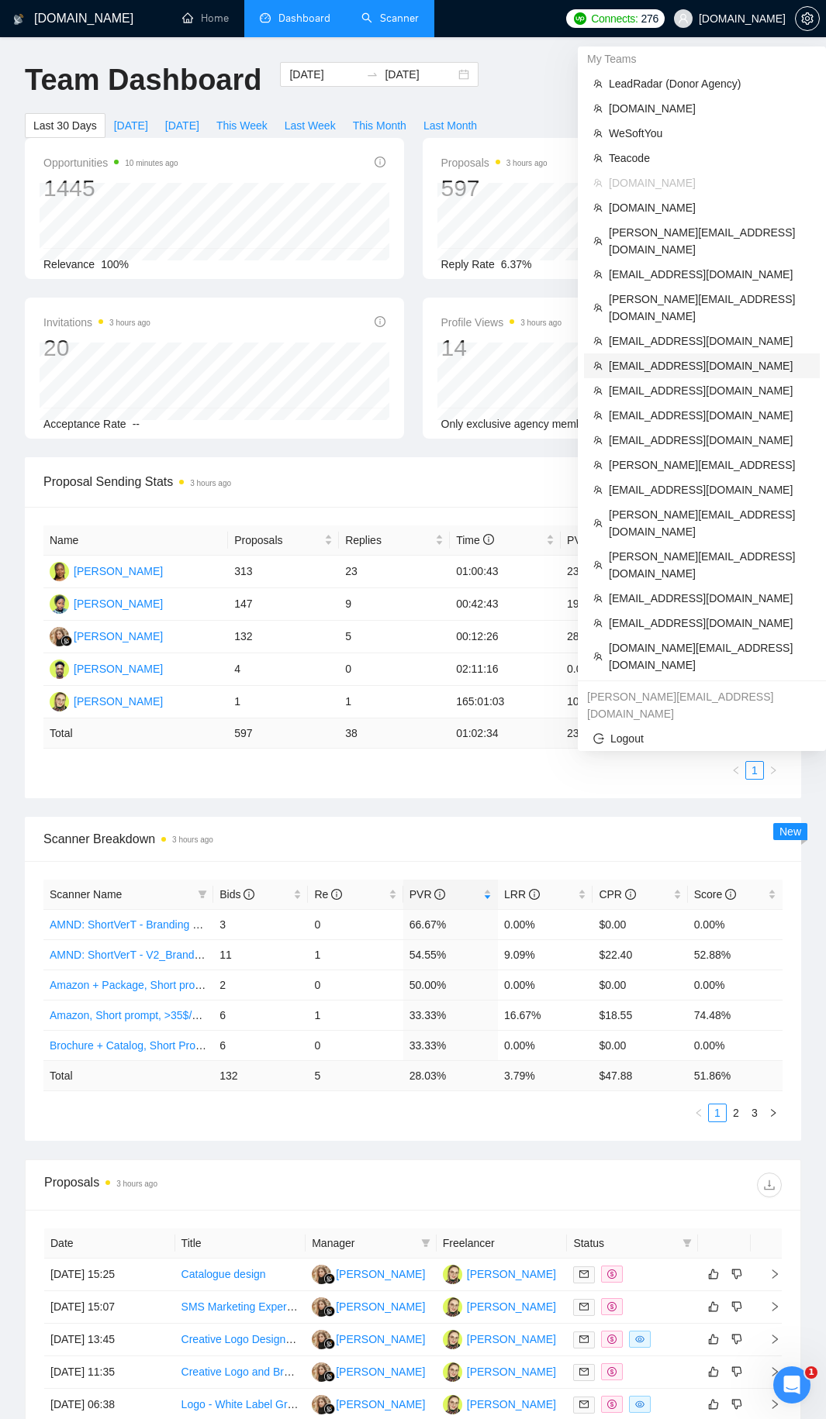
drag, startPoint x: 681, startPoint y: 333, endPoint x: 359, endPoint y: 97, distance: 399.2
click at [681, 357] on span "asadknow@gmail.com" at bounding box center [709, 365] width 202 height 17
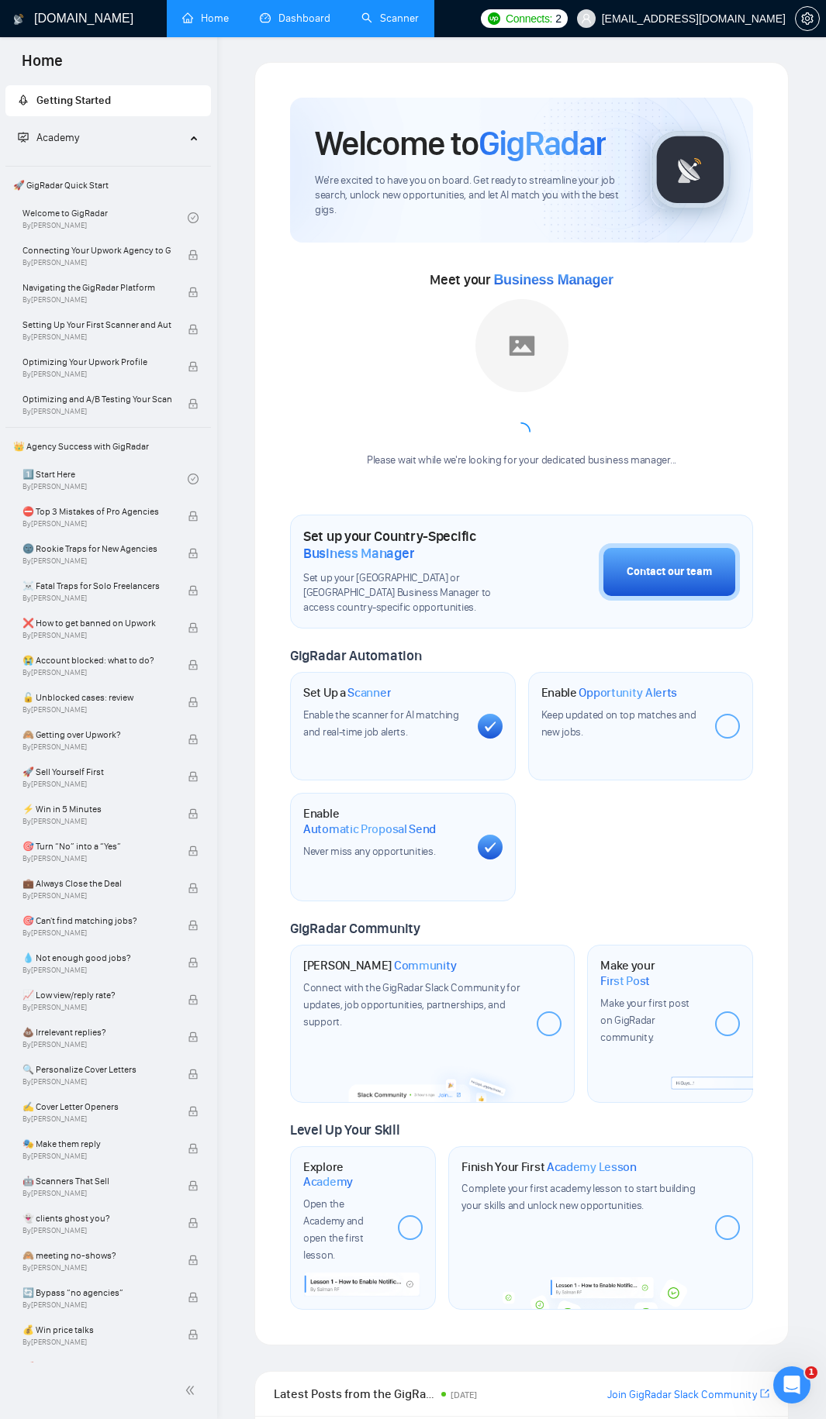
click at [419, 19] on link "Scanner" at bounding box center [389, 18] width 57 height 13
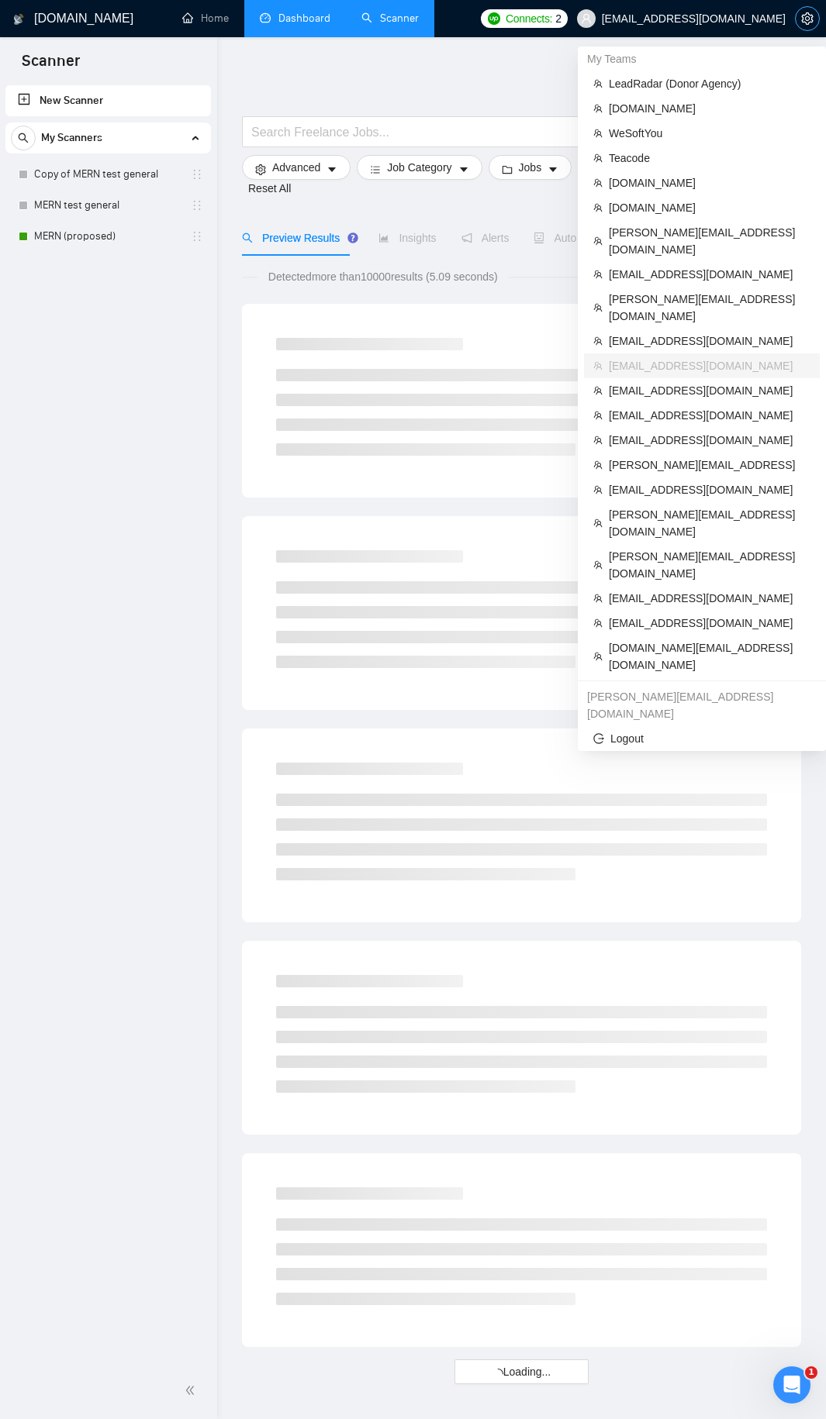
click at [803, 19] on icon "setting" at bounding box center [807, 18] width 12 height 12
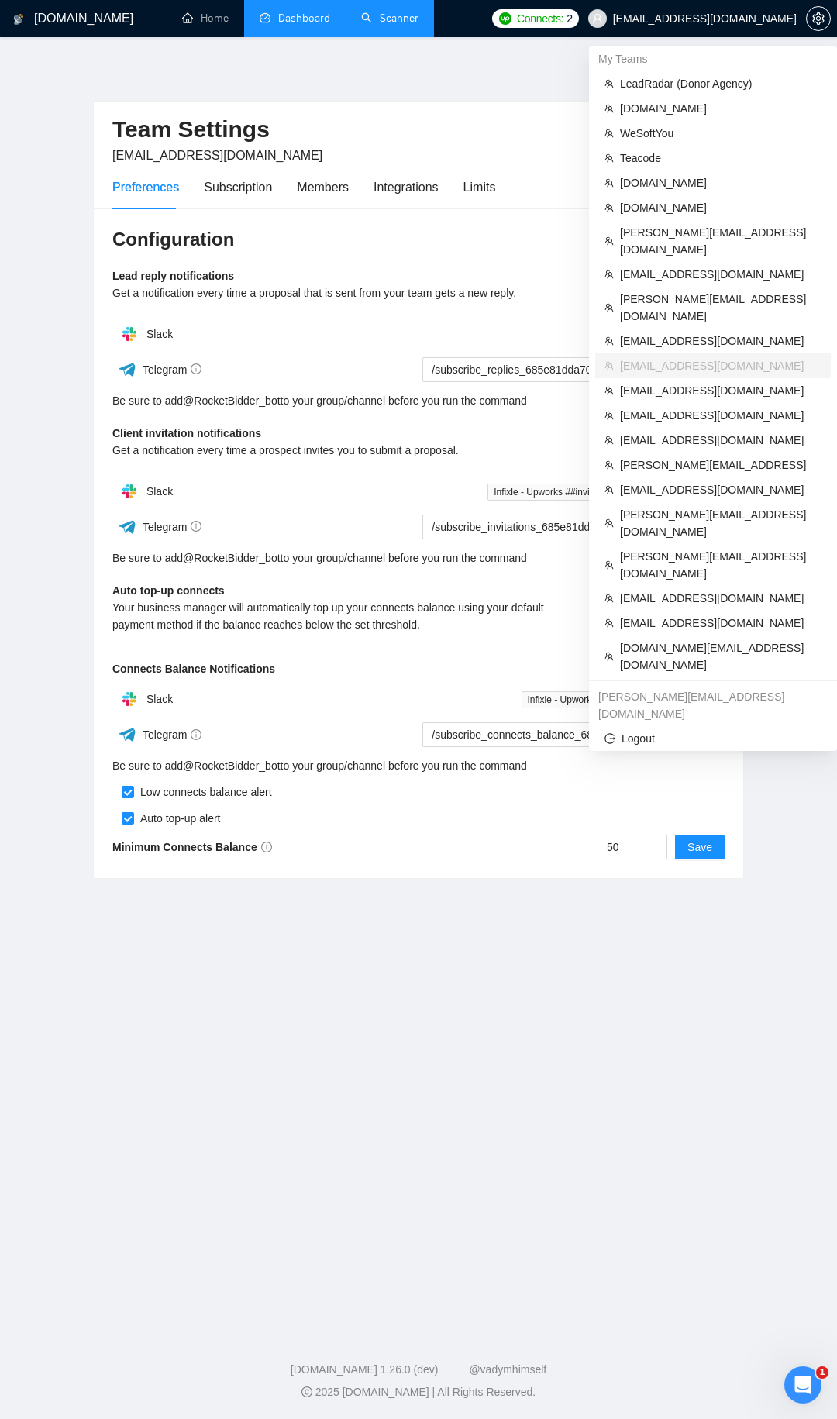
click at [776, 19] on span "asadknow@gmail.com" at bounding box center [705, 19] width 184 height 0
click at [686, 83] on span "LeadRadar (Donor Agency)" at bounding box center [721, 83] width 202 height 17
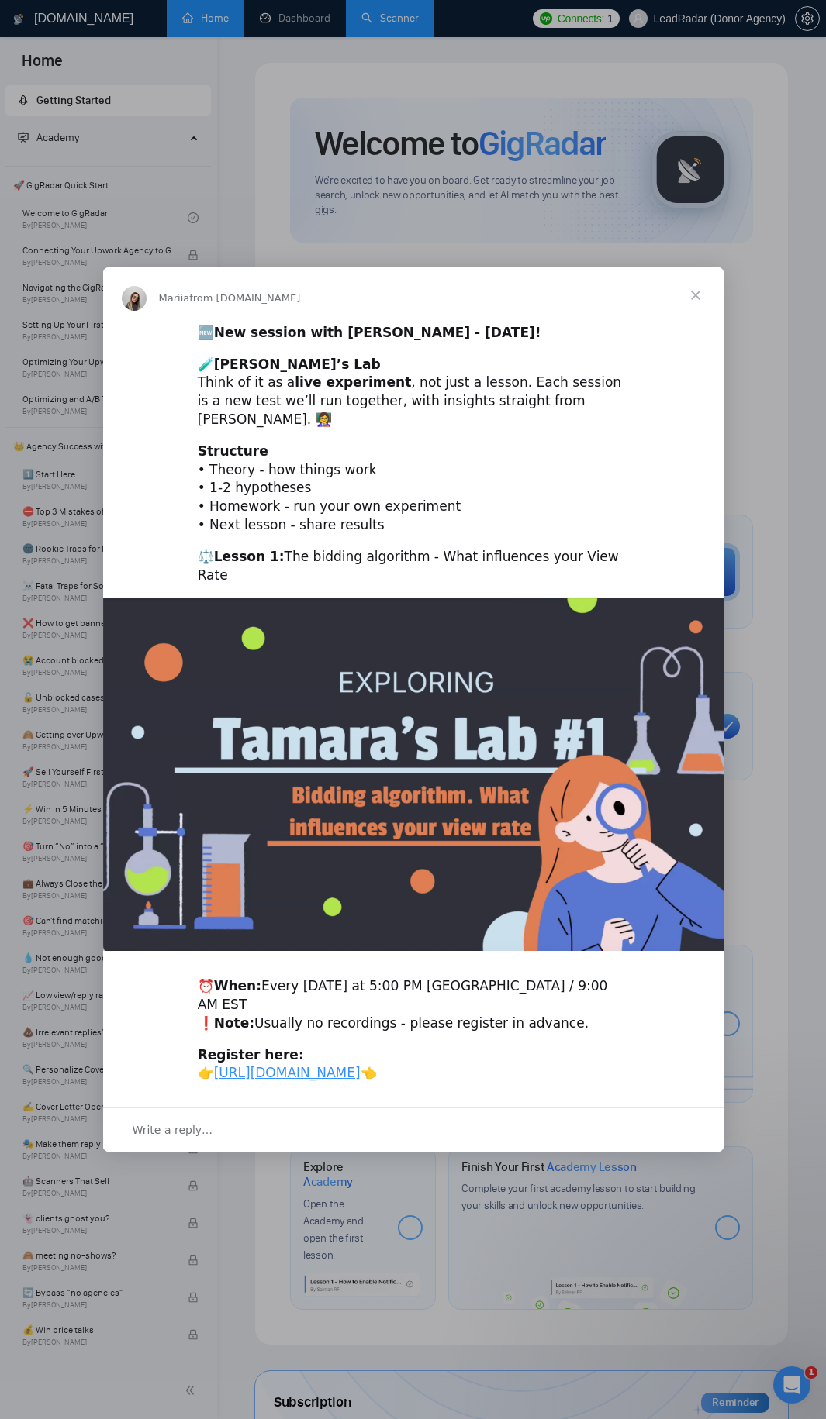
click at [419, 143] on div "Intercom messenger" at bounding box center [413, 709] width 826 height 1419
